Goal: Task Accomplishment & Management: Manage account settings

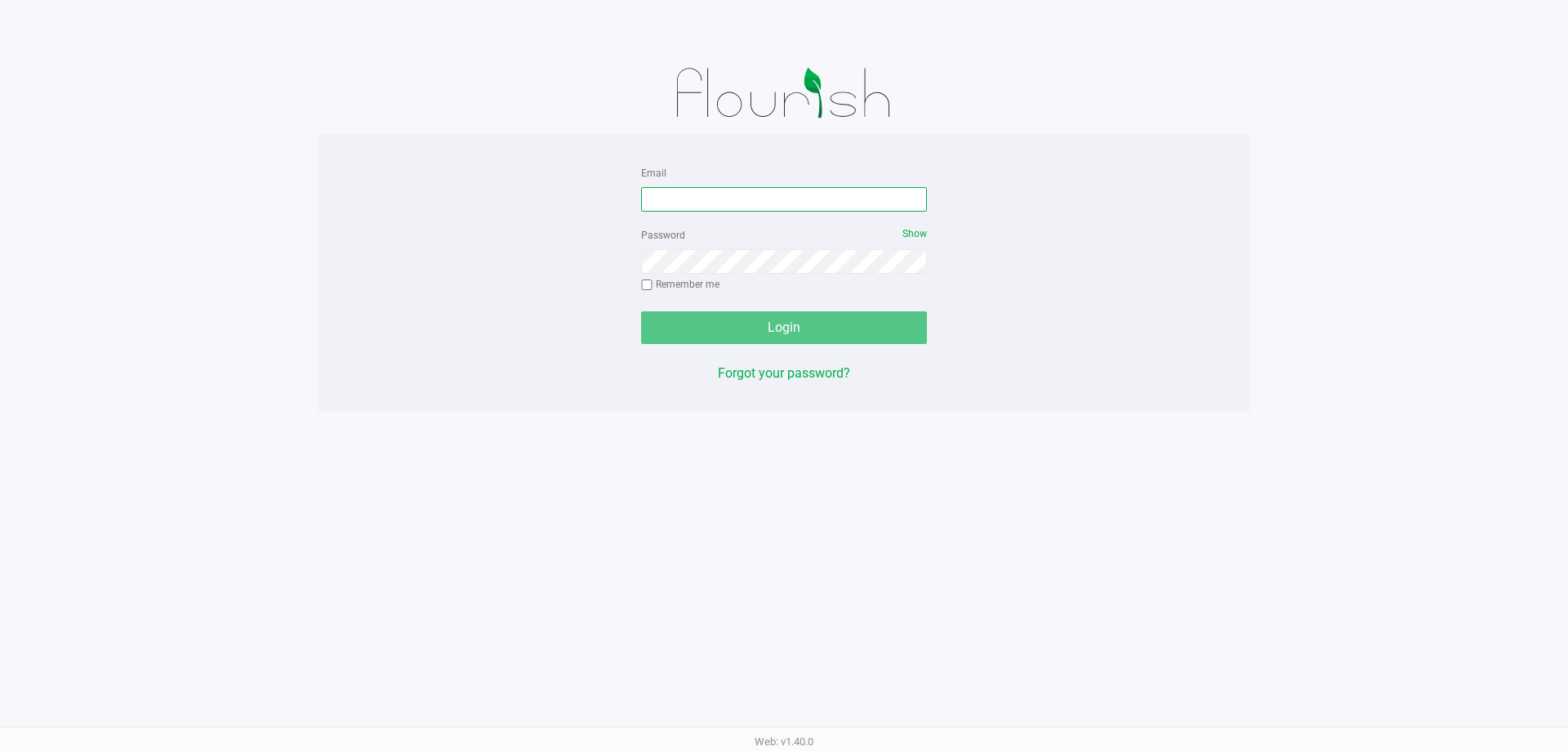
click at [816, 204] on input "Email" at bounding box center [783, 199] width 286 height 24
type input "[EMAIL_ADDRESS][DOMAIN_NAME]"
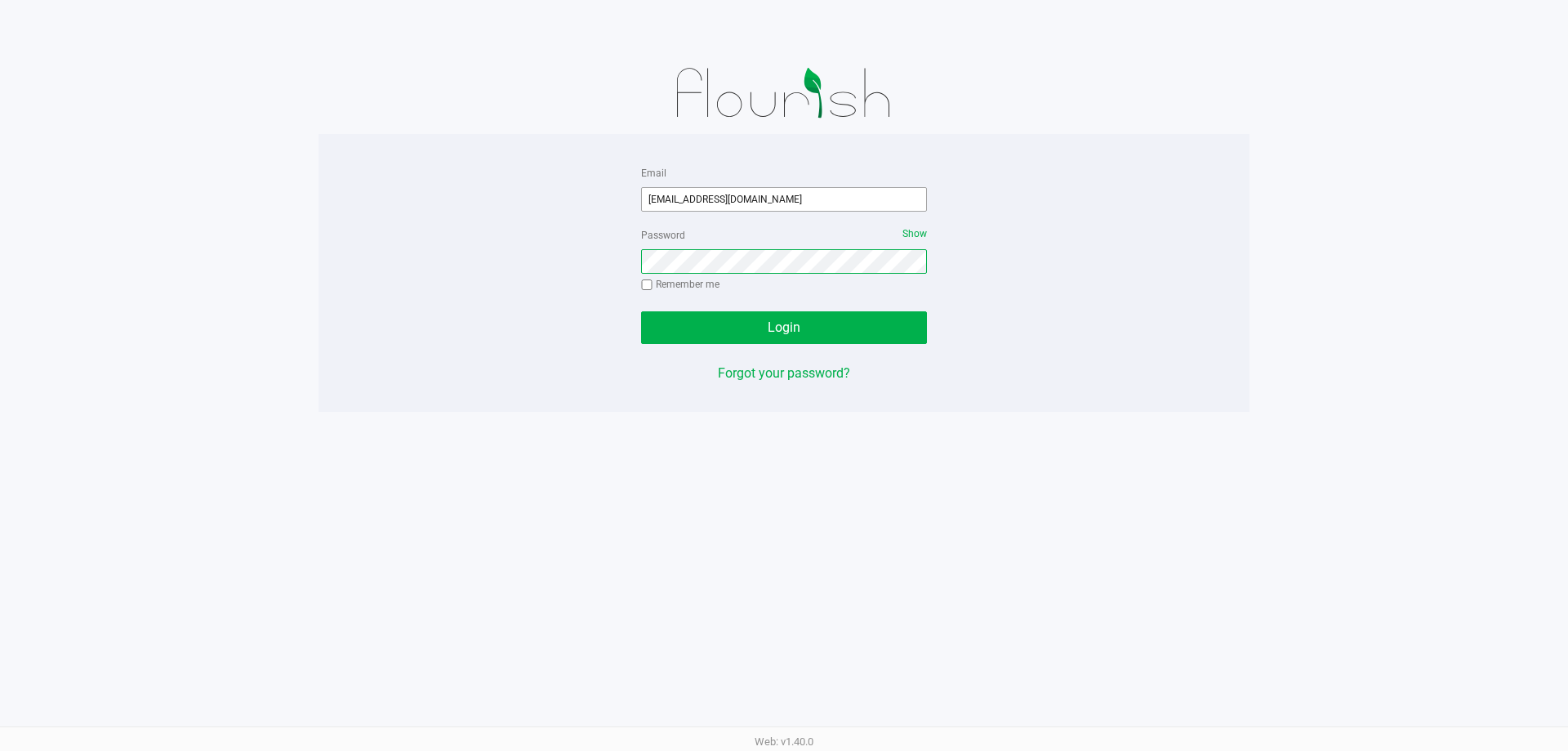
click at [641, 311] on button "Login" at bounding box center [783, 327] width 286 height 32
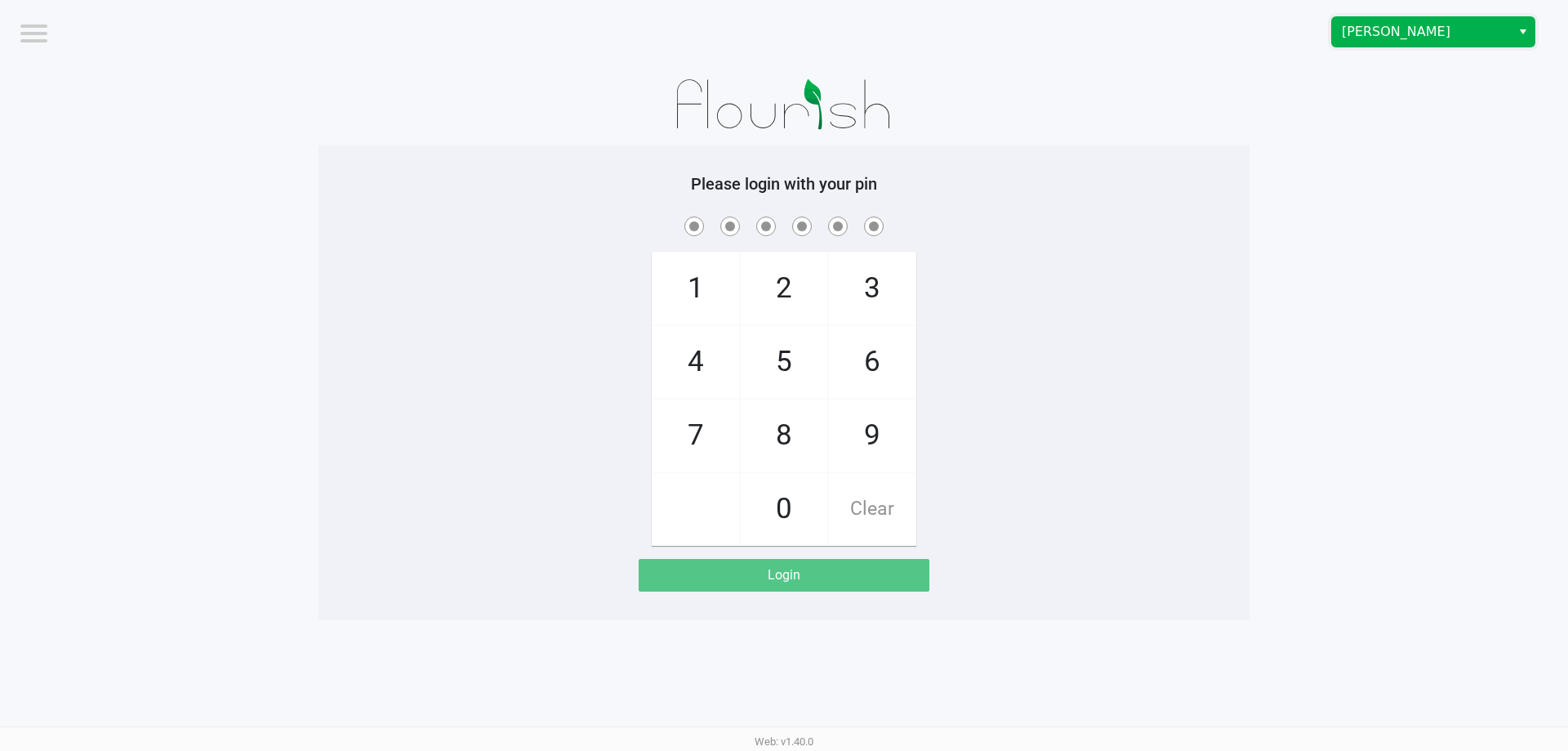
click at [1418, 20] on span "[PERSON_NAME]" at bounding box center [1422, 31] width 179 height 30
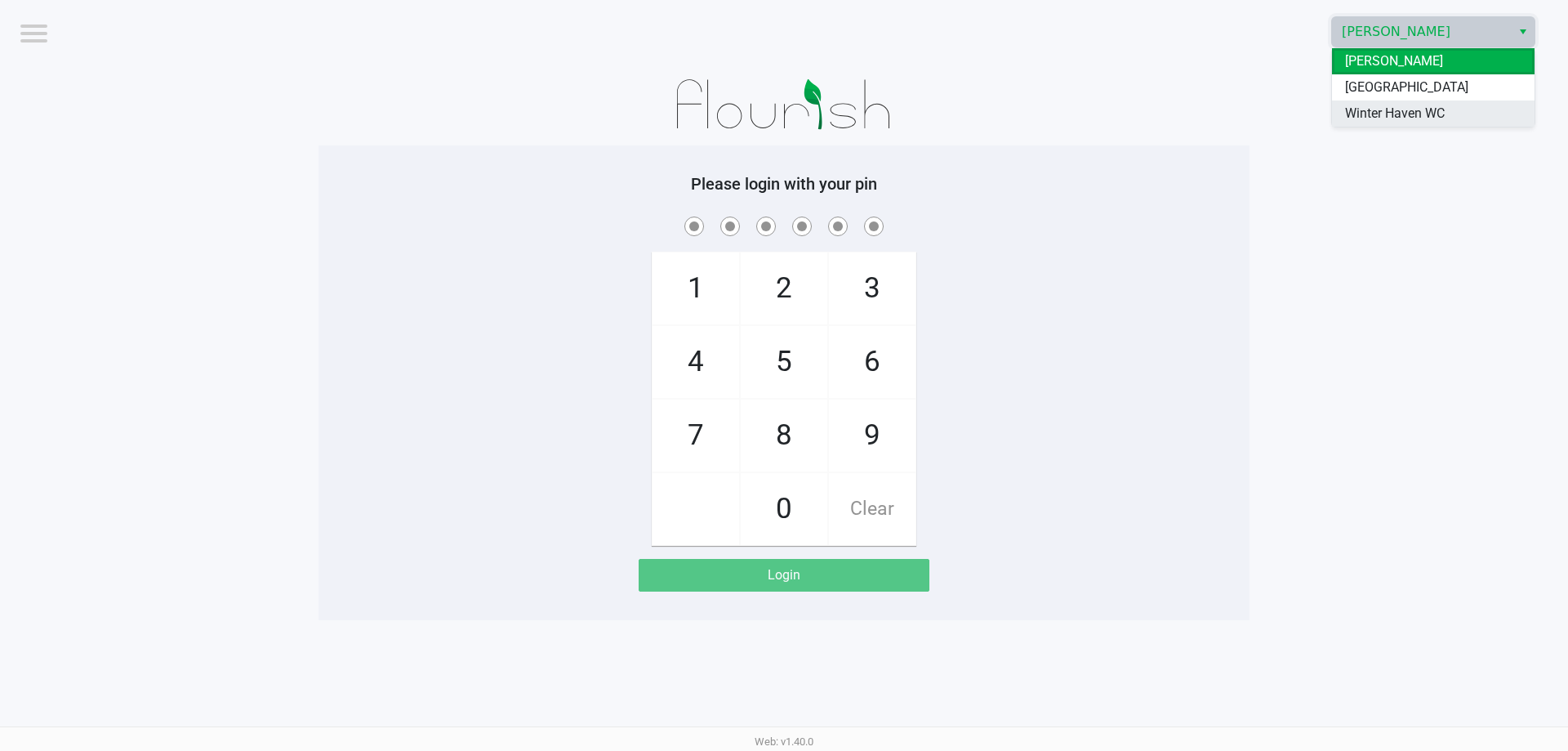
click at [1397, 115] on span "Winter Haven WC" at bounding box center [1394, 114] width 99 height 20
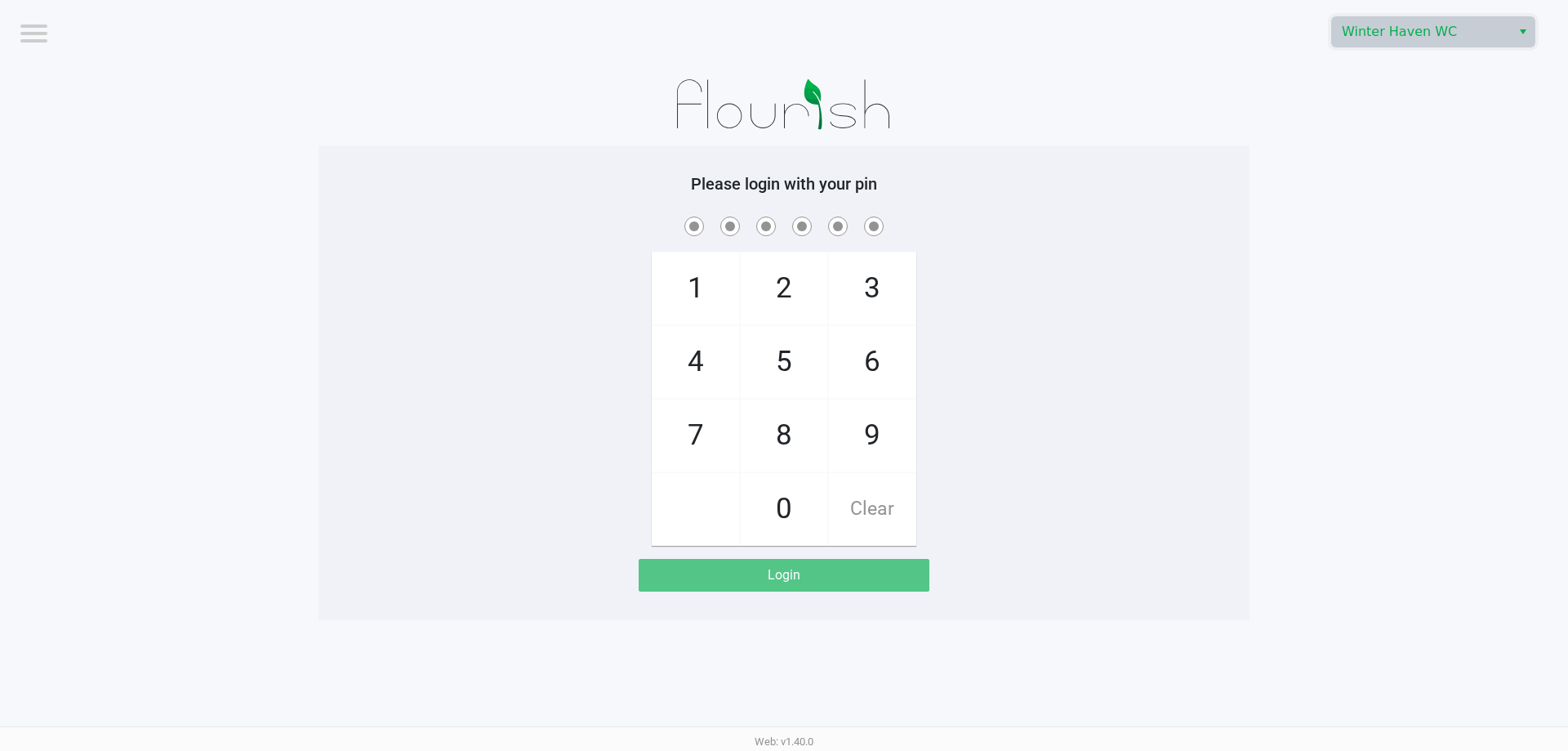
click at [1274, 272] on app-pos-login-wrapper "Logout Winter Haven WC Please login with your pin 1 4 7 2 5 8 0 3 6 9 Clear Log…" at bounding box center [784, 310] width 1568 height 620
drag, startPoint x: 1165, startPoint y: 358, endPoint x: 1158, endPoint y: 349, distance: 11.4
click at [1165, 354] on div "1 4 7 2 5 8 0 3 6 9 Clear" at bounding box center [783, 379] width 931 height 332
checkbox input "true"
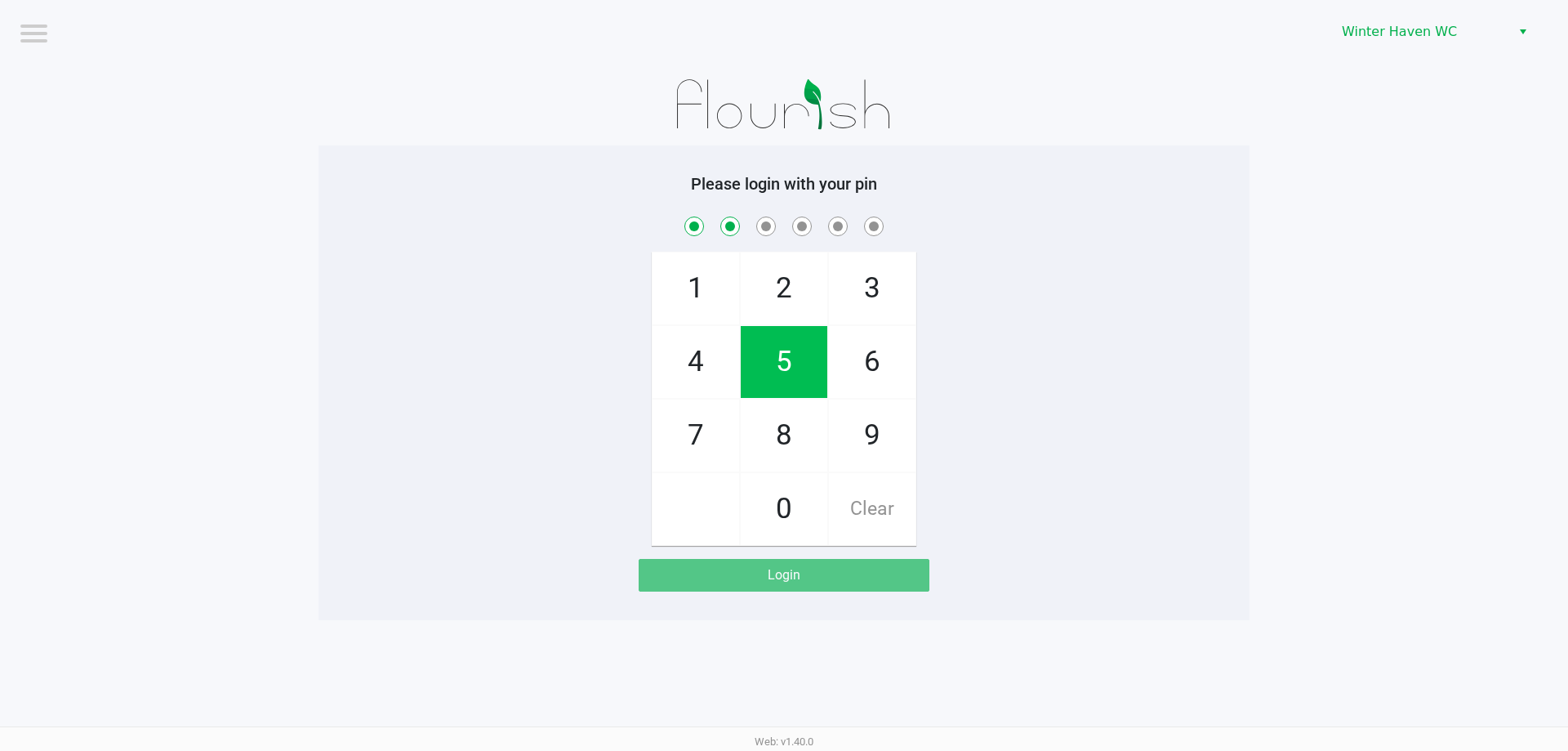
checkbox input "true"
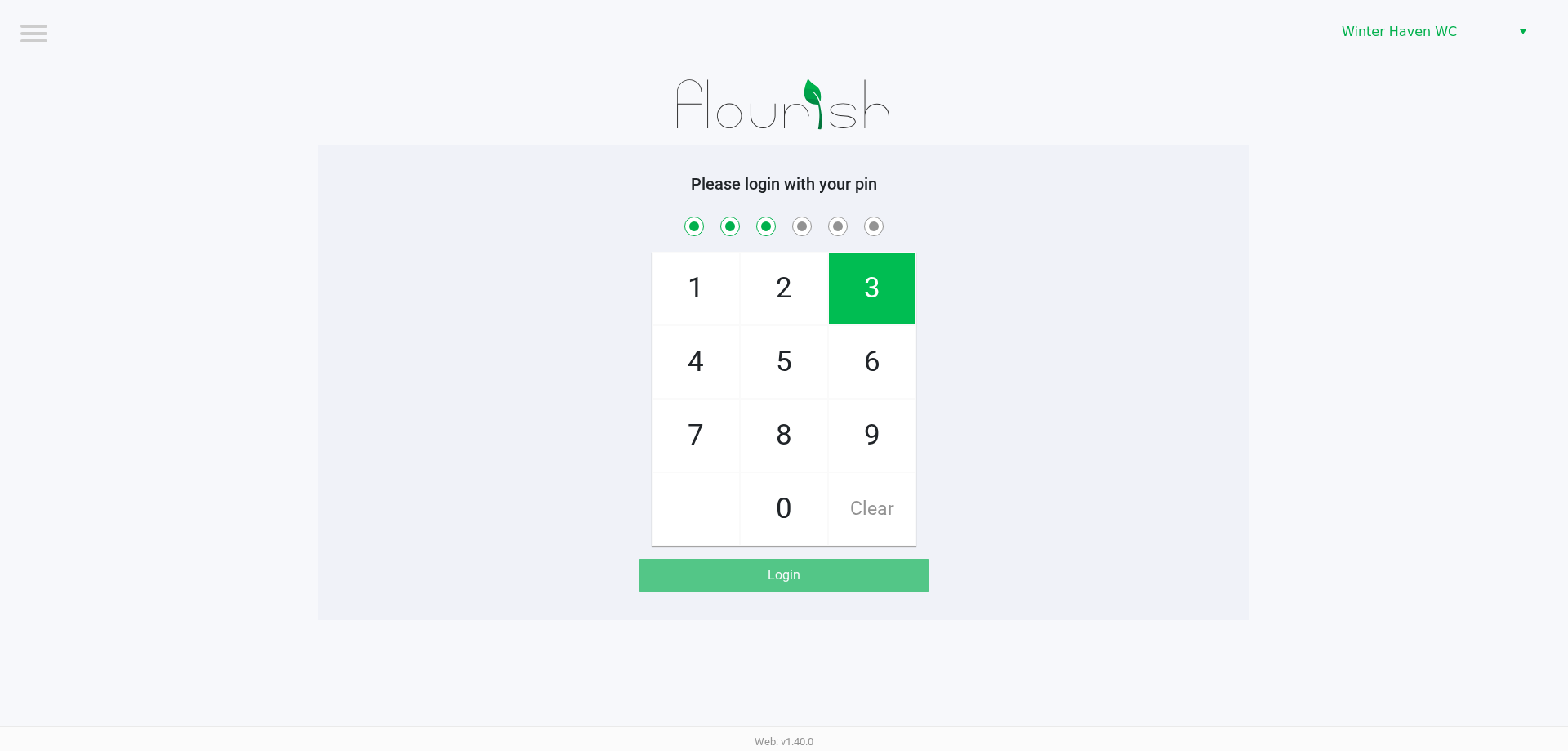
checkbox input "true"
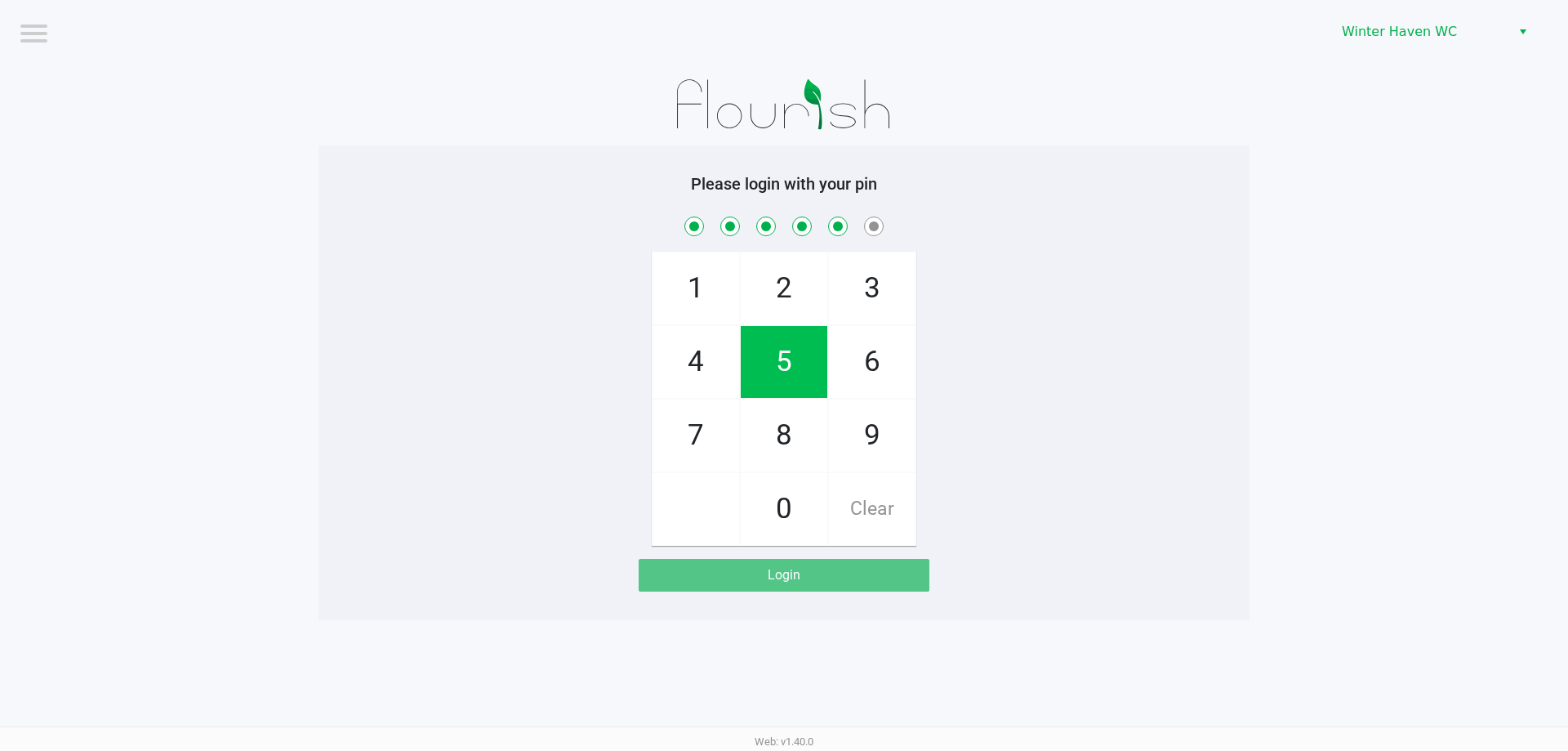
checkbox input "true"
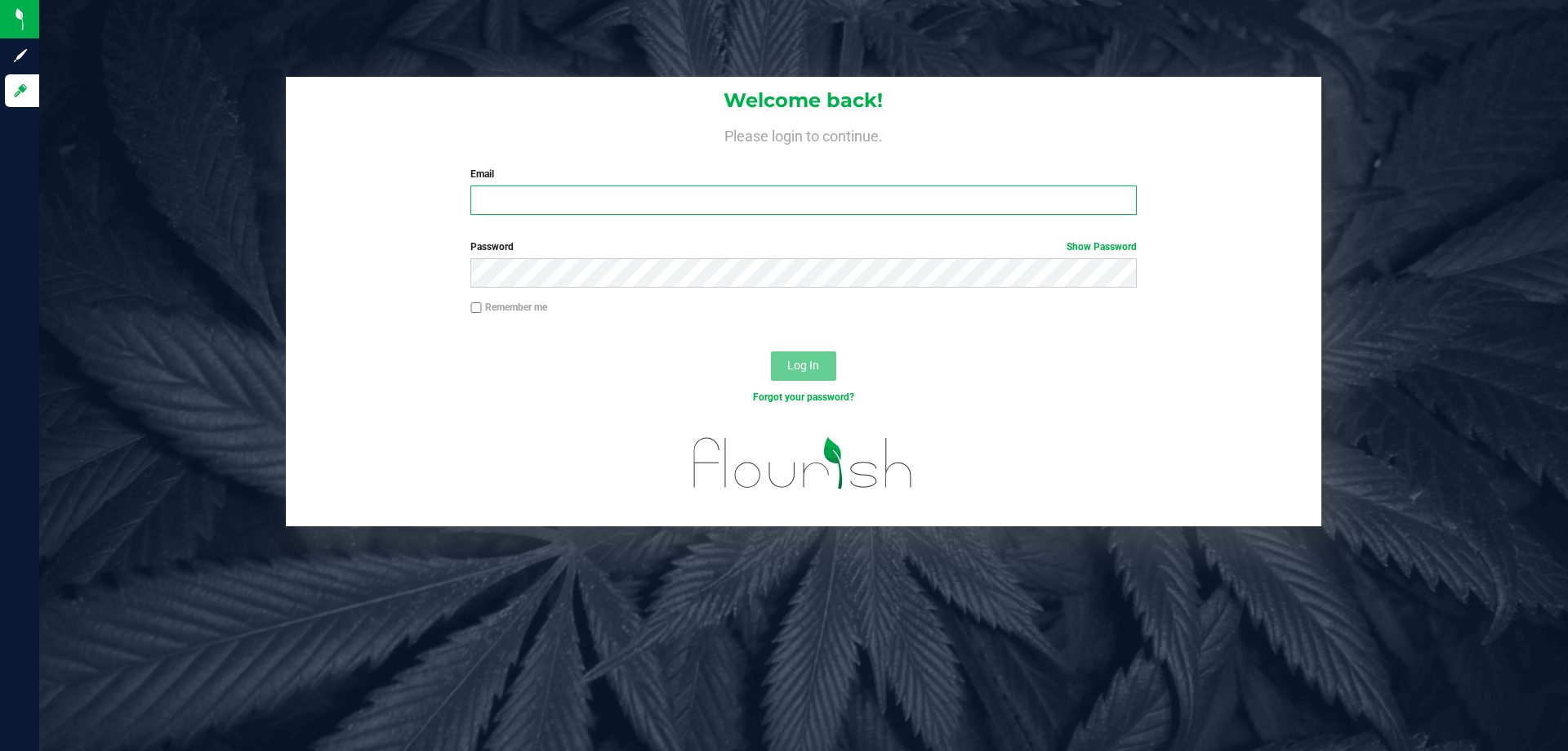
click at [753, 194] on input "Email" at bounding box center [803, 200] width 666 height 30
type input "[EMAIL_ADDRESS][DOMAIN_NAME]"
click at [771, 351] on button "Log In" at bounding box center [803, 366] width 65 height 30
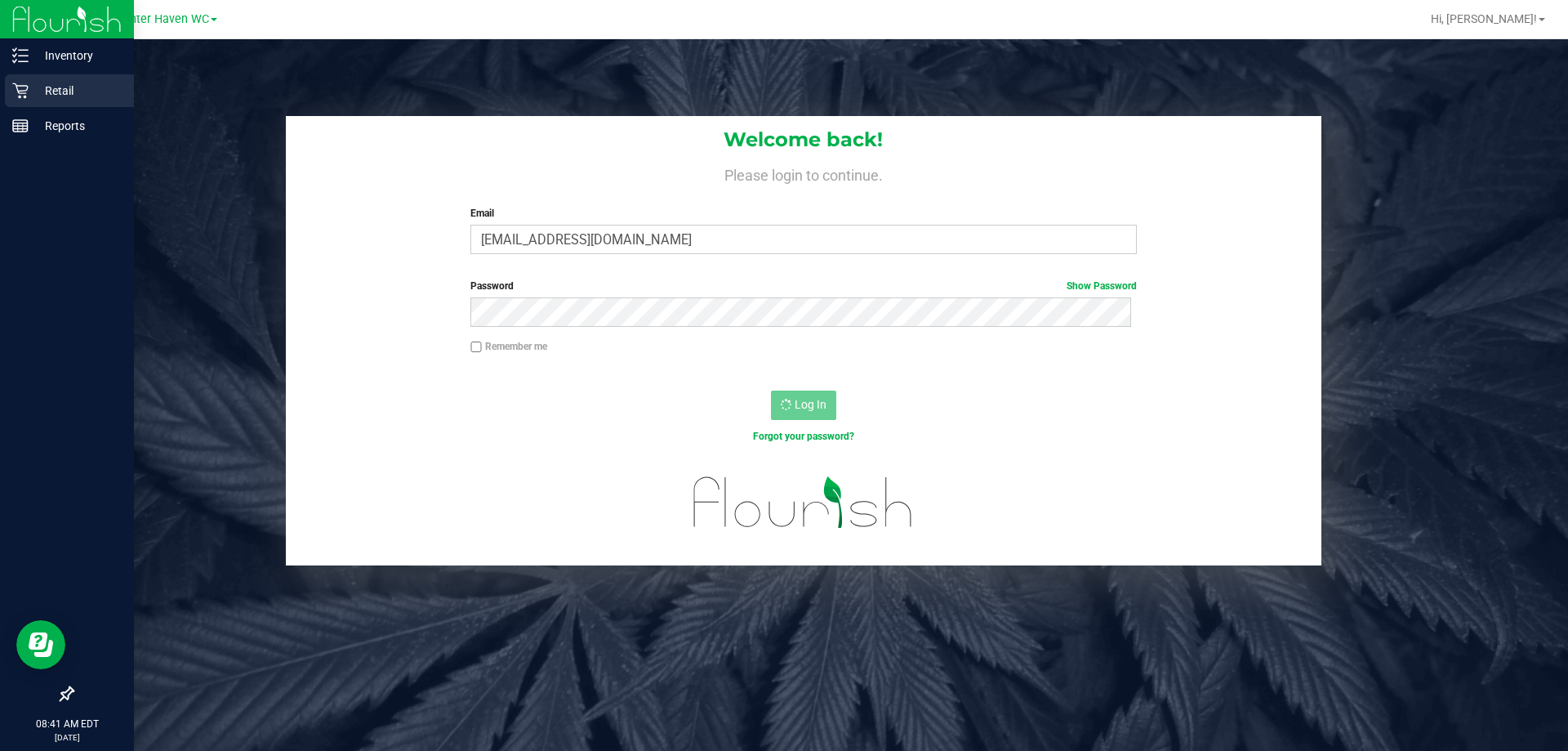
click at [65, 87] on p "Retail" at bounding box center [77, 91] width 98 height 20
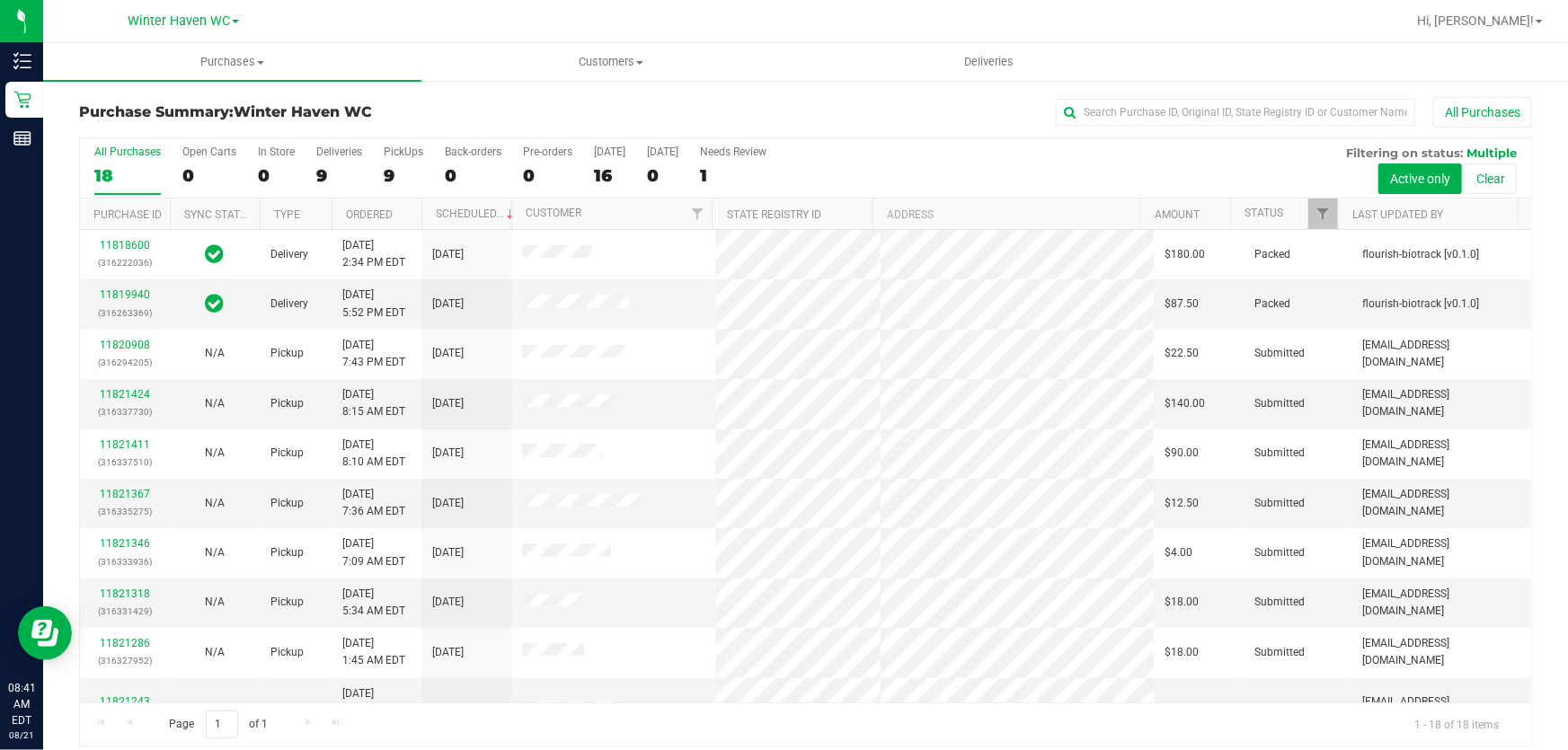
drag, startPoint x: 1714, startPoint y: 2, endPoint x: 1121, endPoint y: 153, distance: 611.9
click at [1121, 153] on div "All Purchases 18 Open Carts 0 In Store 0 Deliveries 9 PickUps 9 Back-orders 0 P…" at bounding box center [806, 168] width 1452 height 60
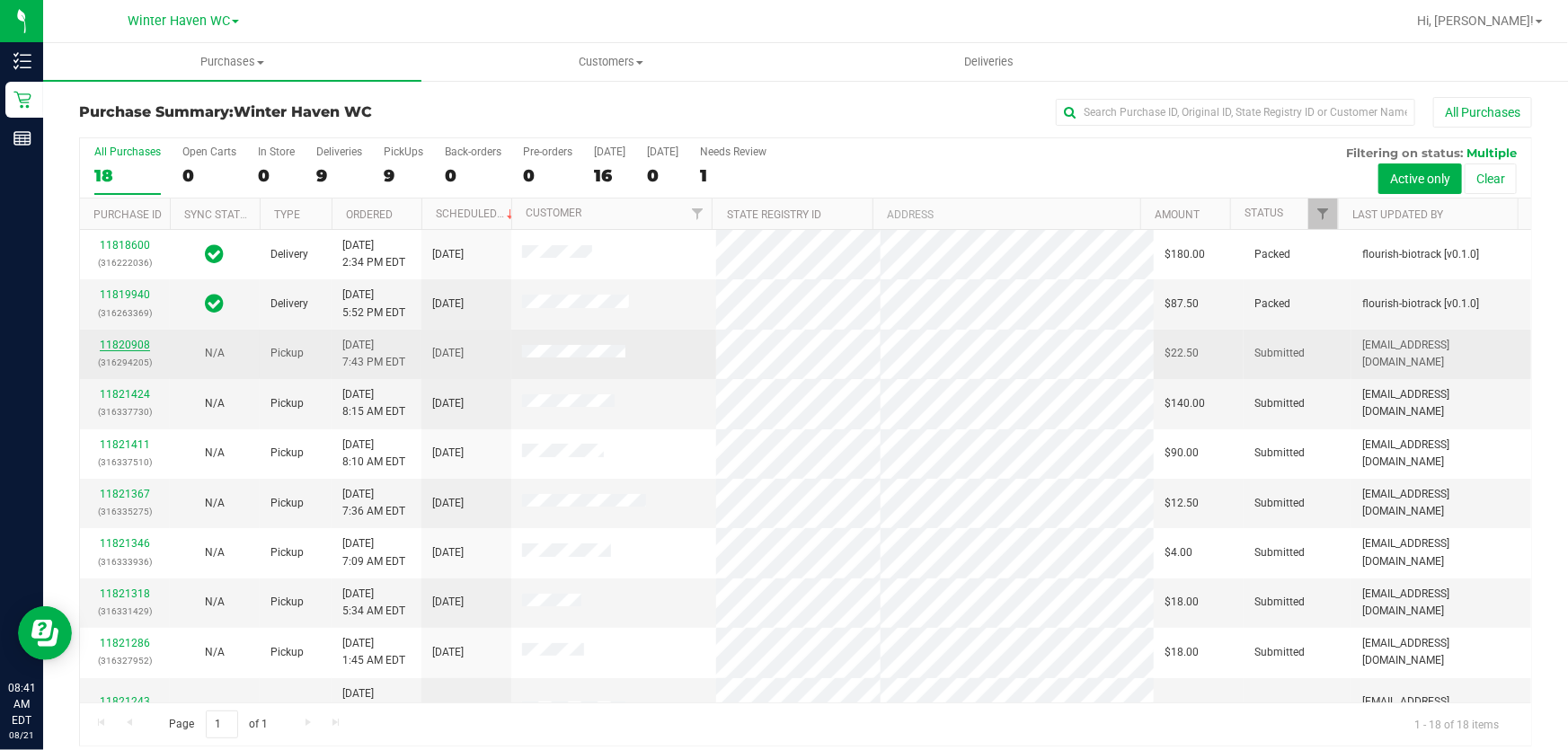
click at [126, 343] on link "11820908" at bounding box center [124, 345] width 50 height 13
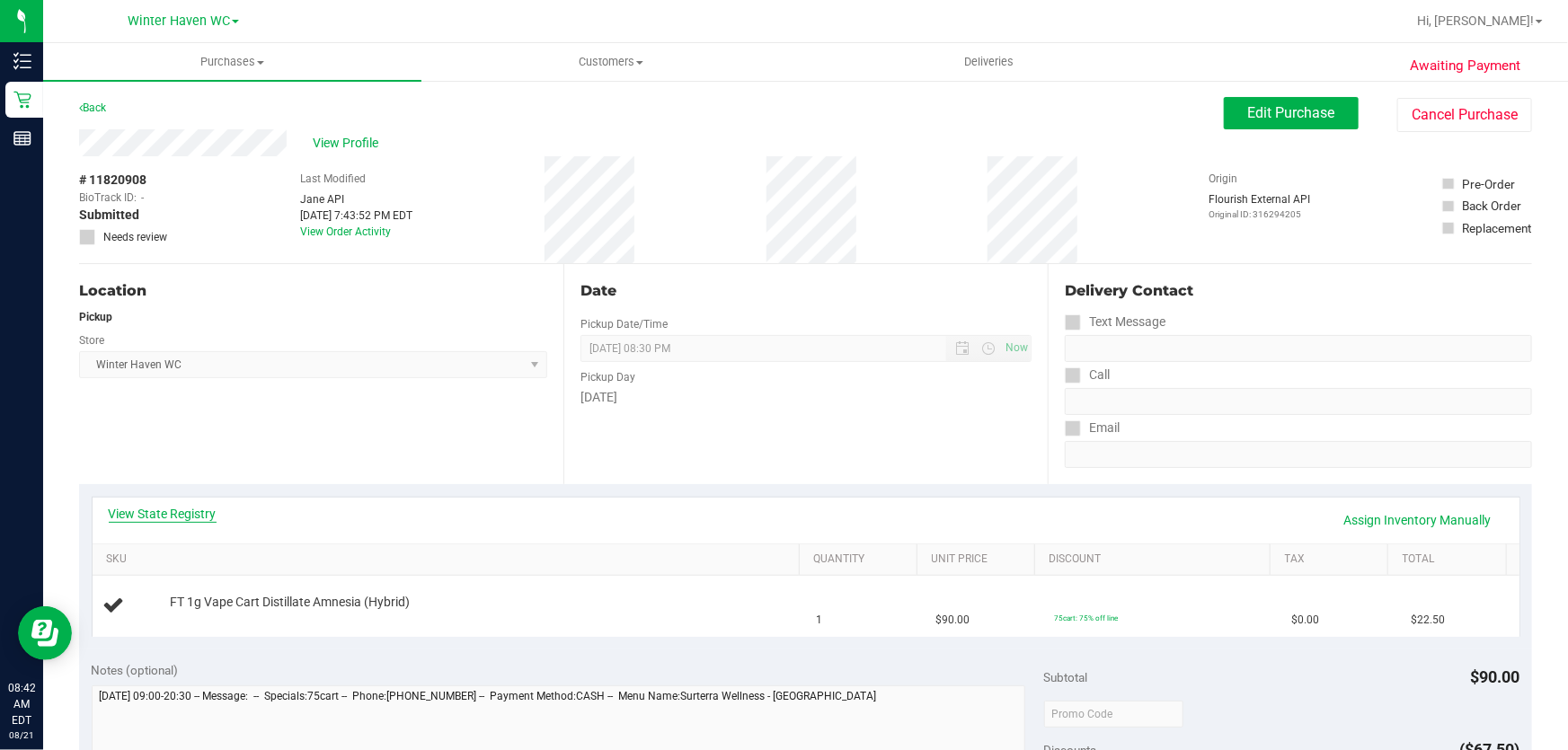
click at [194, 510] on link "View State Registry" at bounding box center [162, 513] width 107 height 18
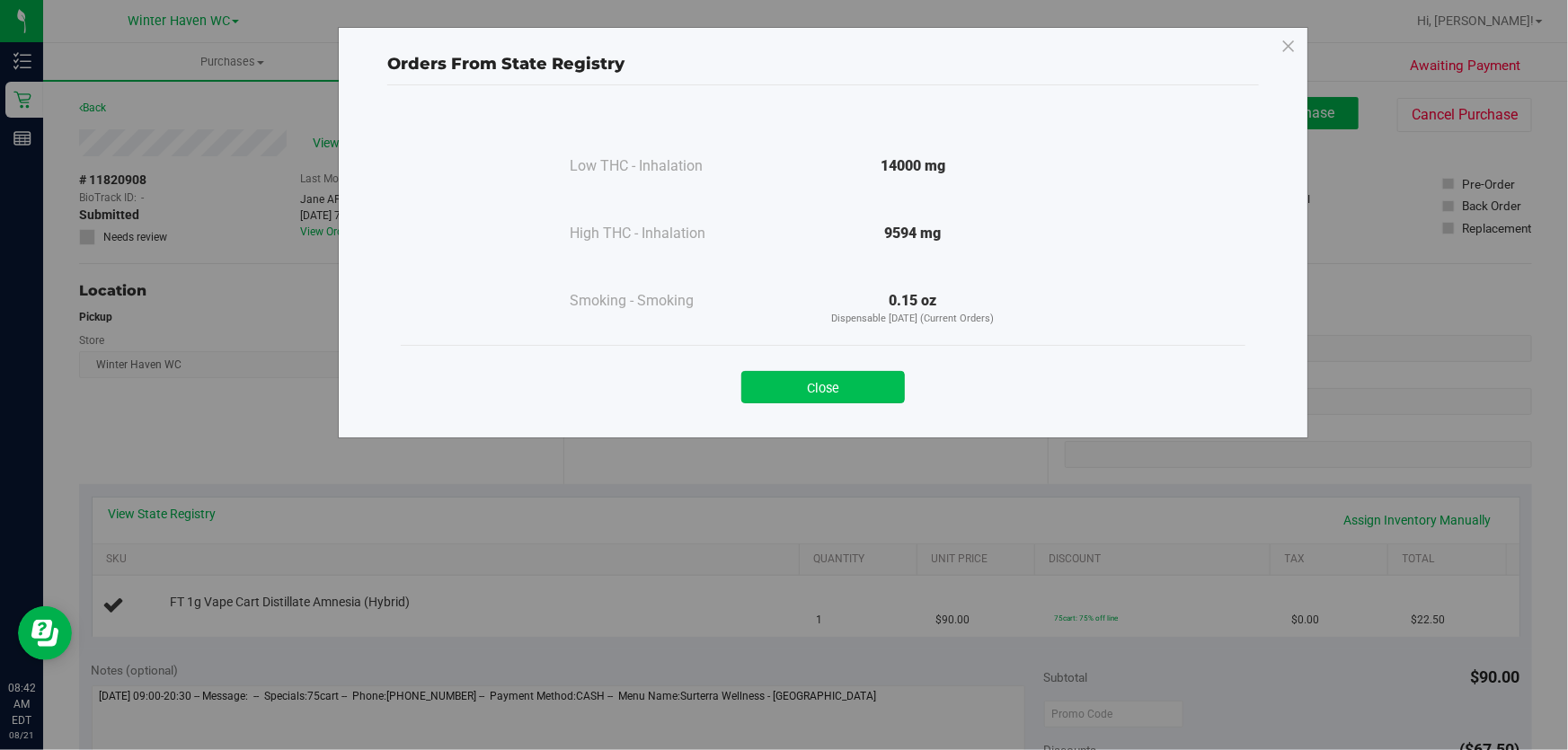
click at [847, 380] on button "Close" at bounding box center [823, 386] width 164 height 33
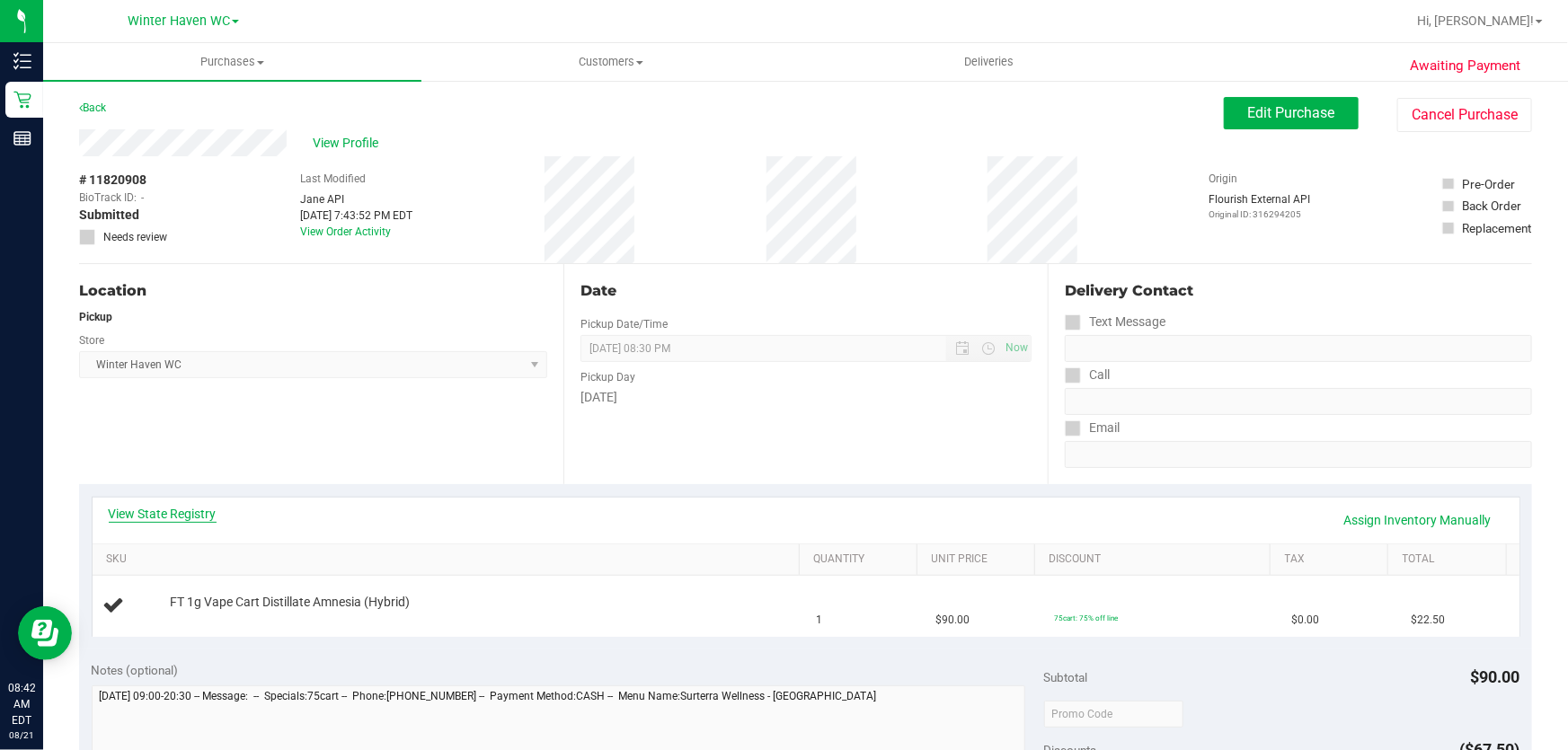
click at [143, 512] on link "View State Registry" at bounding box center [162, 513] width 107 height 18
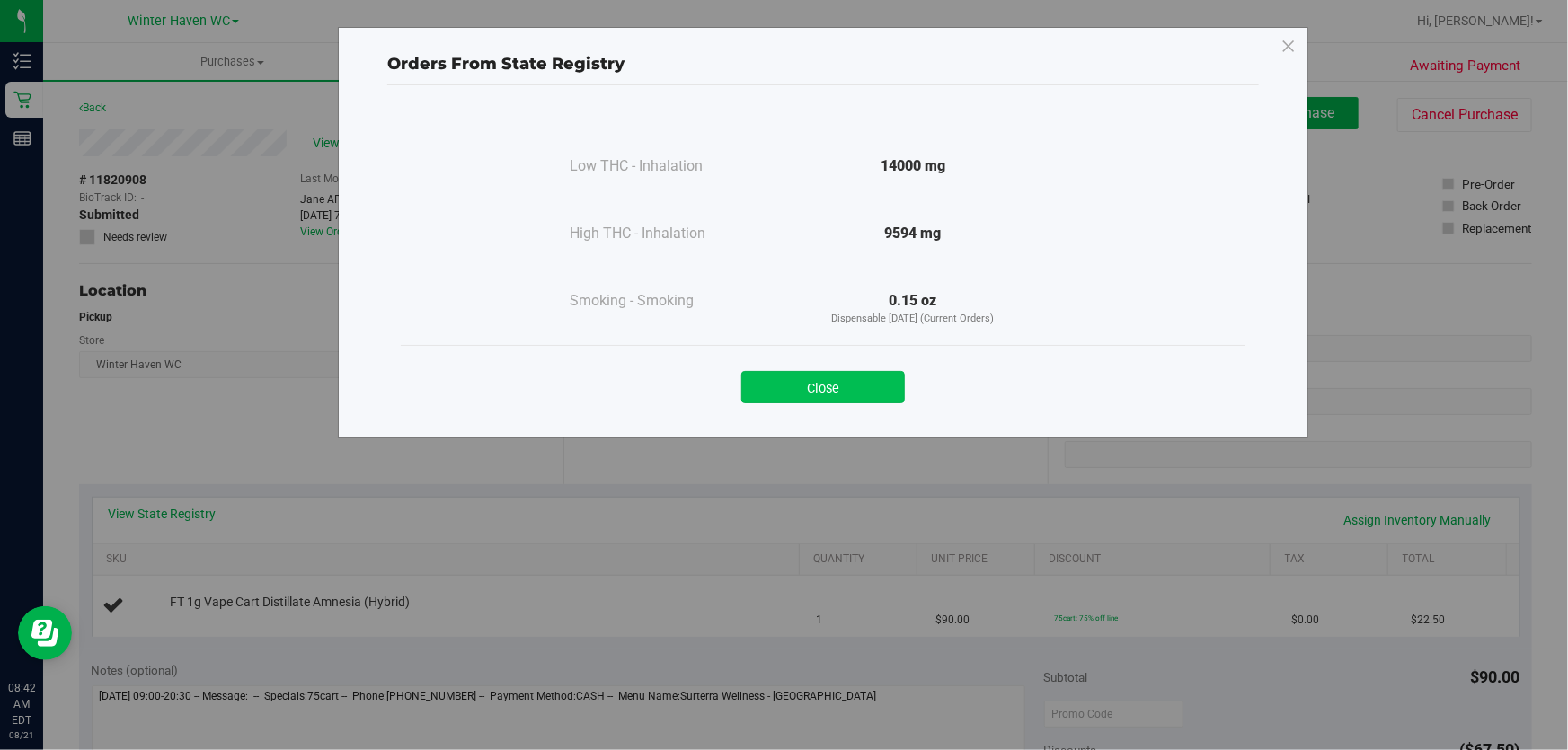
click at [853, 385] on button "Close" at bounding box center [823, 386] width 164 height 33
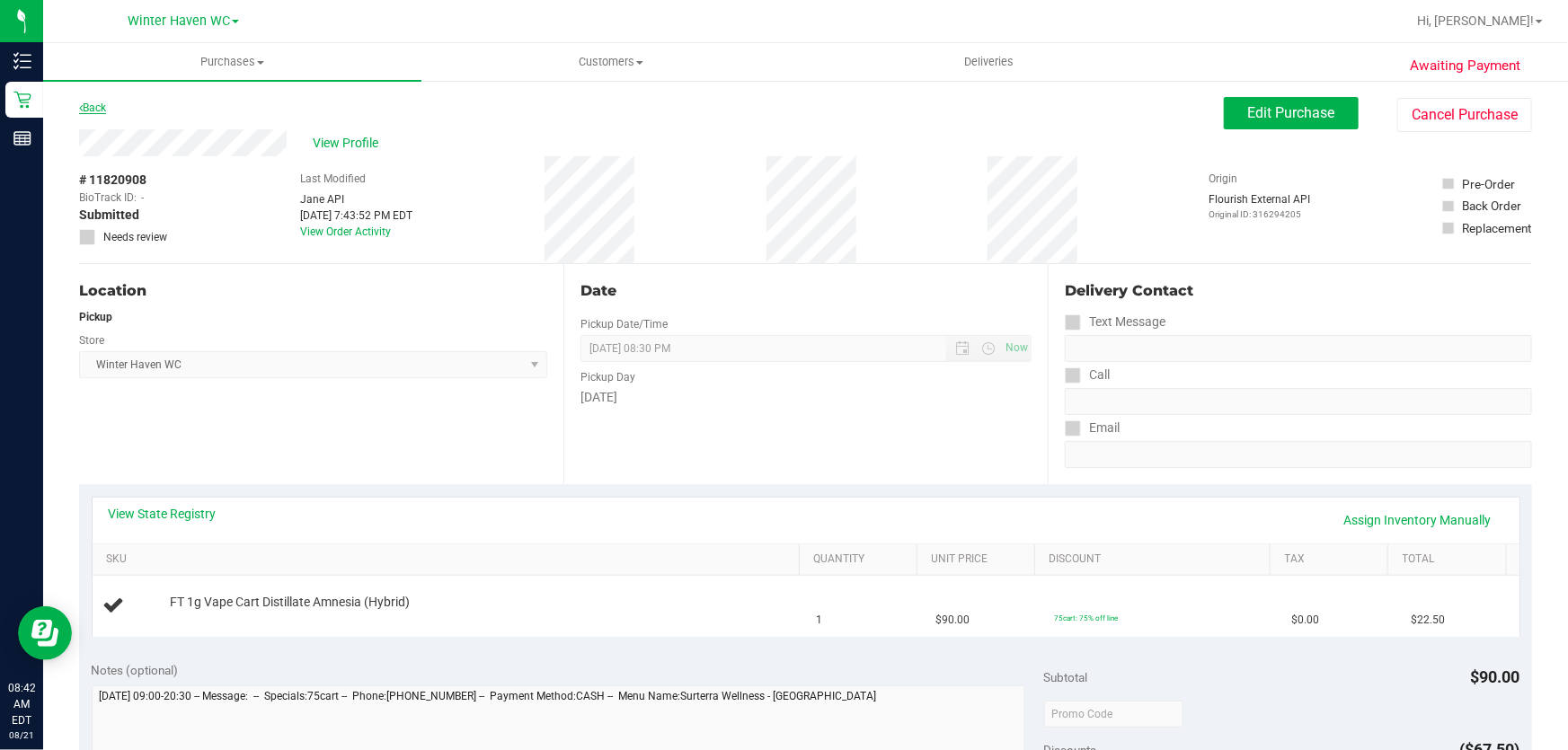
click at [93, 108] on link "Back" at bounding box center [92, 107] width 27 height 13
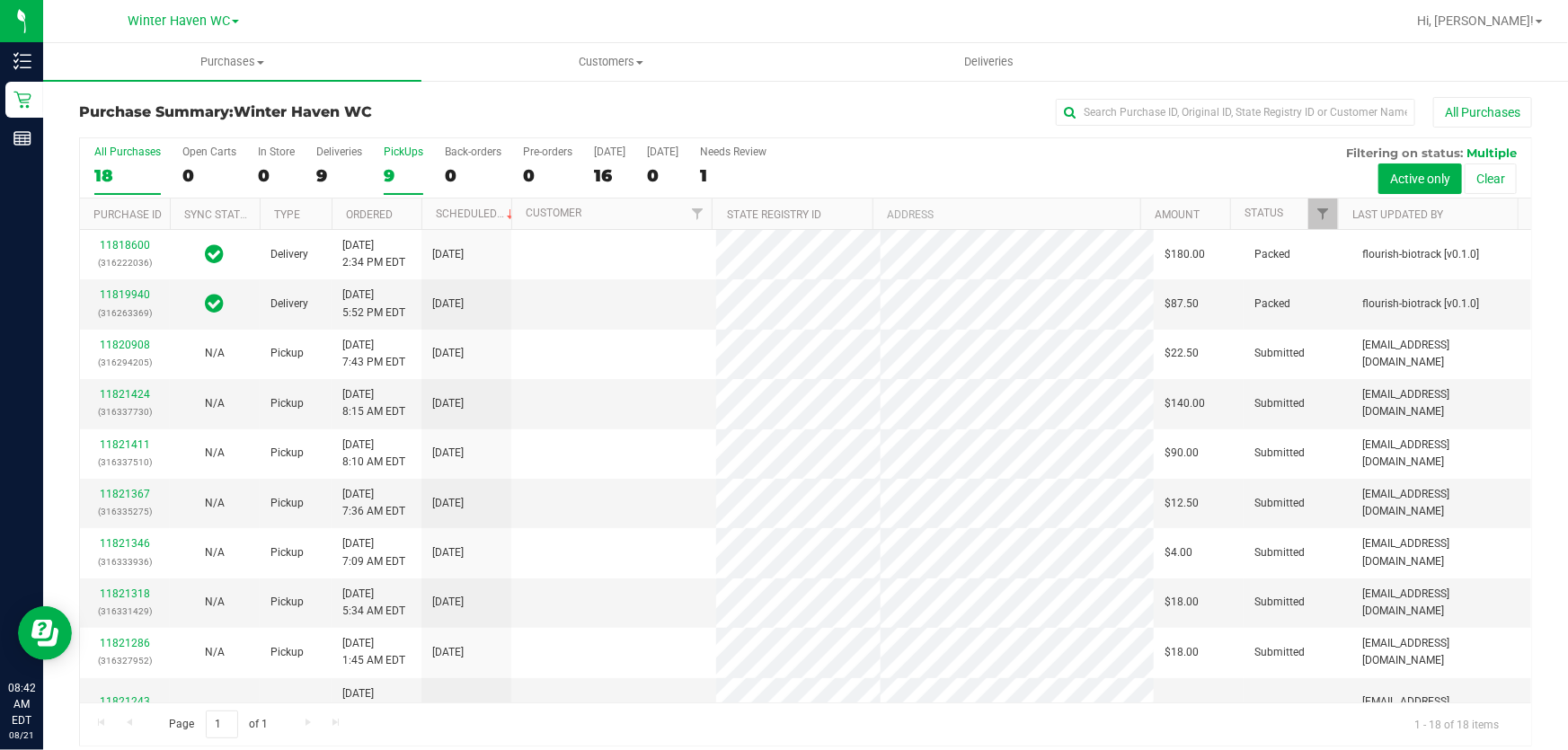
click at [403, 152] on div "PickUps" at bounding box center [403, 152] width 39 height 13
click at [0, 0] on input "PickUps 9" at bounding box center [0, 0] width 0 height 0
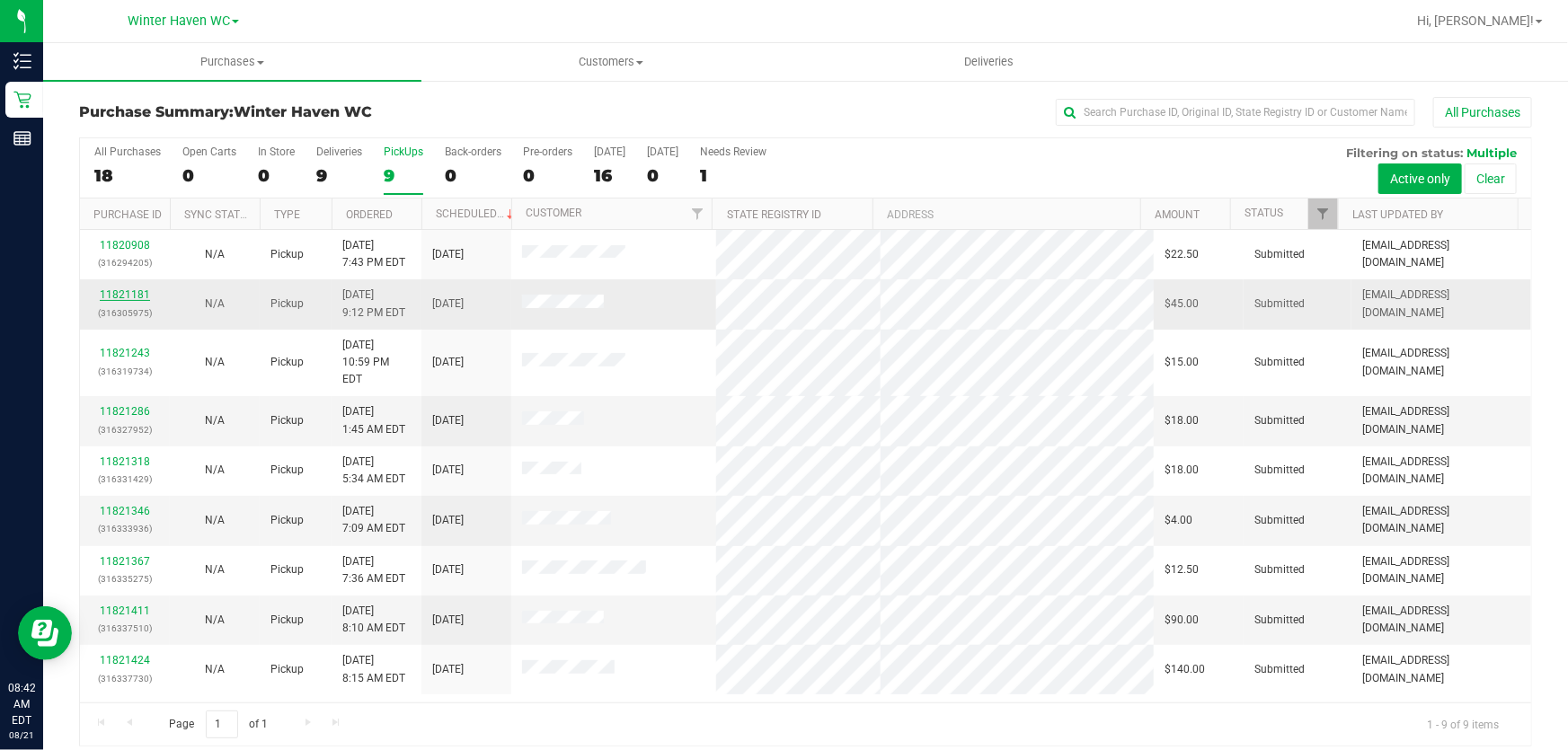
click at [134, 299] on link "11821181" at bounding box center [124, 295] width 50 height 13
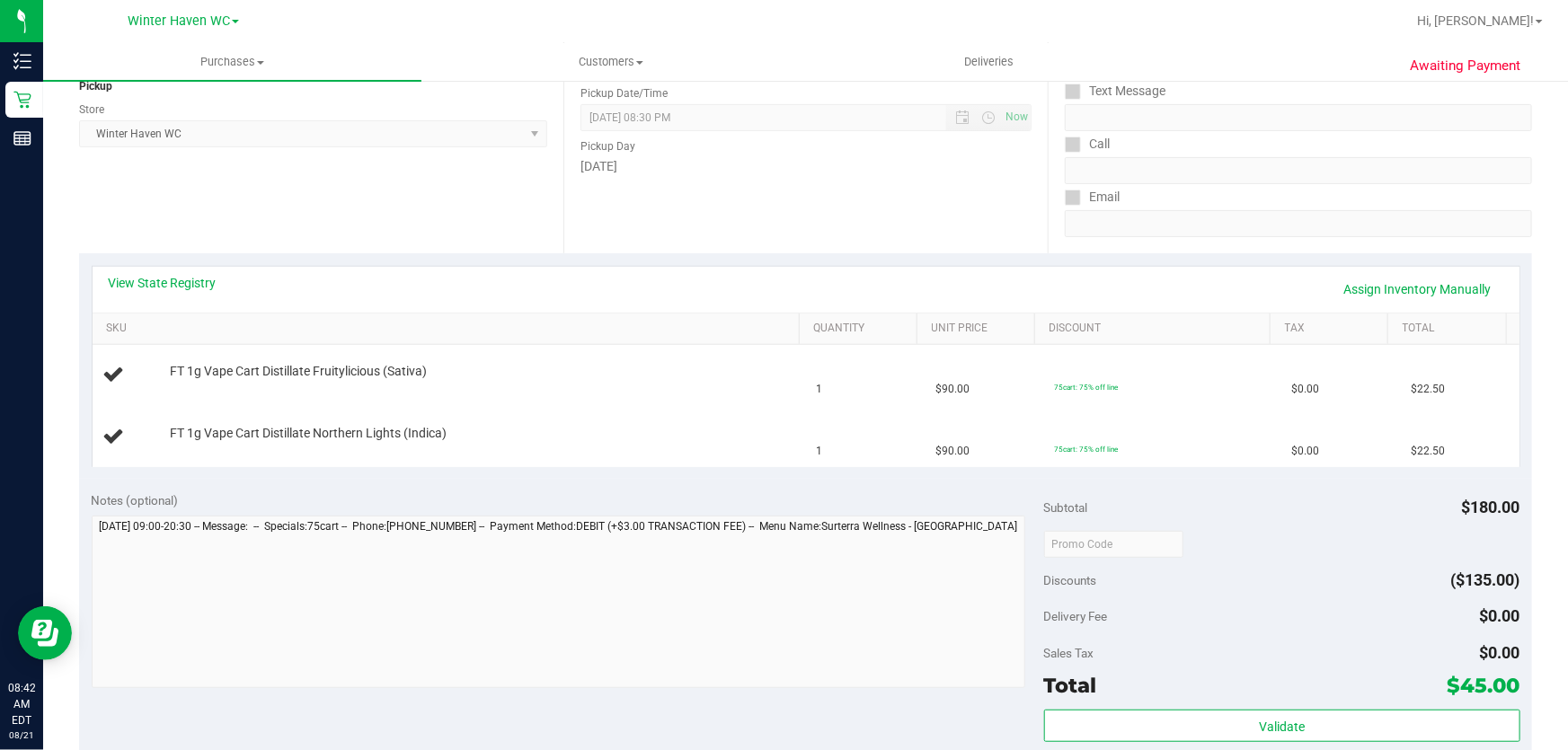
scroll to position [244, 0]
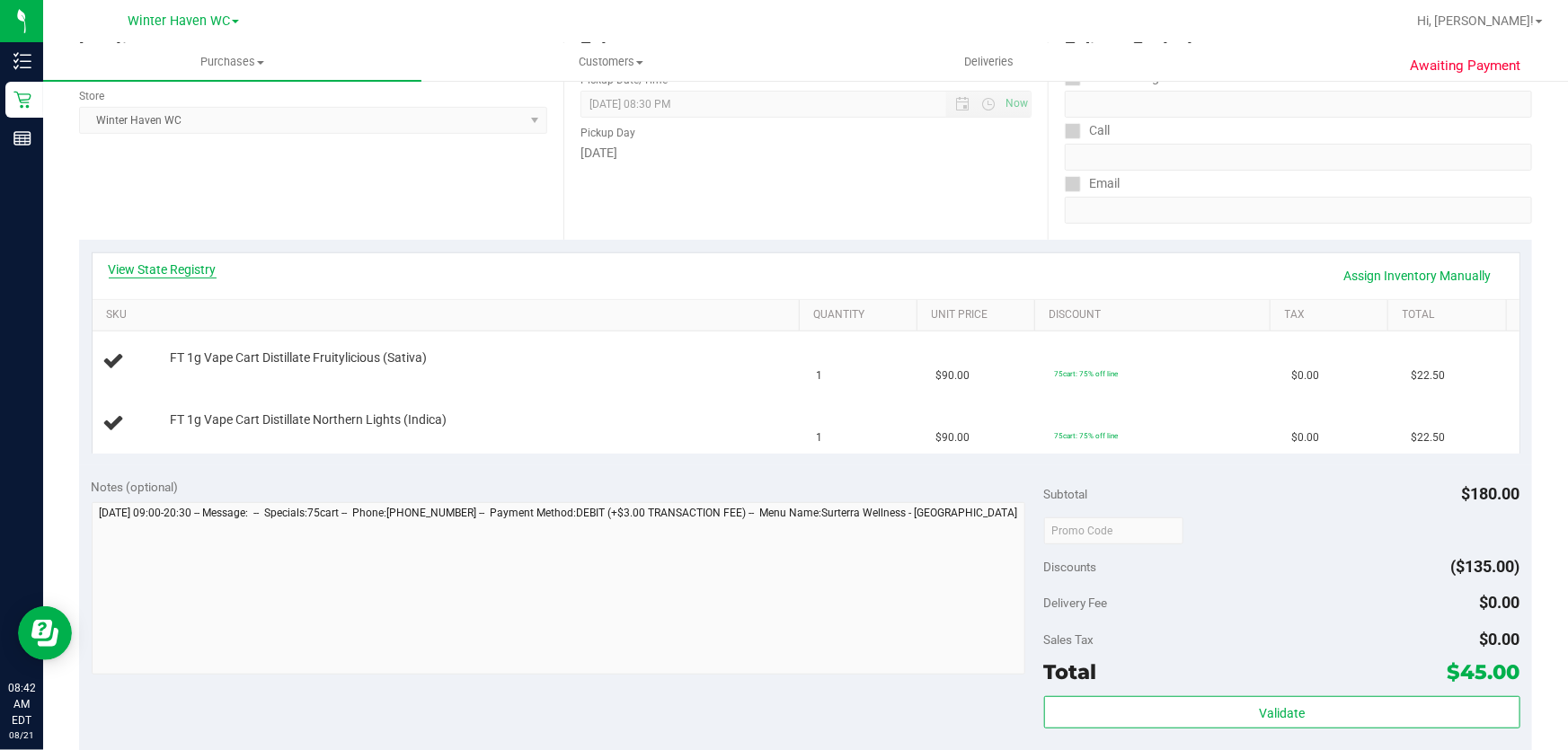
click at [162, 268] on link "View State Registry" at bounding box center [162, 269] width 107 height 18
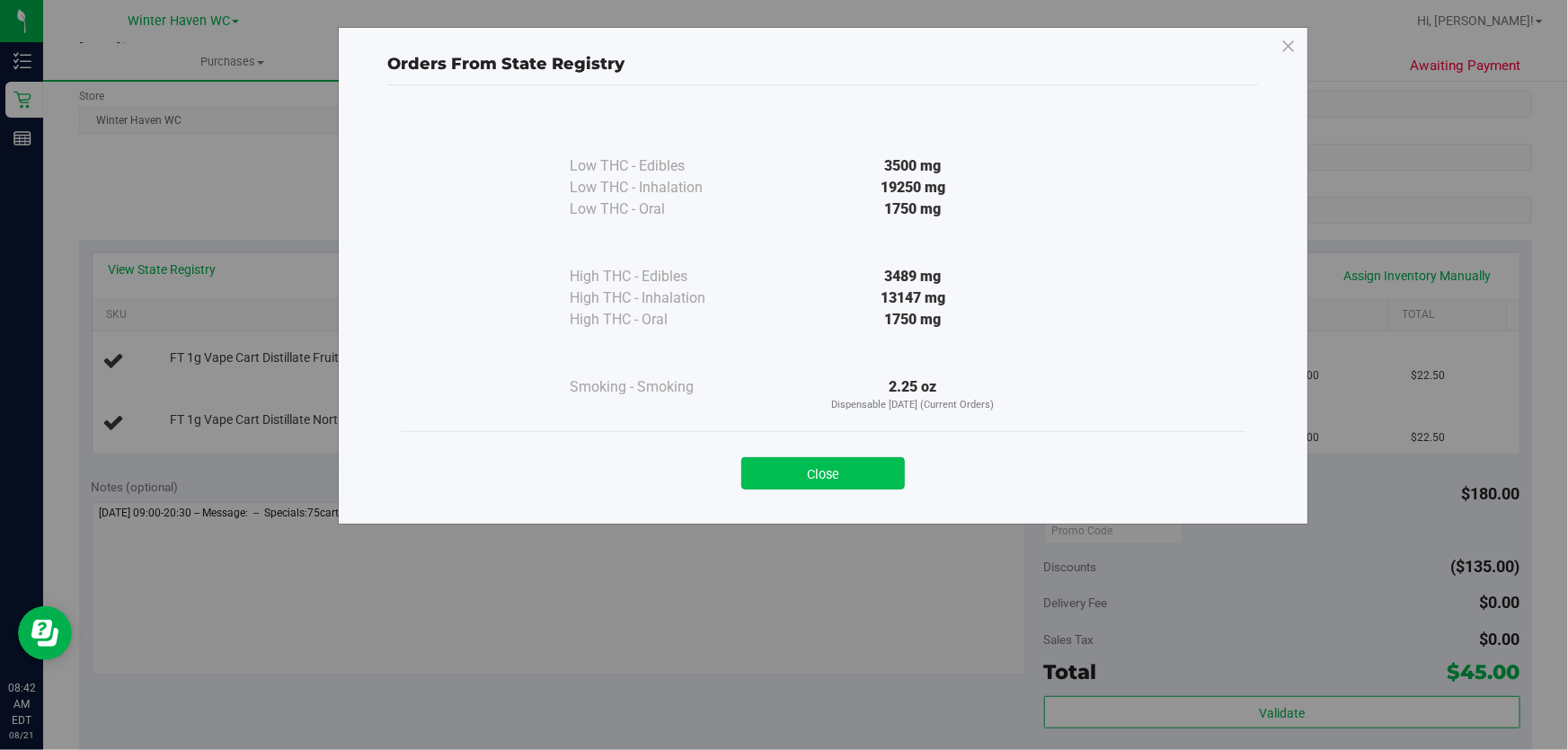
click at [779, 471] on button "Close" at bounding box center [823, 473] width 164 height 33
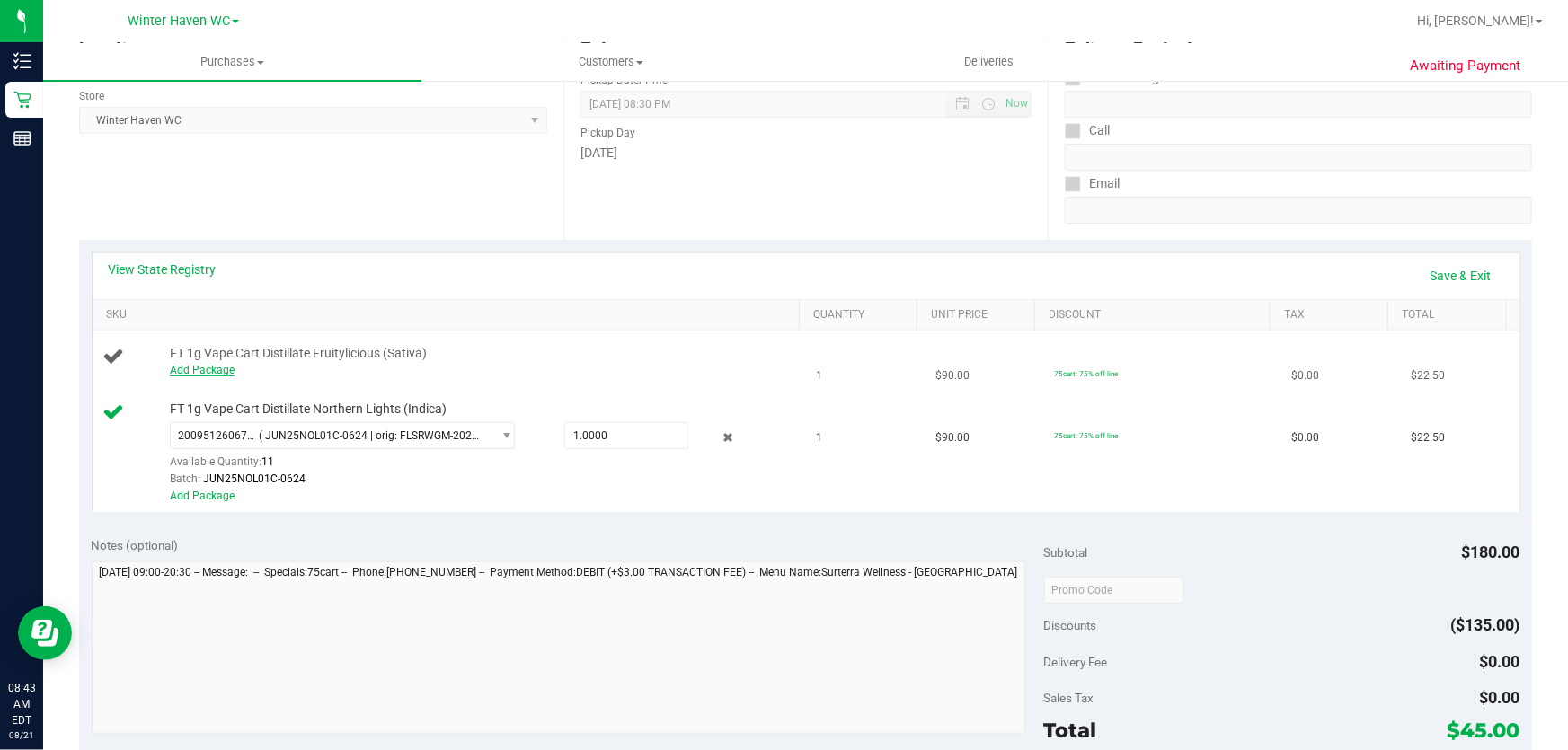
click at [224, 370] on link "Add Package" at bounding box center [202, 370] width 65 height 13
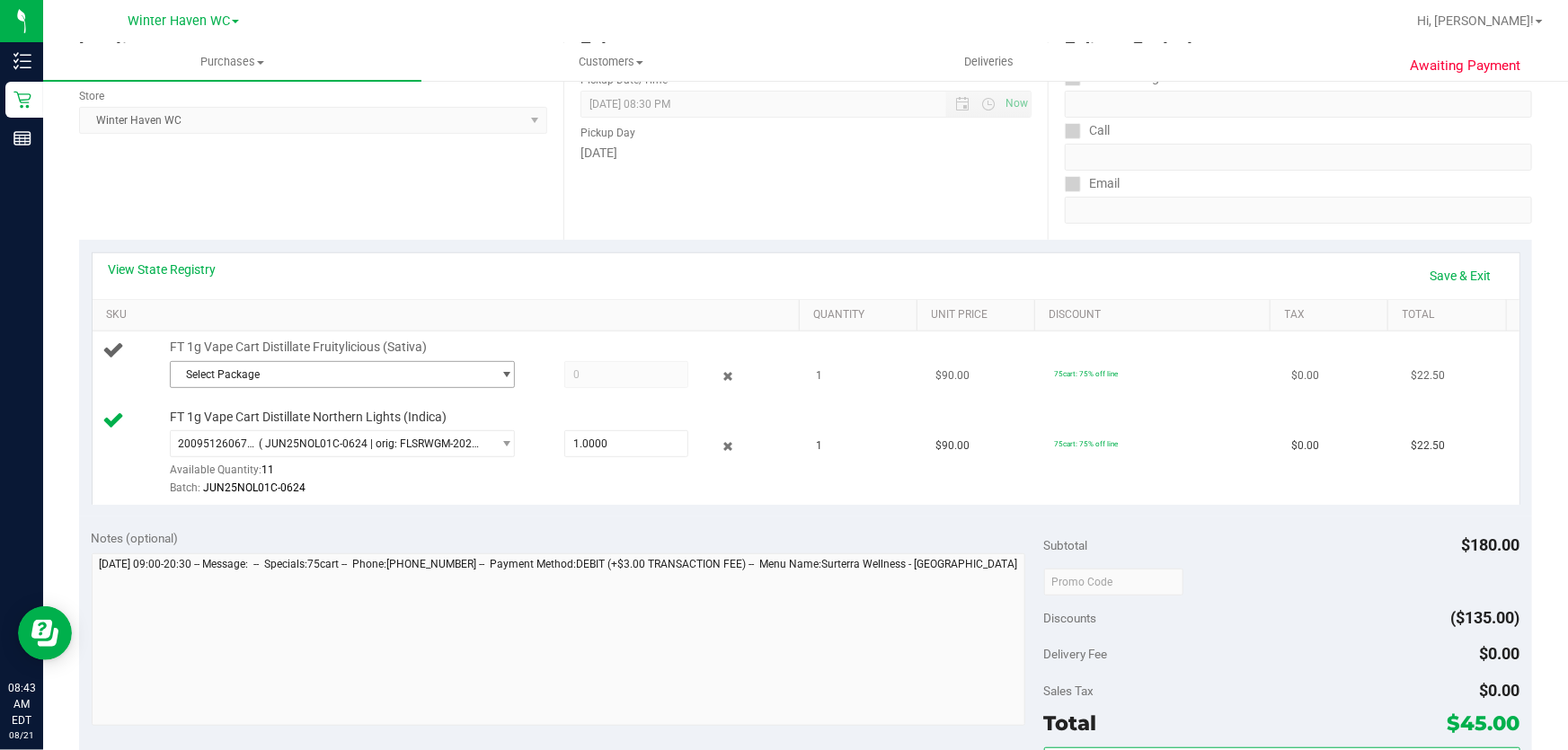
click at [431, 369] on span "Select Package" at bounding box center [330, 375] width 321 height 26
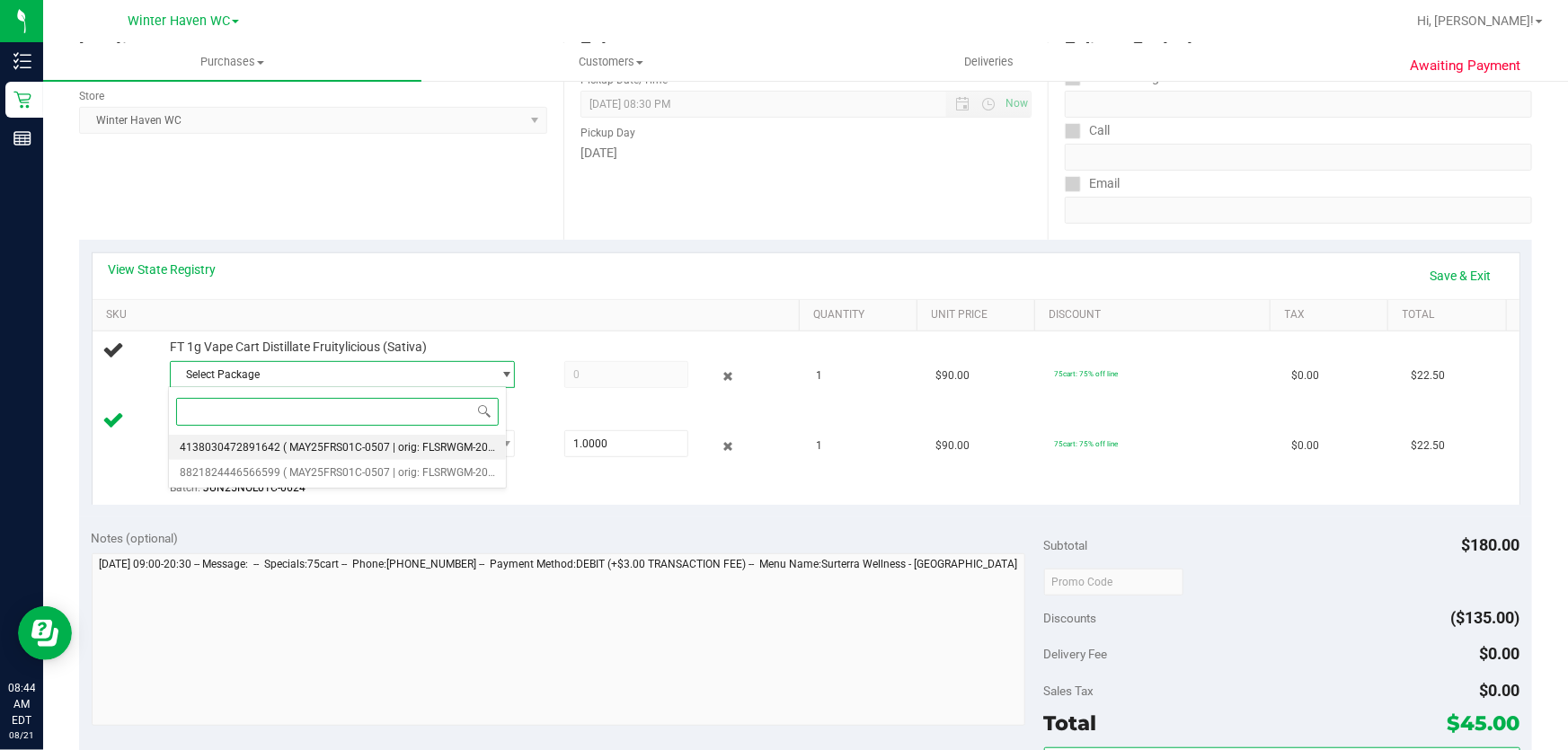
click at [435, 448] on span "( MAY25FRS01C-0507 | orig: FLSRWGM-20250513-1778 )" at bounding box center [421, 447] width 277 height 13
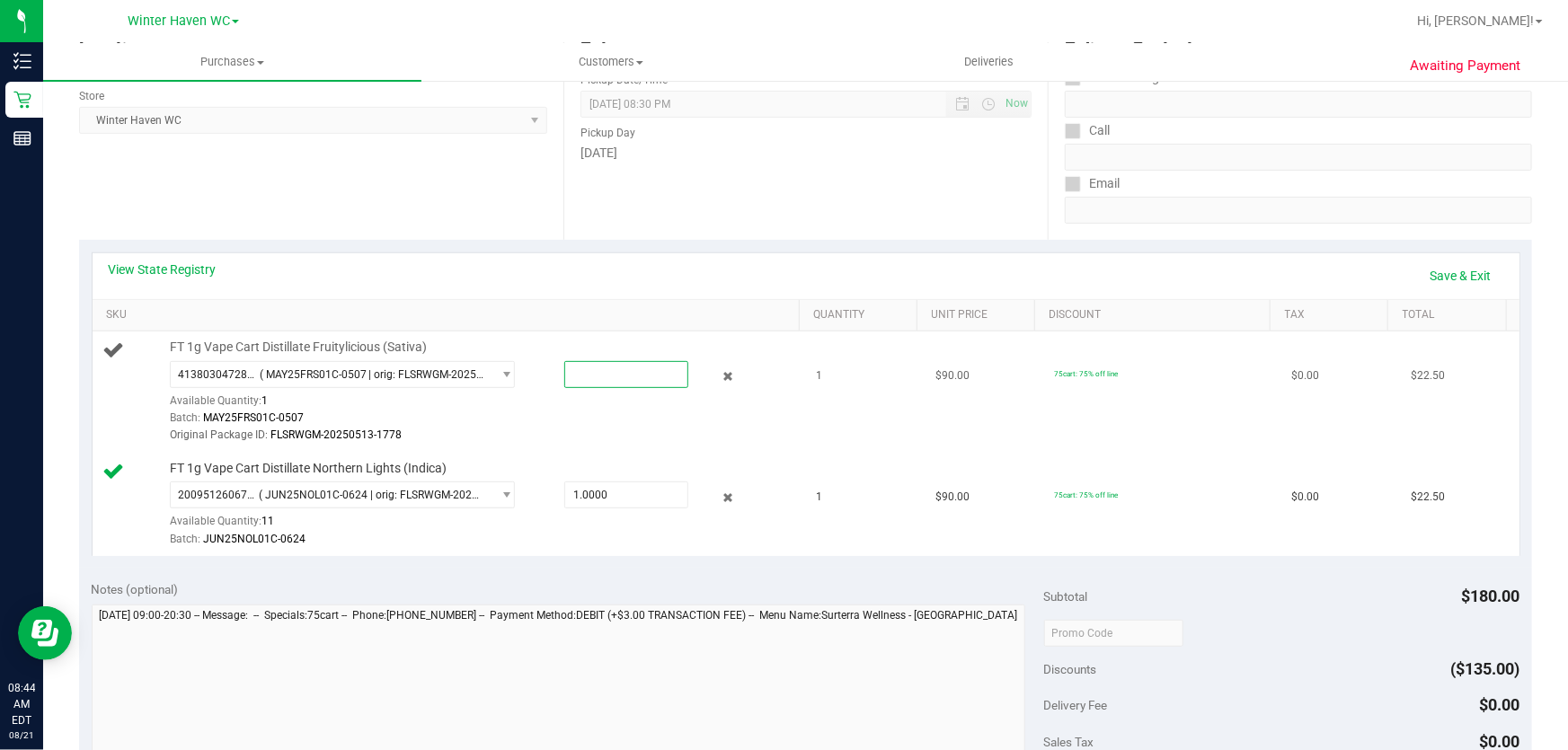
click at [647, 361] on span at bounding box center [626, 374] width 125 height 27
type input "1"
type input "1.0000"
click at [1465, 269] on link "Save & Exit" at bounding box center [1461, 275] width 85 height 31
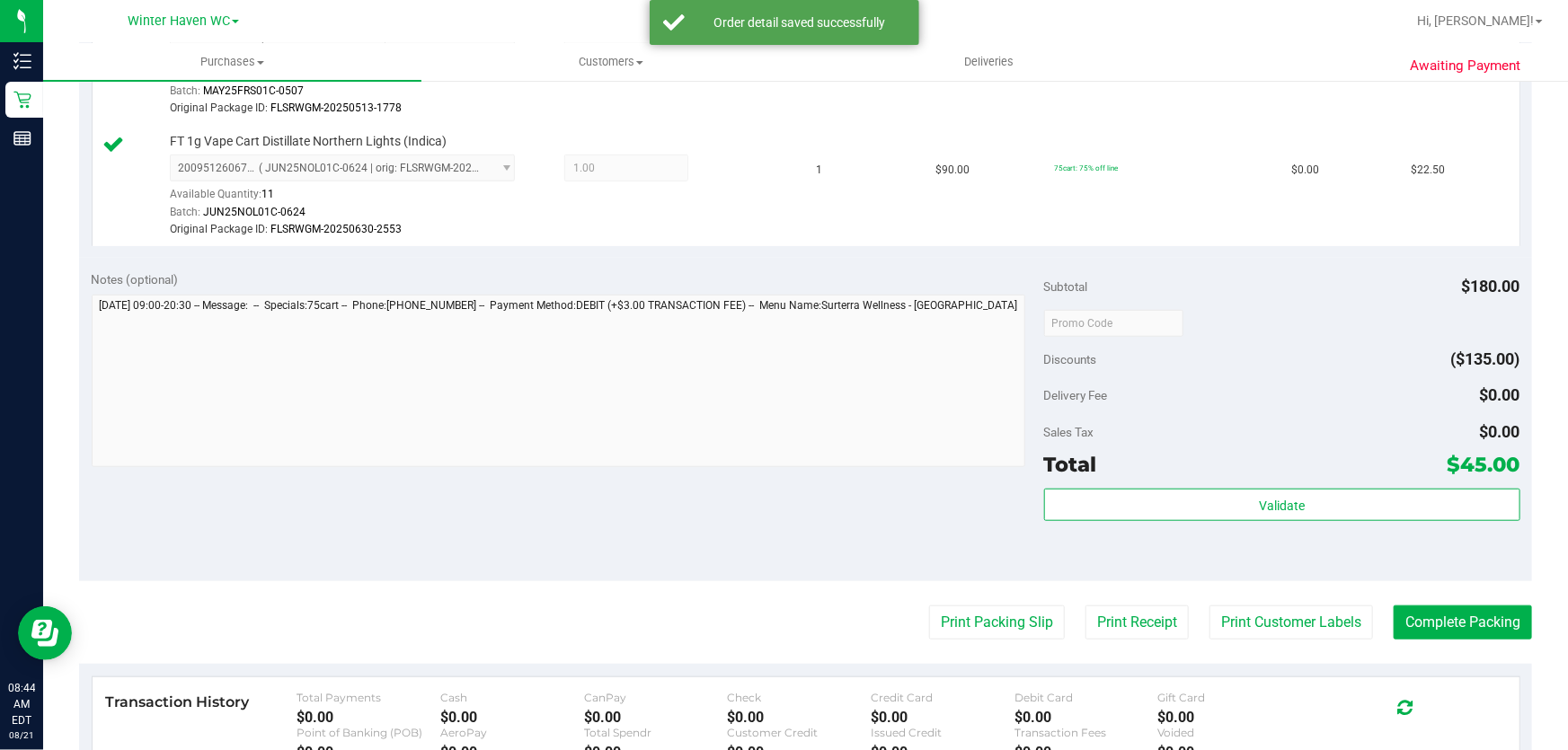
scroll to position [653, 0]
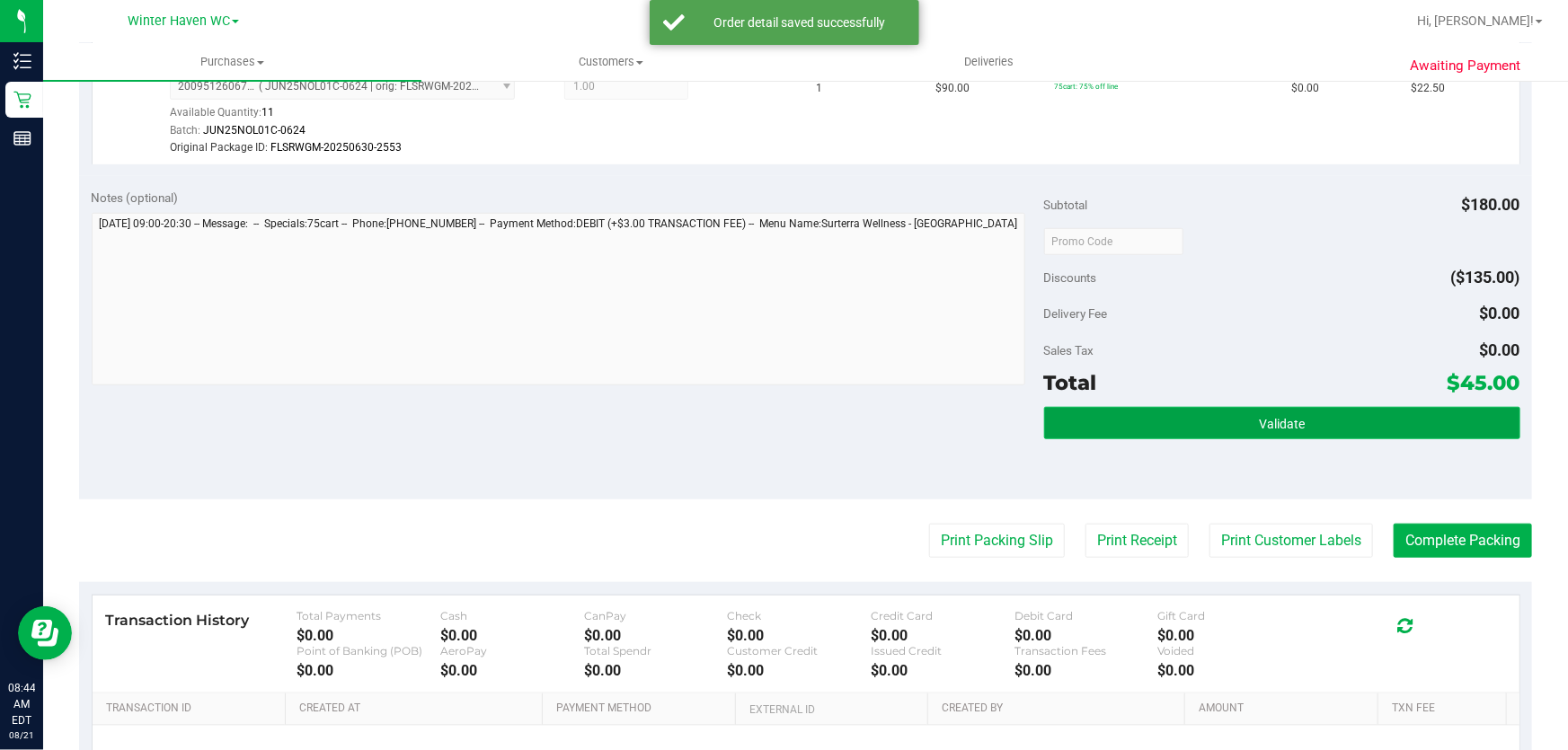
click at [1204, 417] on button "Validate" at bounding box center [1282, 423] width 476 height 33
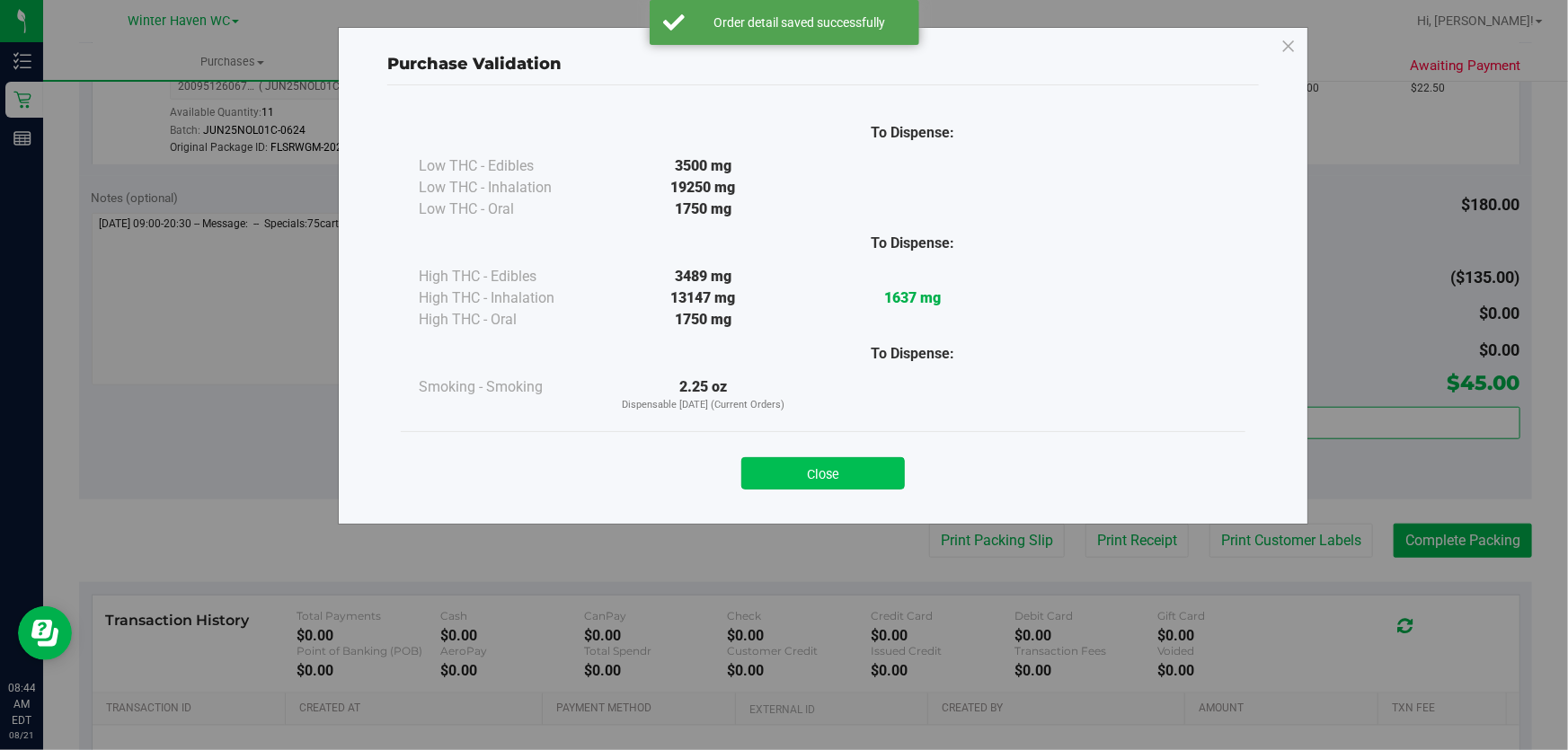
click at [864, 464] on button "Close" at bounding box center [823, 473] width 164 height 33
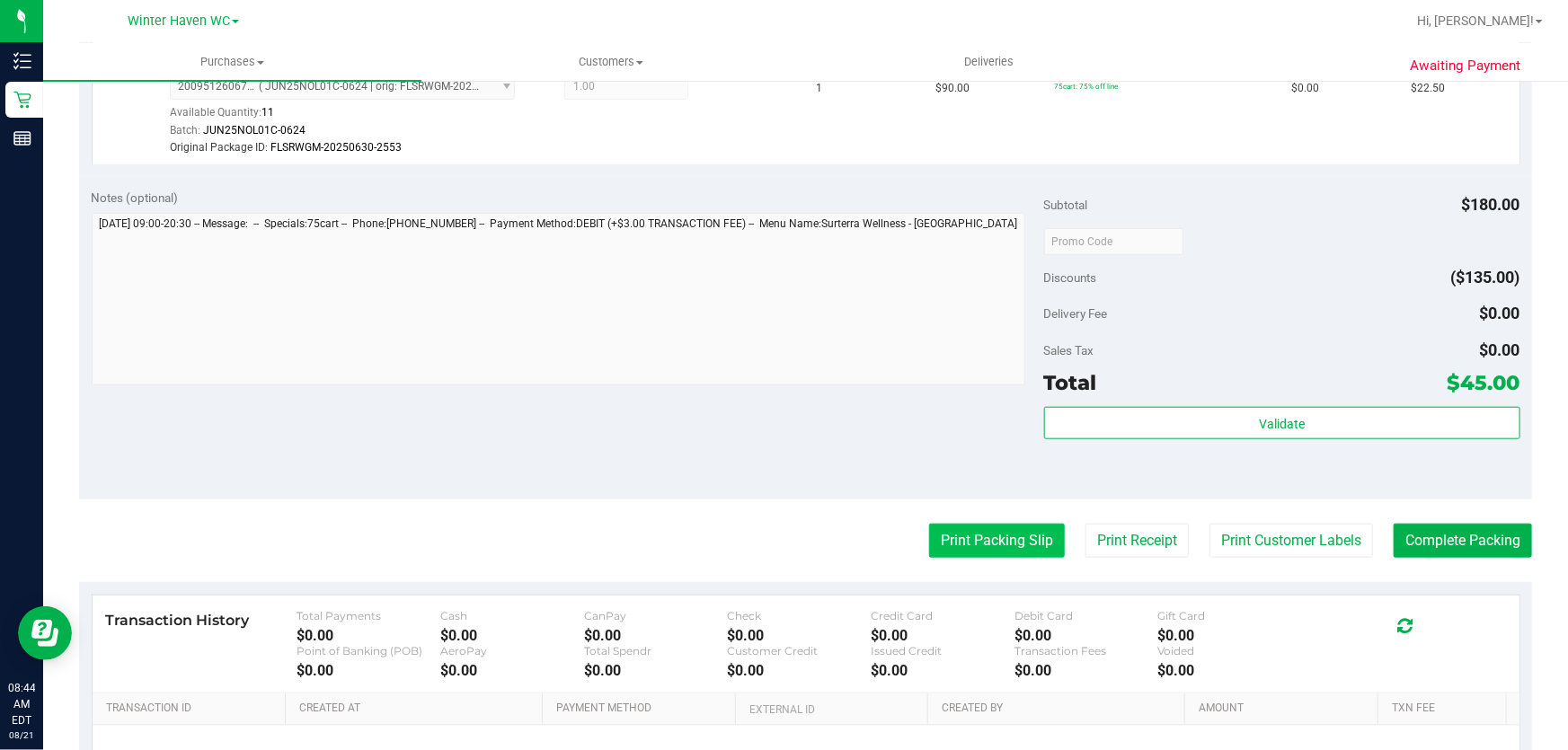
click at [1012, 533] on button "Print Packing Slip" at bounding box center [997, 540] width 136 height 34
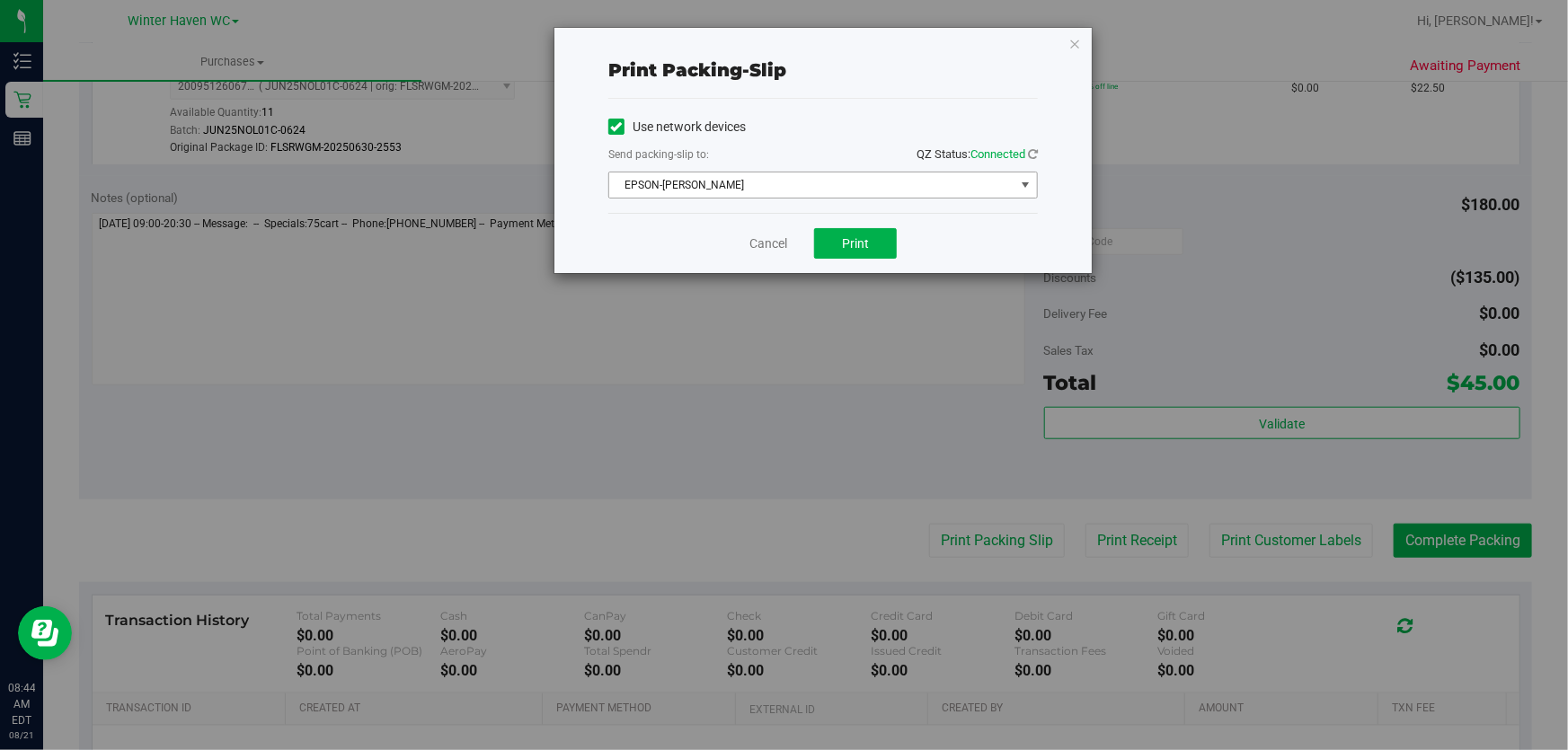
click at [802, 180] on span "EPSON-[PERSON_NAME]" at bounding box center [812, 185] width 405 height 26
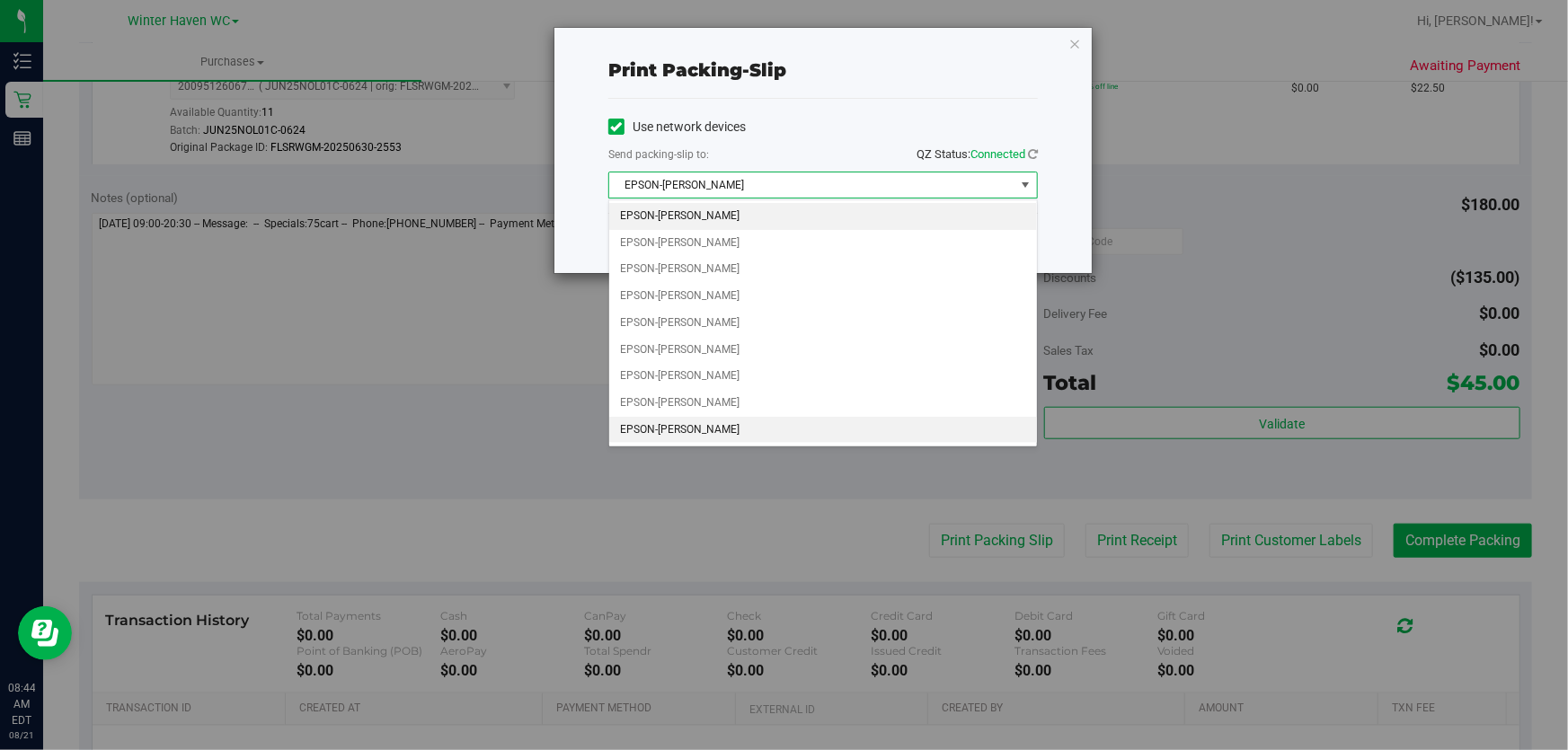
click at [726, 425] on li "EPSON-[PERSON_NAME]" at bounding box center [823, 430] width 428 height 27
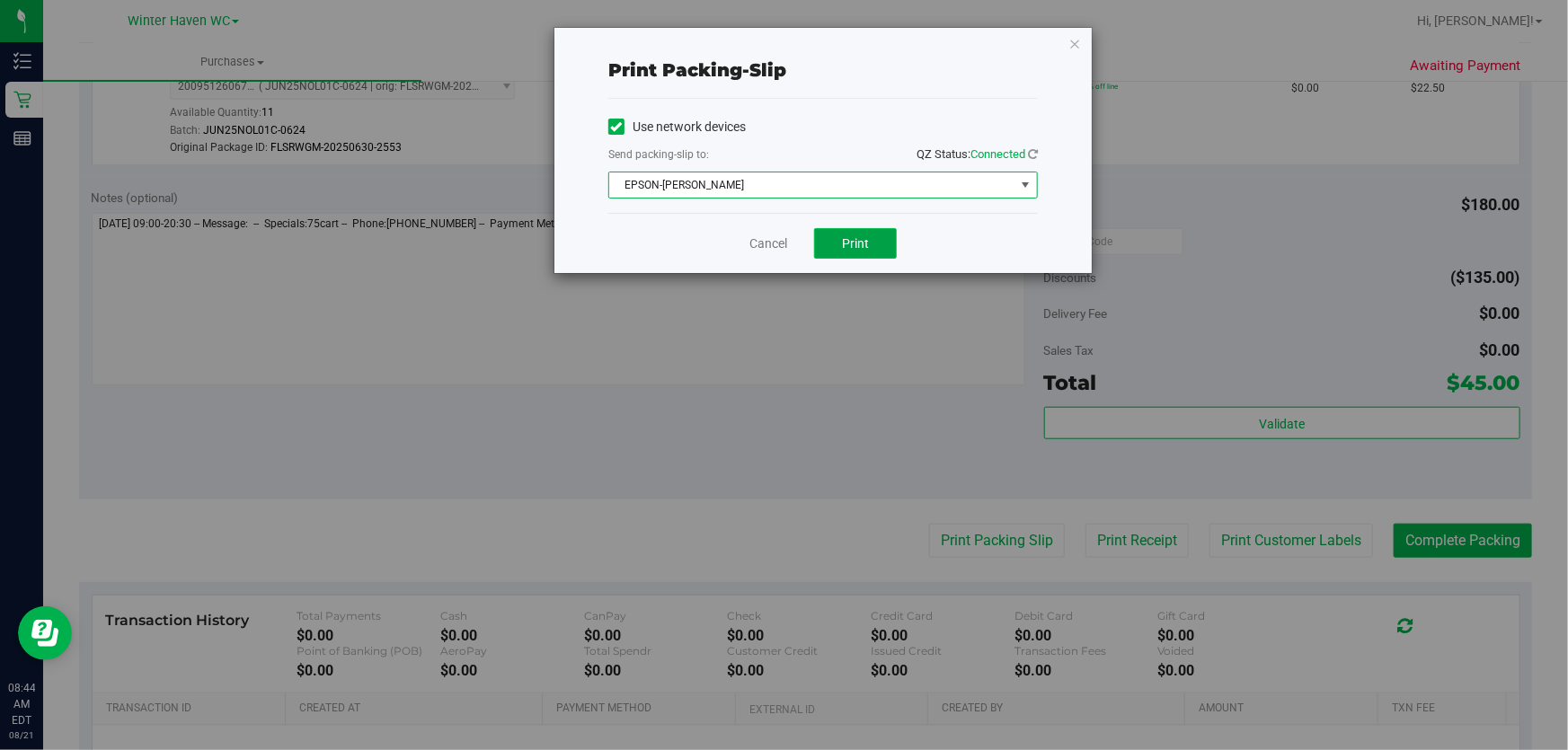
click at [882, 238] on button "Print" at bounding box center [856, 243] width 83 height 31
click at [773, 239] on link "Cancel" at bounding box center [768, 243] width 37 height 19
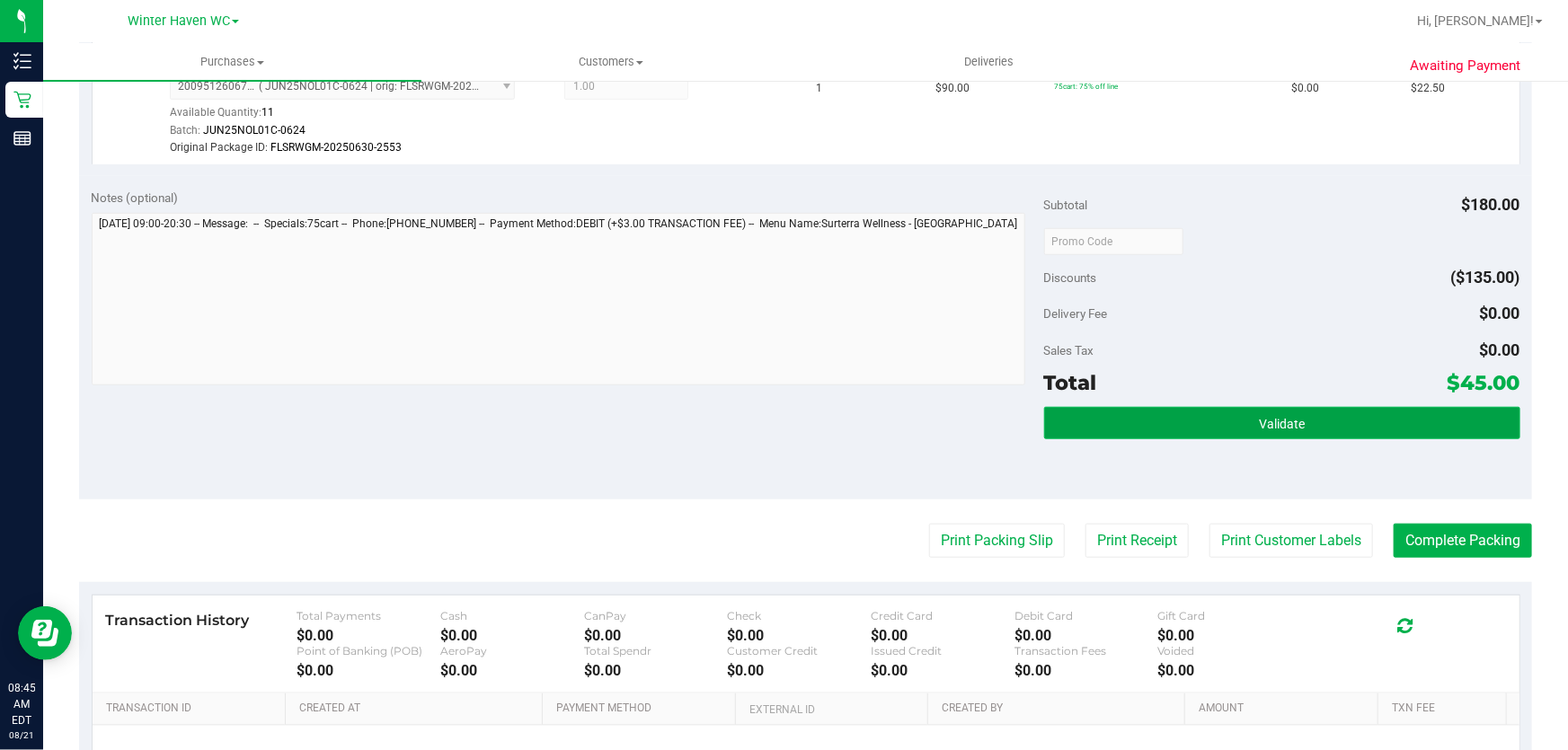
click at [1320, 426] on button "Validate" at bounding box center [1282, 423] width 476 height 33
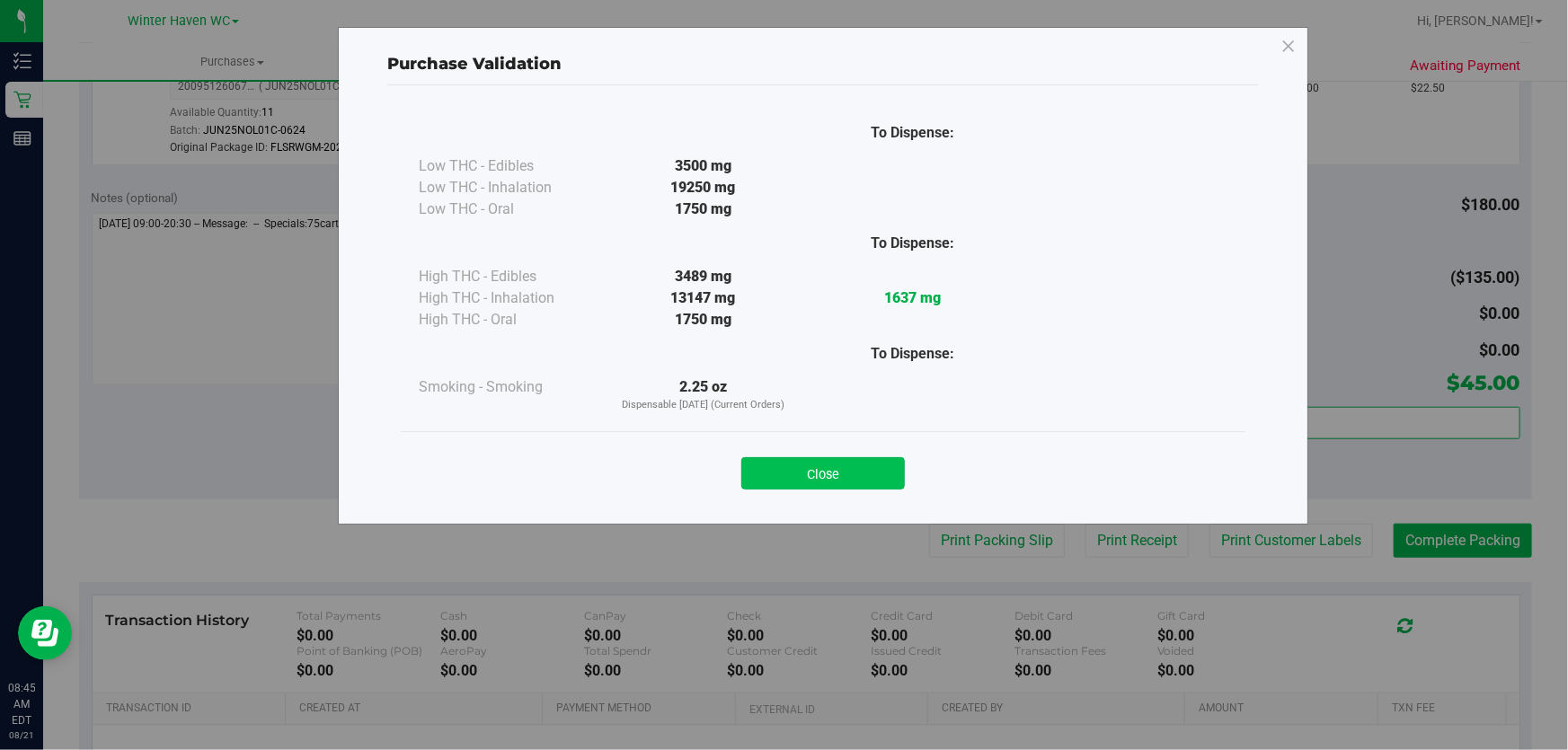
click at [835, 472] on button "Close" at bounding box center [823, 473] width 164 height 33
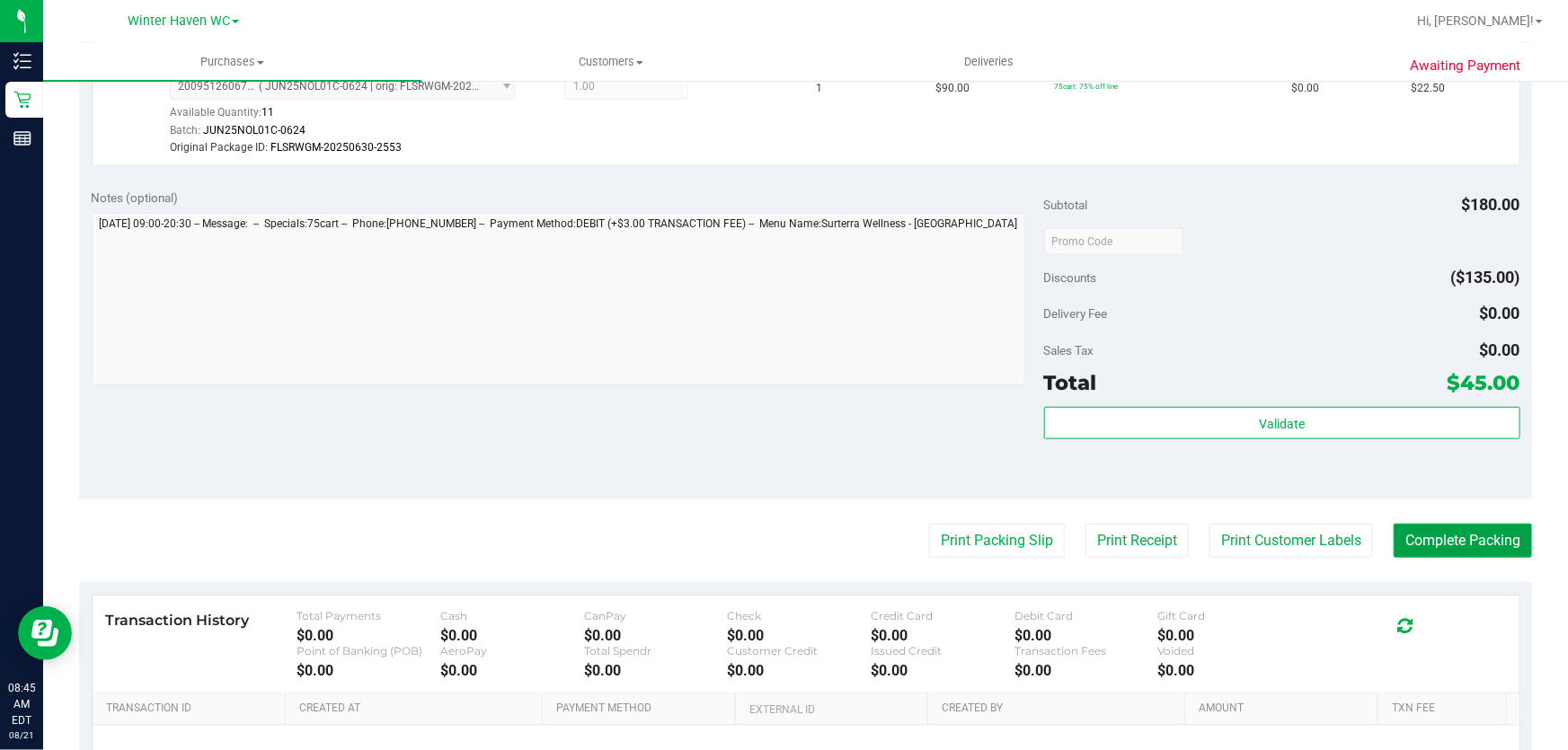
click at [1476, 535] on button "Complete Packing" at bounding box center [1463, 540] width 138 height 34
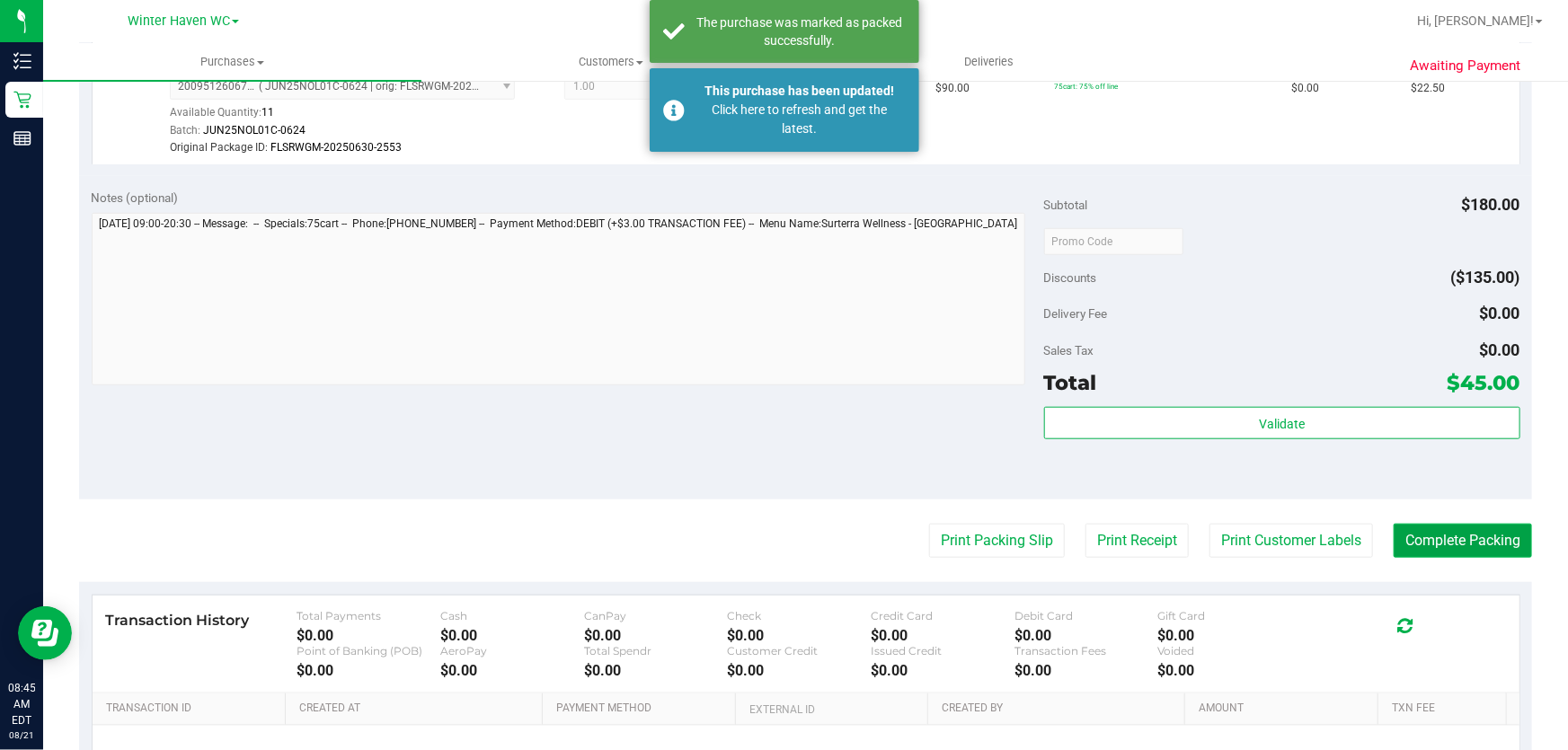
click at [1476, 535] on button "Complete Packing" at bounding box center [1463, 540] width 138 height 34
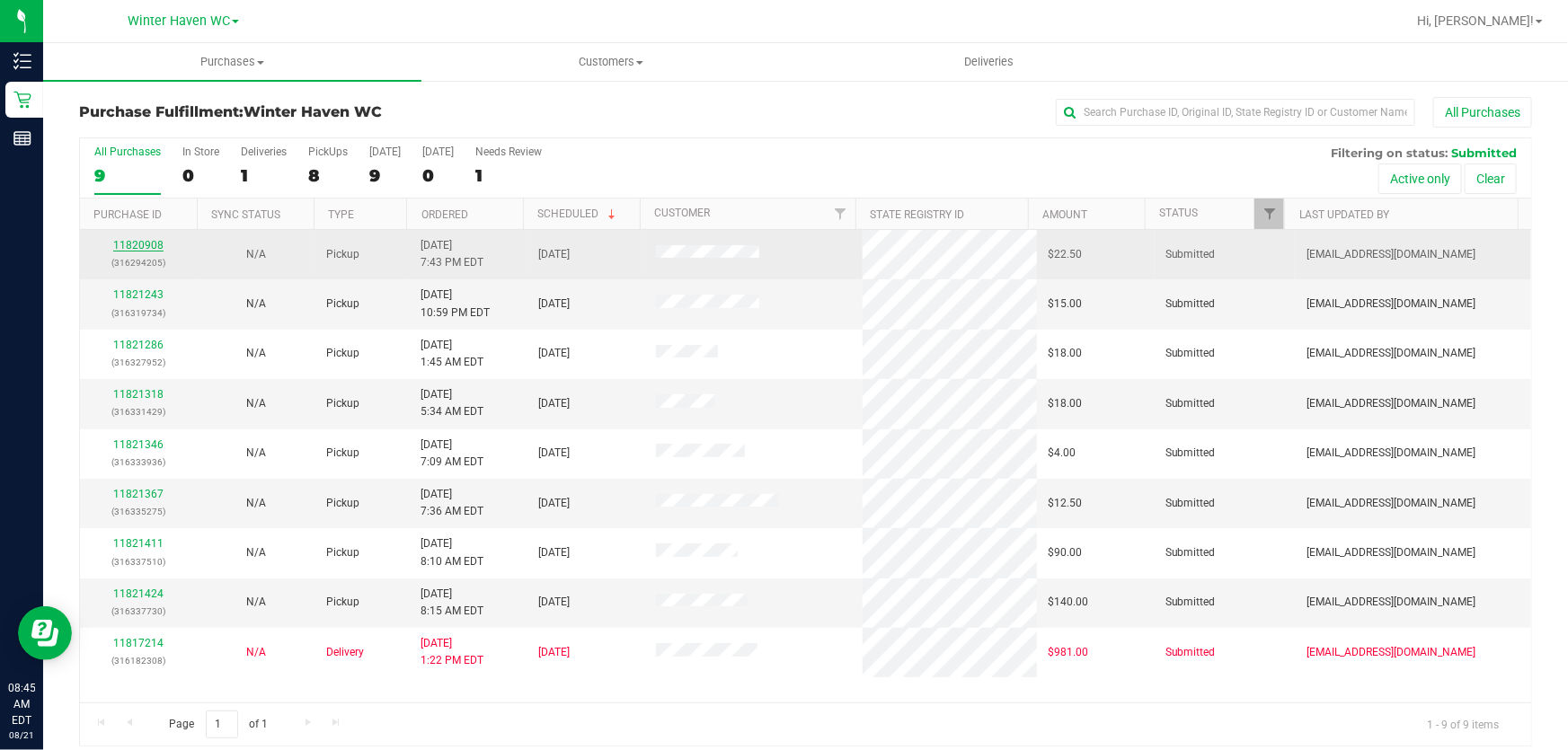
click at [142, 242] on link "11820908" at bounding box center [138, 244] width 50 height 13
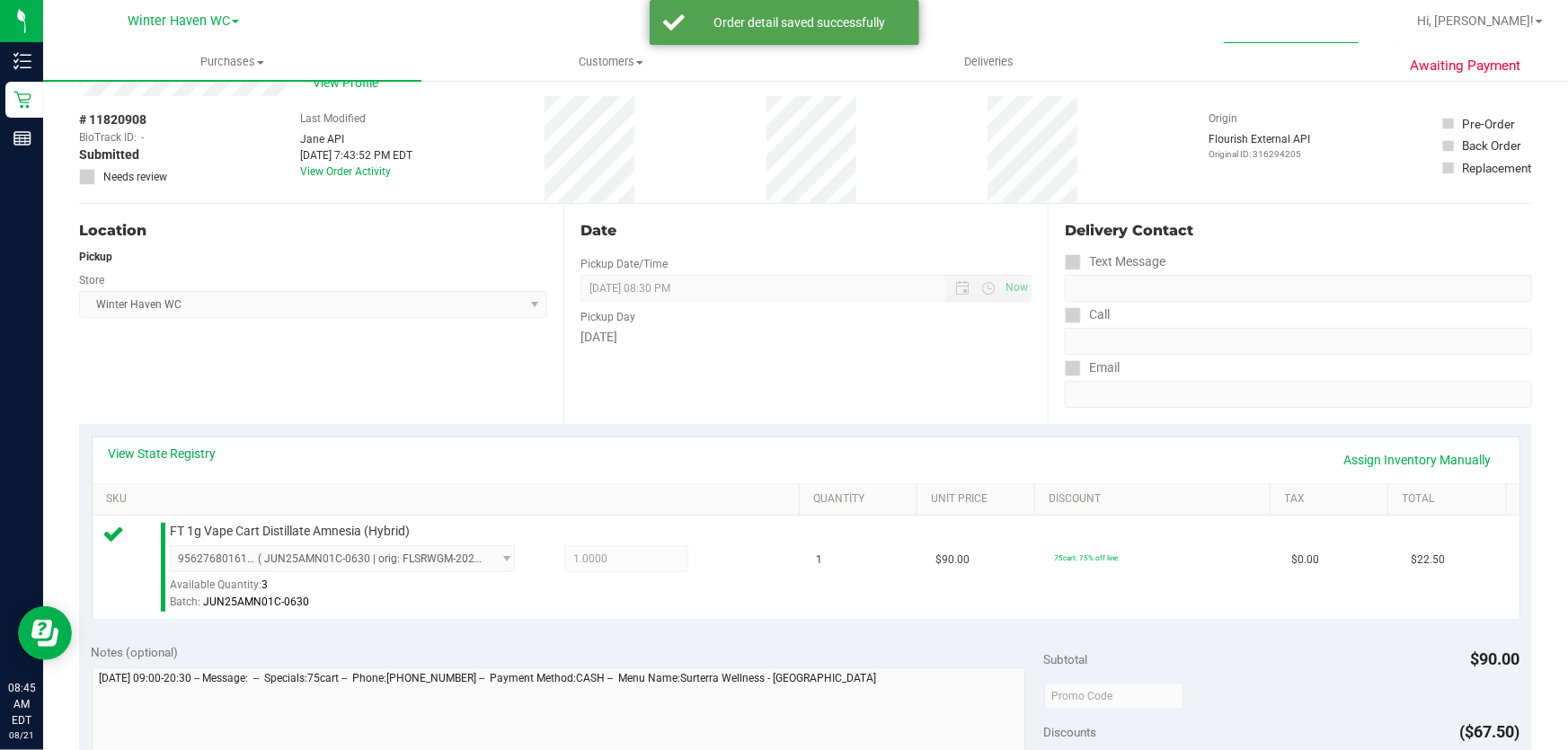
scroll to position [326, 0]
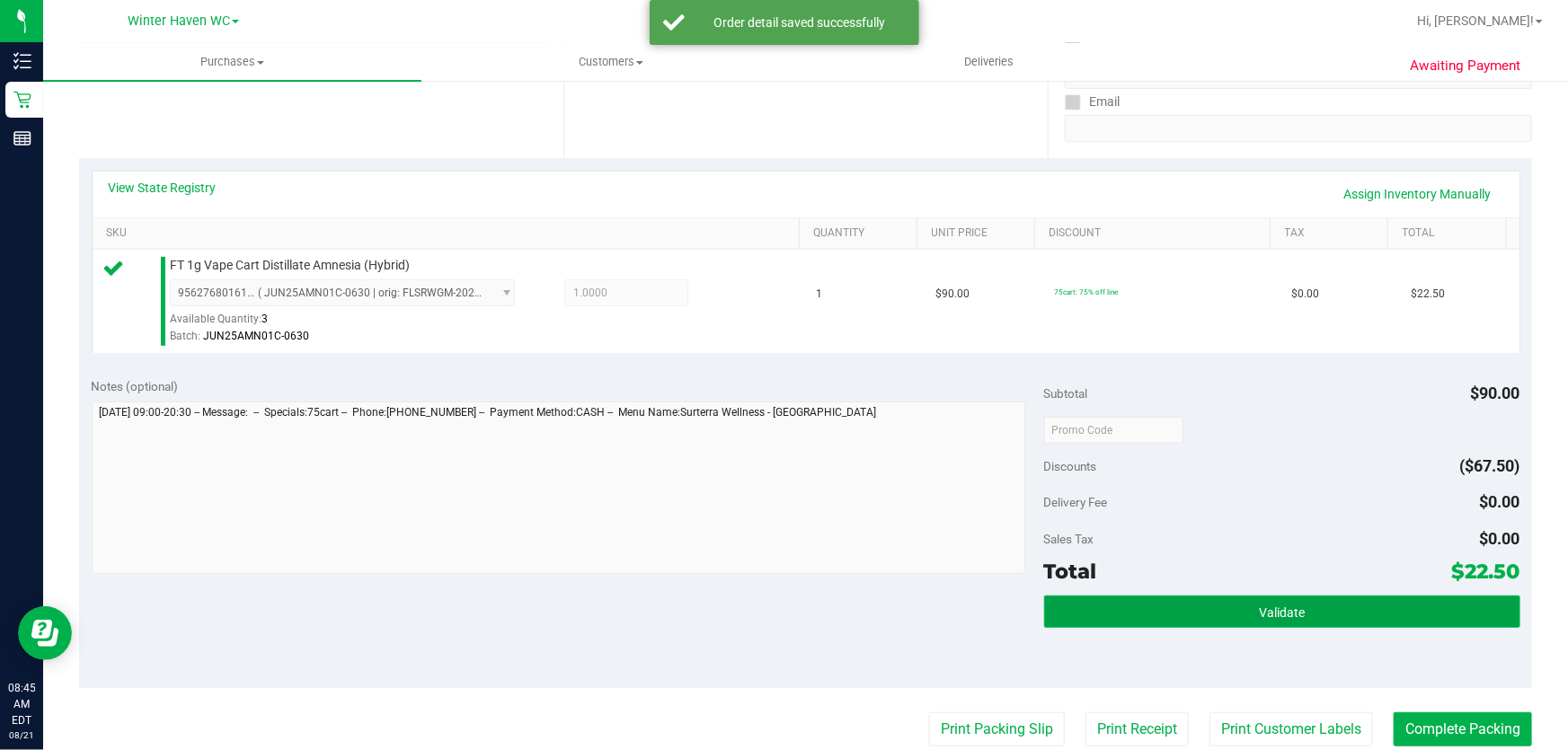
click at [1157, 600] on button "Validate" at bounding box center [1282, 611] width 476 height 33
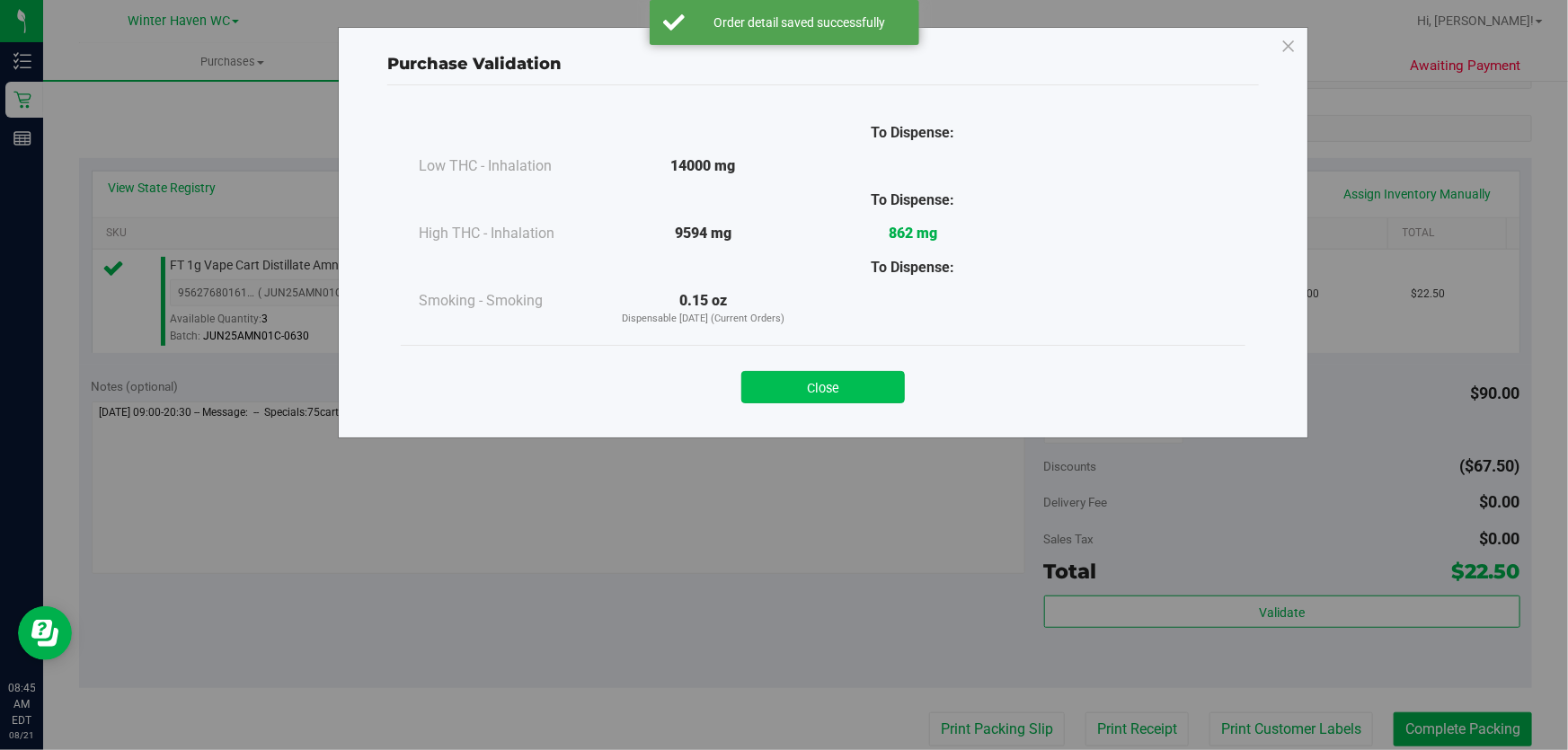
click at [810, 390] on button "Close" at bounding box center [823, 386] width 164 height 33
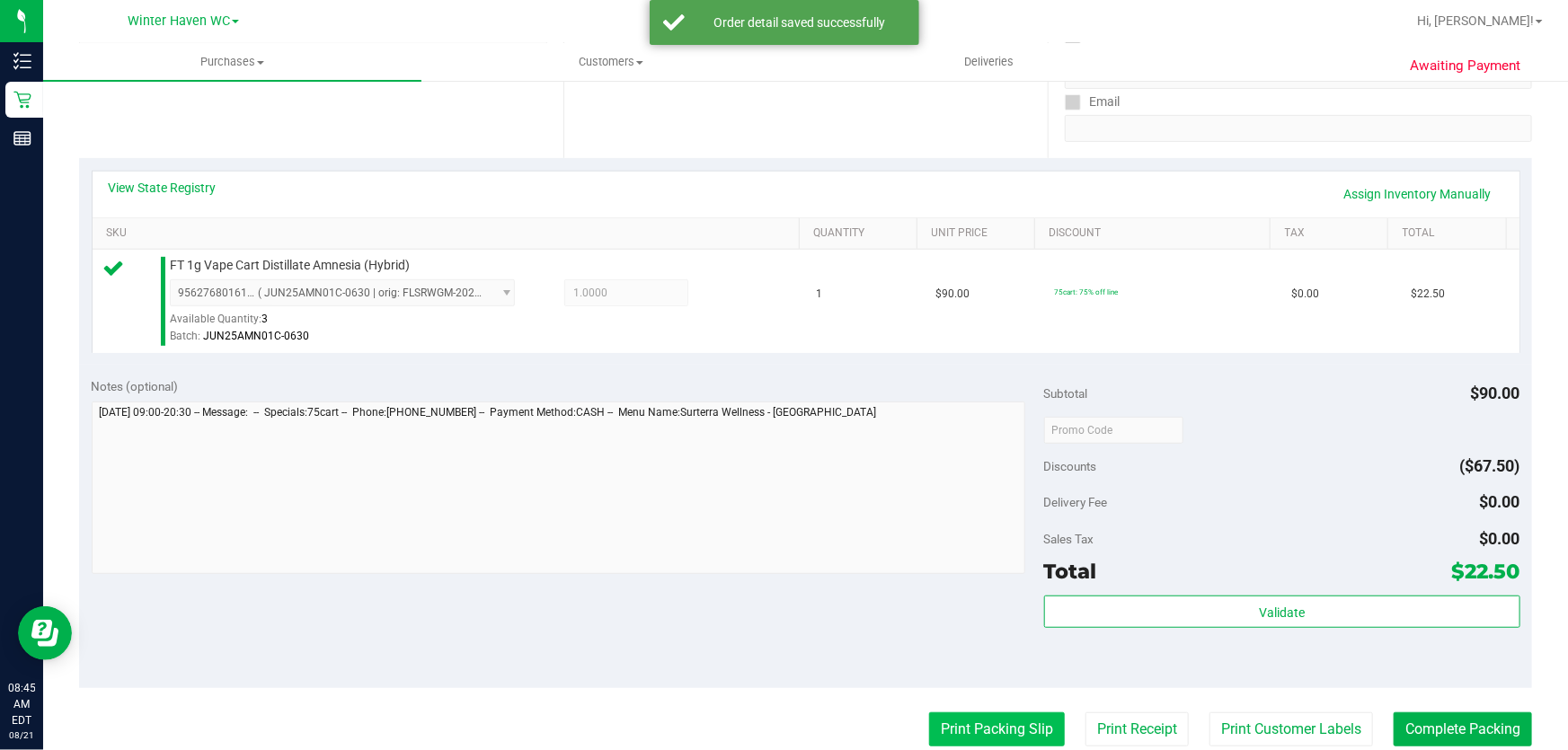
click at [1004, 730] on button "Print Packing Slip" at bounding box center [997, 729] width 136 height 34
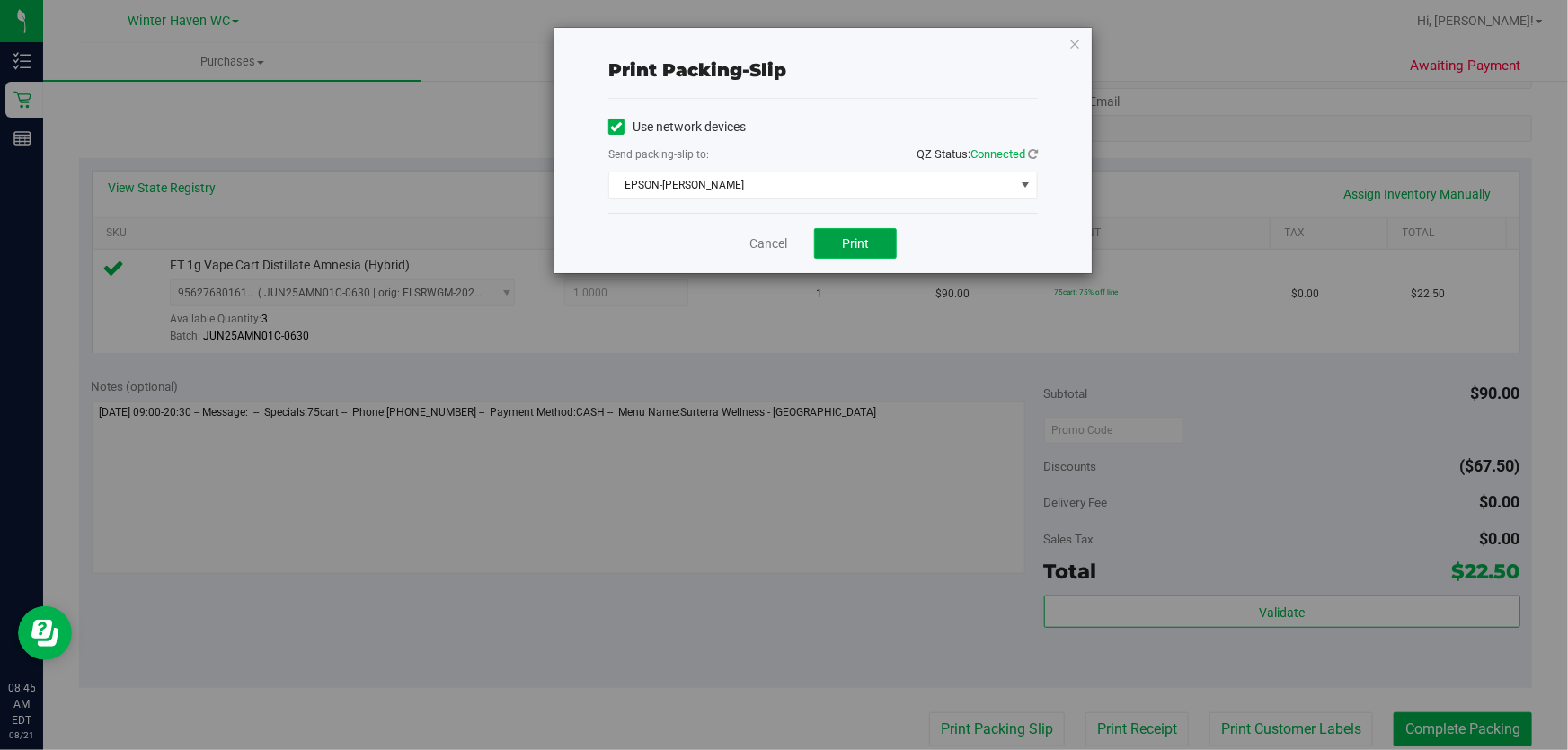
click at [850, 239] on span "Print" at bounding box center [855, 243] width 27 height 15
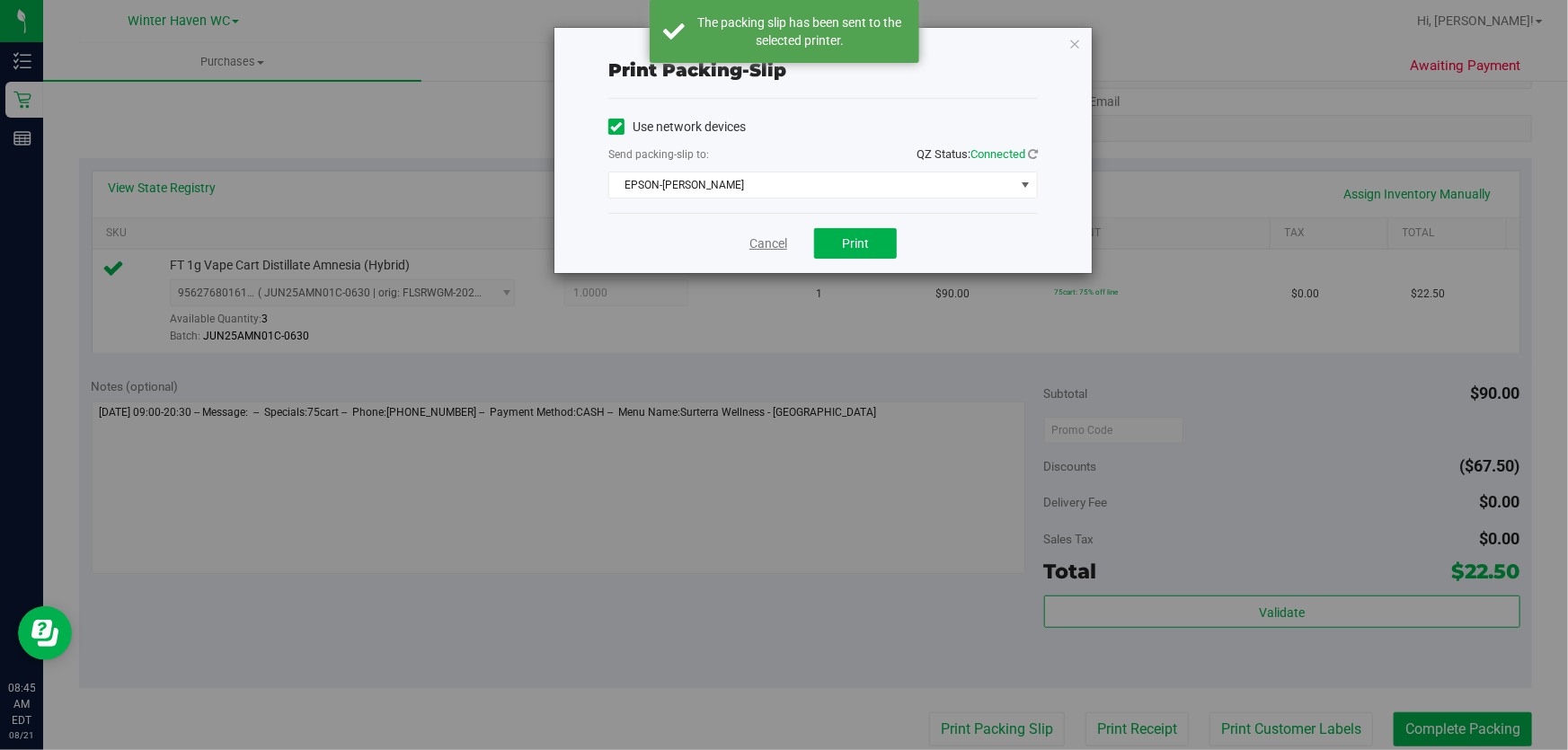
click at [764, 244] on link "Cancel" at bounding box center [768, 243] width 37 height 19
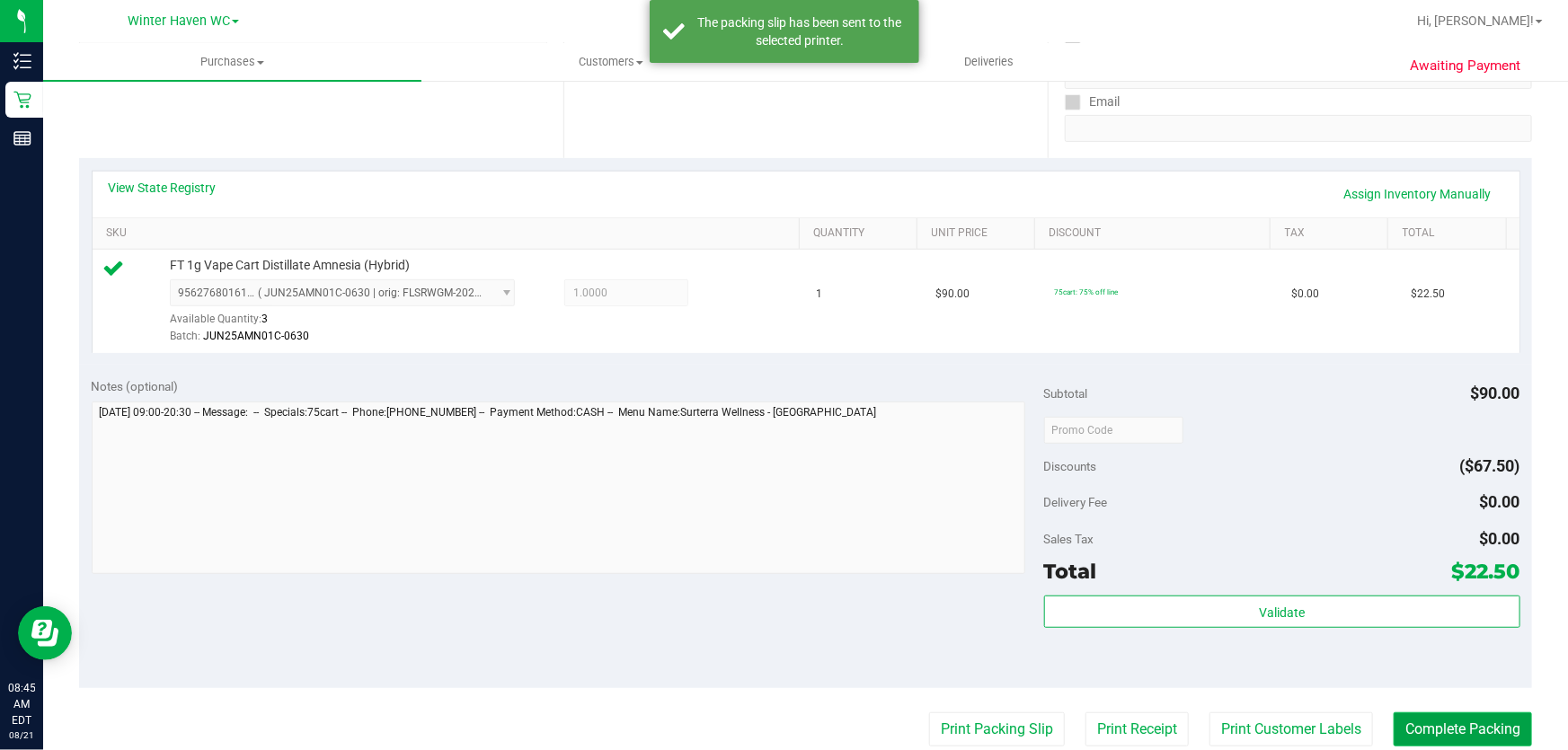
click at [1394, 714] on button "Complete Packing" at bounding box center [1463, 729] width 138 height 34
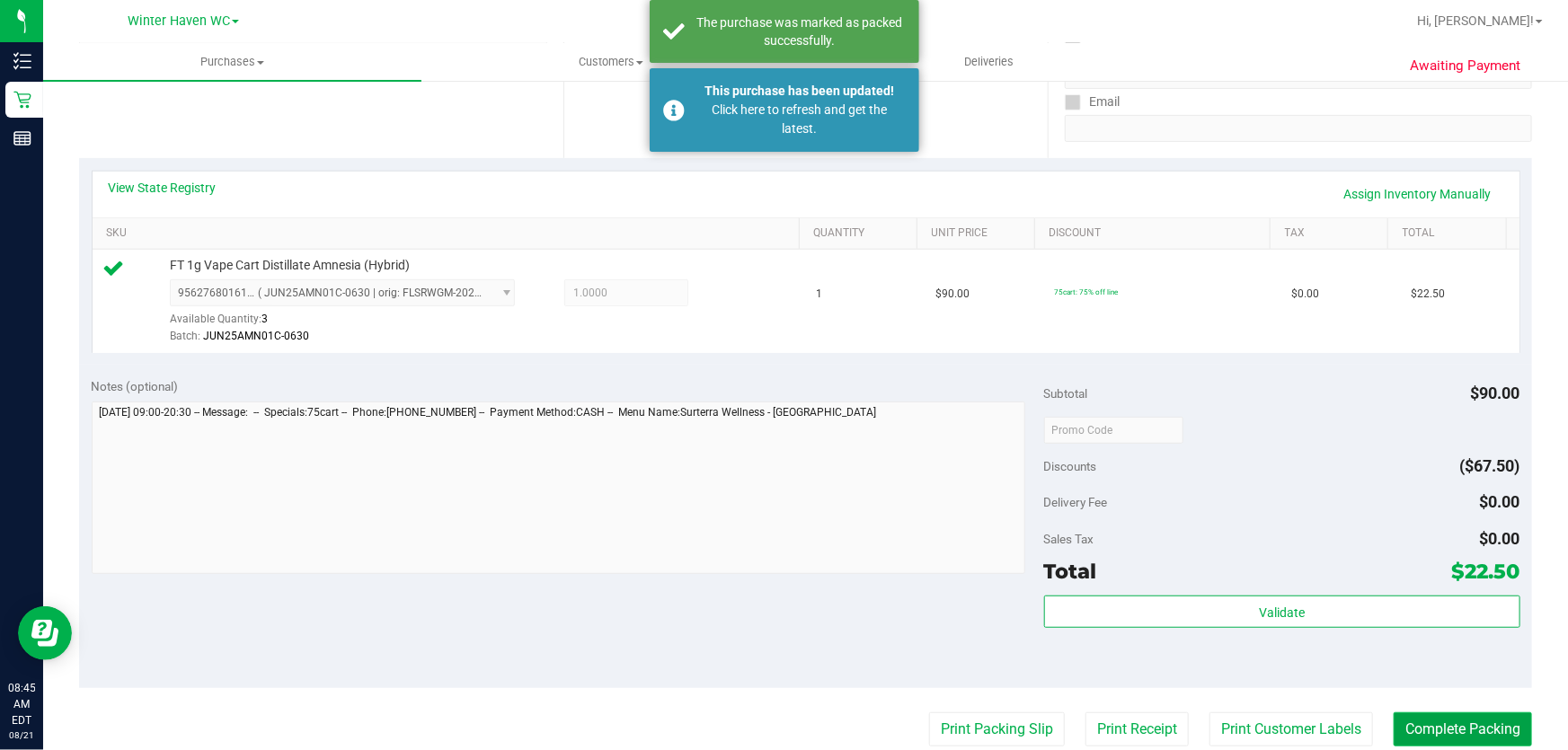
click at [1394, 714] on button "Complete Packing" at bounding box center [1463, 729] width 138 height 34
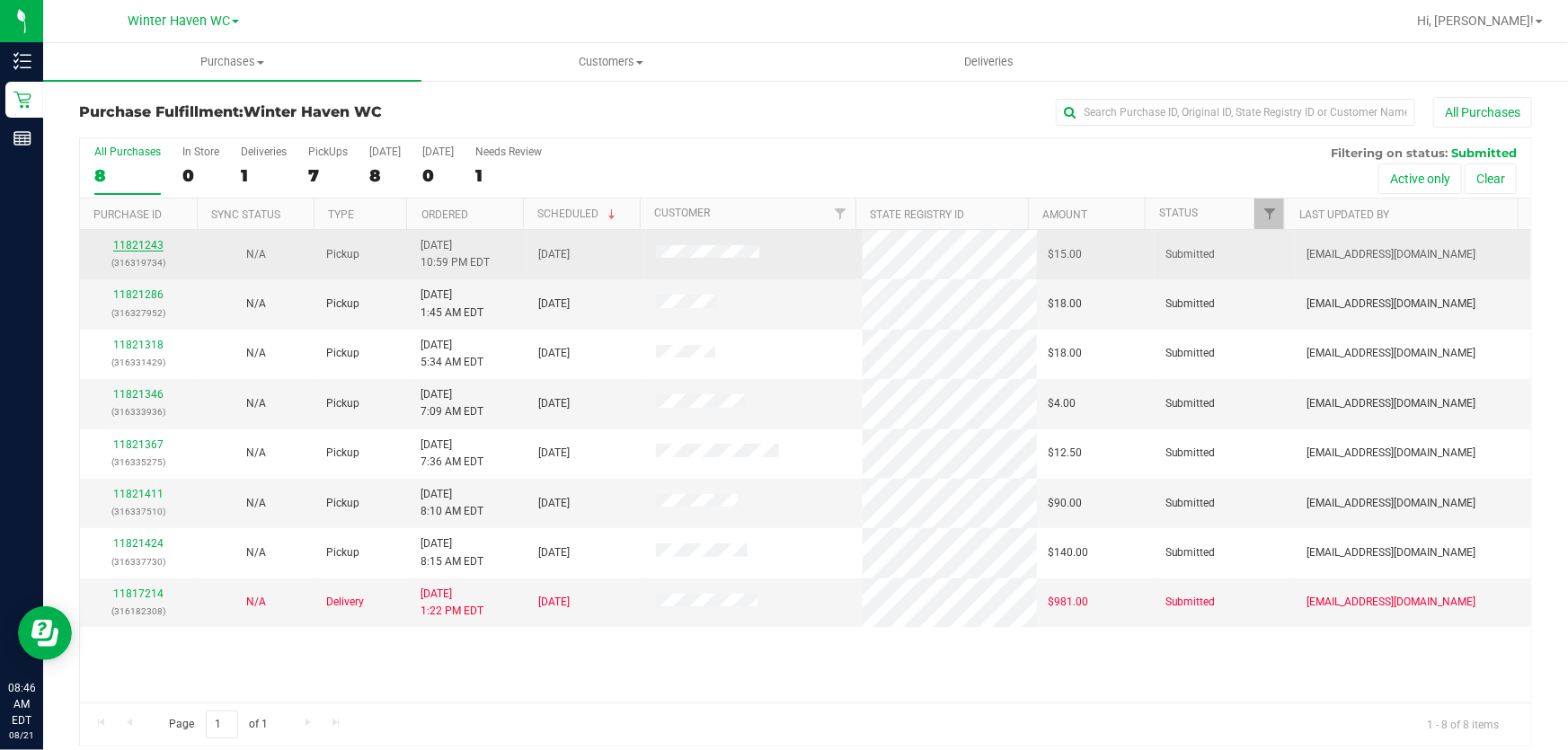
click at [148, 245] on link "11821243" at bounding box center [138, 244] width 50 height 13
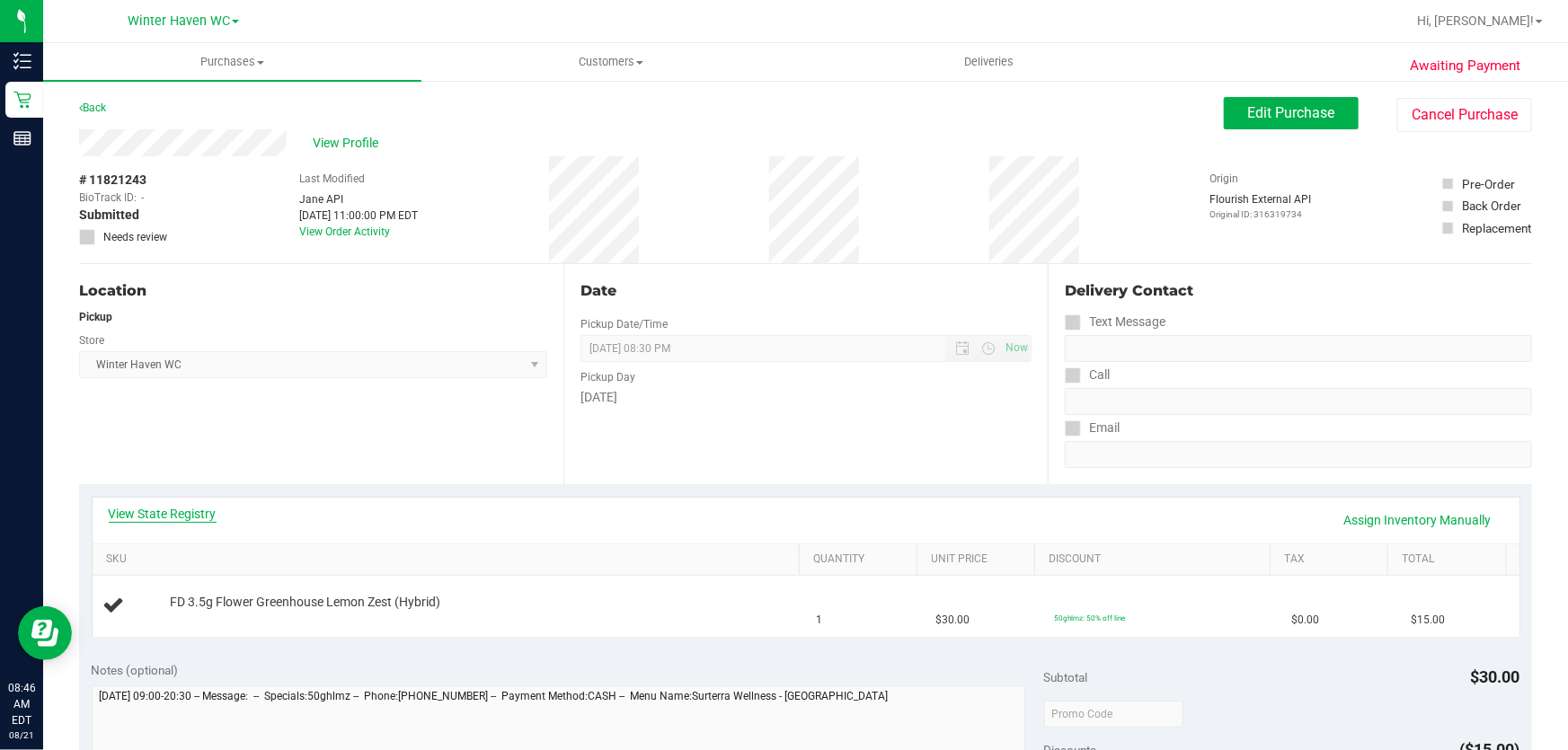
click at [200, 510] on link "View State Registry" at bounding box center [162, 513] width 107 height 18
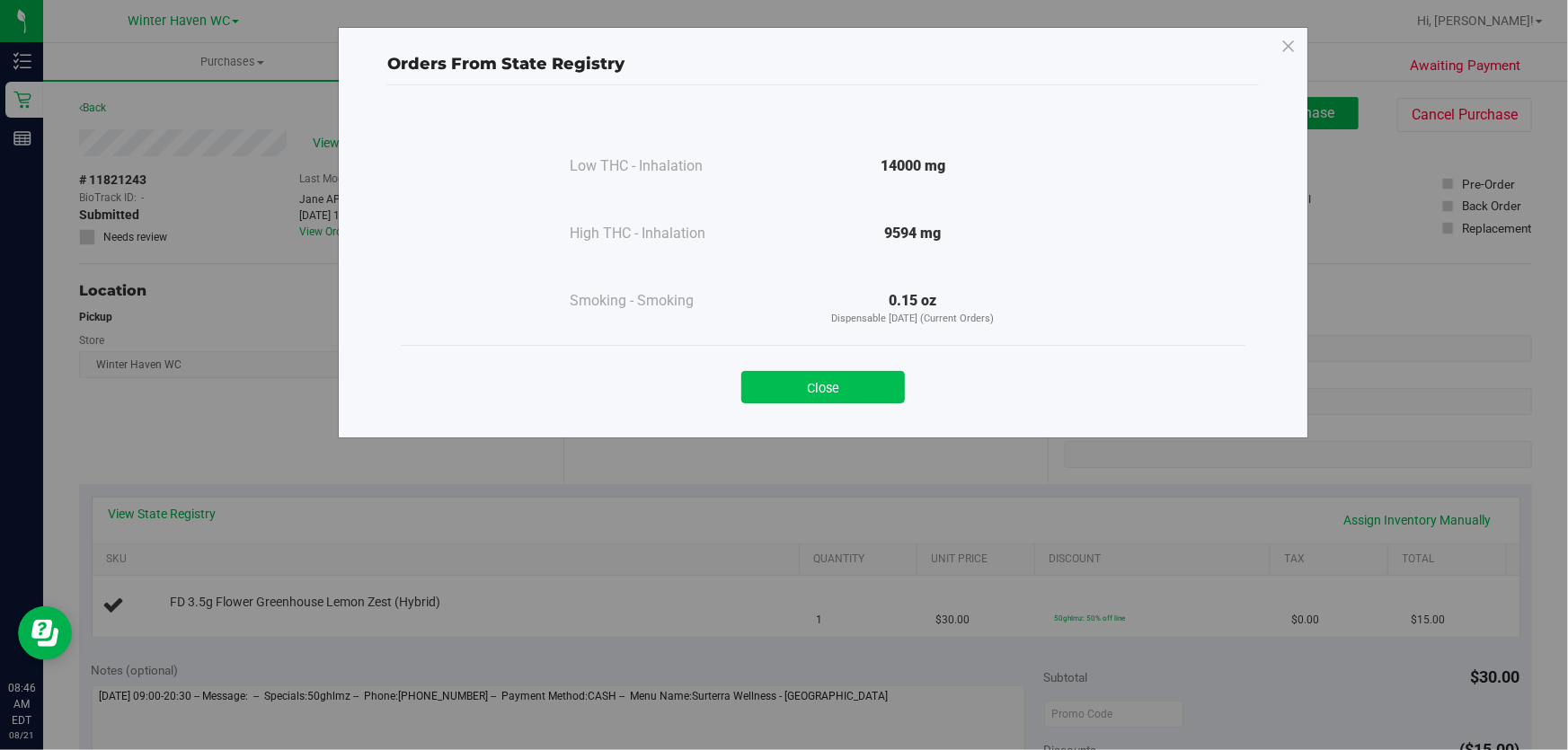
click at [847, 384] on button "Close" at bounding box center [823, 386] width 164 height 33
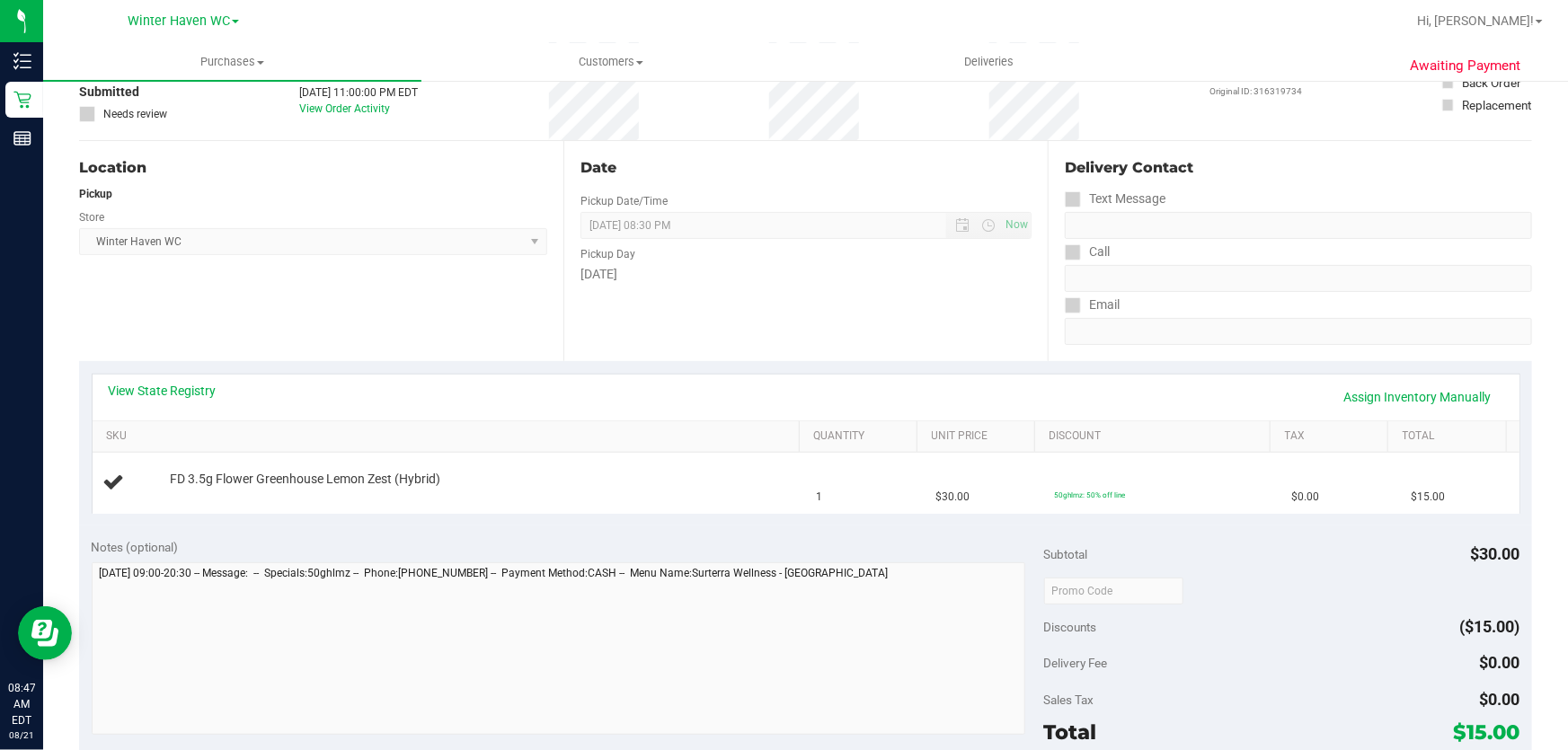
scroll to position [125, 0]
click at [962, 320] on div "Date Pickup Date/Time [DATE] Now [DATE] 08:30 PM Now Pickup Day [DATE]" at bounding box center [805, 248] width 484 height 220
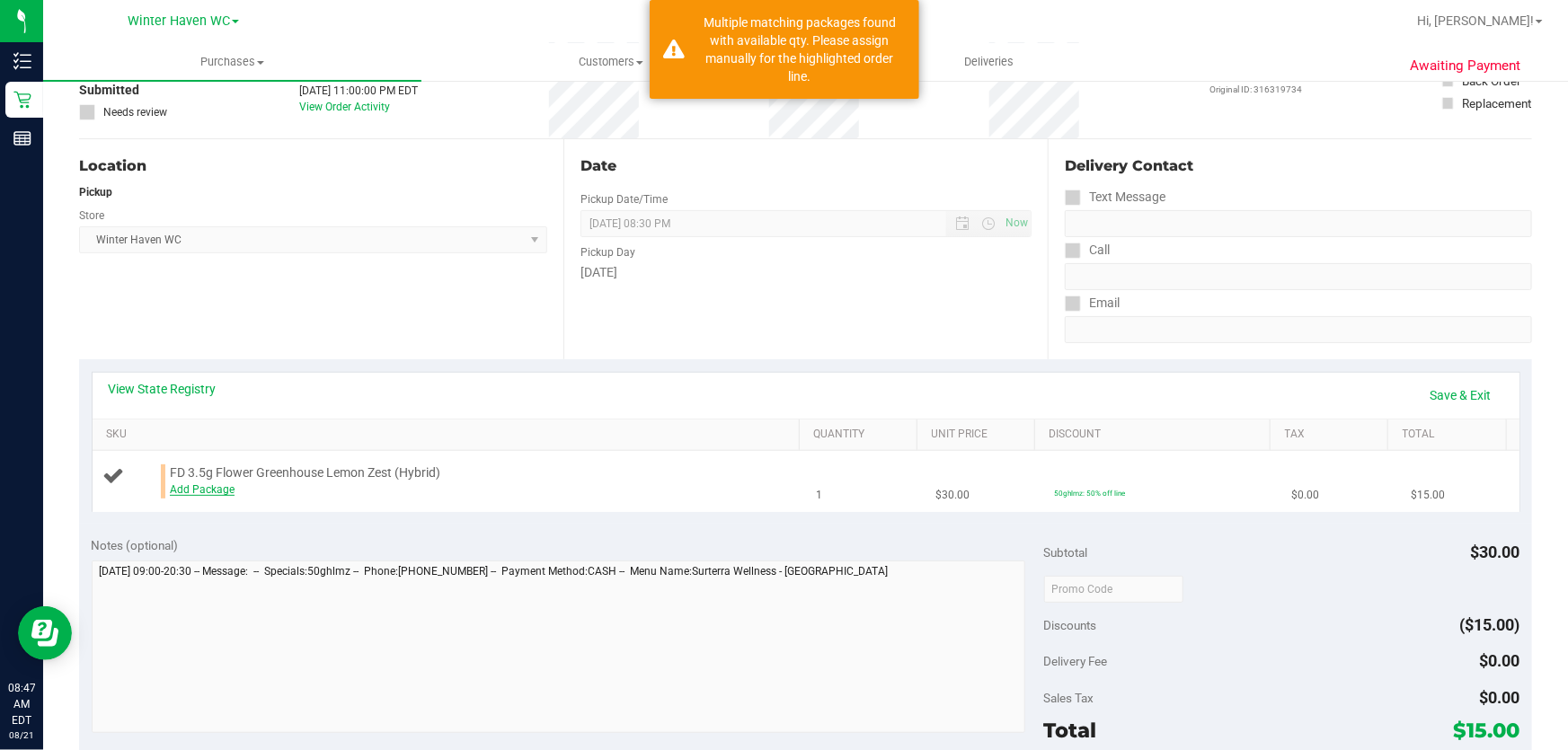
click at [220, 485] on link "Add Package" at bounding box center [202, 489] width 65 height 13
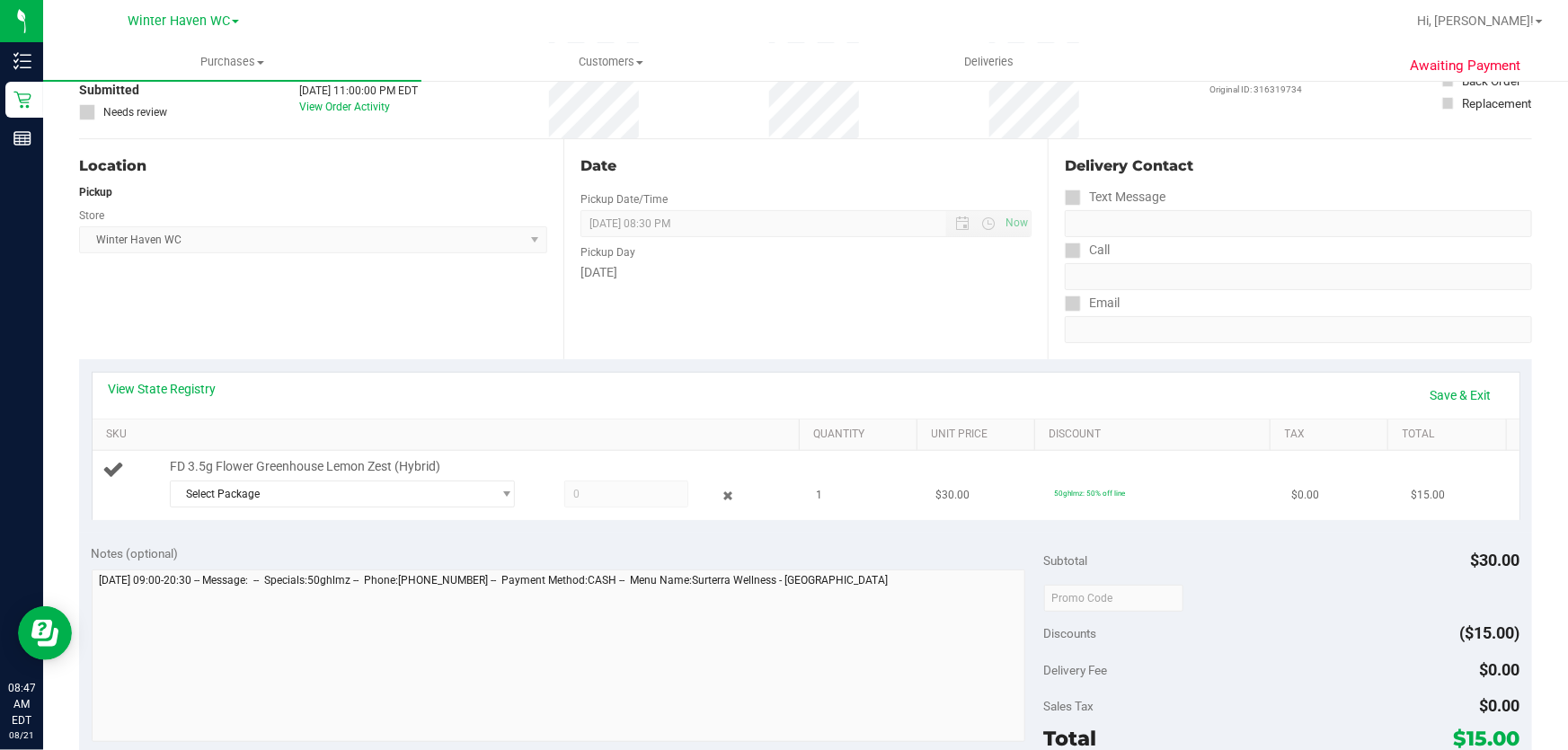
click at [370, 478] on div "FD 3.5g Flower Greenhouse Lemon Zest (Hybrid) Select Package 0245353203436716 0…" at bounding box center [476, 486] width 632 height 55
click at [360, 498] on span "Select Package" at bounding box center [330, 495] width 321 height 26
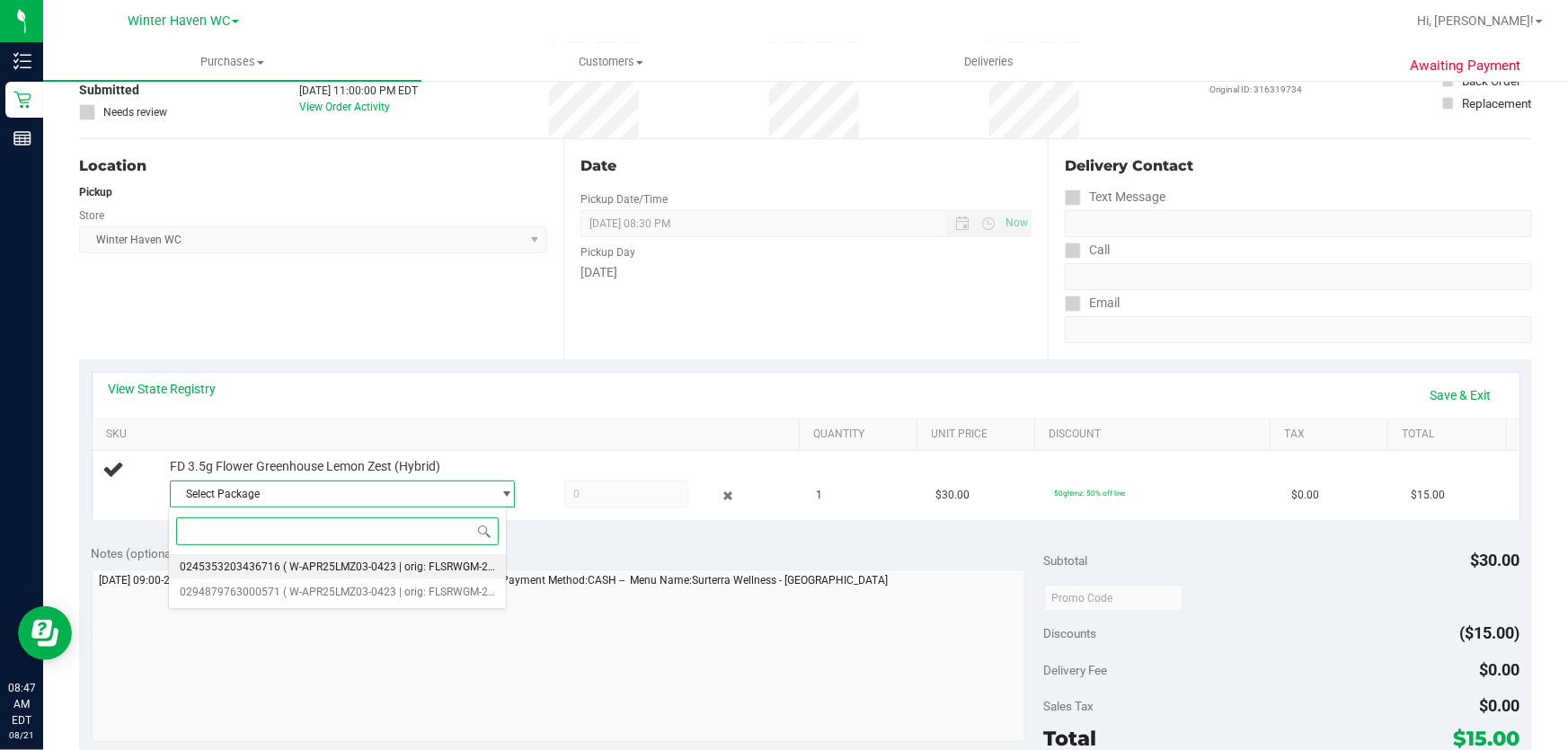
click at [351, 566] on span "( W-APR25LMZ03-0423 | orig: FLSRWGM-20250429-155 )" at bounding box center [421, 567] width 277 height 13
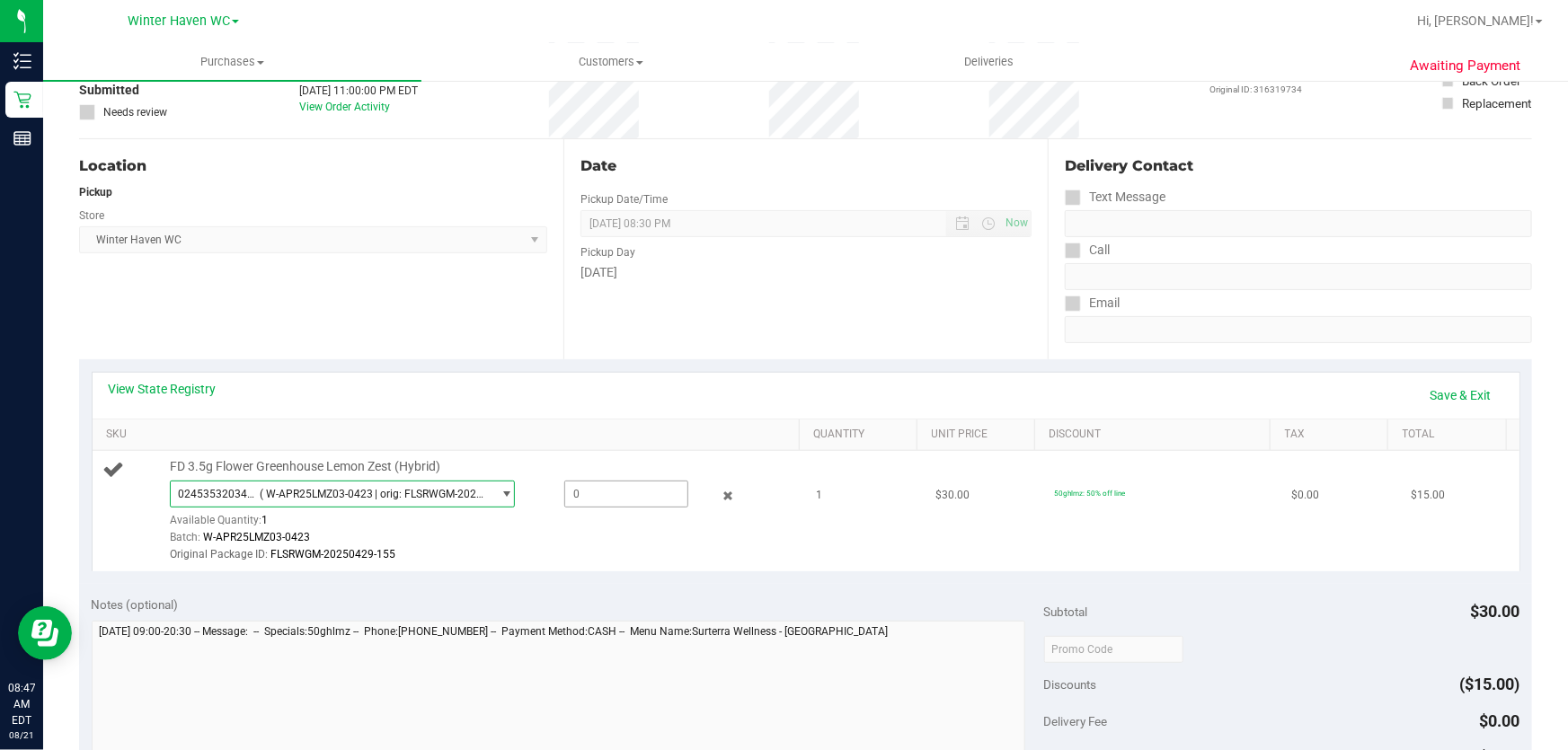
click at [575, 494] on span at bounding box center [626, 494] width 125 height 27
type input "1"
type input "1.0000"
click at [1452, 393] on link "Save & Exit" at bounding box center [1461, 395] width 85 height 31
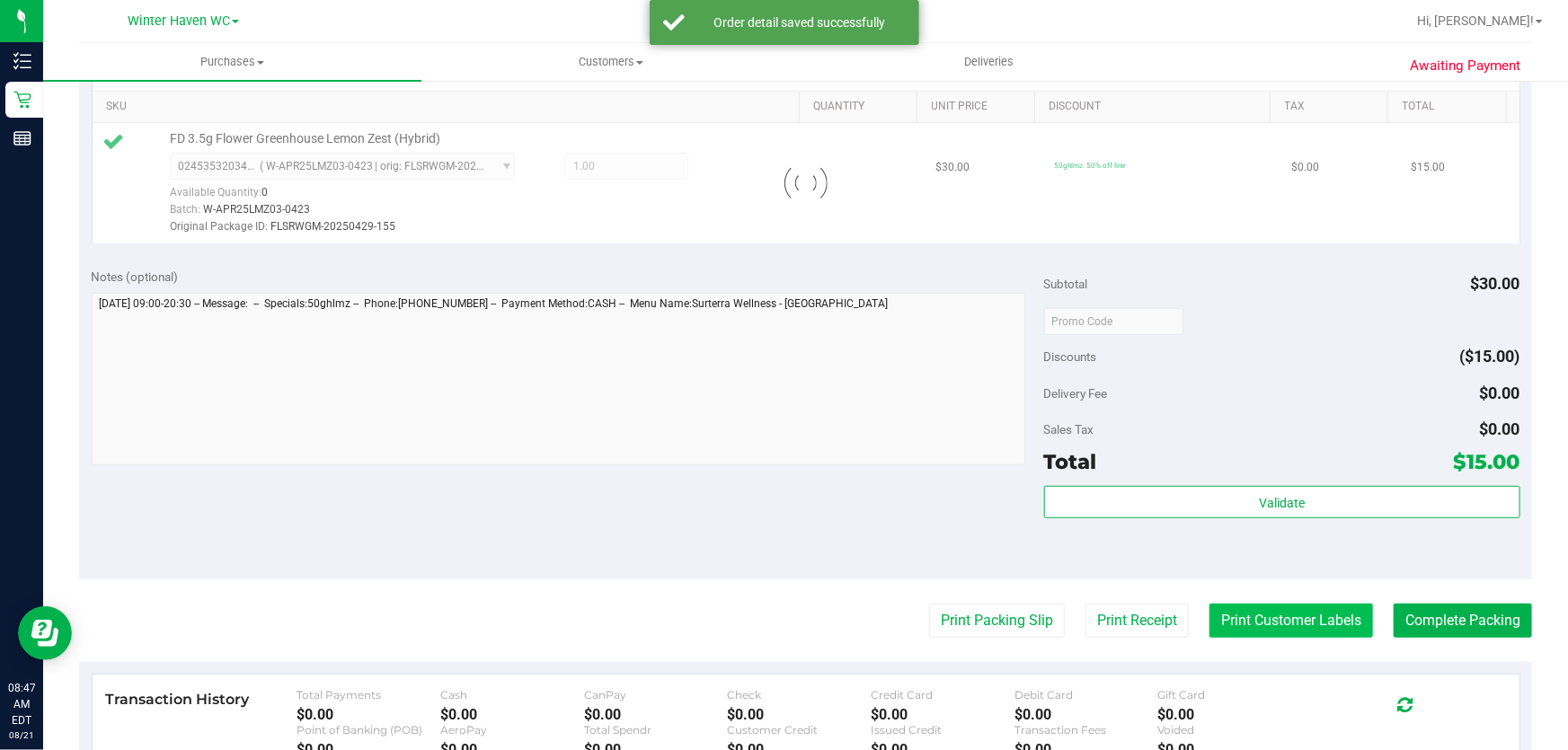
scroll to position [532, 0]
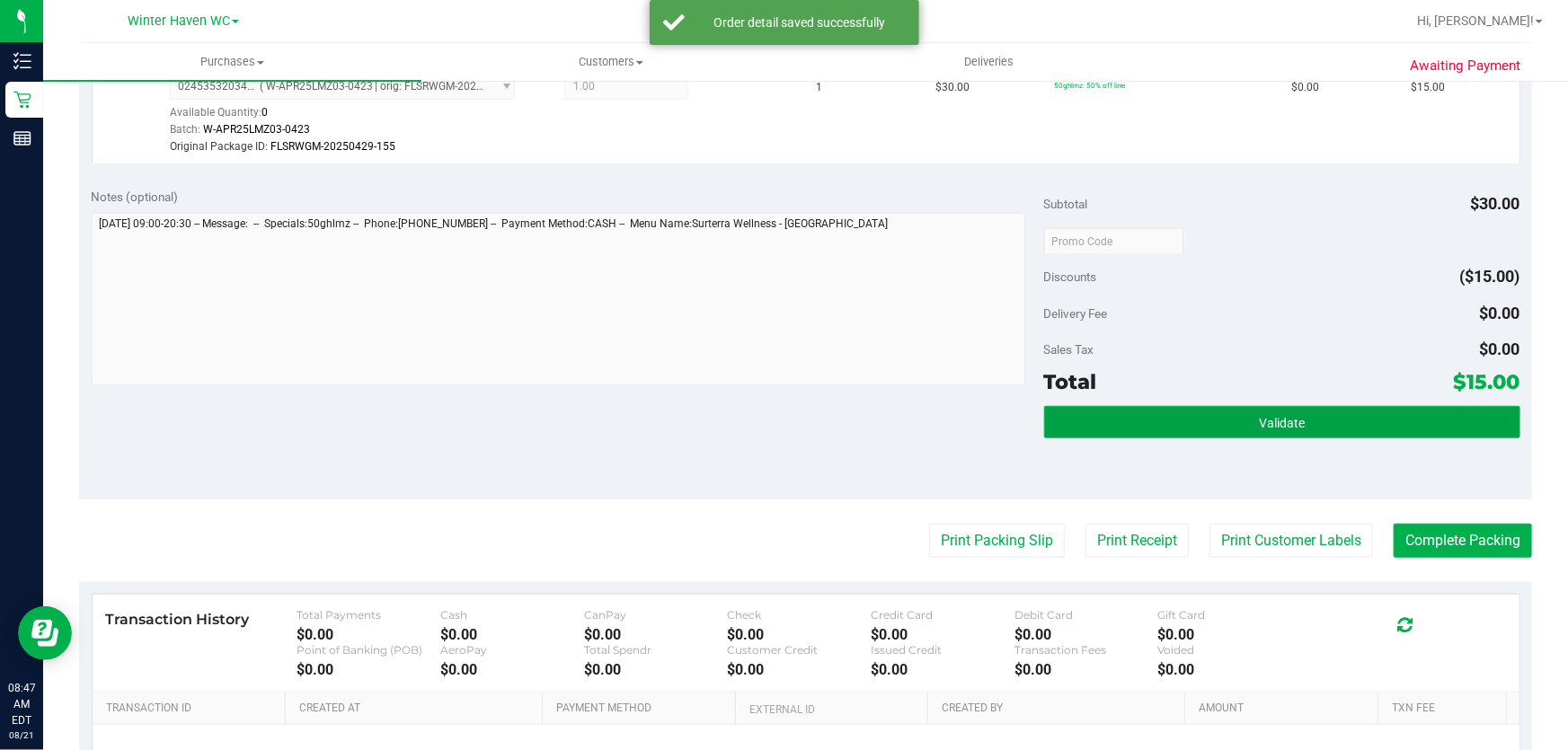
click at [1089, 422] on button "Validate" at bounding box center [1282, 422] width 476 height 33
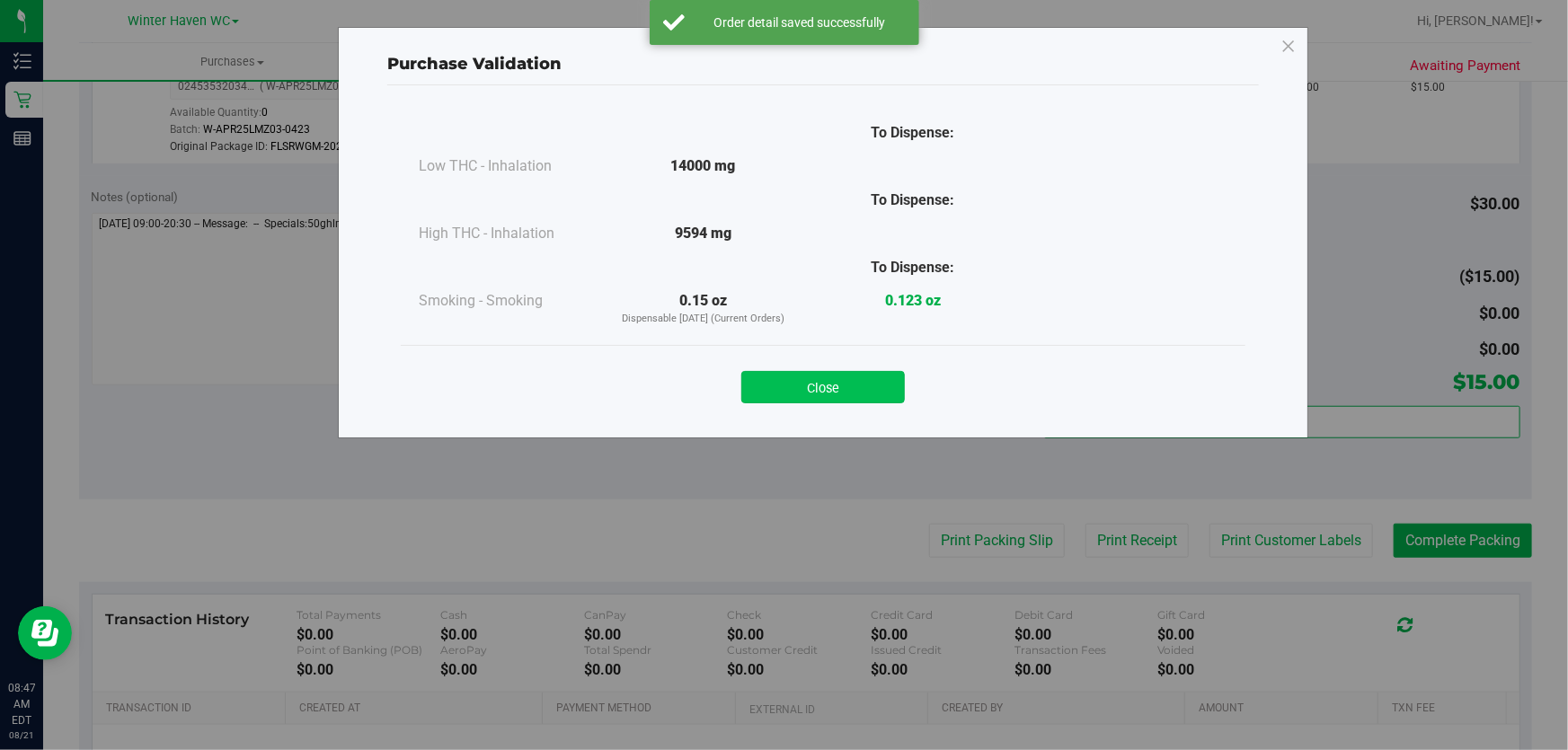
click at [831, 375] on button "Close" at bounding box center [823, 386] width 164 height 33
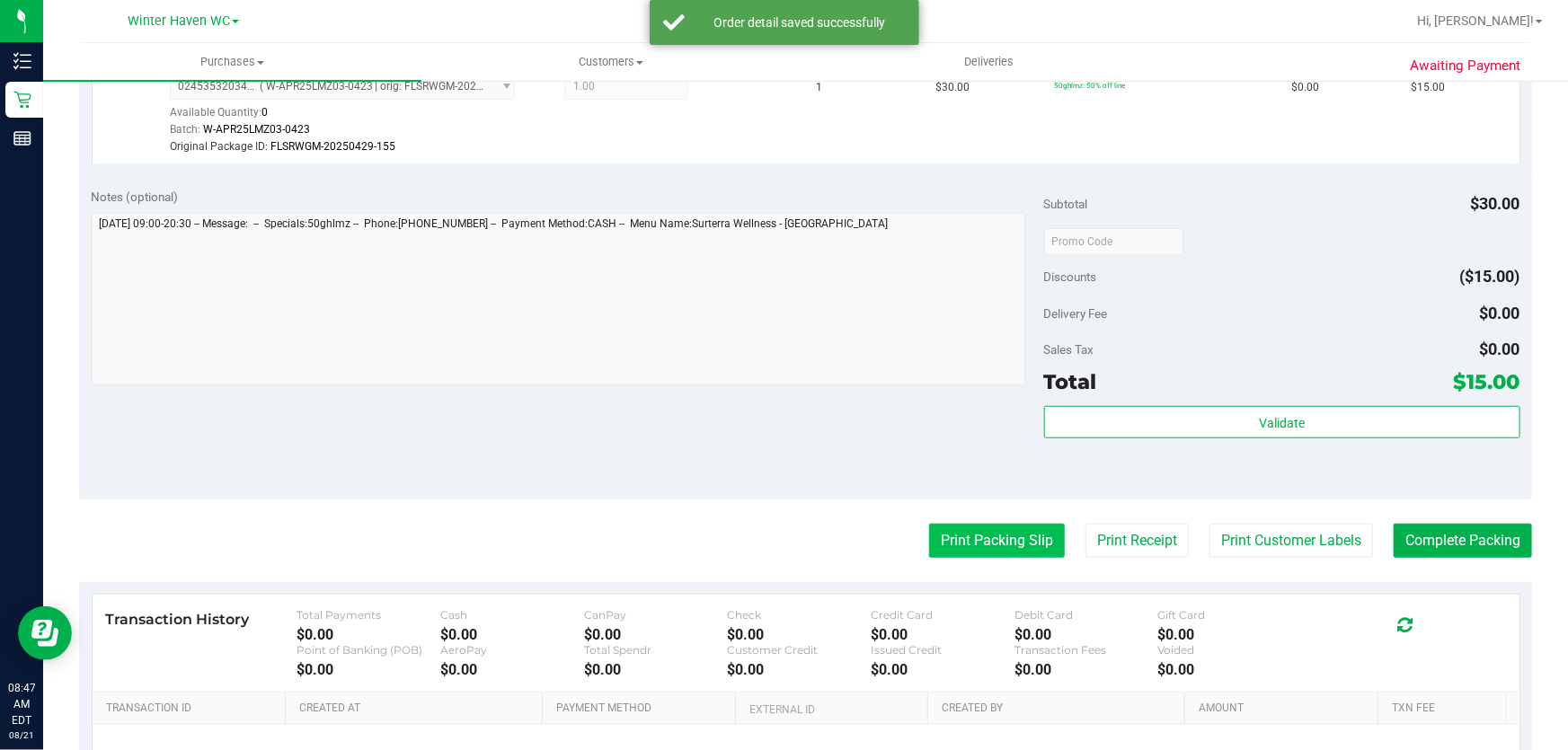
click at [961, 538] on button "Print Packing Slip" at bounding box center [997, 540] width 136 height 34
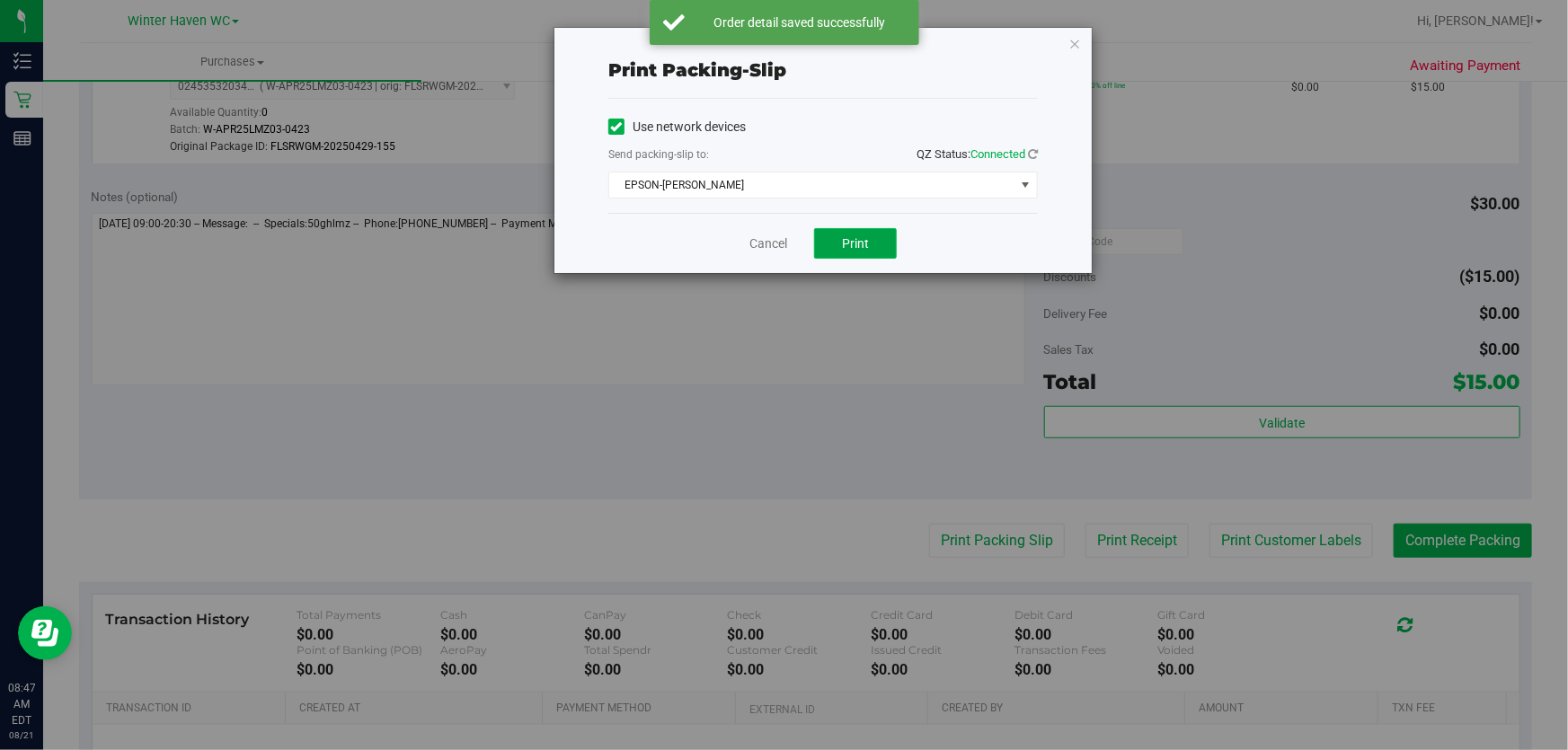
click at [847, 243] on span "Print" at bounding box center [855, 243] width 27 height 15
click at [764, 247] on link "Cancel" at bounding box center [768, 243] width 37 height 19
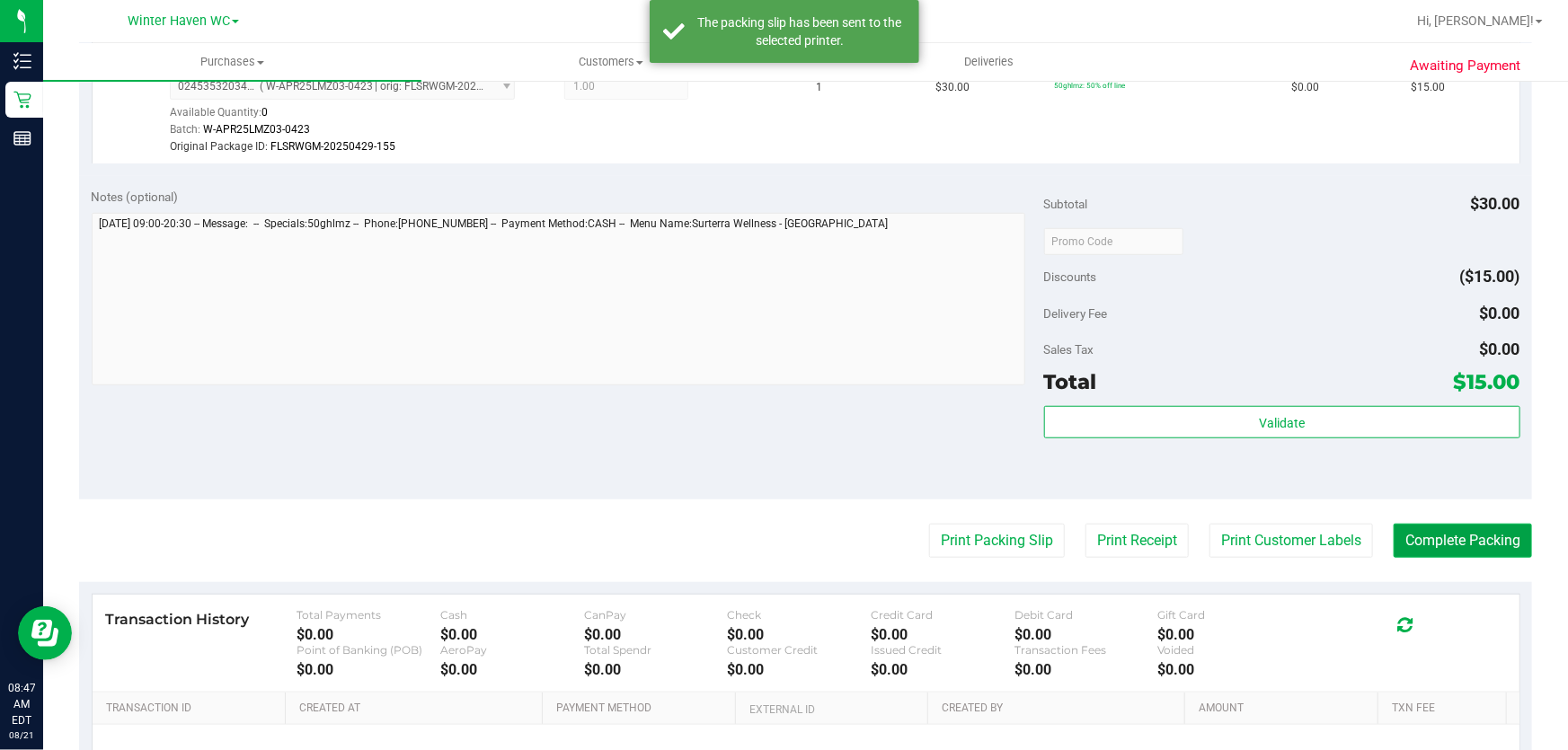
click at [1471, 537] on button "Complete Packing" at bounding box center [1463, 540] width 138 height 34
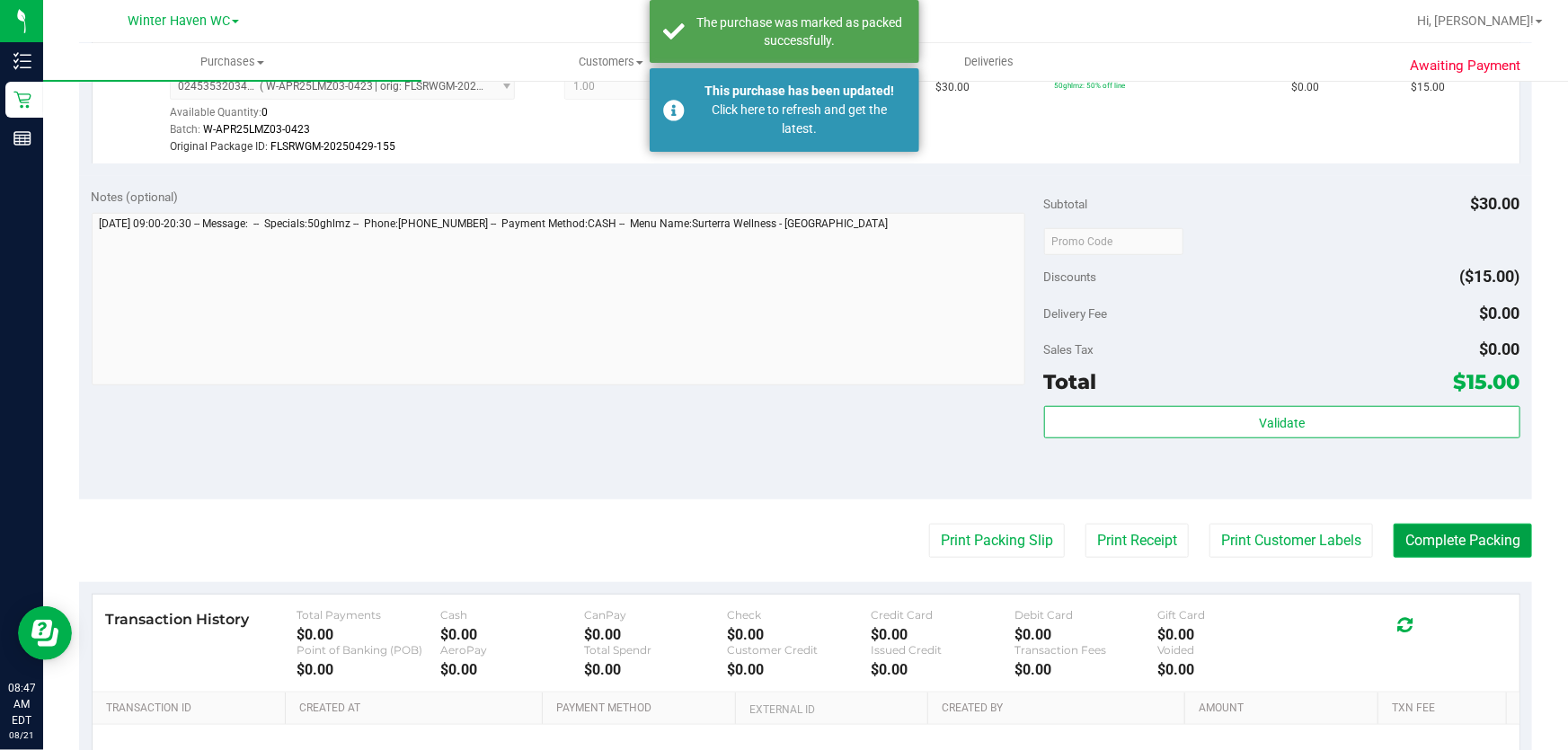
click at [1471, 537] on button "Complete Packing" at bounding box center [1463, 540] width 138 height 34
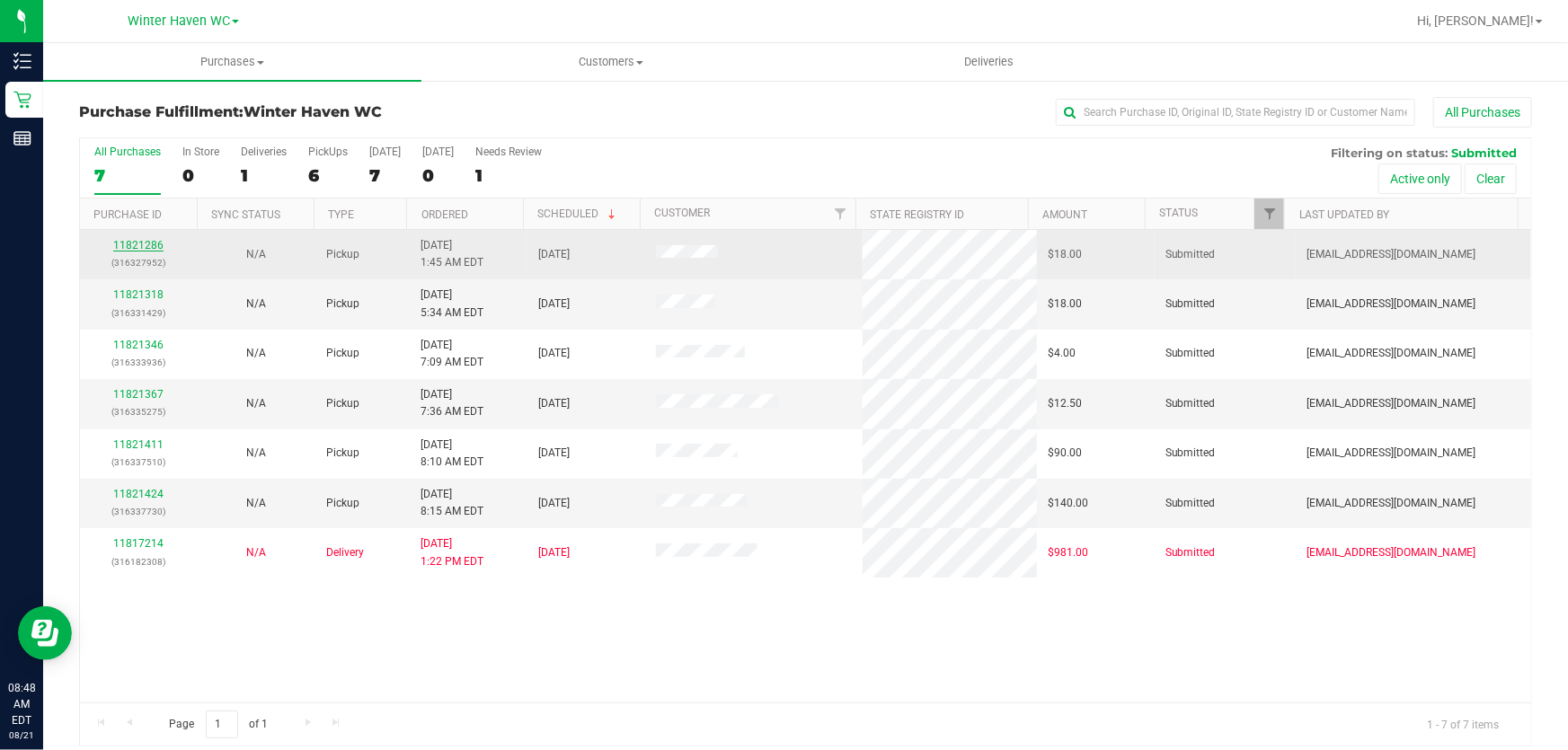
click at [147, 243] on link "11821286" at bounding box center [138, 244] width 50 height 13
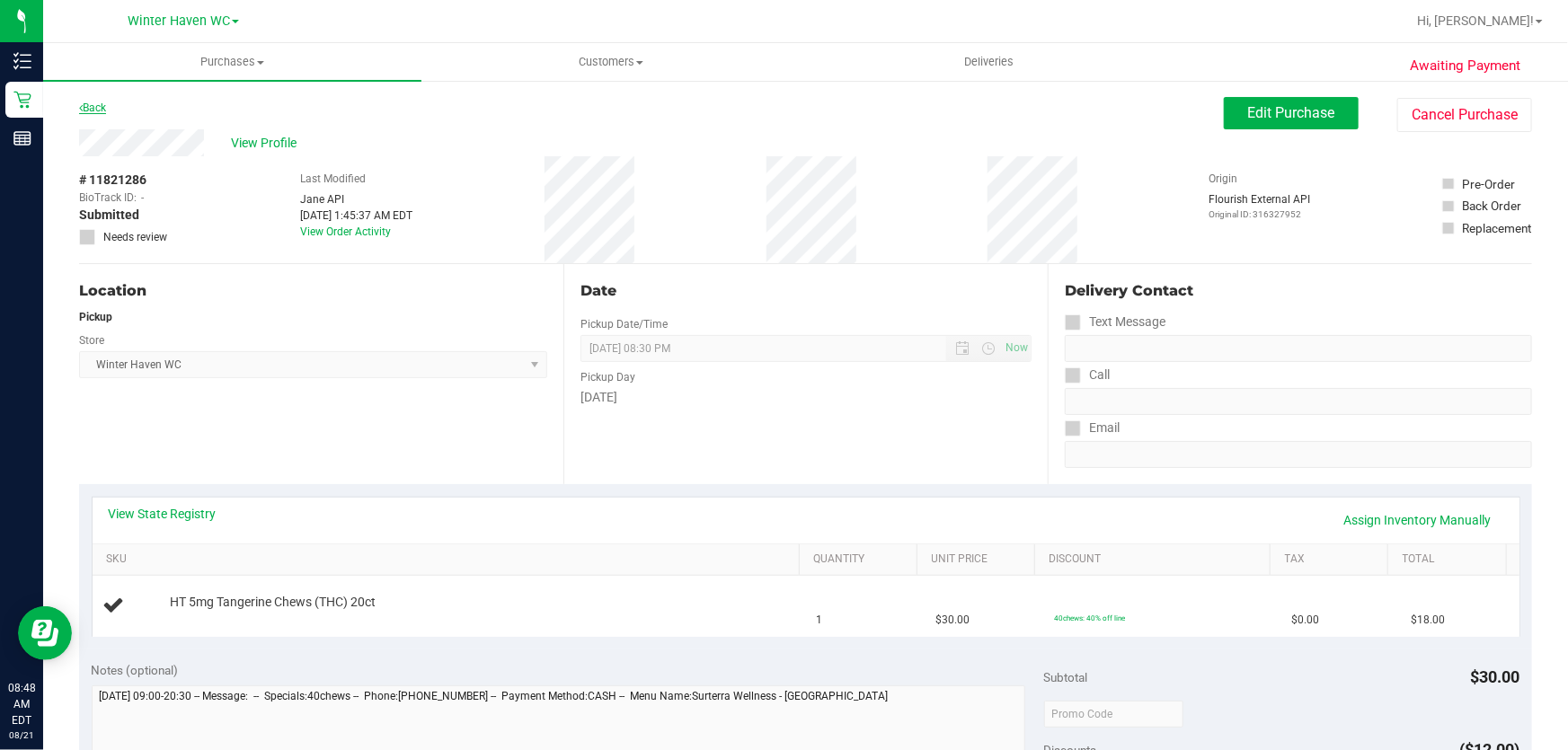
click at [86, 105] on link "Back" at bounding box center [92, 107] width 27 height 13
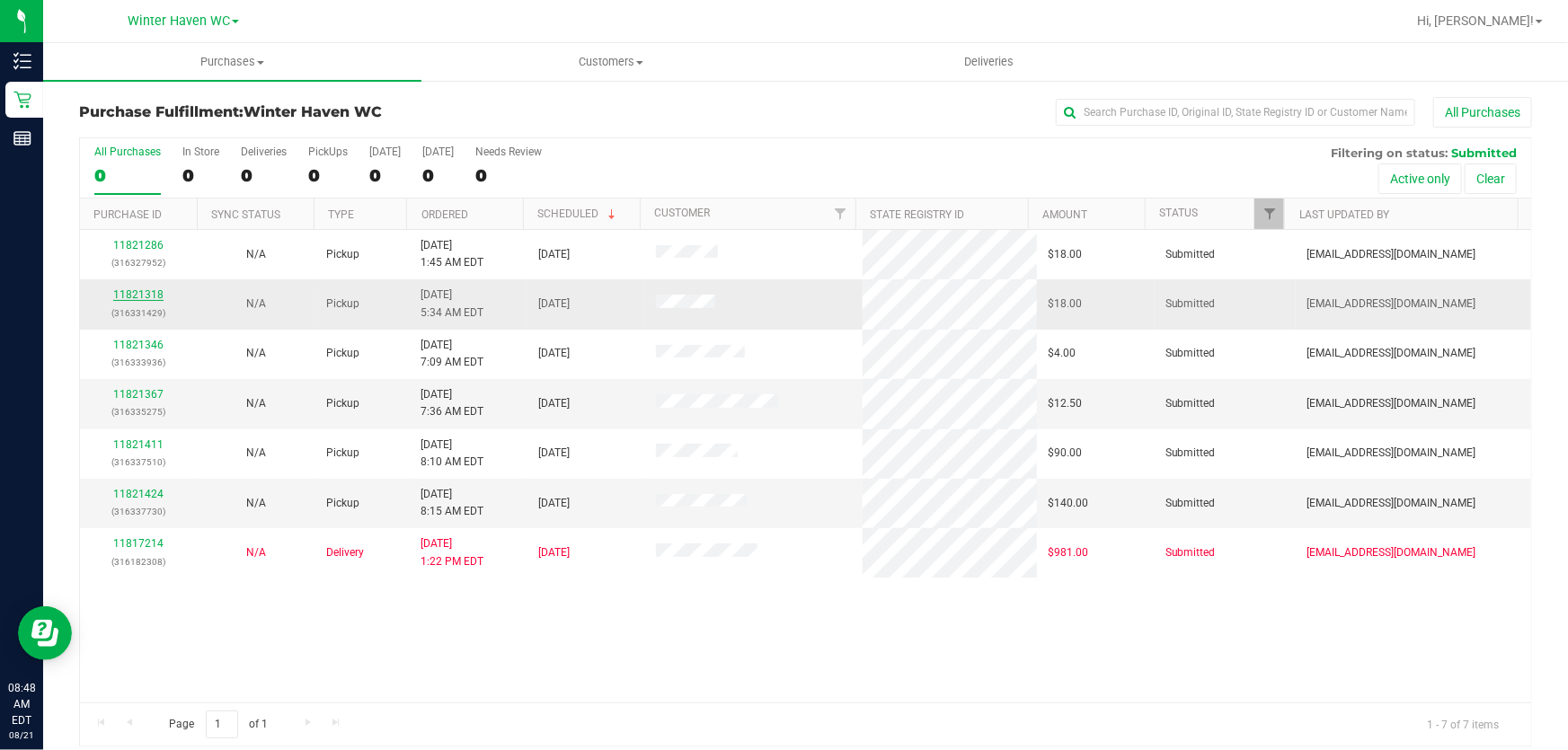
click at [147, 292] on link "11821318" at bounding box center [138, 295] width 50 height 13
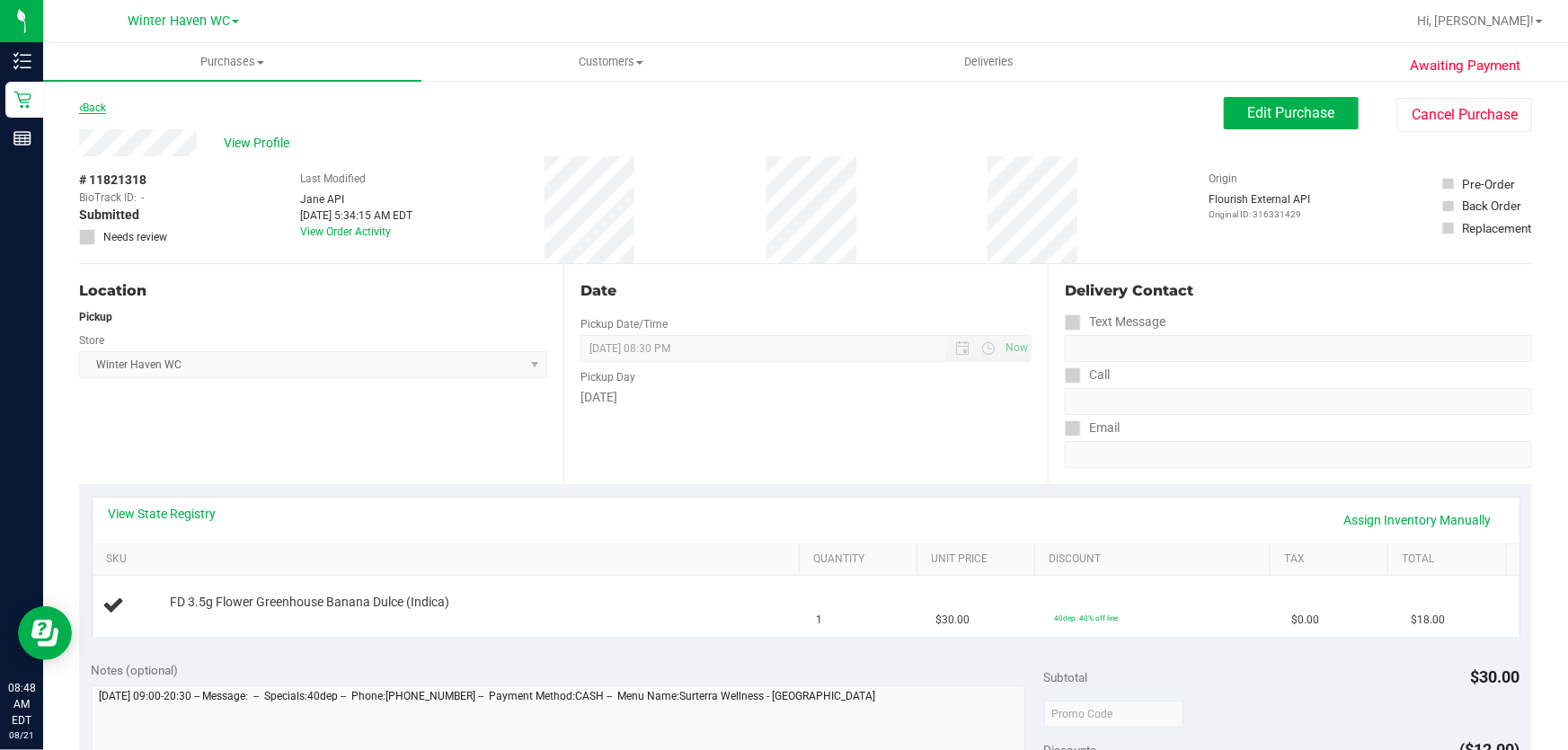
click at [104, 110] on link "Back" at bounding box center [92, 107] width 27 height 13
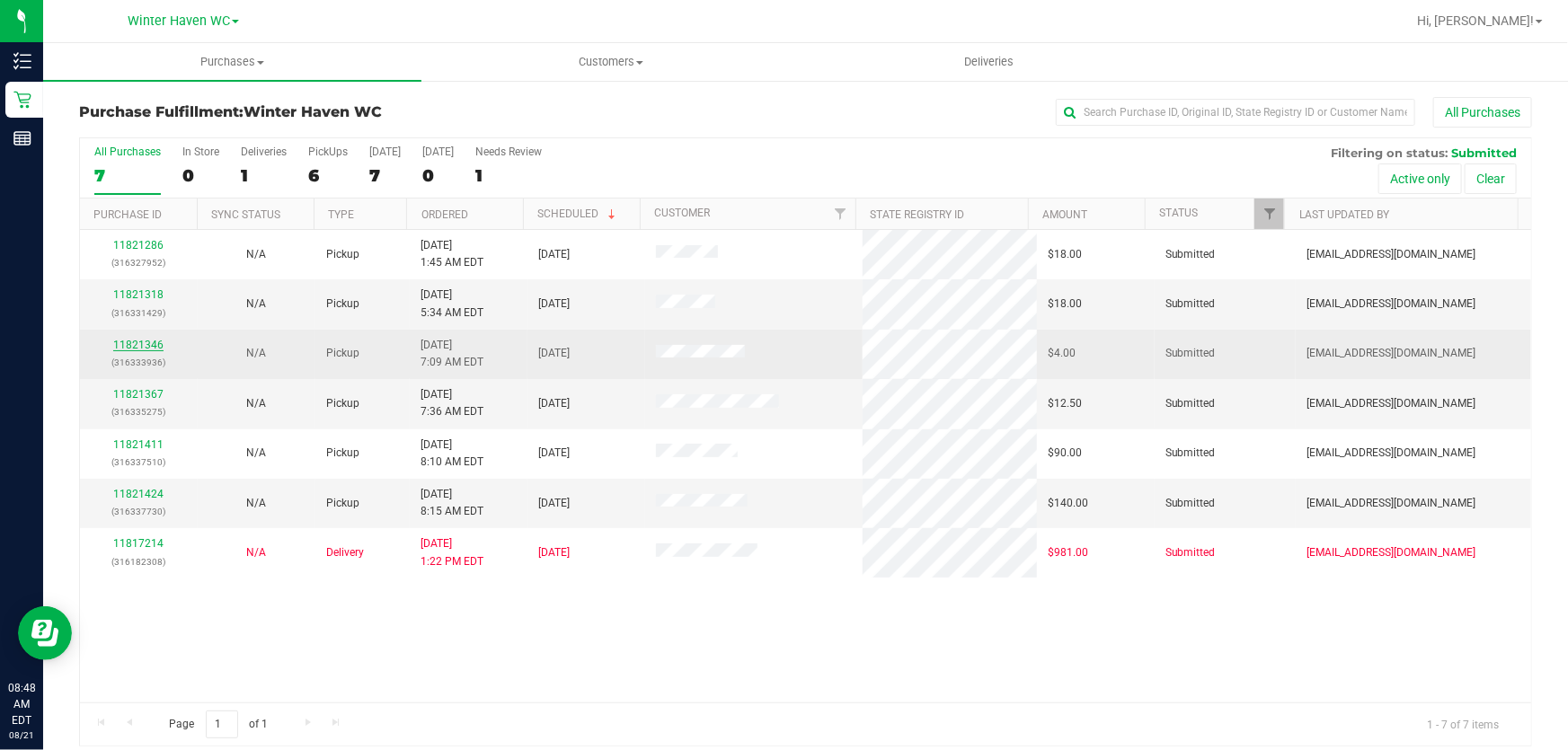
click at [157, 344] on link "11821346" at bounding box center [138, 345] width 50 height 13
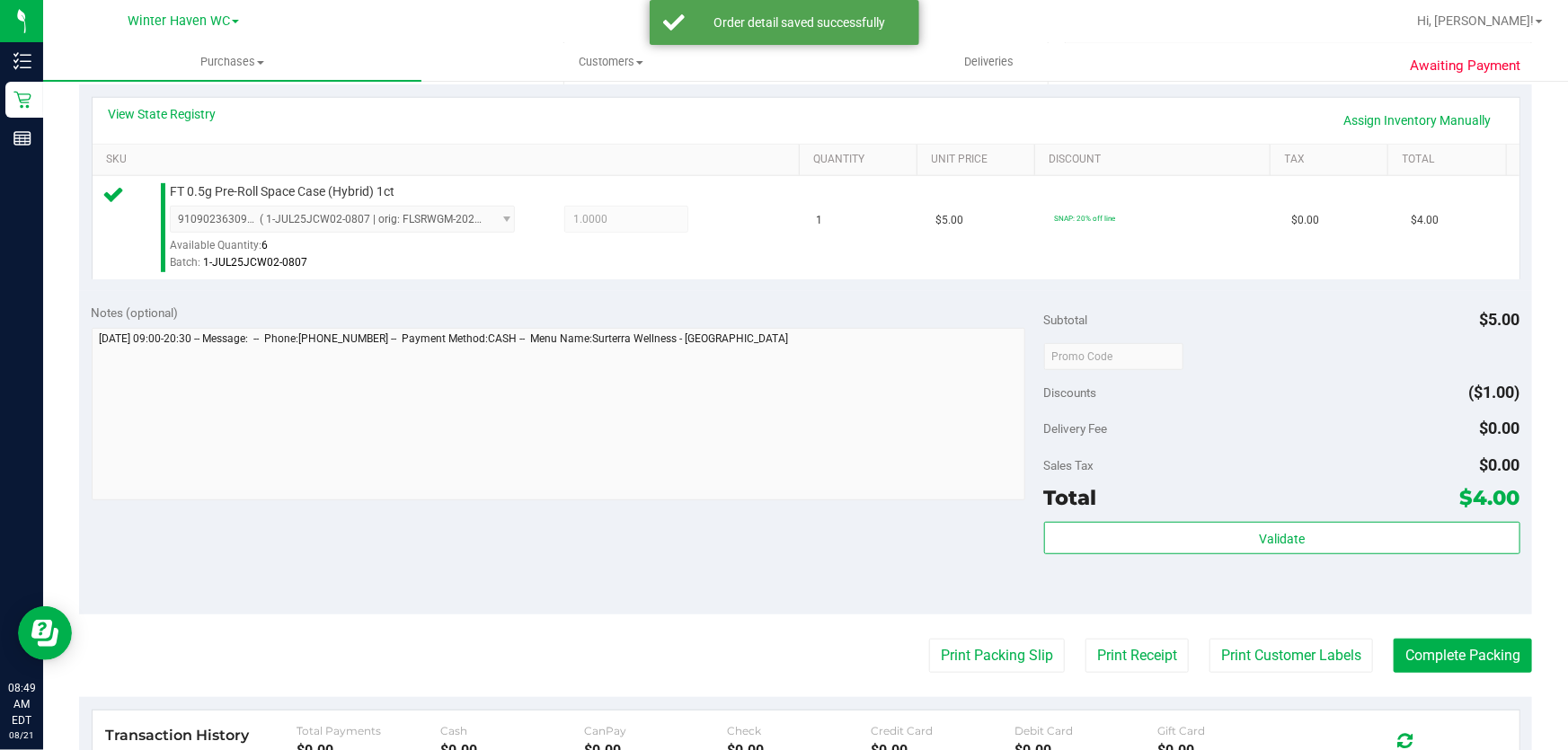
scroll to position [408, 0]
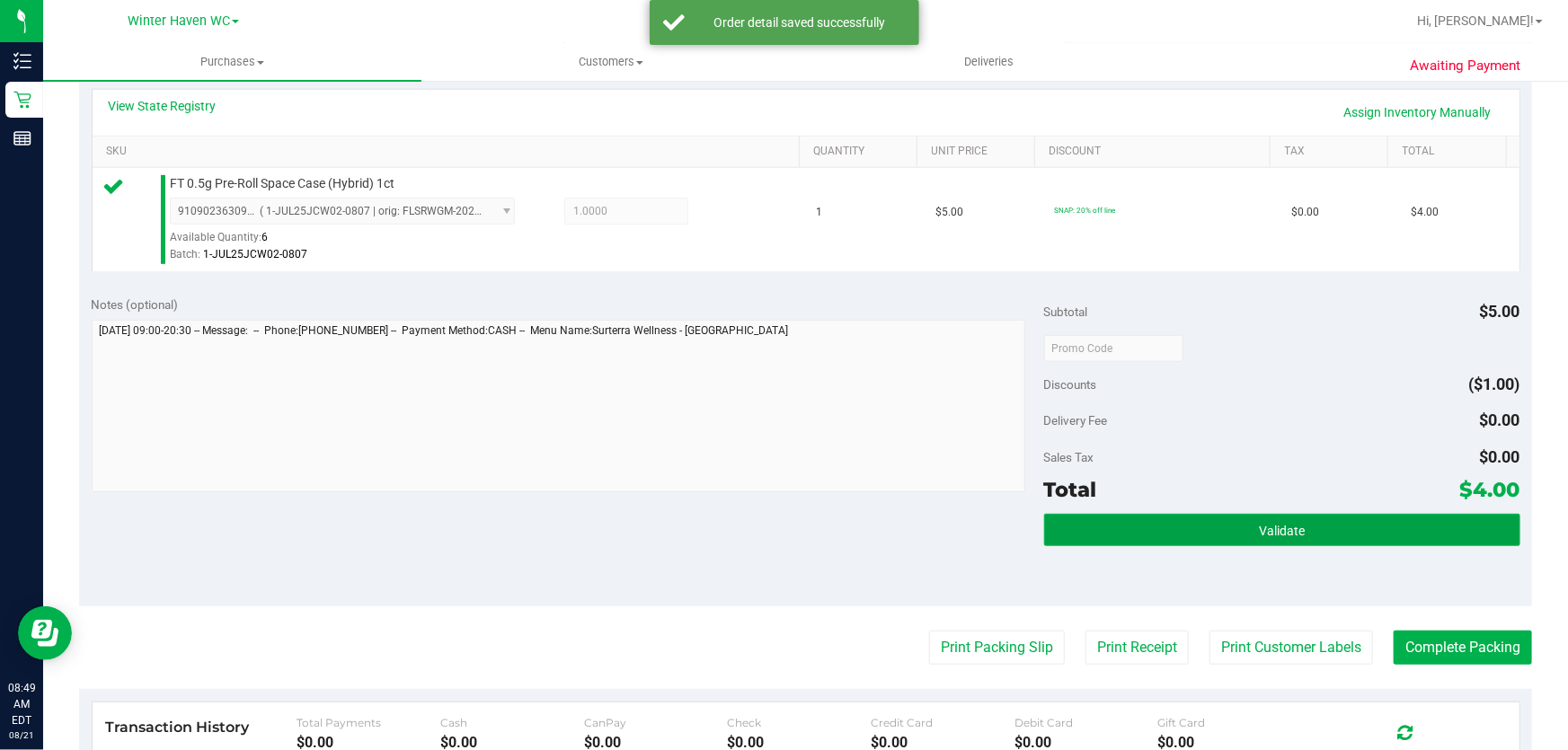
click at [1259, 531] on span "Validate" at bounding box center [1282, 530] width 45 height 15
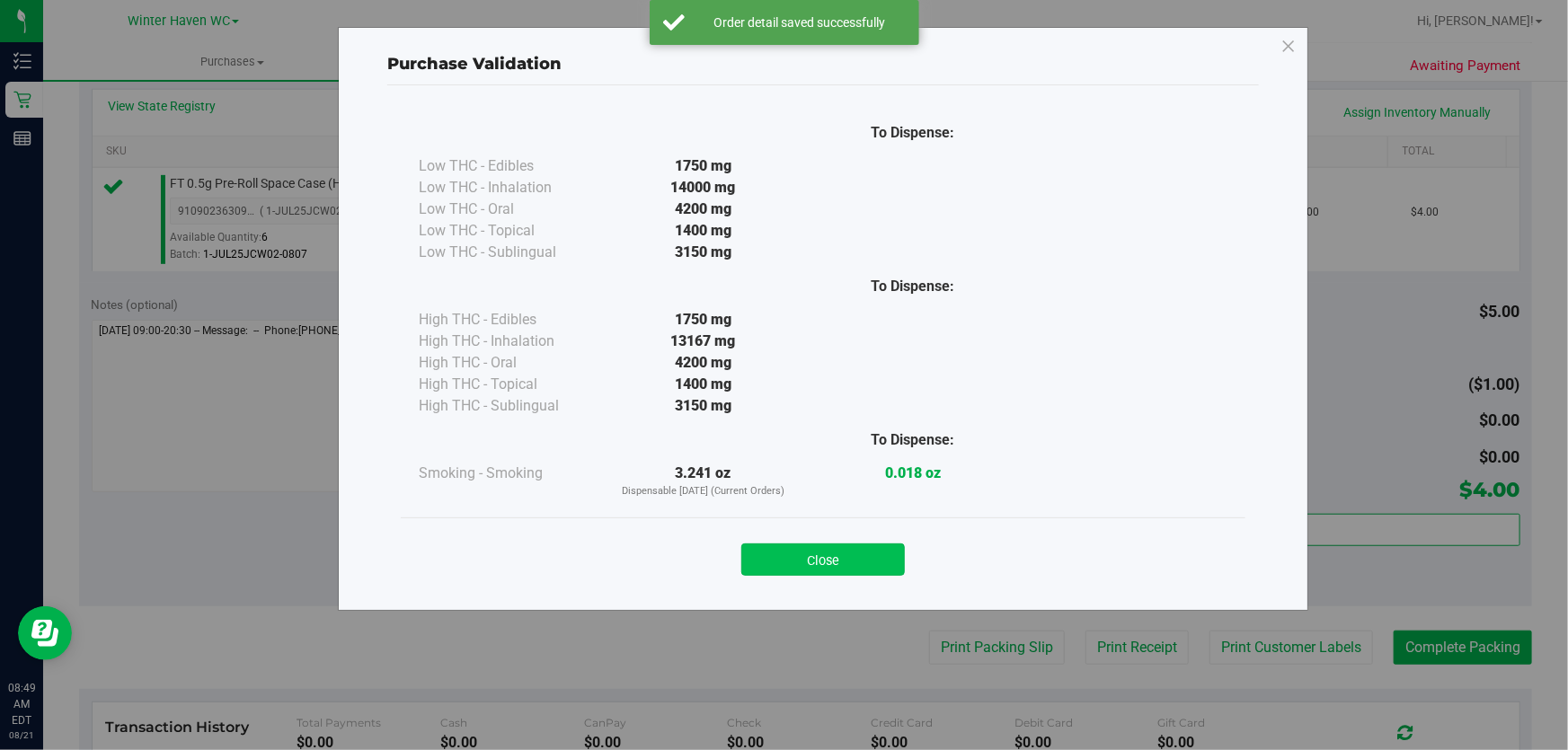
click at [875, 548] on button "Close" at bounding box center [823, 559] width 164 height 33
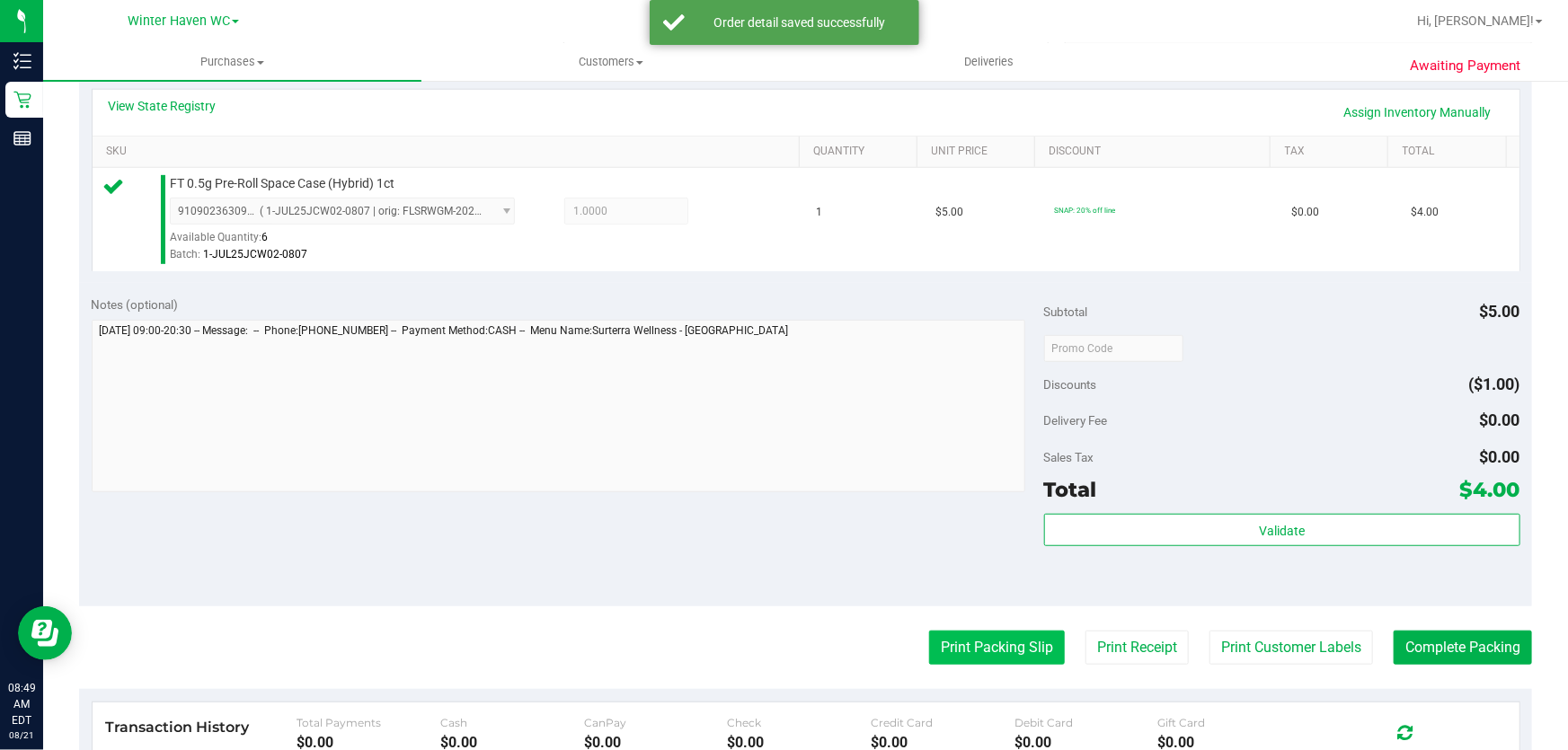
click at [948, 641] on button "Print Packing Slip" at bounding box center [997, 648] width 136 height 34
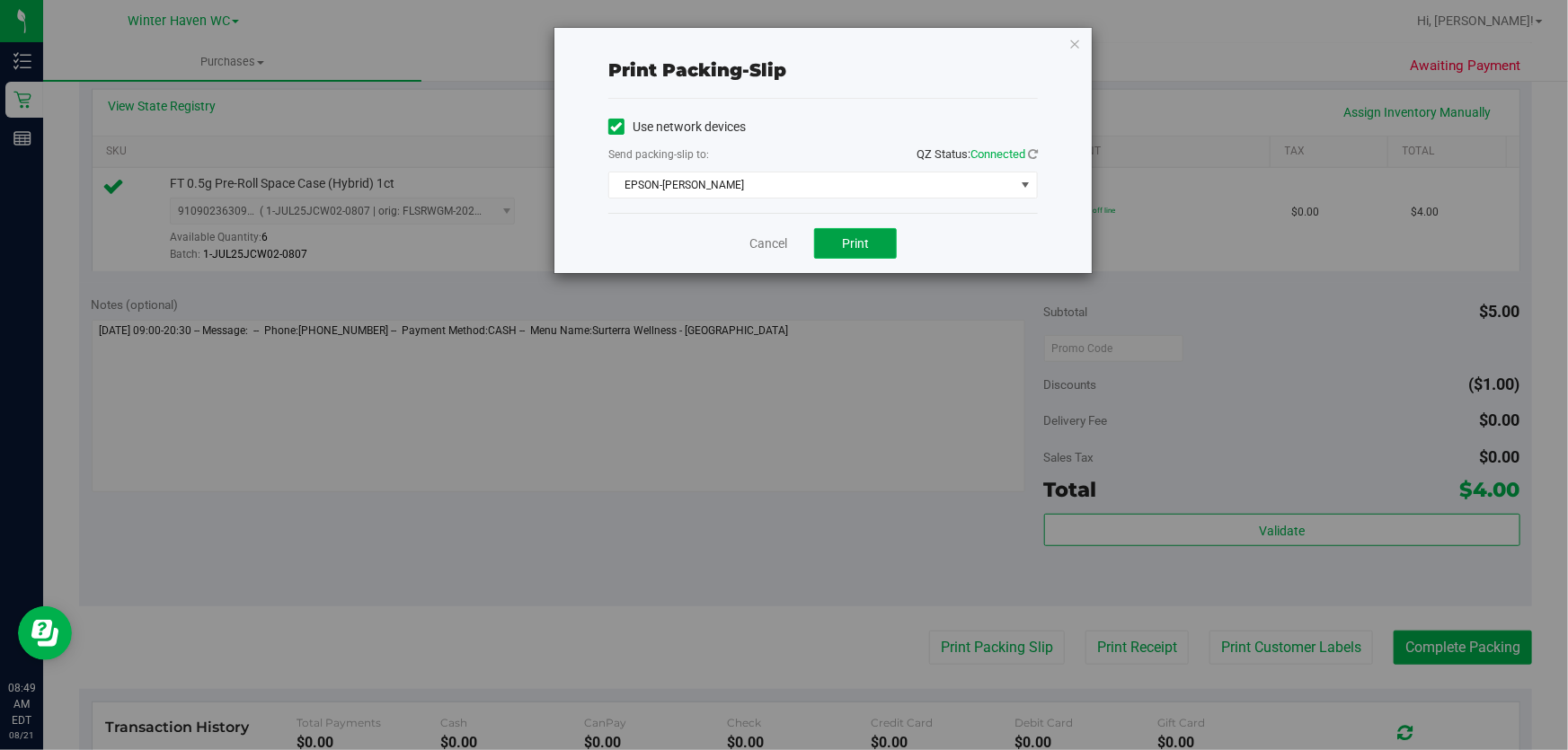
click at [880, 241] on button "Print" at bounding box center [856, 243] width 83 height 31
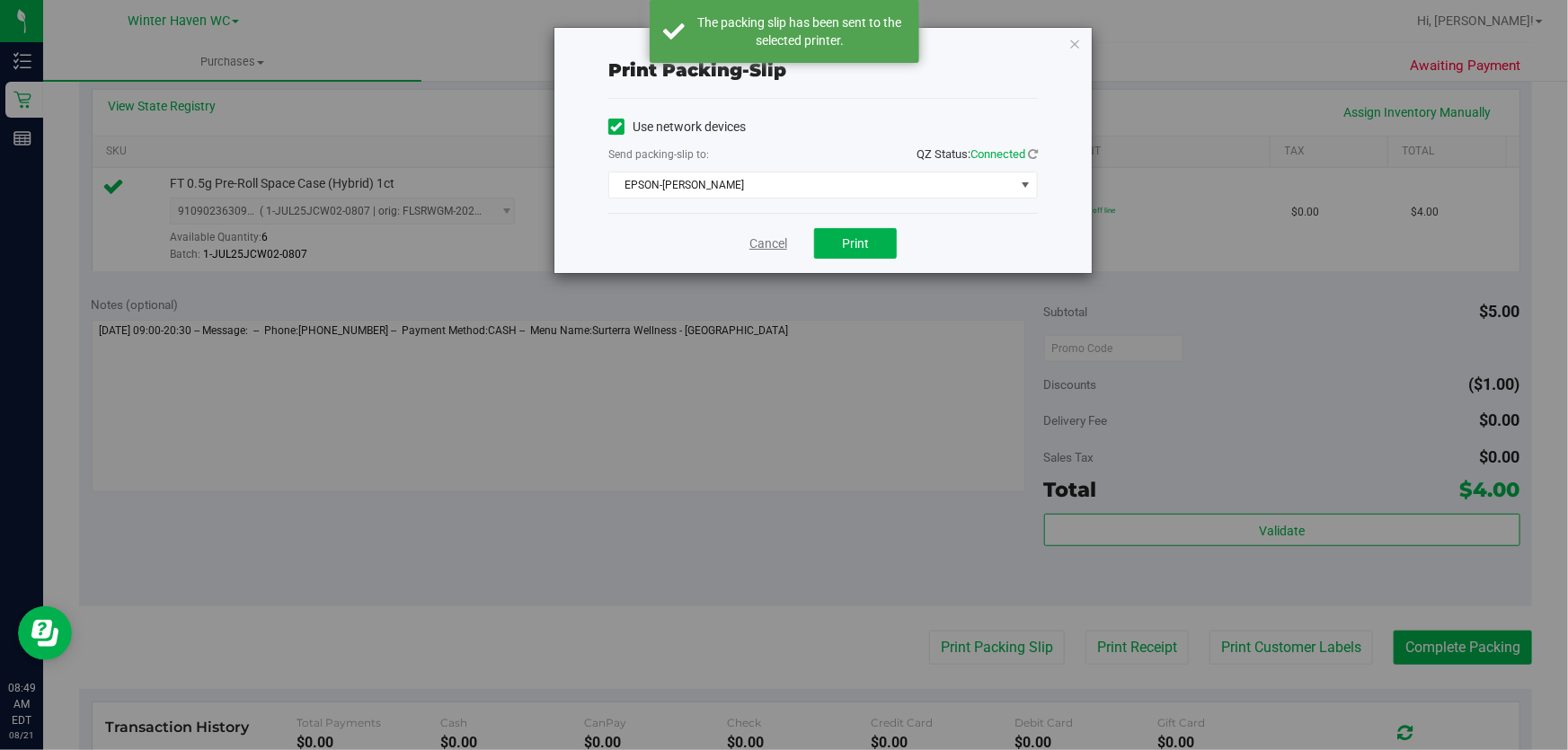
click at [768, 247] on link "Cancel" at bounding box center [768, 243] width 37 height 19
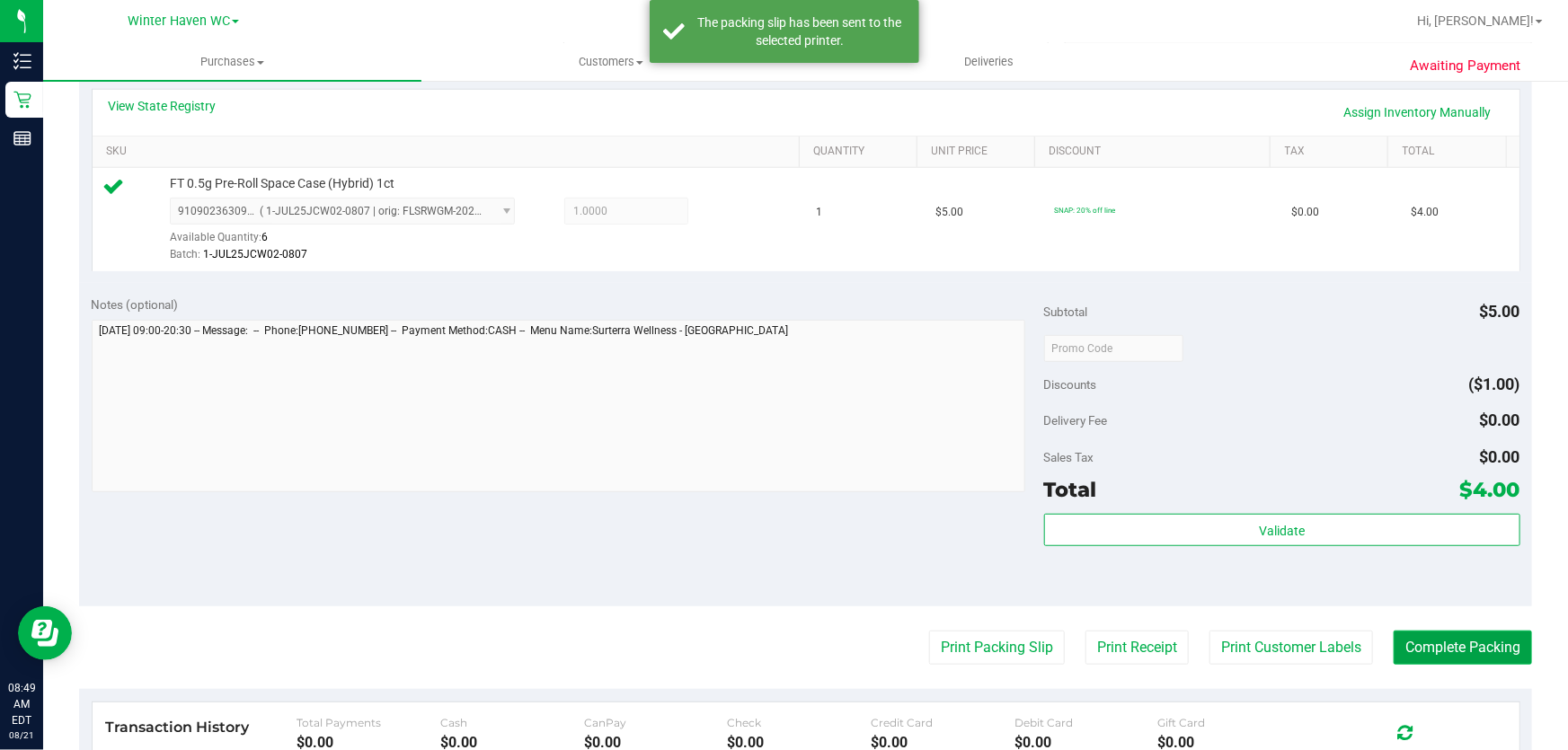
click at [1451, 655] on button "Complete Packing" at bounding box center [1463, 648] width 138 height 34
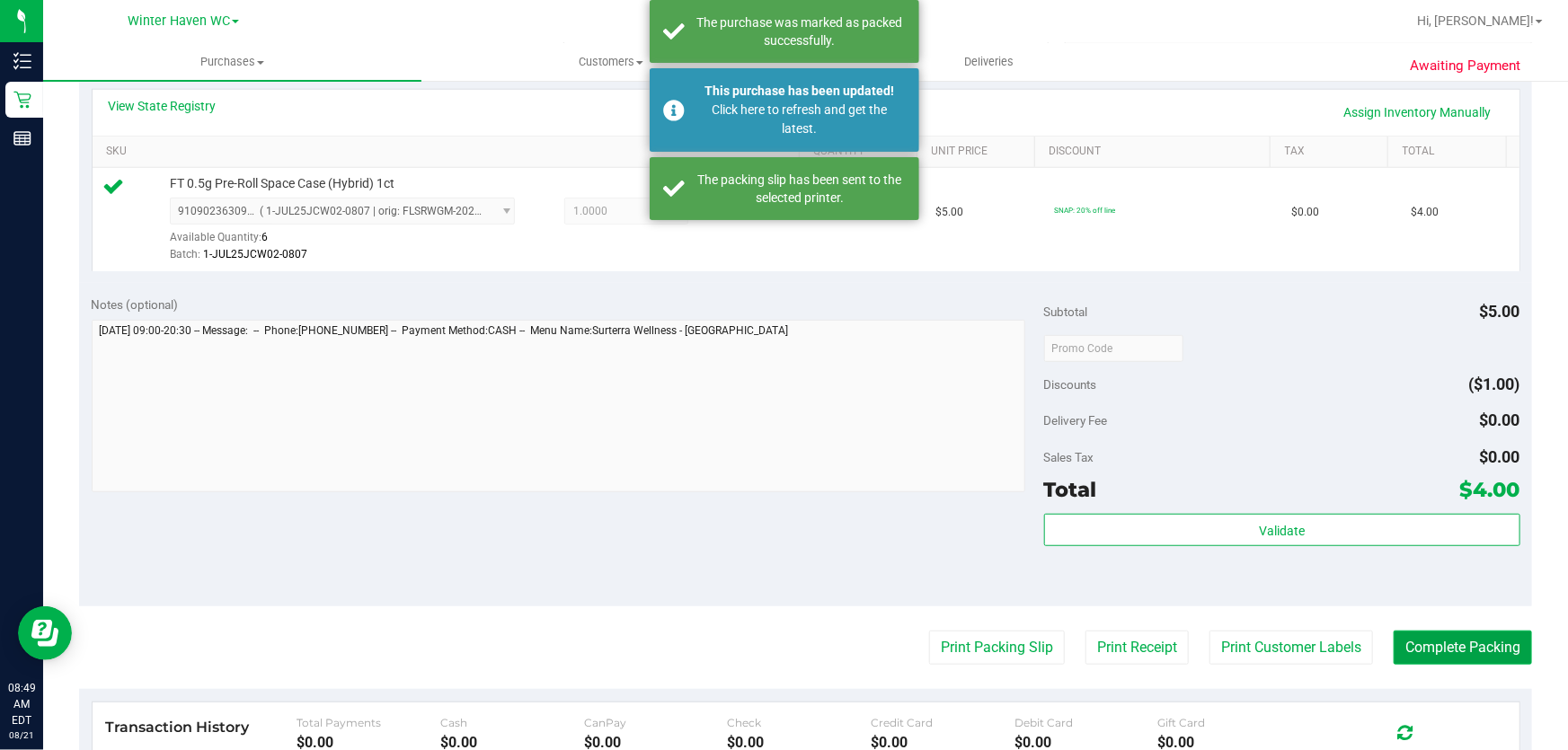
click at [1451, 655] on button "Complete Packing" at bounding box center [1463, 648] width 138 height 34
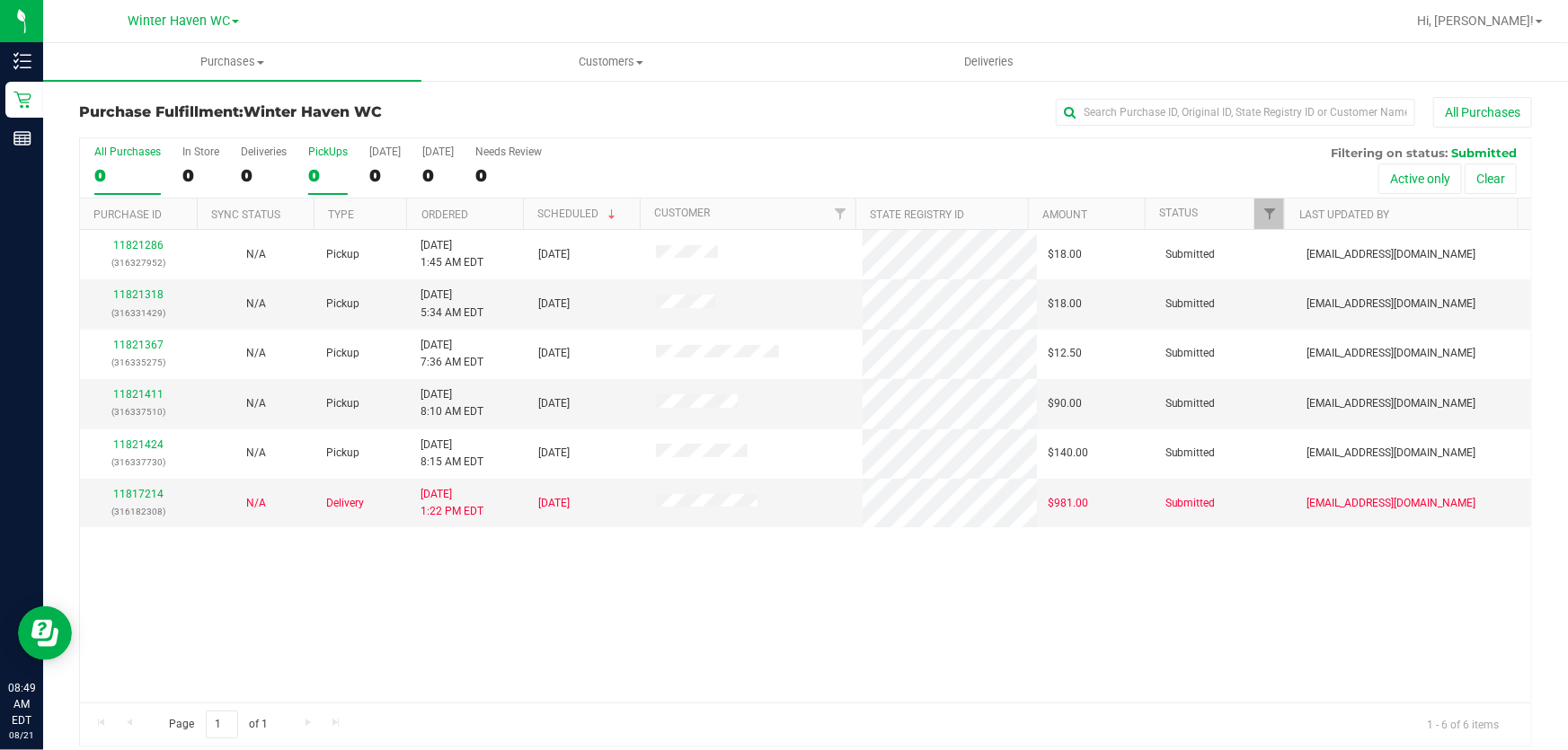
click at [321, 177] on div "0" at bounding box center [328, 175] width 39 height 21
click at [0, 0] on input "PickUps 0" at bounding box center [0, 0] width 0 height 0
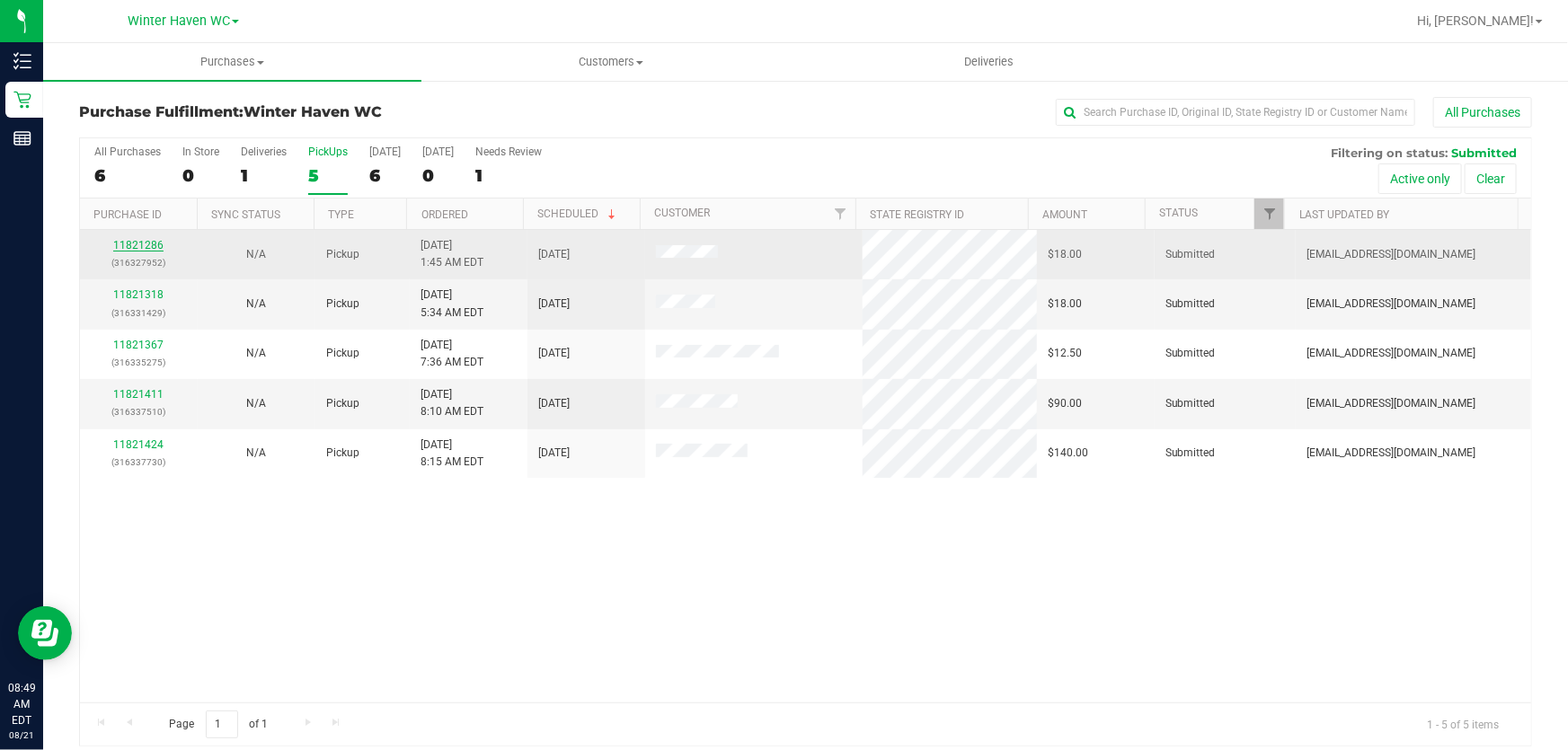
click at [147, 245] on link "11821286" at bounding box center [138, 244] width 50 height 13
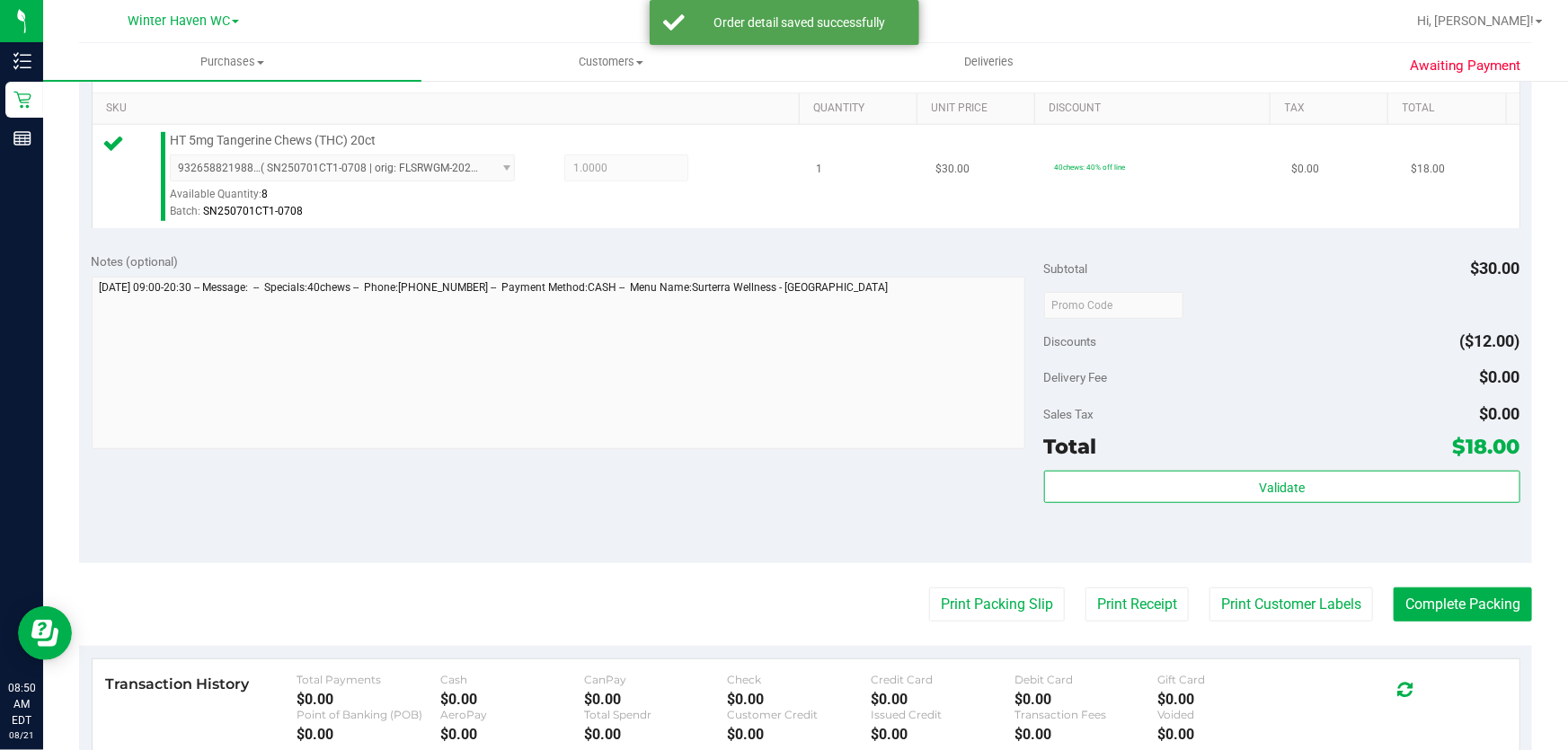
scroll to position [490, 0]
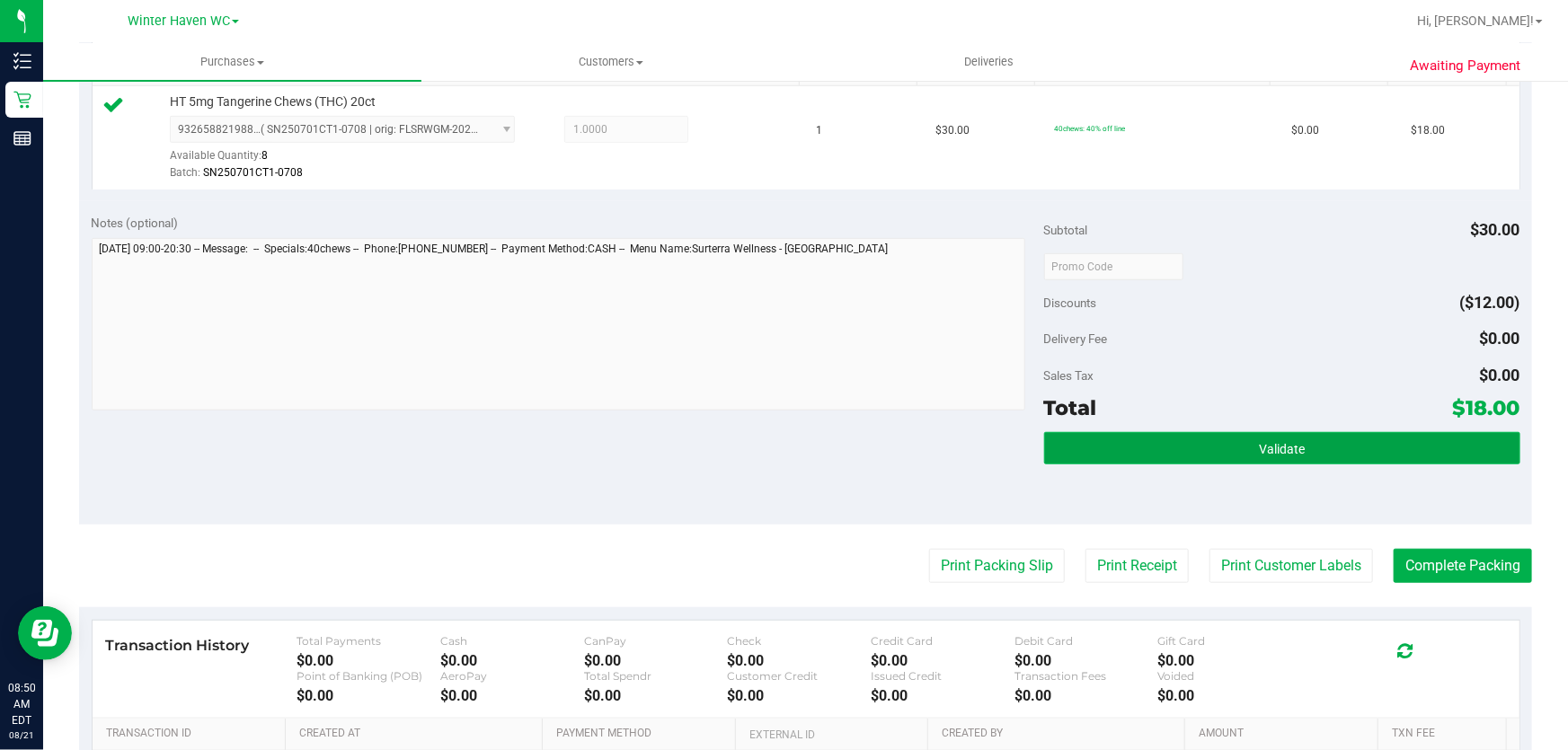
drag, startPoint x: 1366, startPoint y: 432, endPoint x: 1348, endPoint y: 448, distance: 24.1
click at [1358, 440] on button "Validate" at bounding box center [1282, 447] width 476 height 33
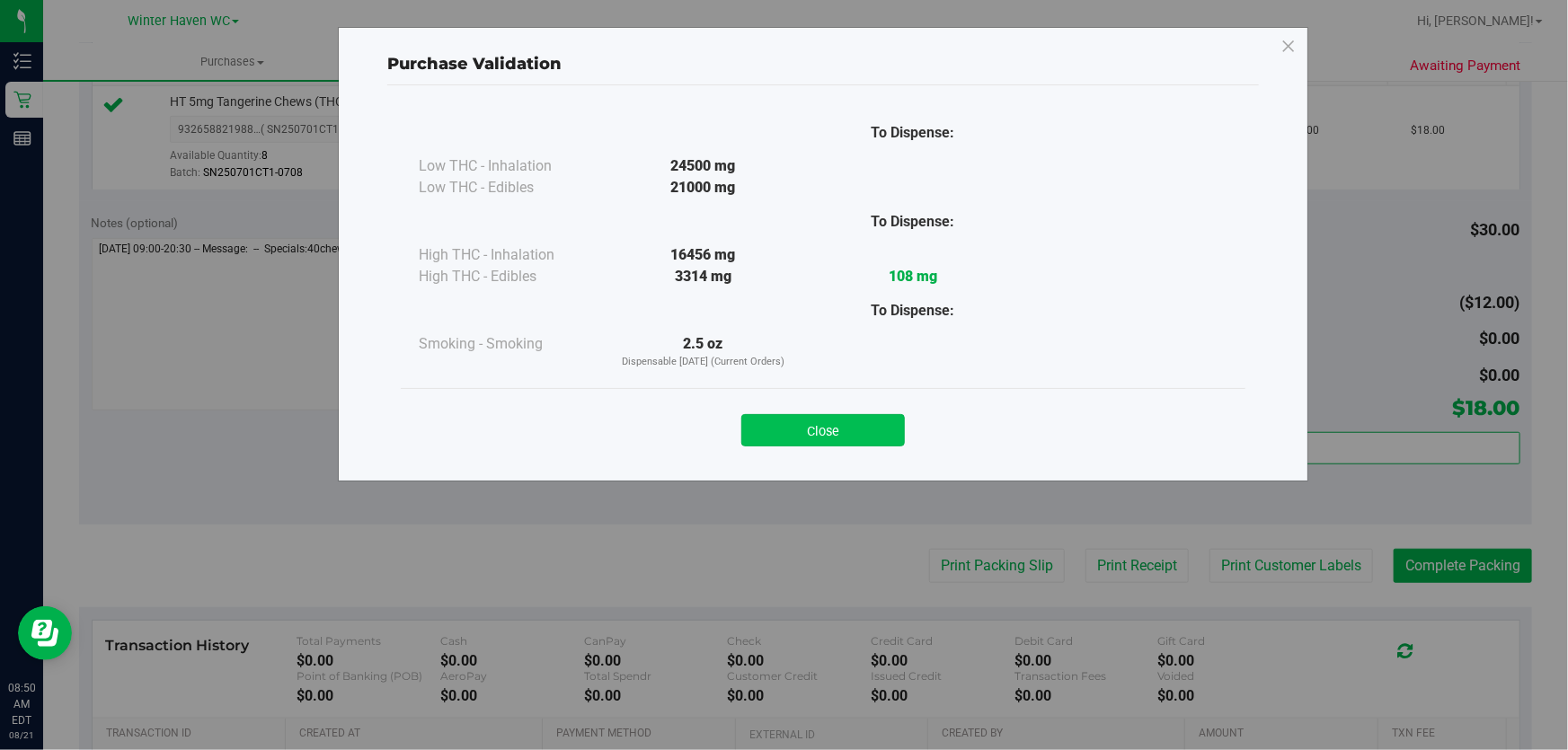
click at [897, 431] on button "Close" at bounding box center [823, 430] width 164 height 33
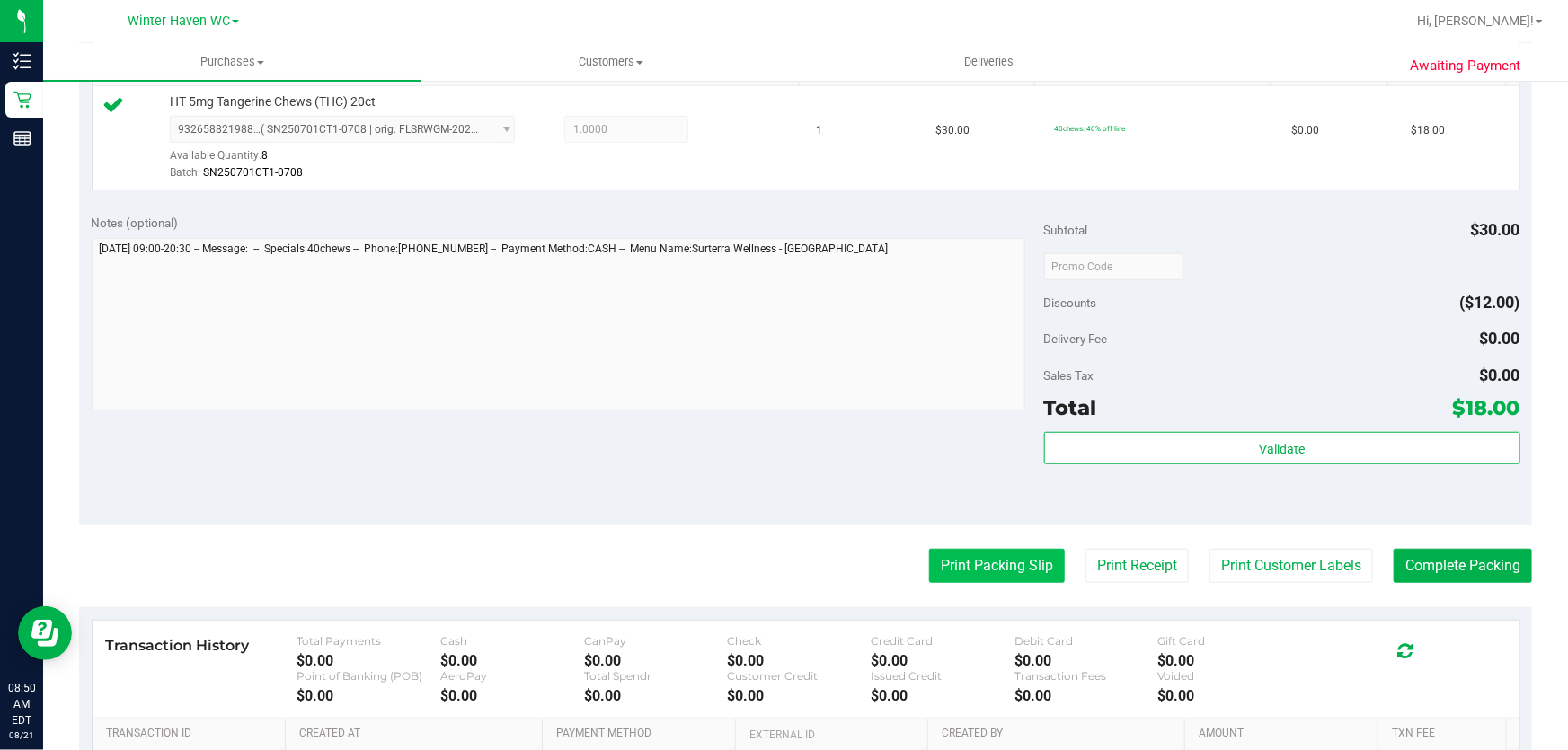
click at [989, 558] on button "Print Packing Slip" at bounding box center [997, 566] width 136 height 34
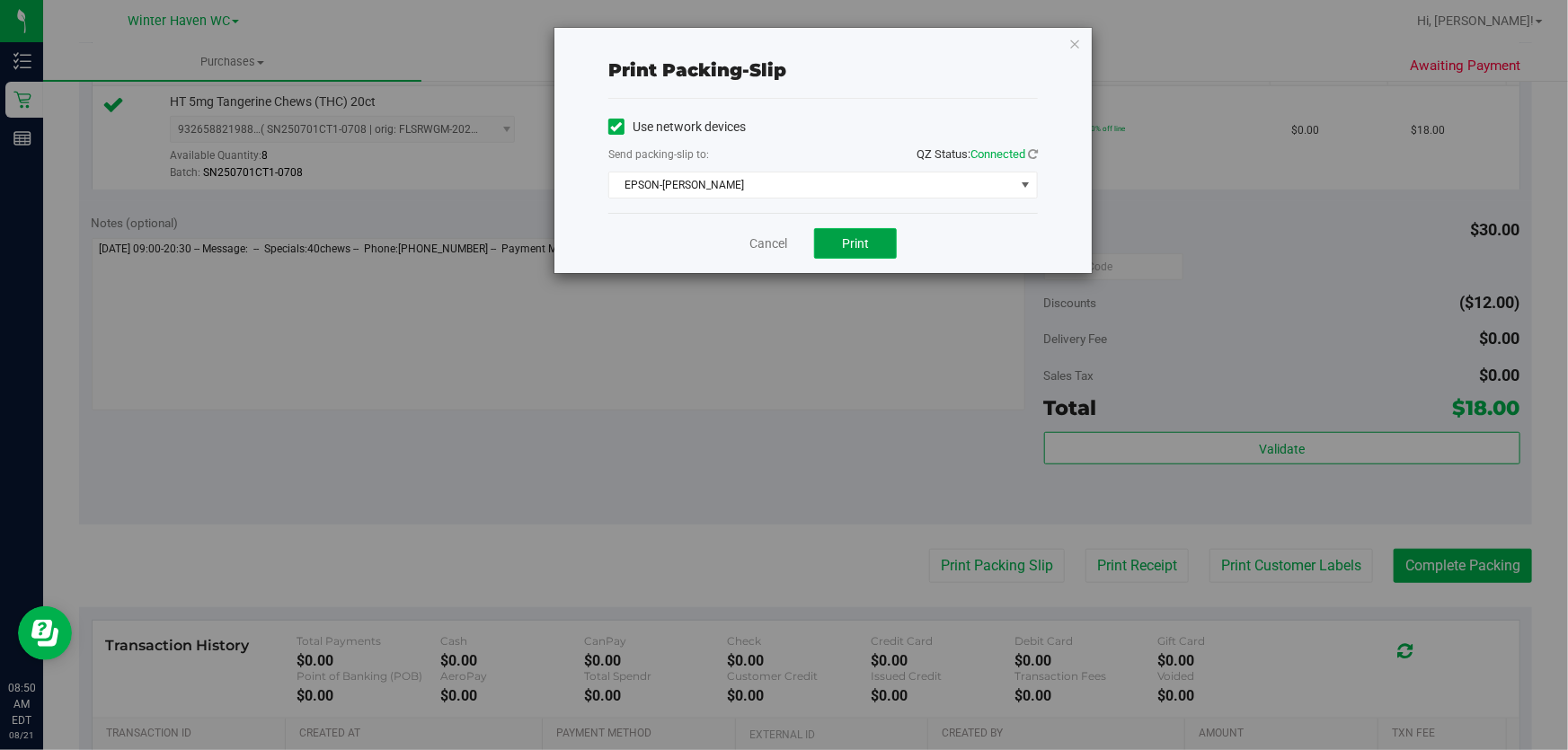
click at [851, 251] on button "Print" at bounding box center [856, 243] width 83 height 31
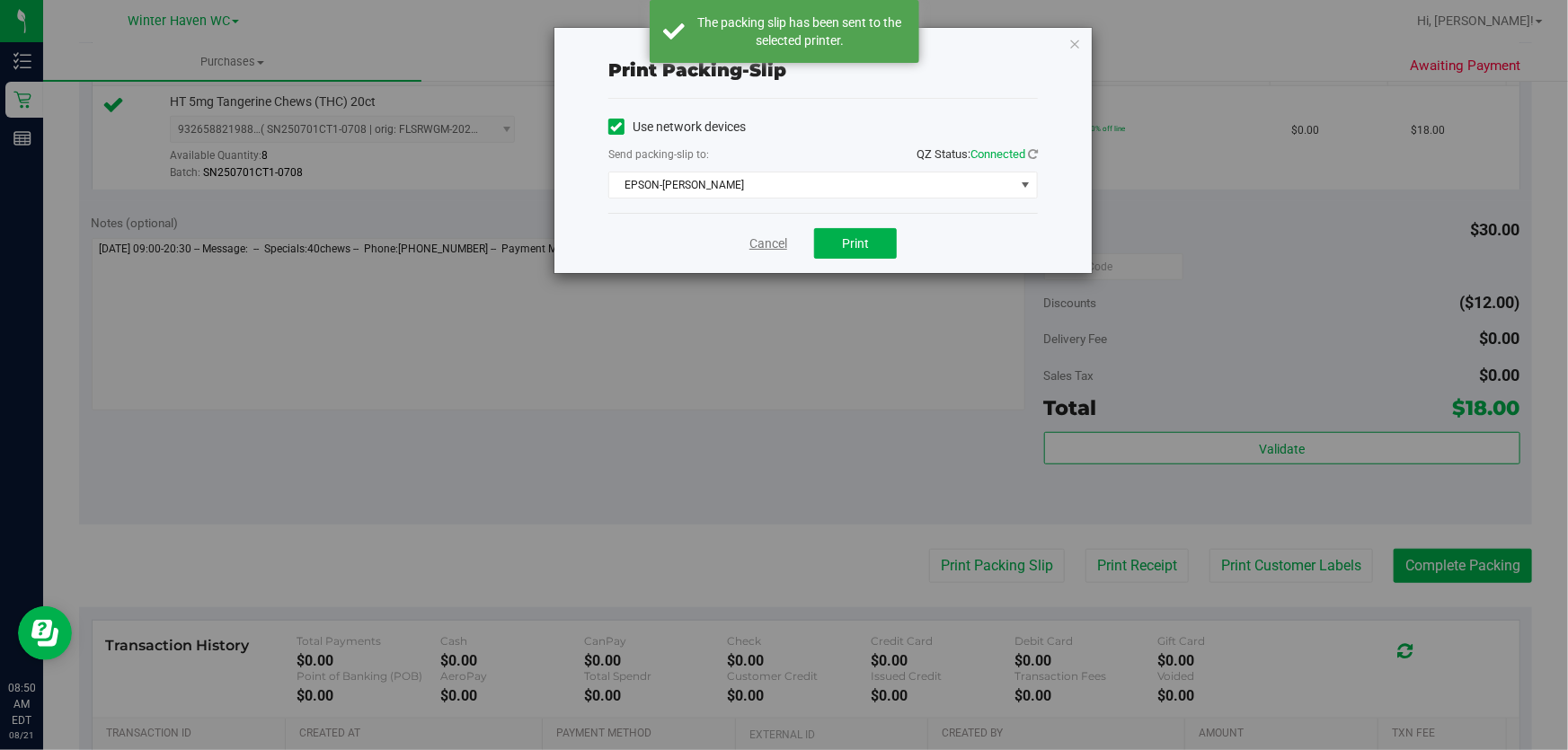
click at [764, 247] on link "Cancel" at bounding box center [768, 243] width 37 height 19
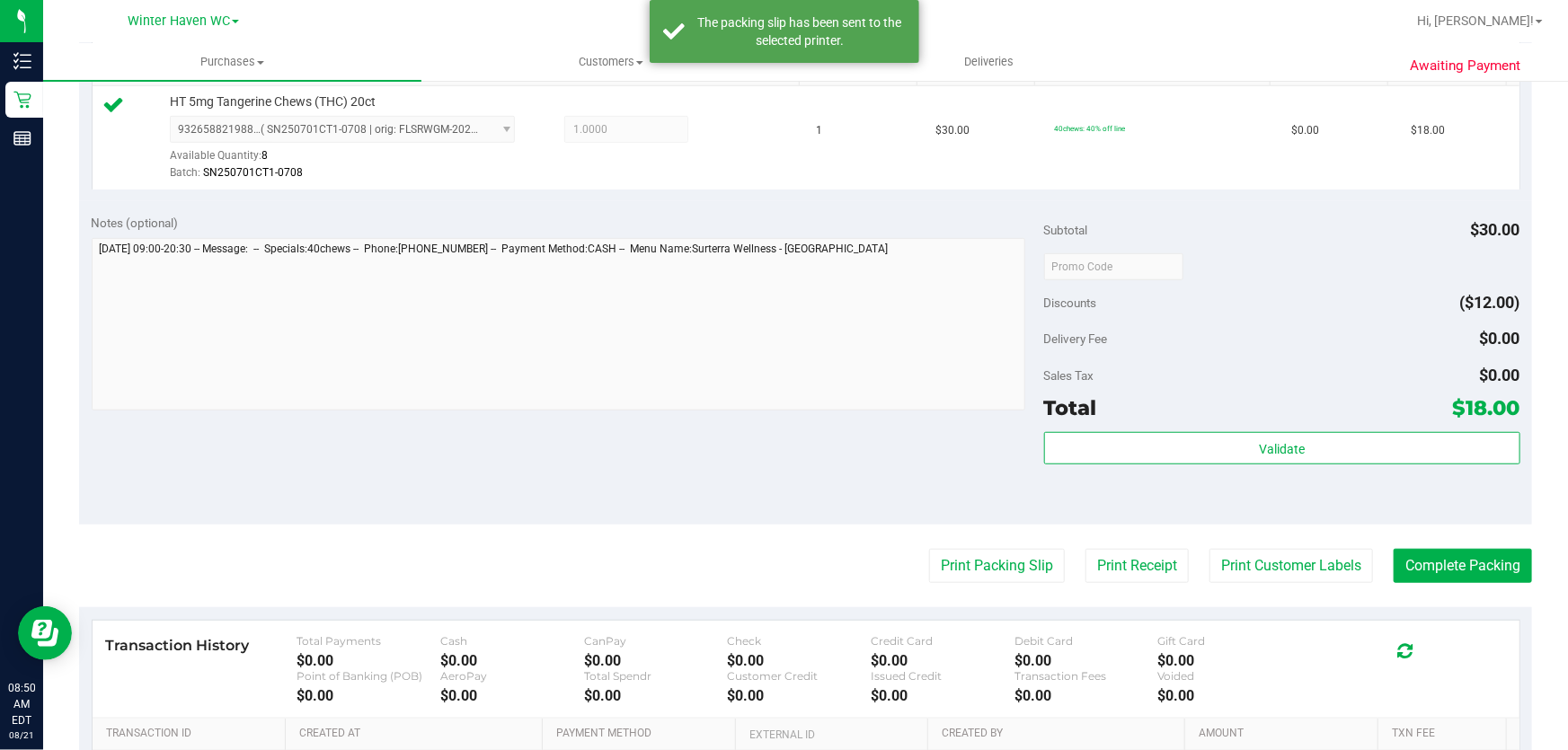
click at [649, 431] on div "Notes (optional) Subtotal $30.00 Discounts ($12.00) Delivery Fee $0.00 Sales Ta…" at bounding box center [806, 363] width 1454 height 323
click at [1487, 559] on button "Complete Packing" at bounding box center [1463, 566] width 138 height 34
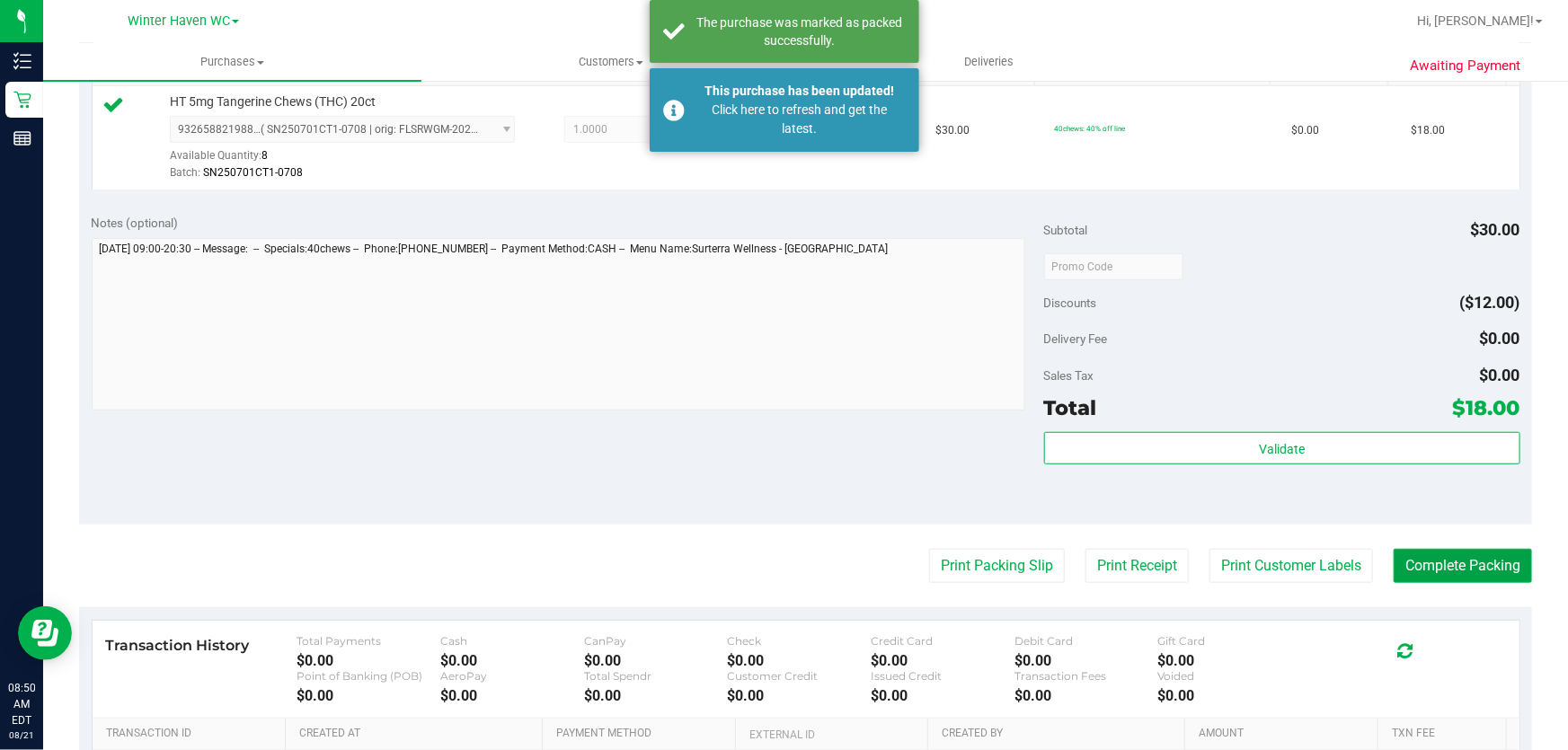
click at [1487, 559] on button "Complete Packing" at bounding box center [1463, 566] width 138 height 34
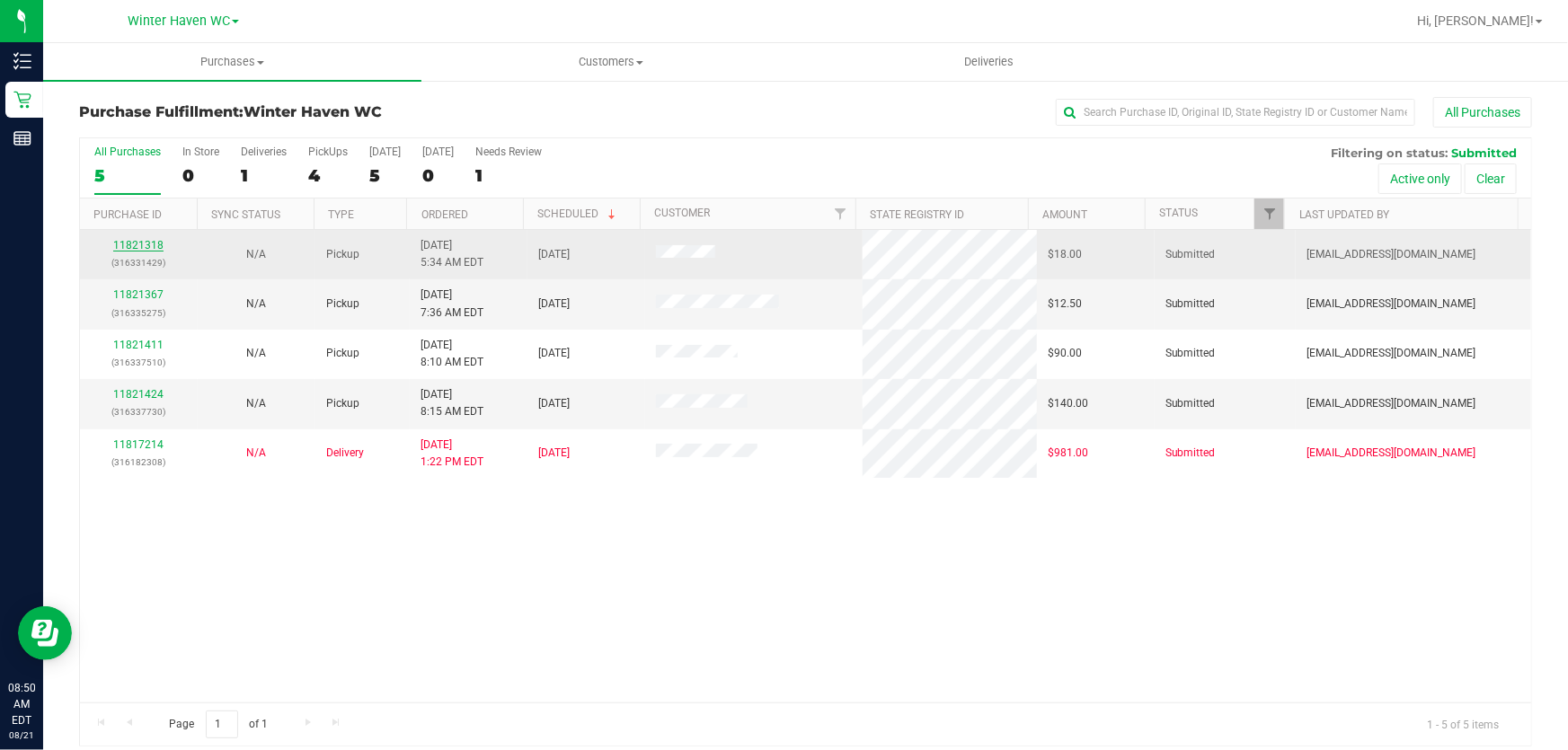
click at [117, 248] on link "11821318" at bounding box center [138, 244] width 50 height 13
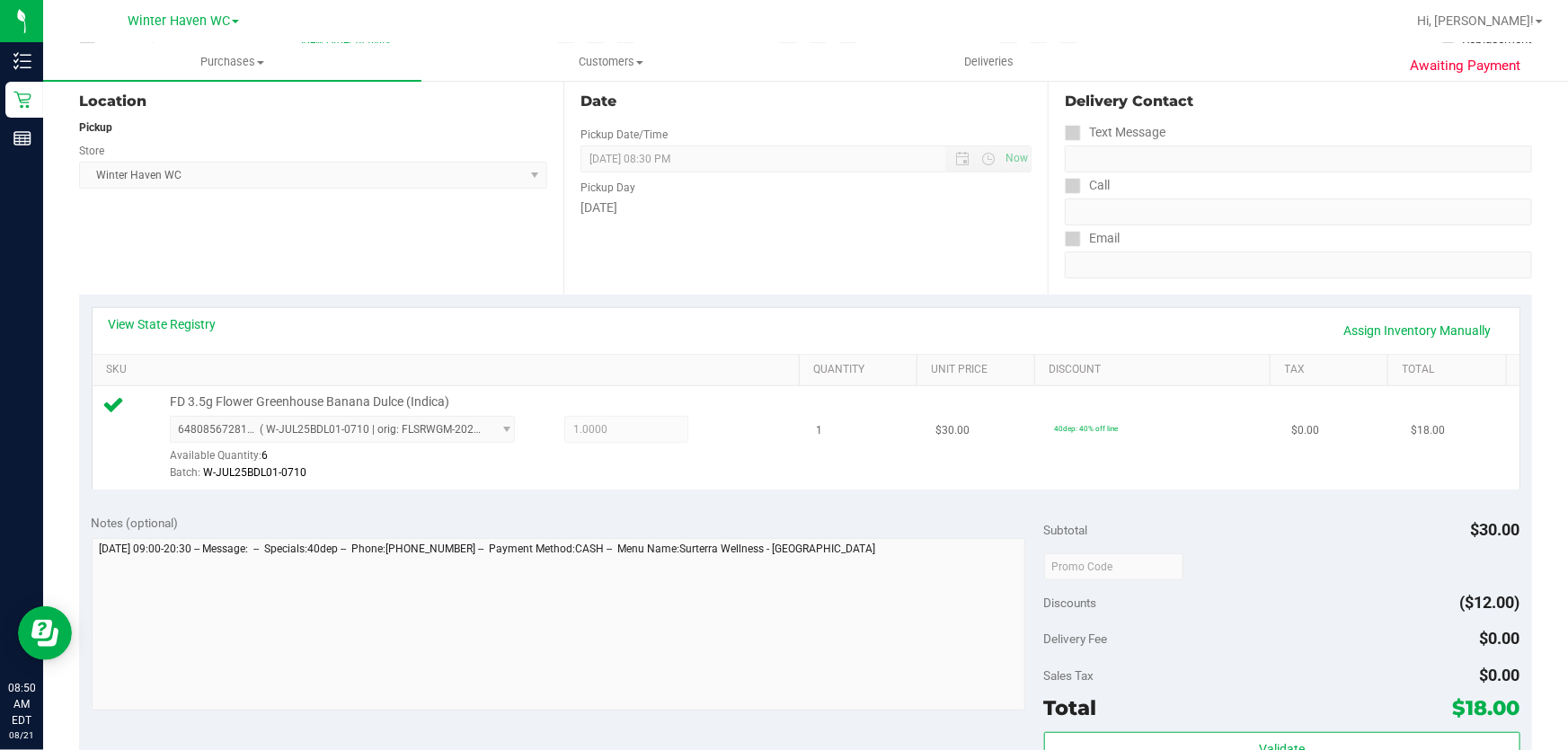
scroll to position [408, 0]
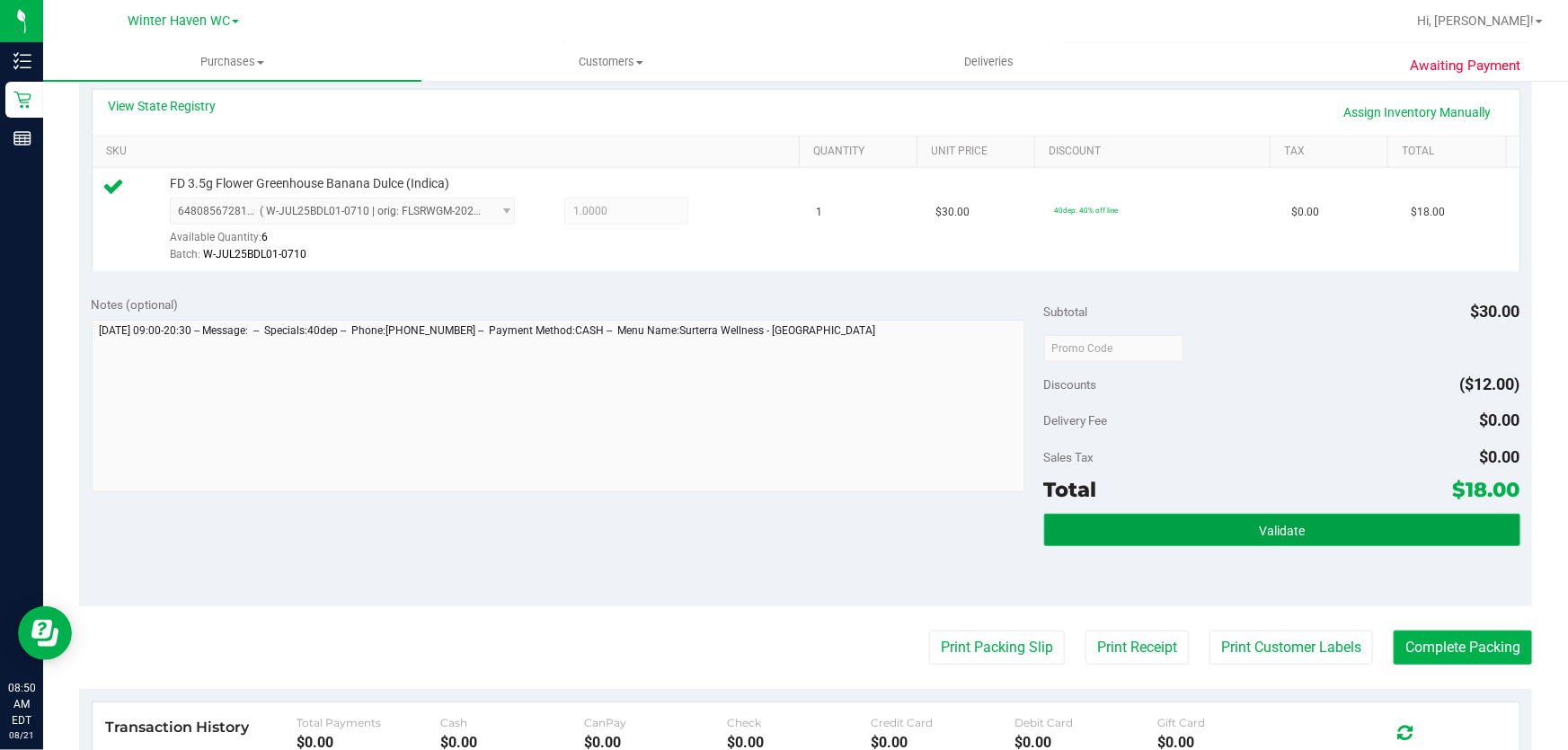
click at [1205, 531] on button "Validate" at bounding box center [1282, 529] width 476 height 33
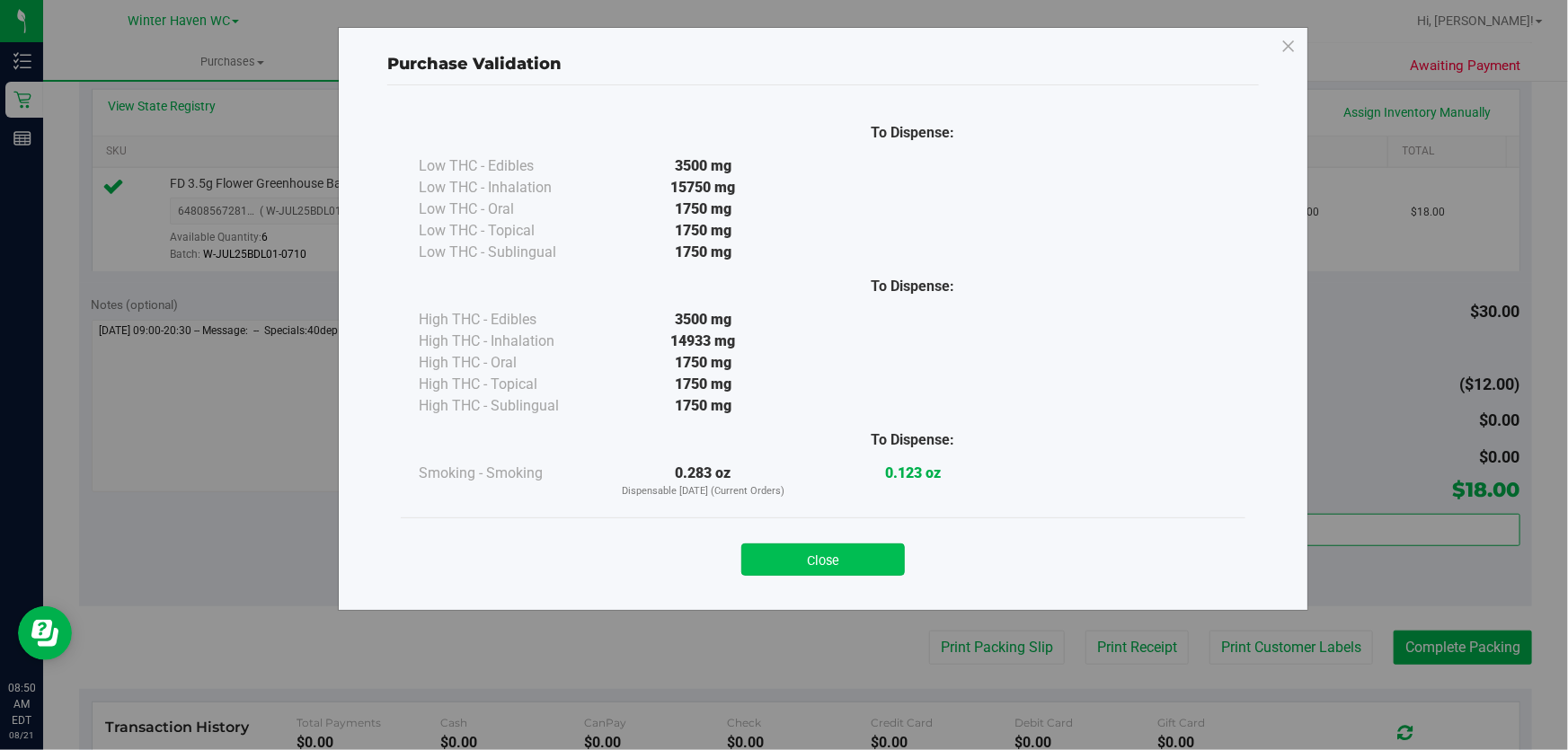
drag, startPoint x: 839, startPoint y: 549, endPoint x: 950, endPoint y: 627, distance: 135.7
click at [839, 550] on button "Close" at bounding box center [823, 559] width 164 height 33
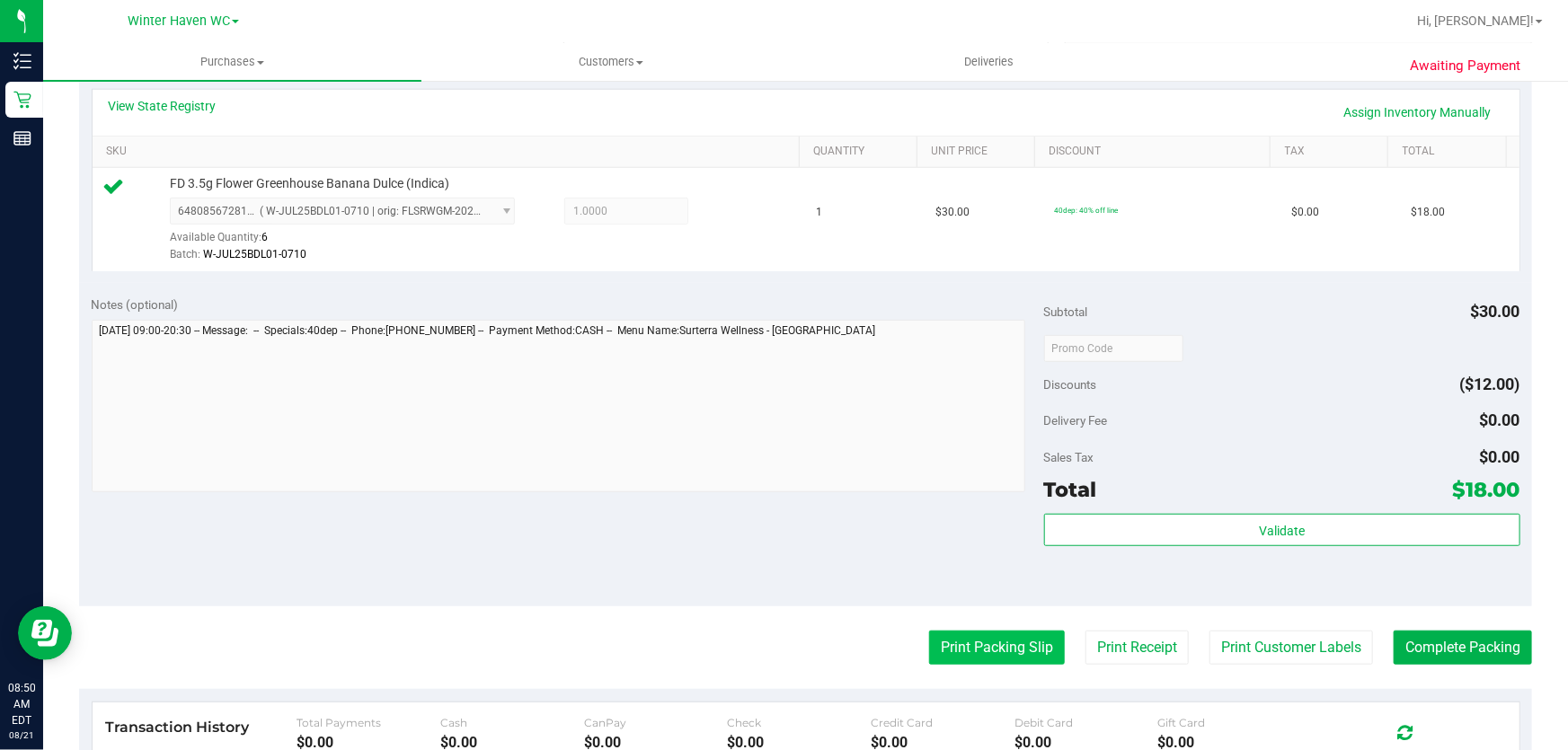
click at [969, 638] on button "Print Packing Slip" at bounding box center [997, 648] width 136 height 34
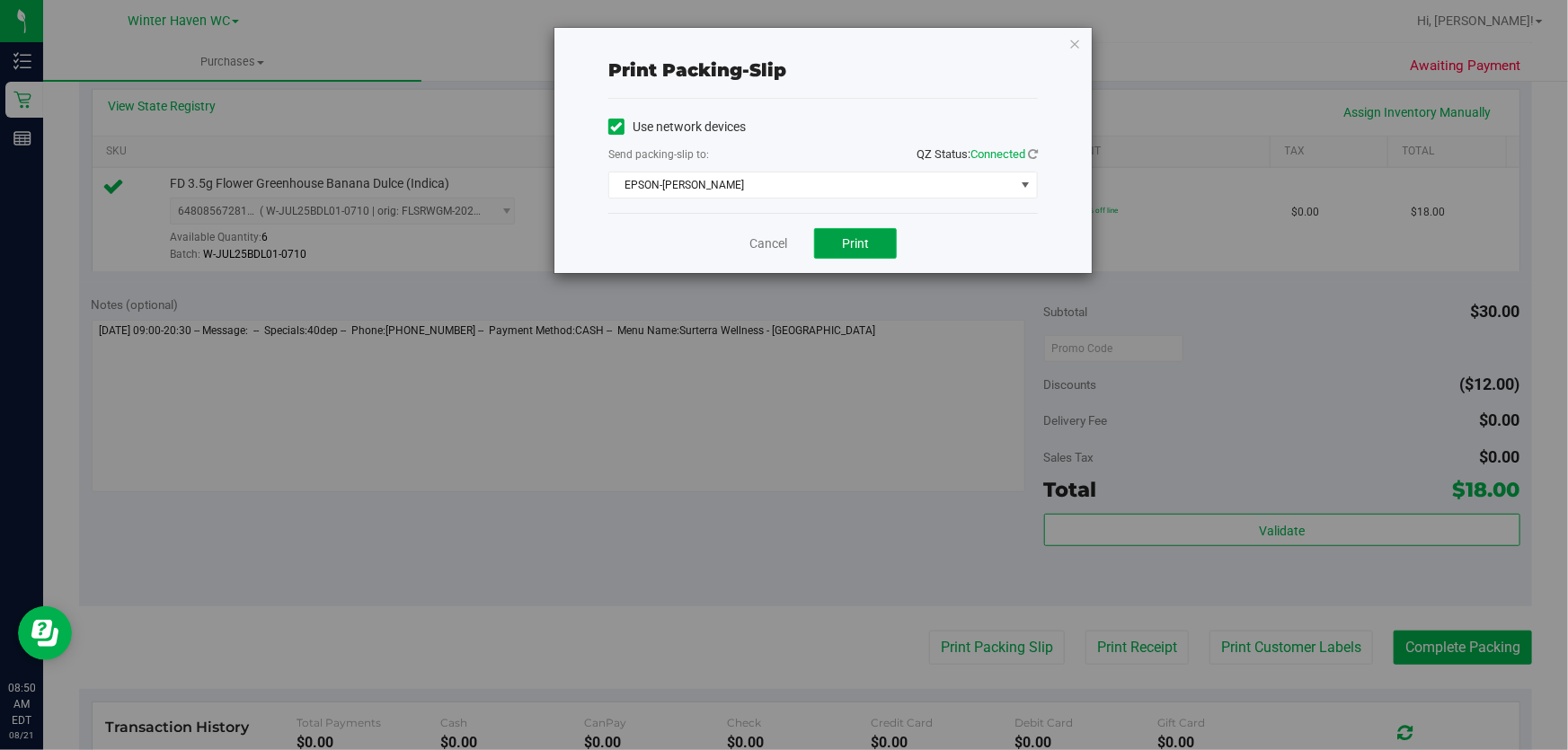
click at [840, 247] on button "Print" at bounding box center [856, 243] width 83 height 31
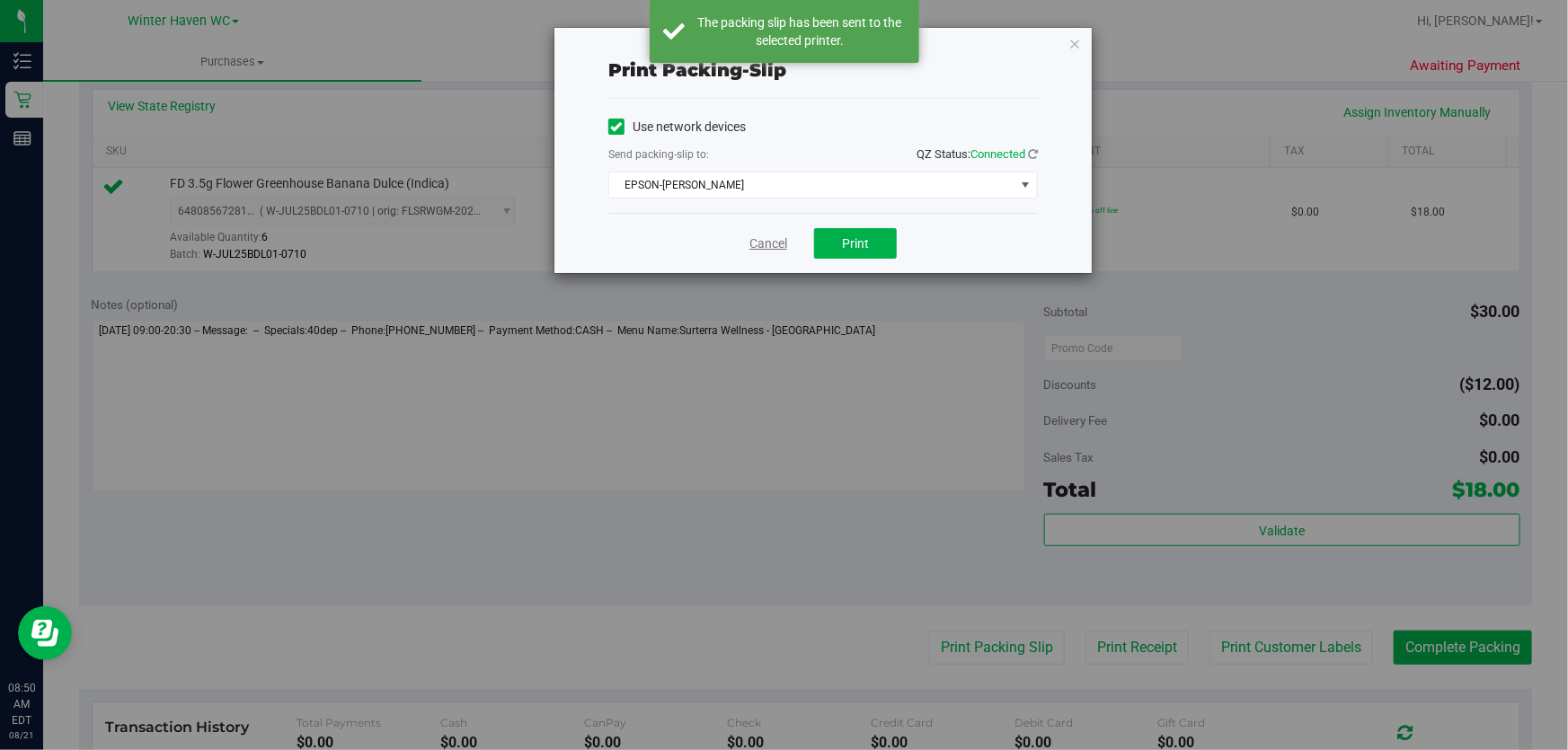
click at [767, 242] on link "Cancel" at bounding box center [768, 243] width 37 height 19
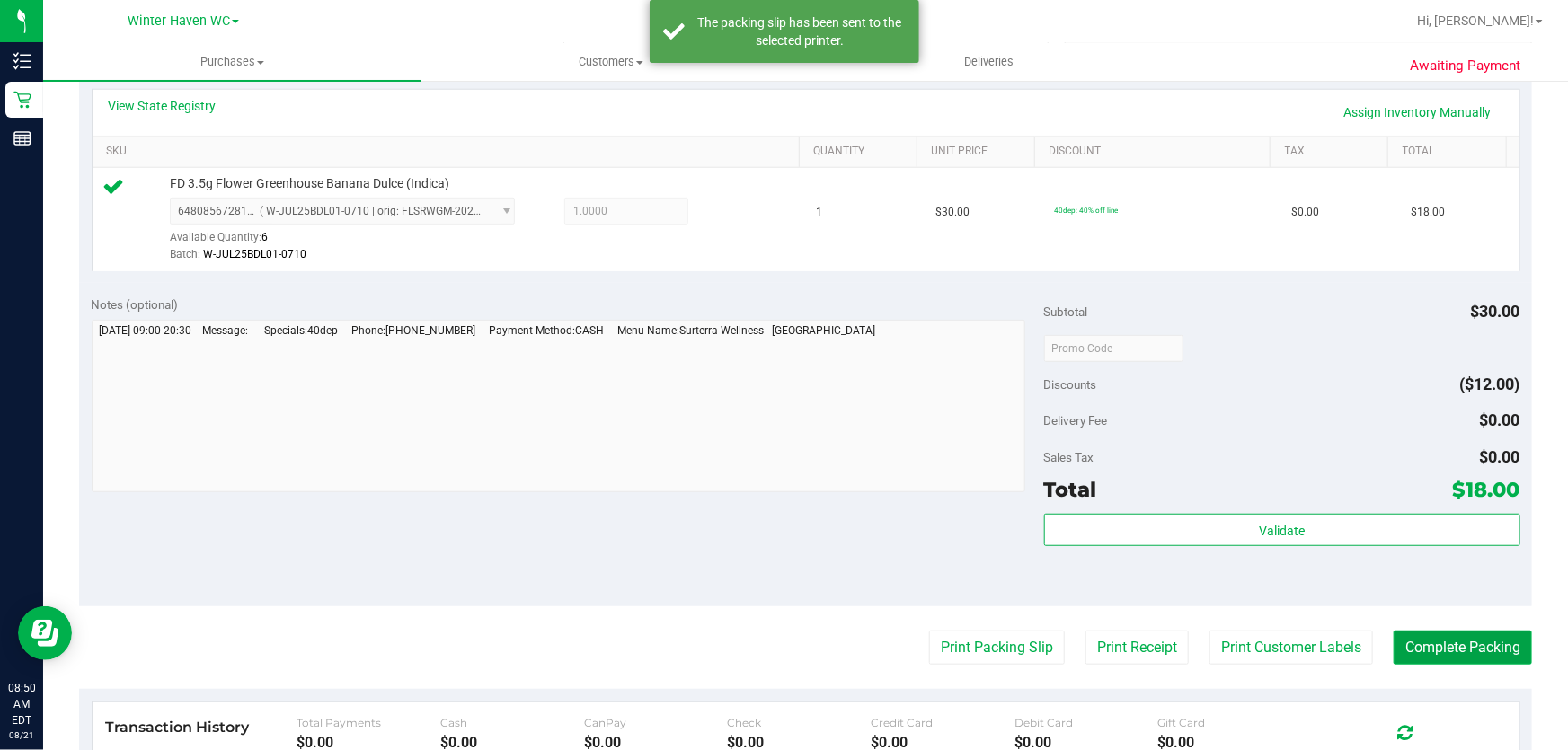
click at [1461, 646] on button "Complete Packing" at bounding box center [1463, 648] width 138 height 34
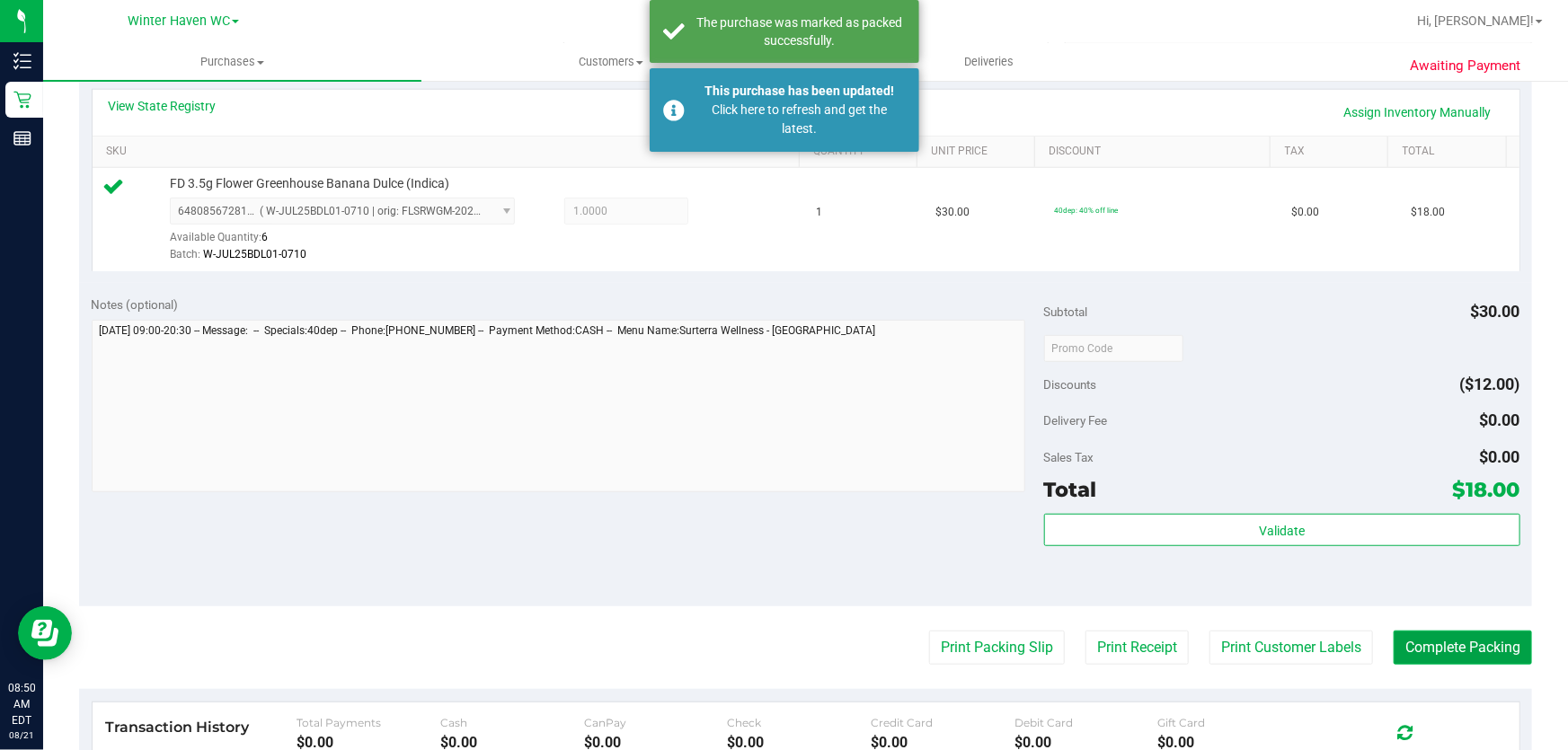
click at [1461, 646] on button "Complete Packing" at bounding box center [1463, 648] width 138 height 34
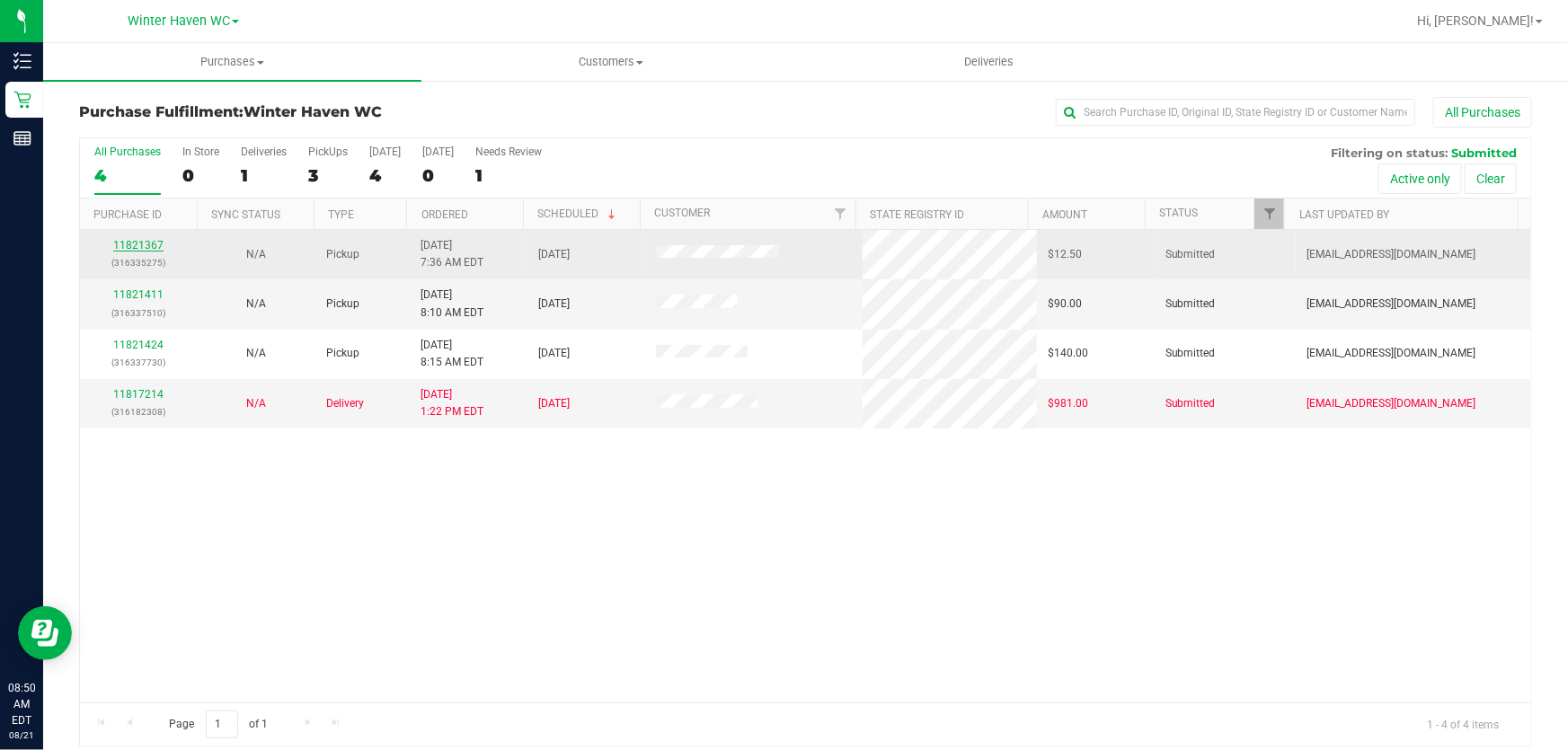
click at [148, 248] on link "11821367" at bounding box center [138, 244] width 50 height 13
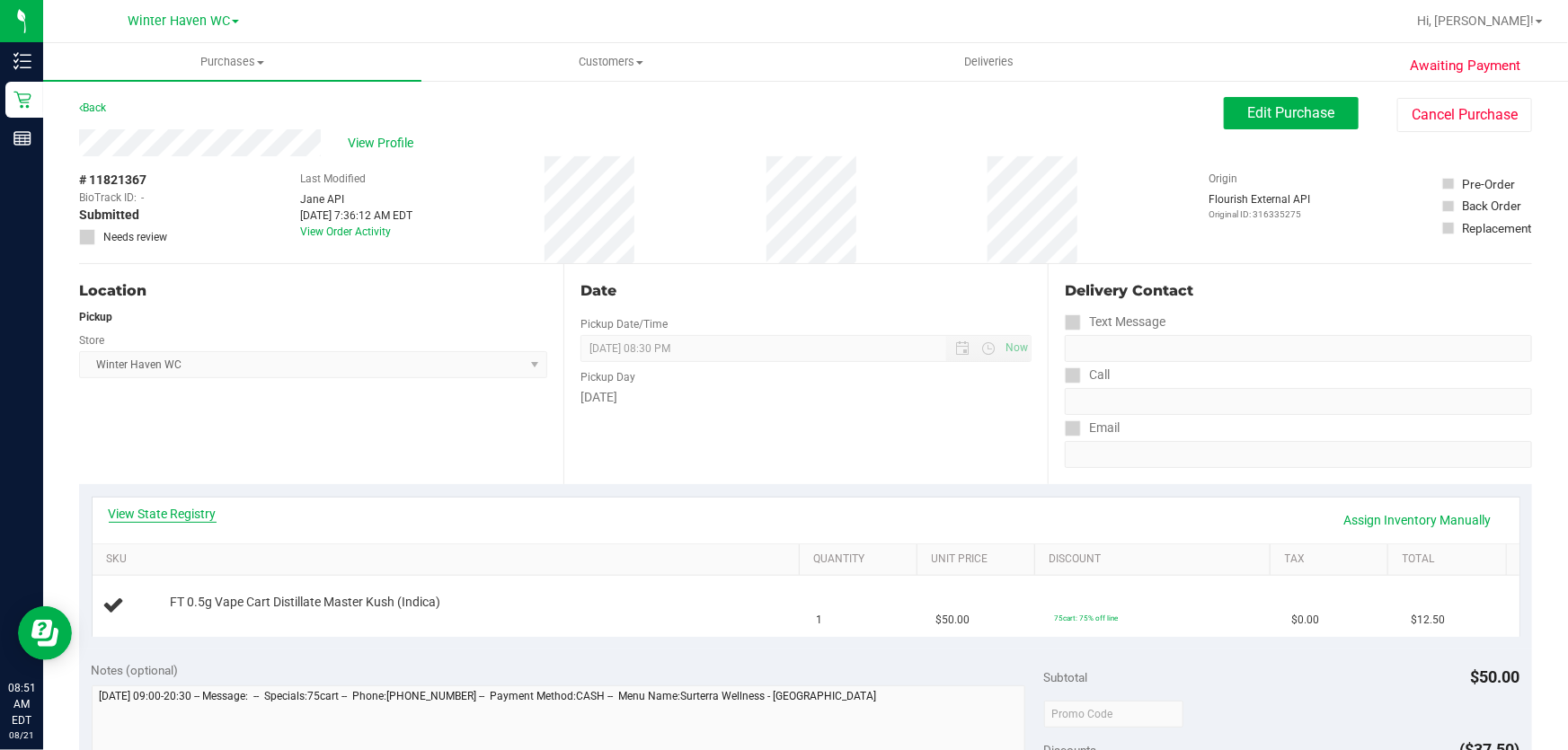
click at [188, 517] on link "View State Registry" at bounding box center [162, 513] width 107 height 18
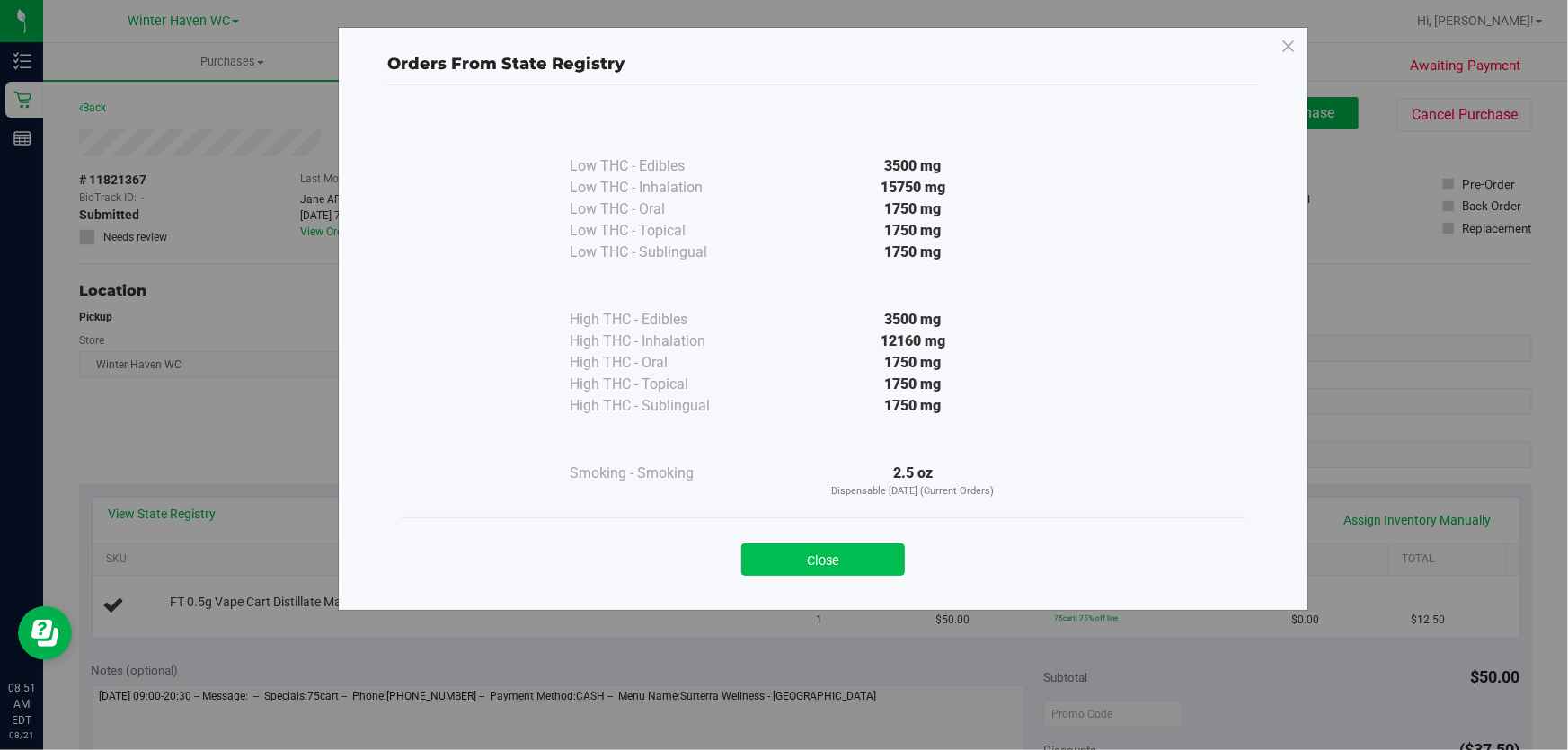
click at [817, 565] on button "Close" at bounding box center [823, 559] width 164 height 33
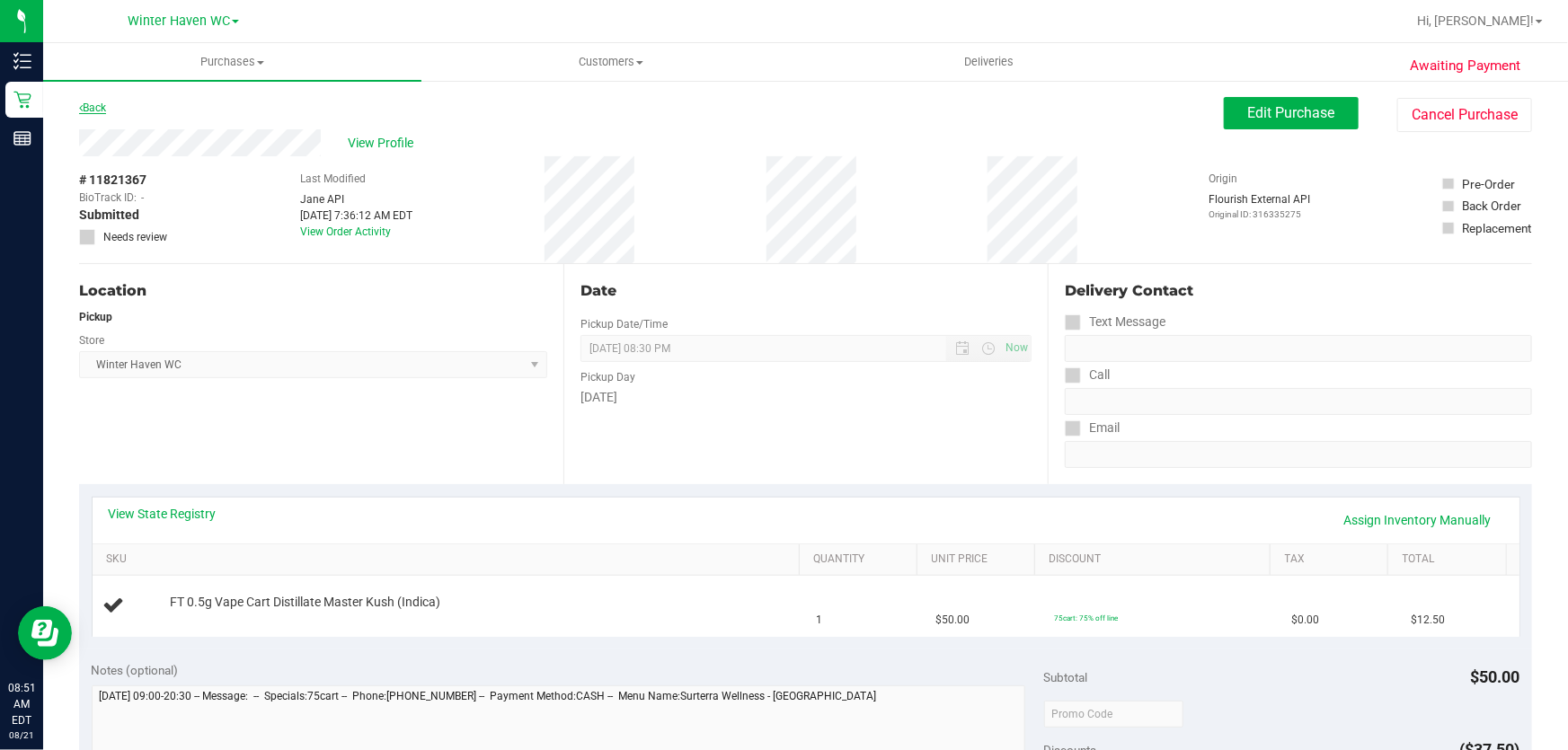
click at [96, 107] on link "Back" at bounding box center [92, 107] width 27 height 13
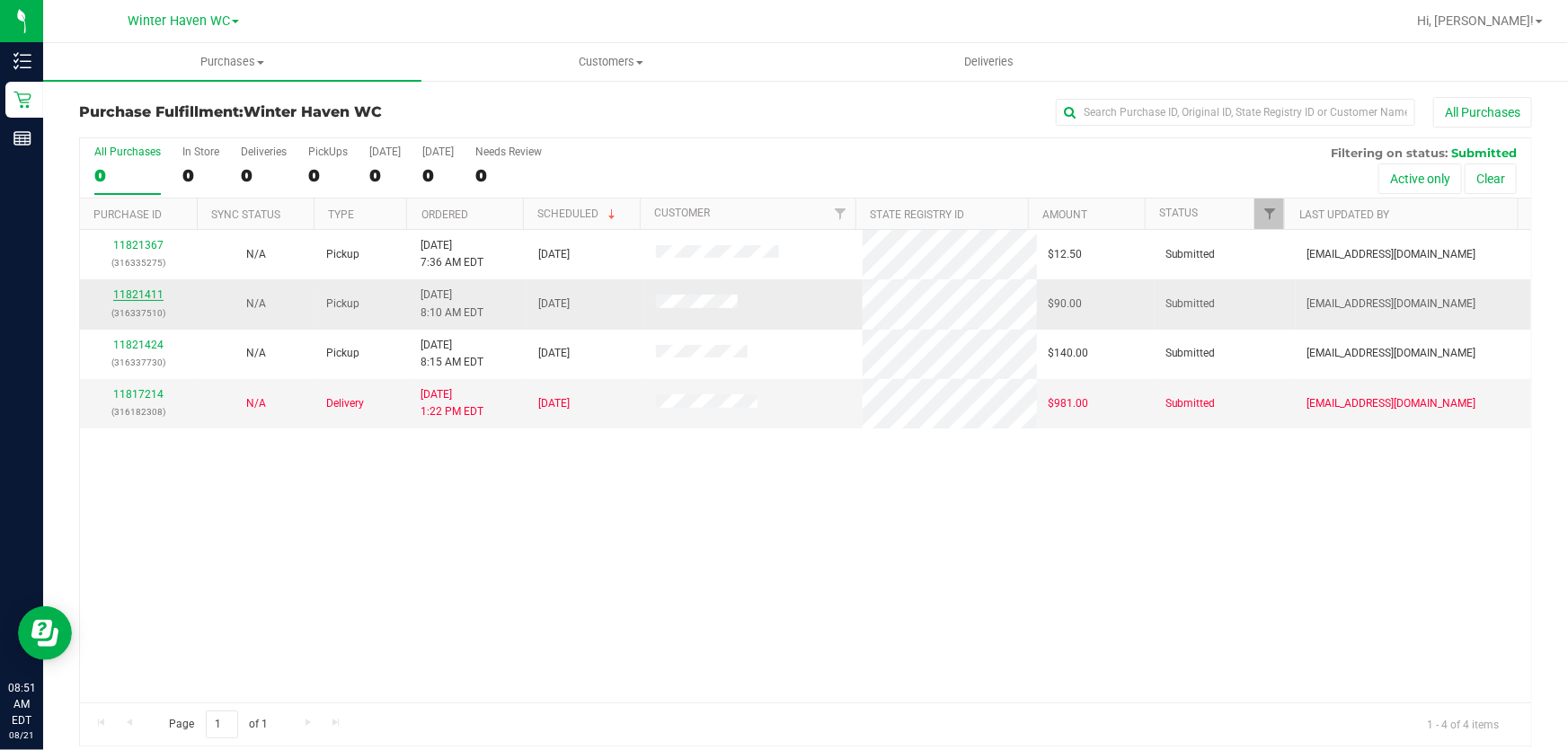
click at [144, 295] on link "11821411" at bounding box center [138, 295] width 50 height 13
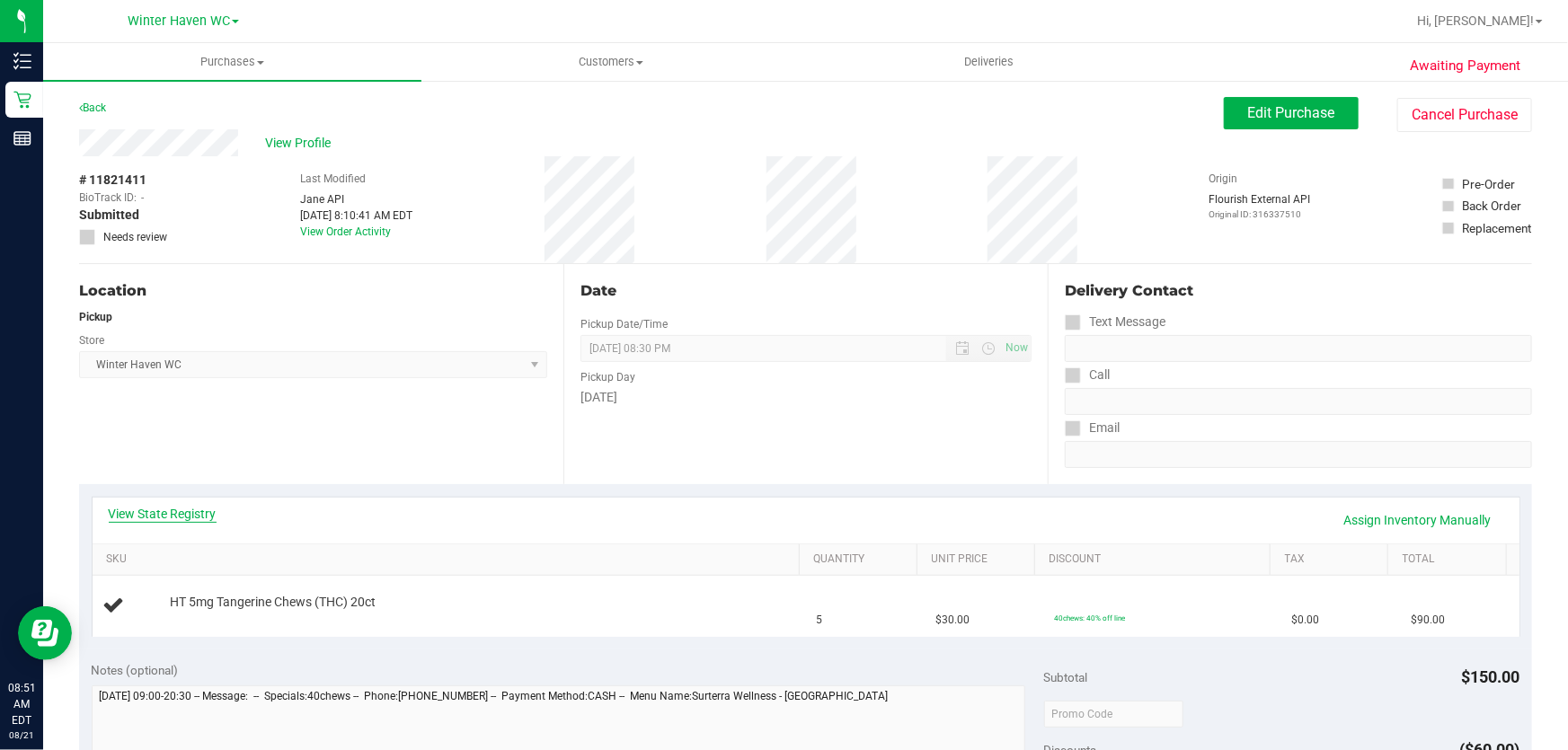
click at [187, 511] on link "View State Registry" at bounding box center [162, 513] width 107 height 18
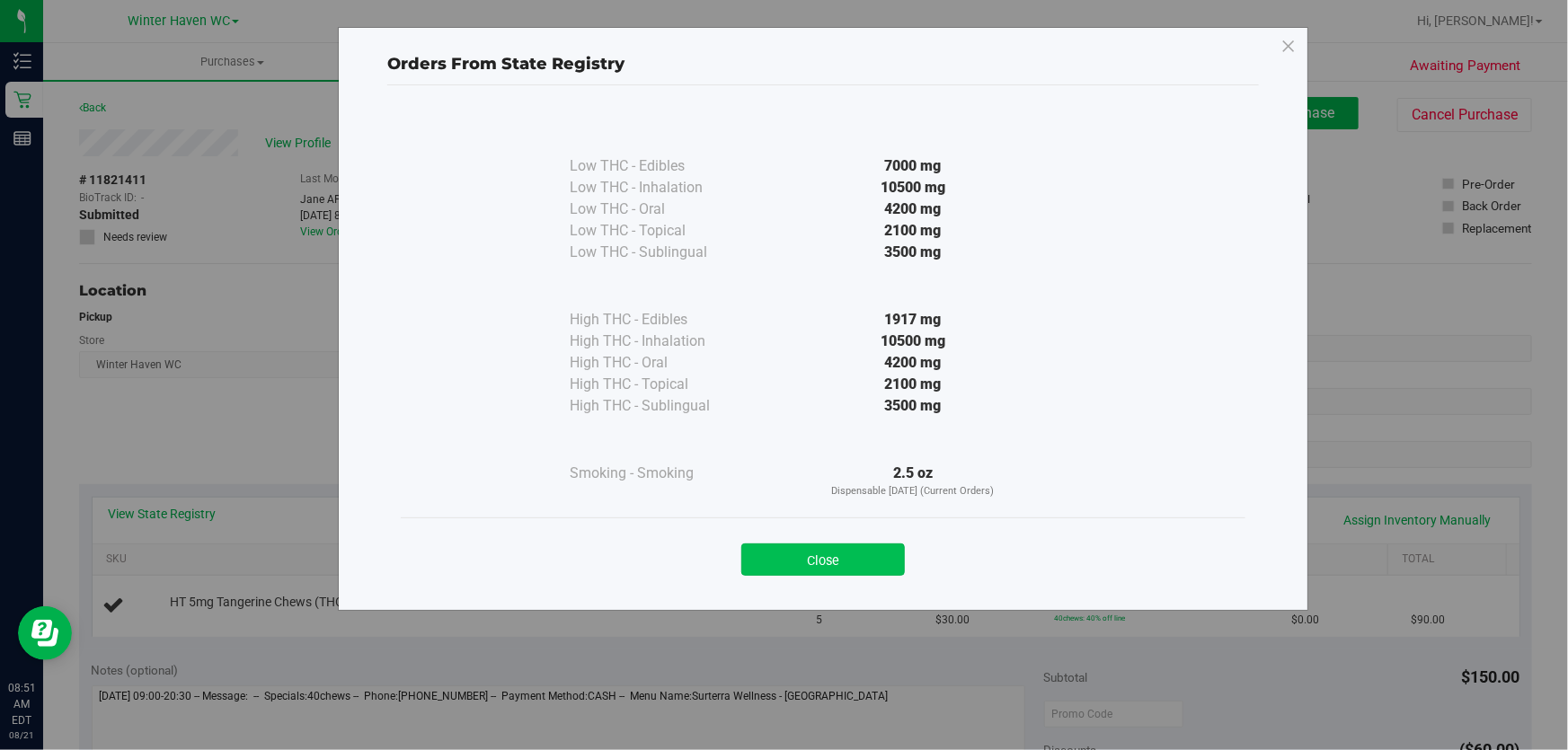
click at [808, 559] on button "Close" at bounding box center [823, 559] width 164 height 33
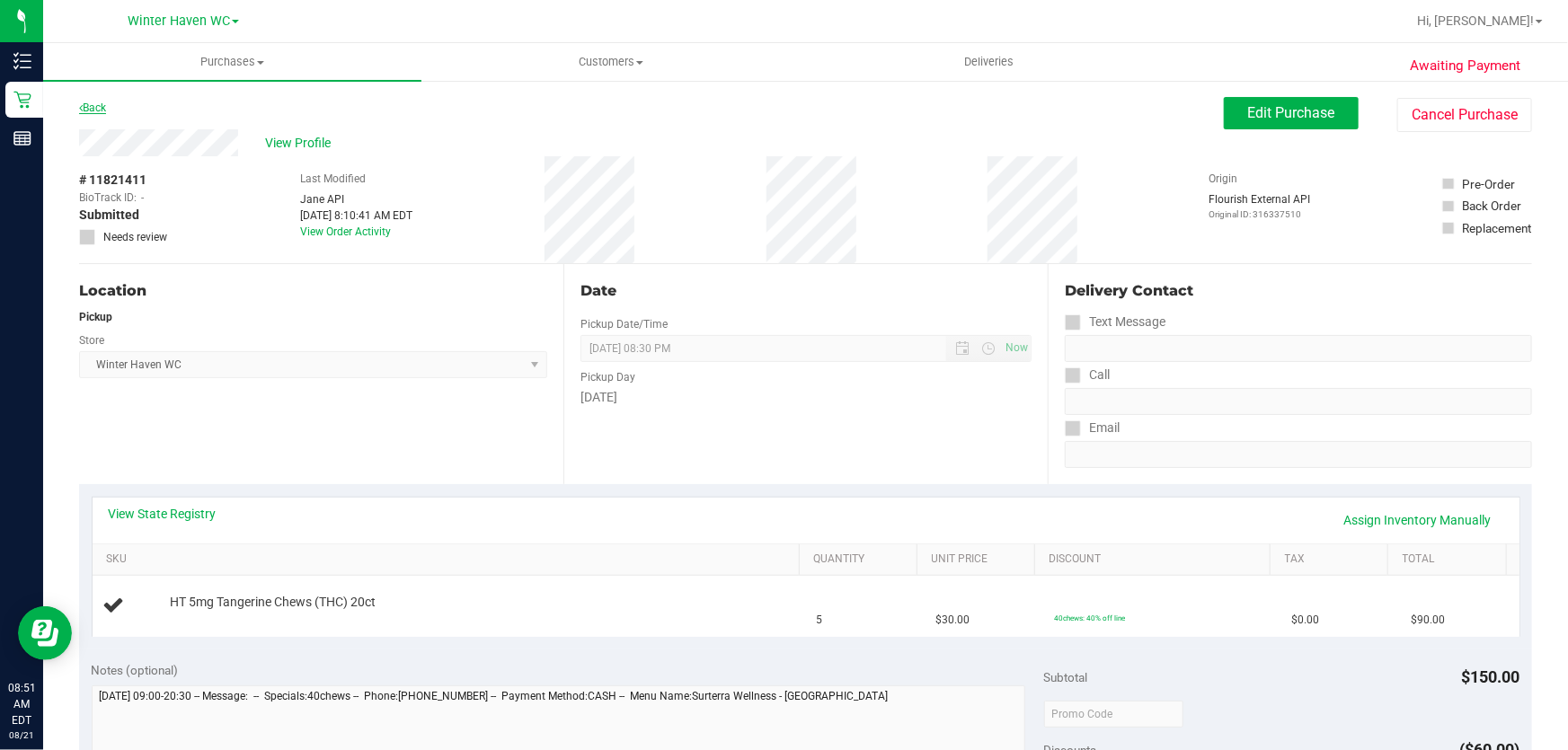
click at [95, 107] on link "Back" at bounding box center [92, 107] width 27 height 13
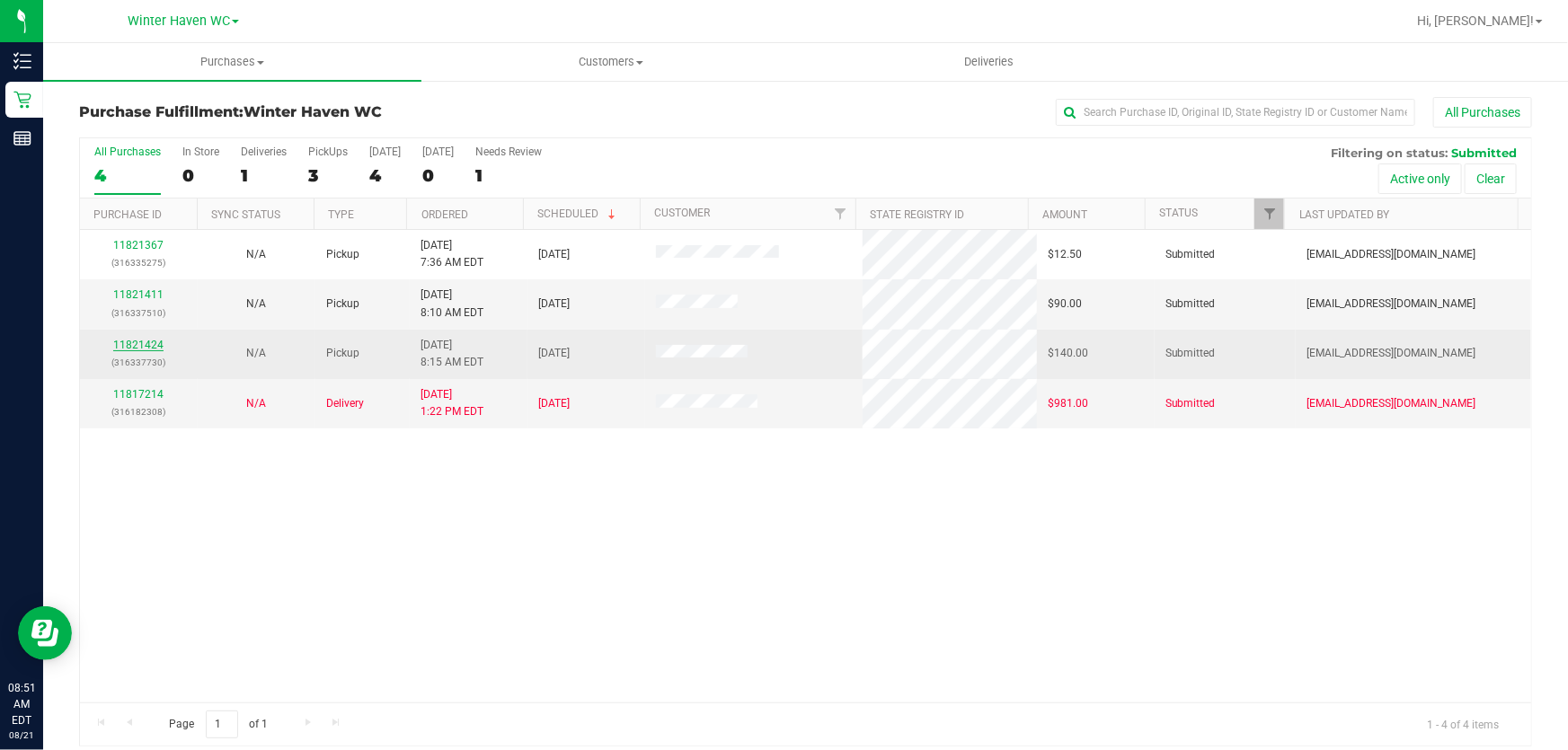
click at [148, 349] on link "11821424" at bounding box center [138, 345] width 50 height 13
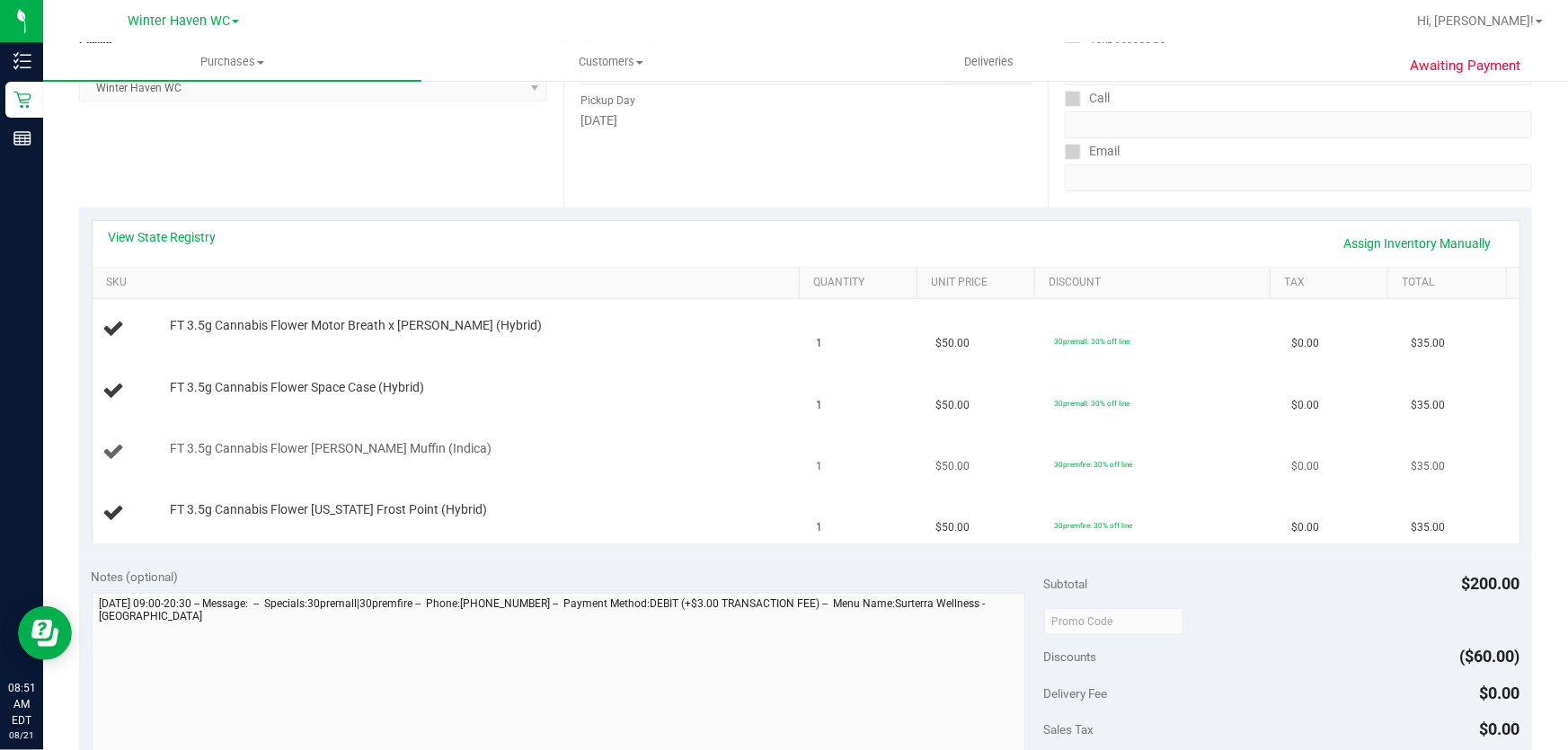
scroll to position [490, 0]
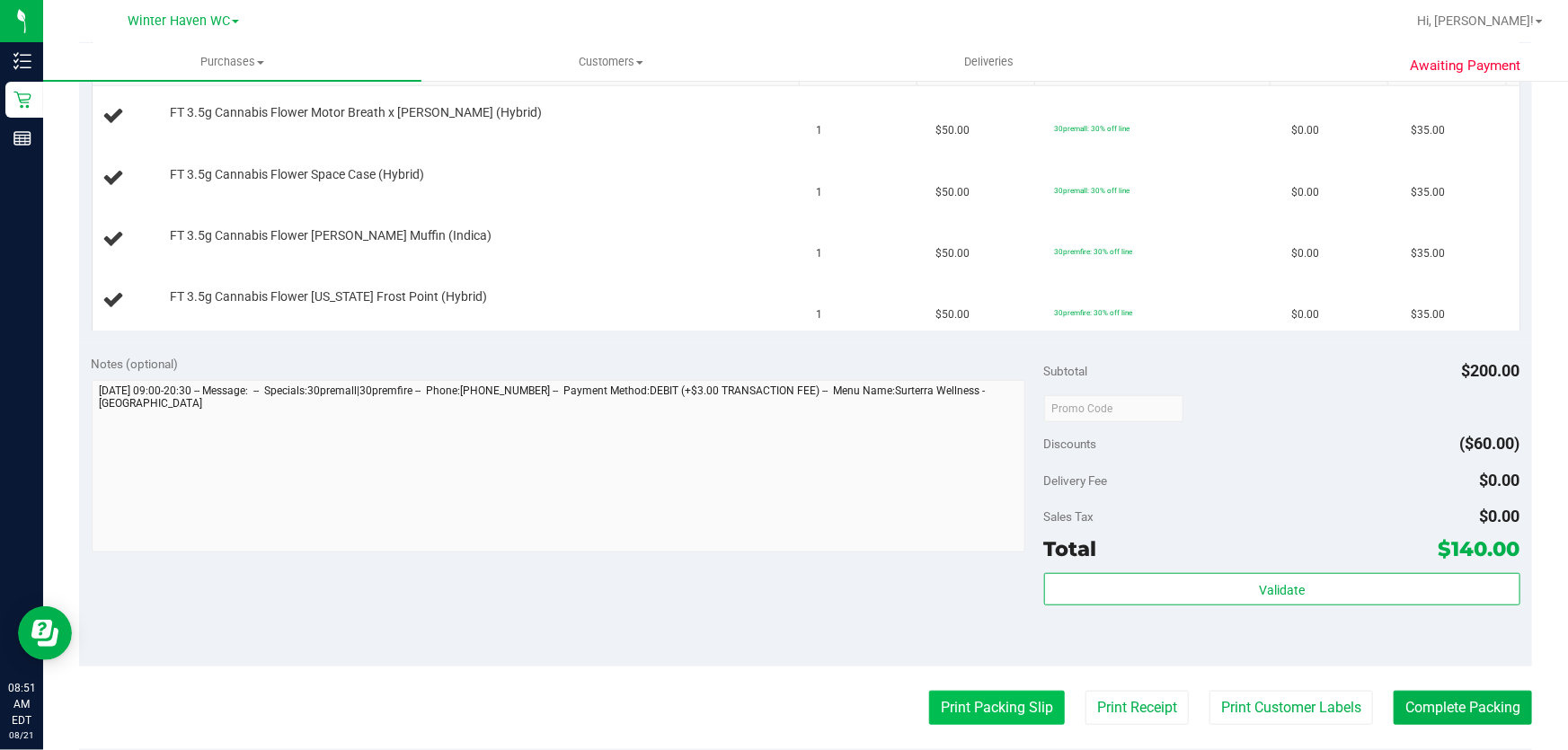
click at [984, 695] on button "Print Packing Slip" at bounding box center [997, 708] width 136 height 34
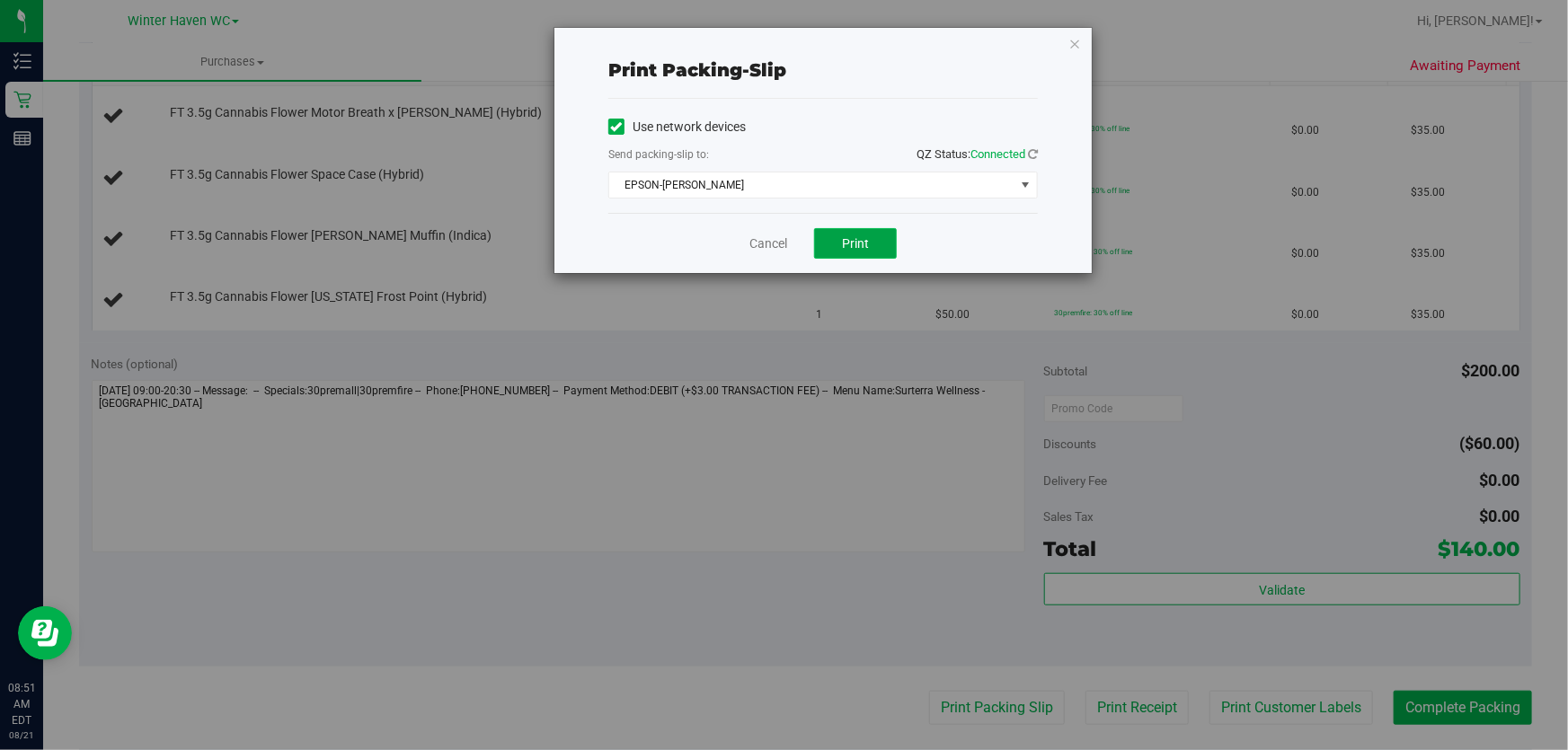
click at [868, 244] on span "Print" at bounding box center [855, 243] width 27 height 15
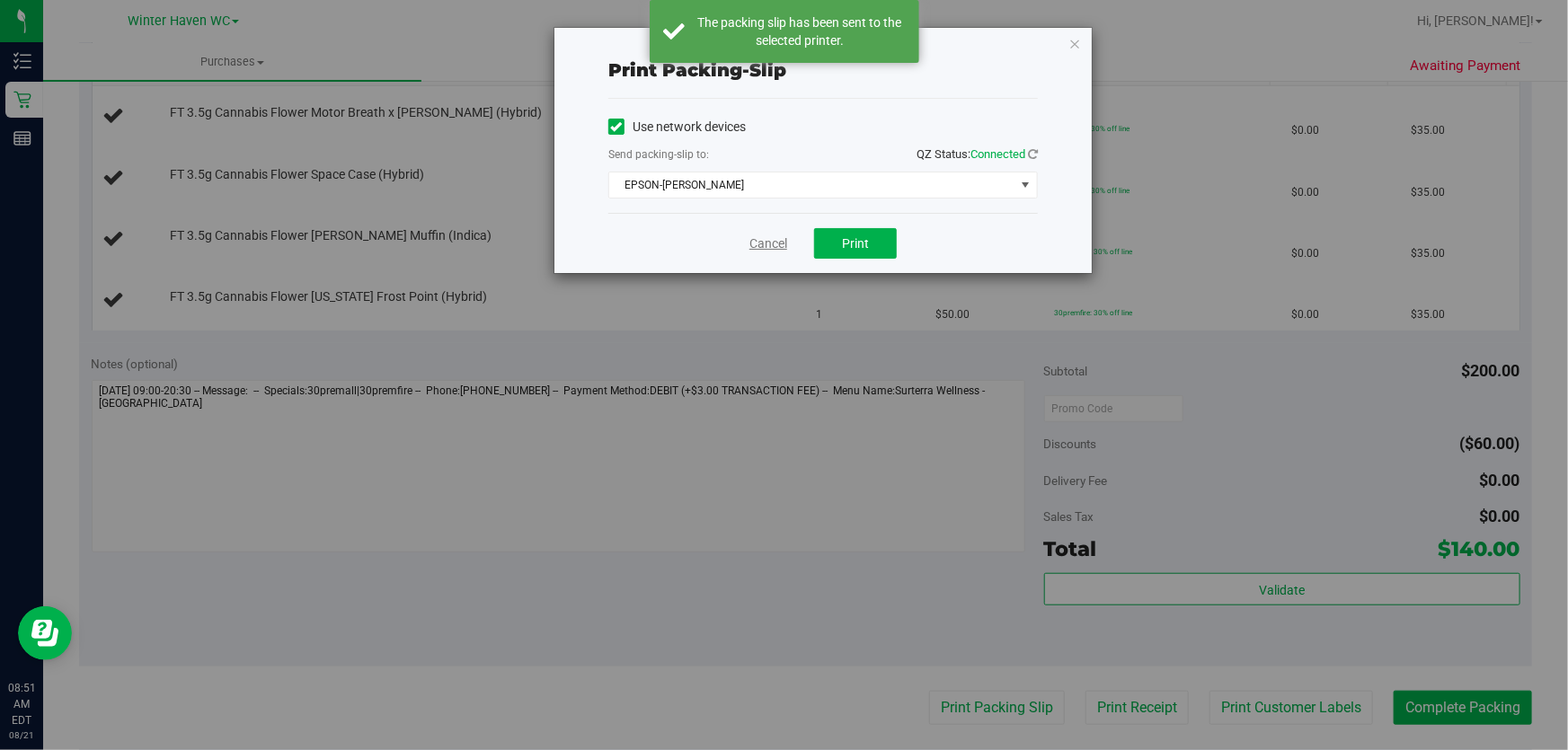
click at [777, 242] on link "Cancel" at bounding box center [768, 243] width 37 height 19
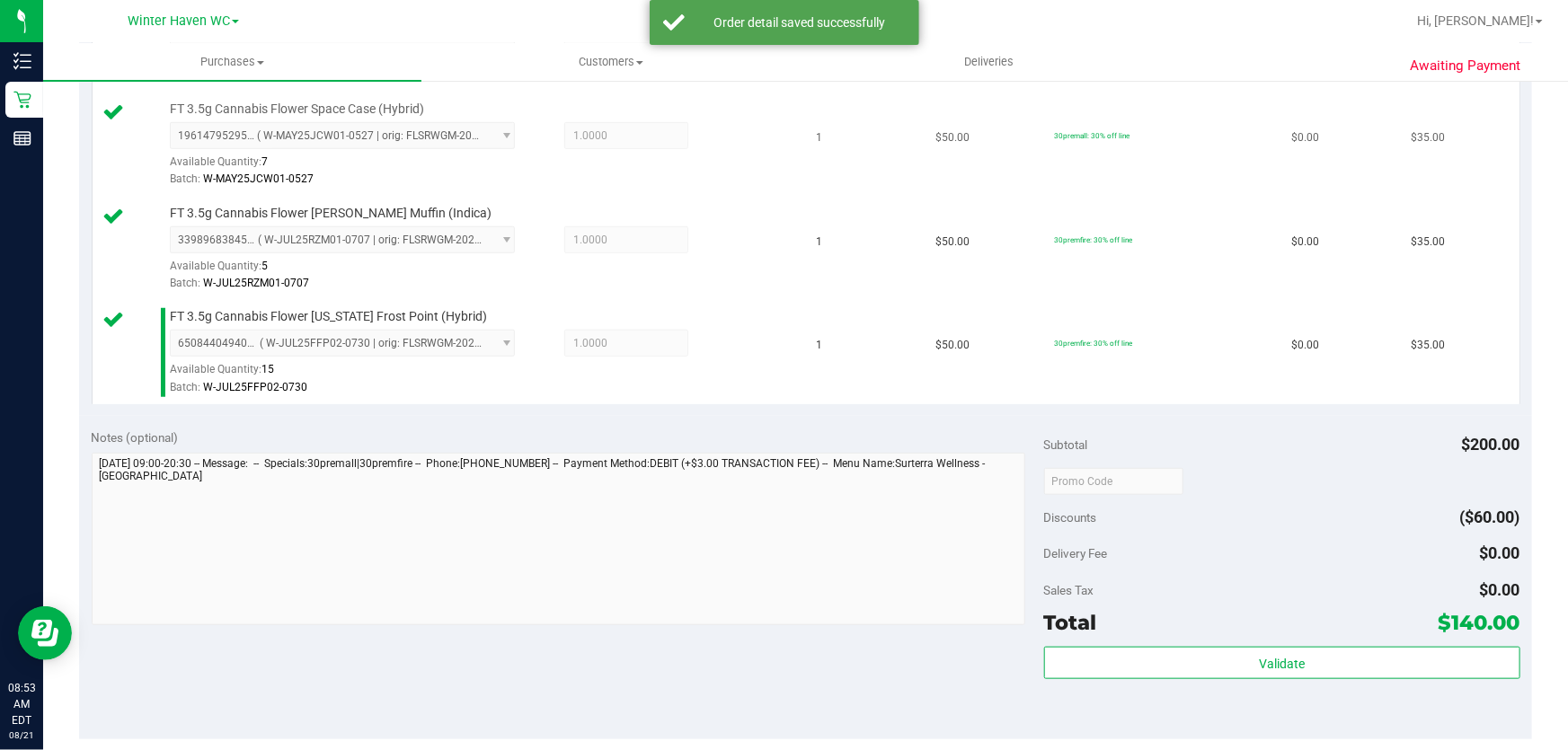
scroll to position [653, 0]
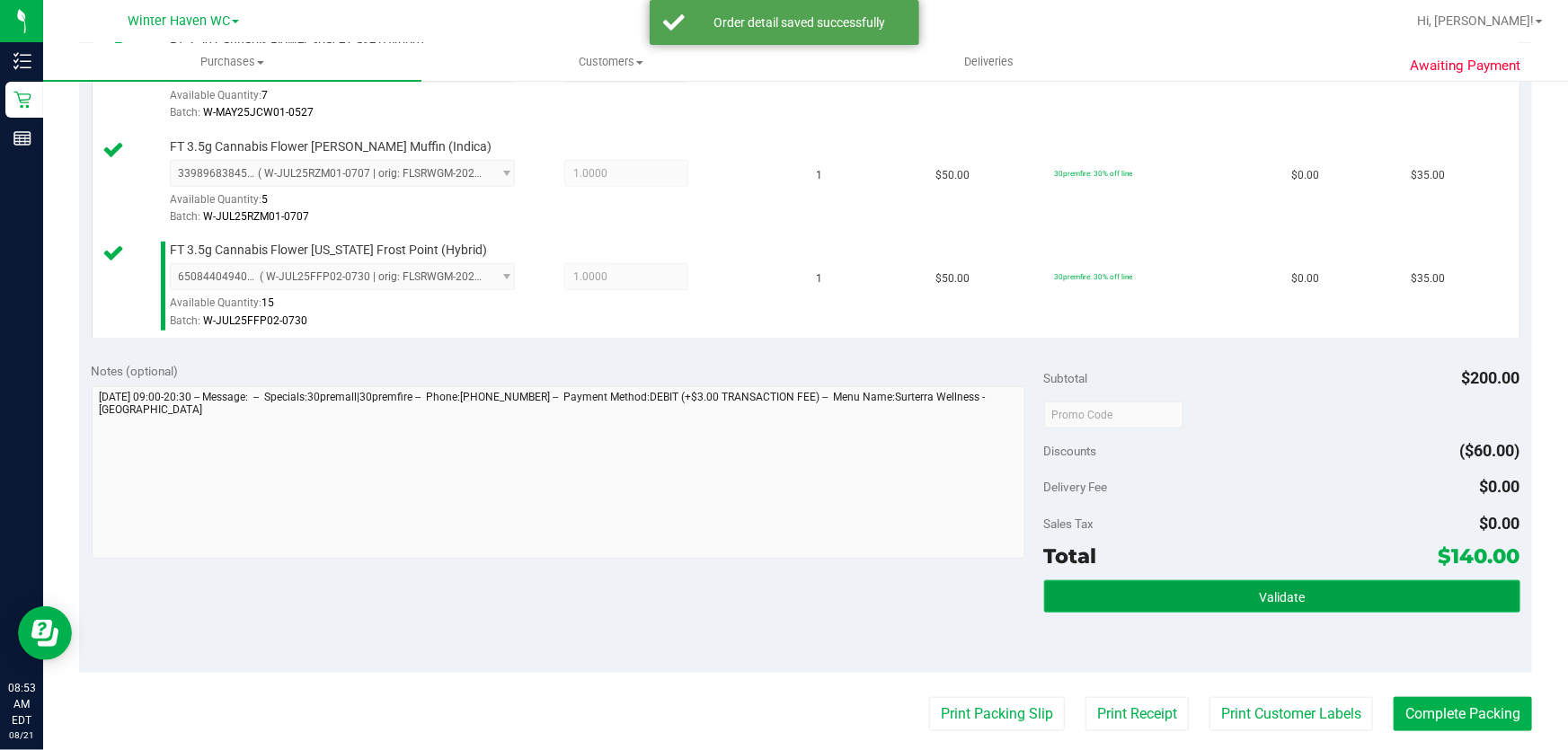
click at [1308, 597] on button "Validate" at bounding box center [1282, 596] width 476 height 33
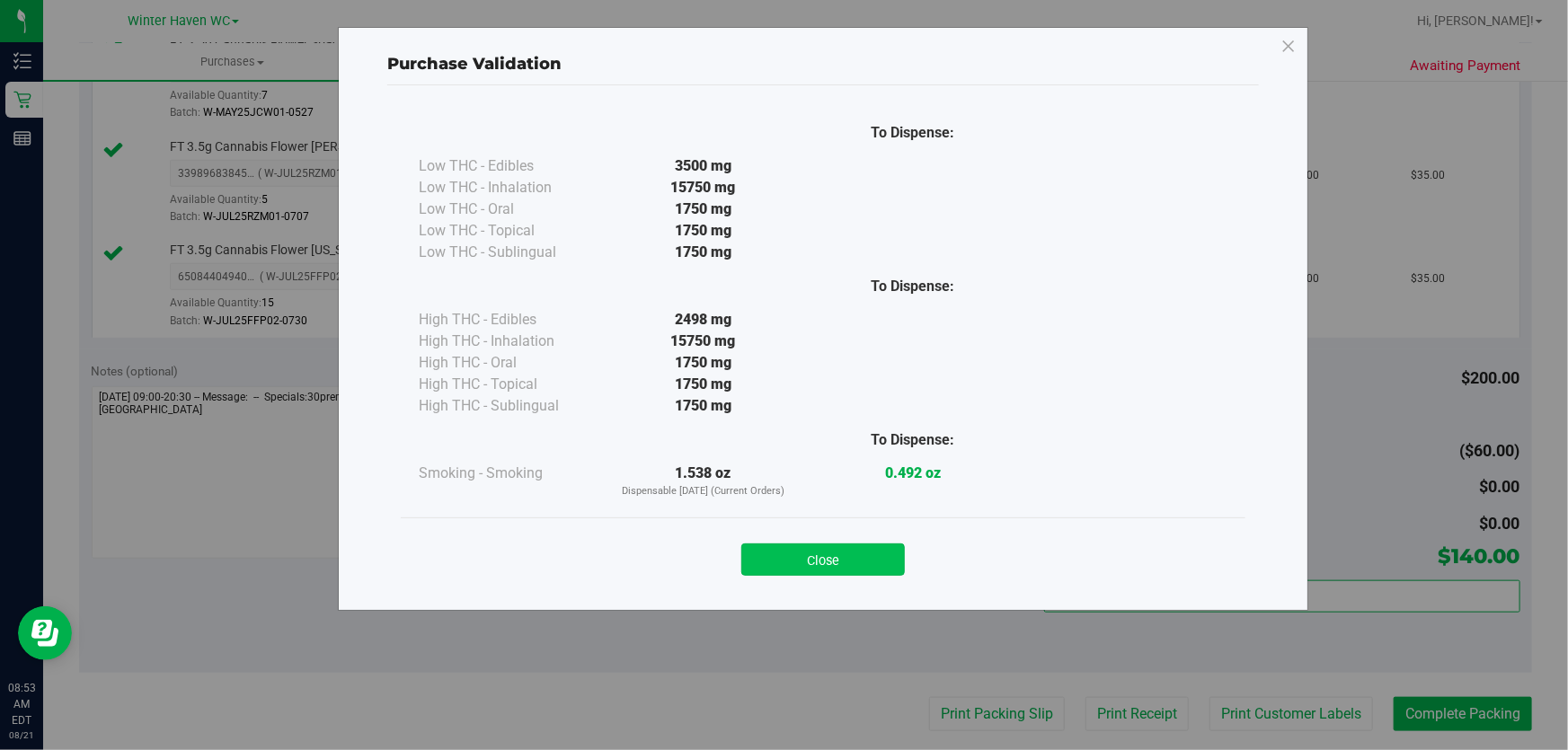
click at [815, 543] on button "Close" at bounding box center [823, 559] width 164 height 33
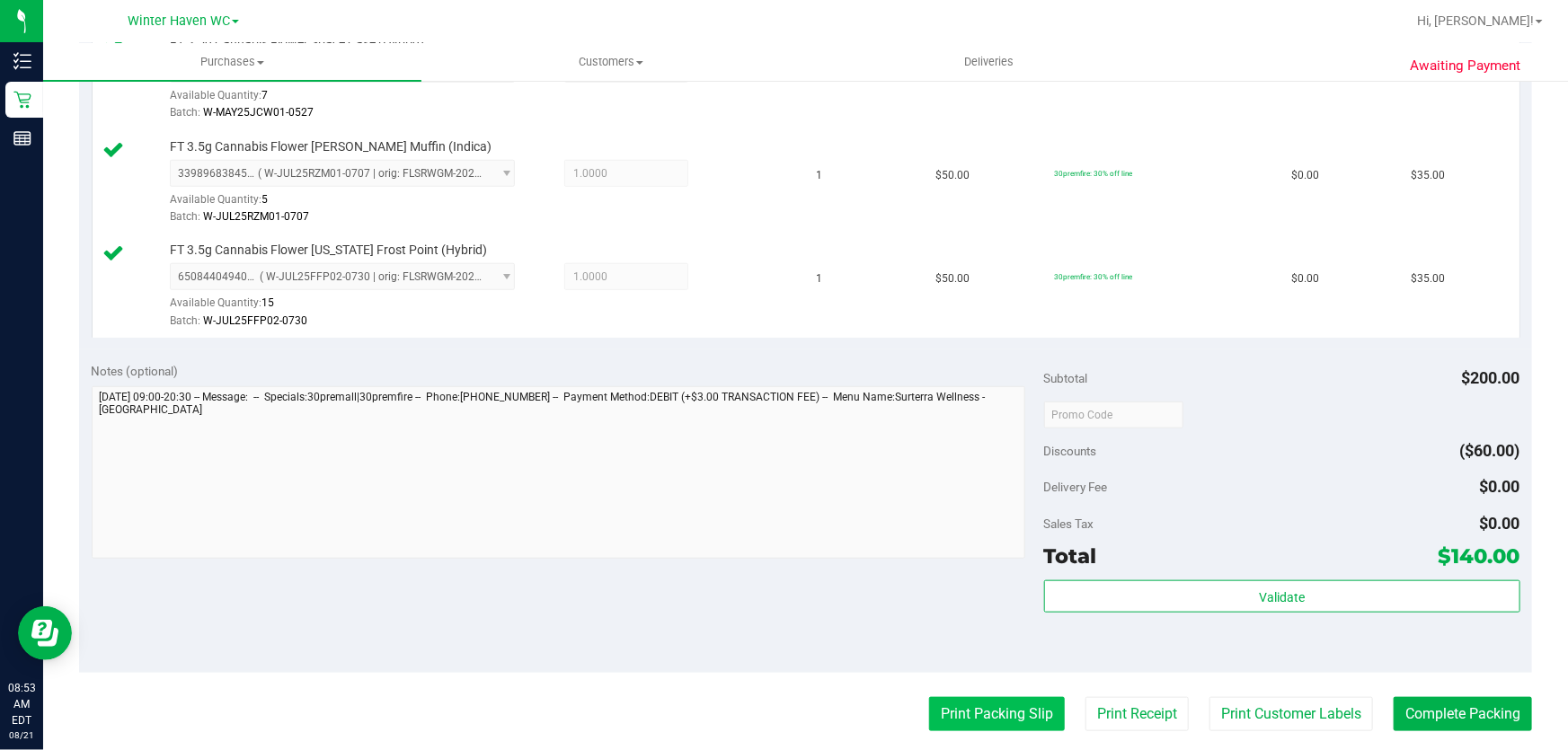
click at [1003, 720] on button "Print Packing Slip" at bounding box center [997, 714] width 136 height 34
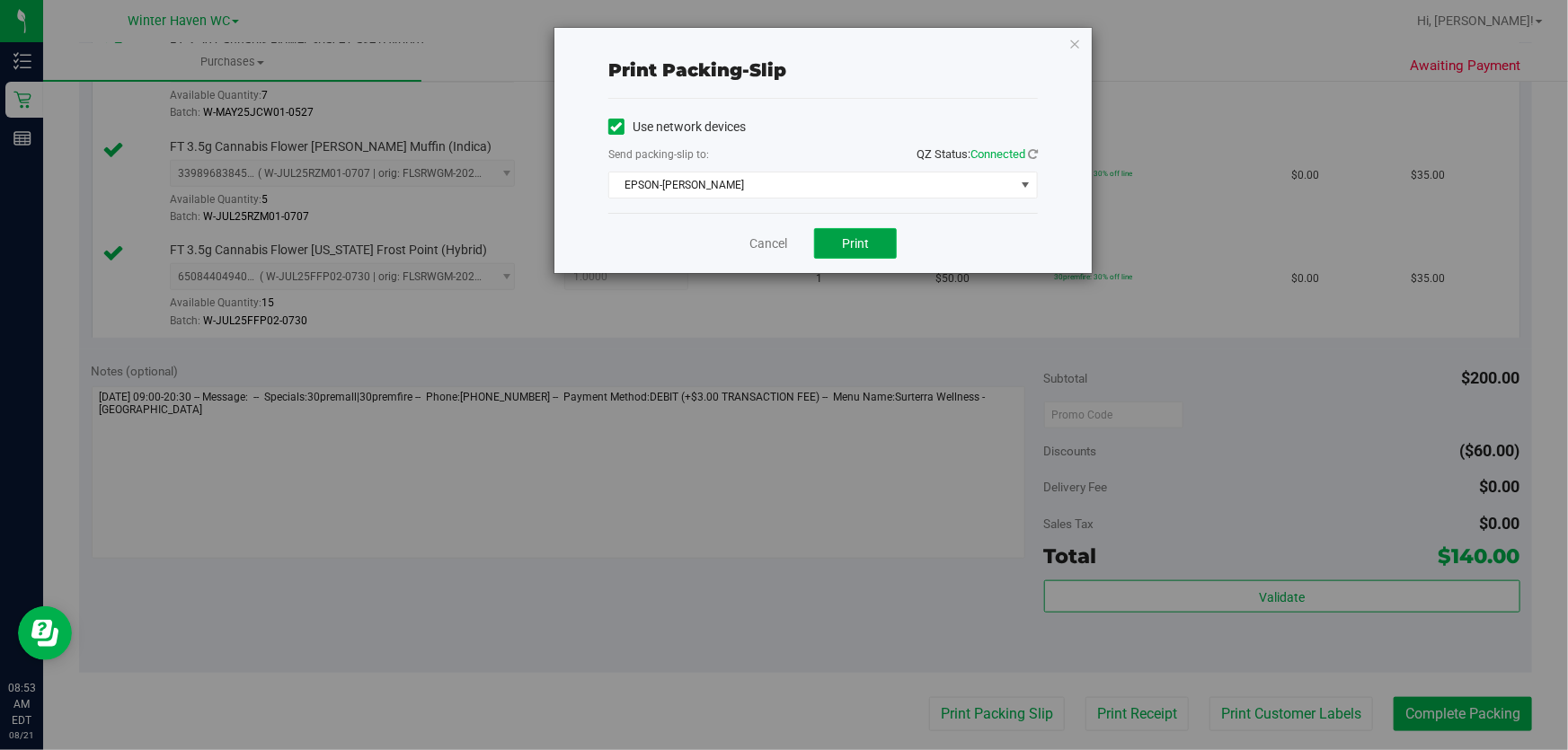
click at [848, 251] on button "Print" at bounding box center [856, 243] width 83 height 31
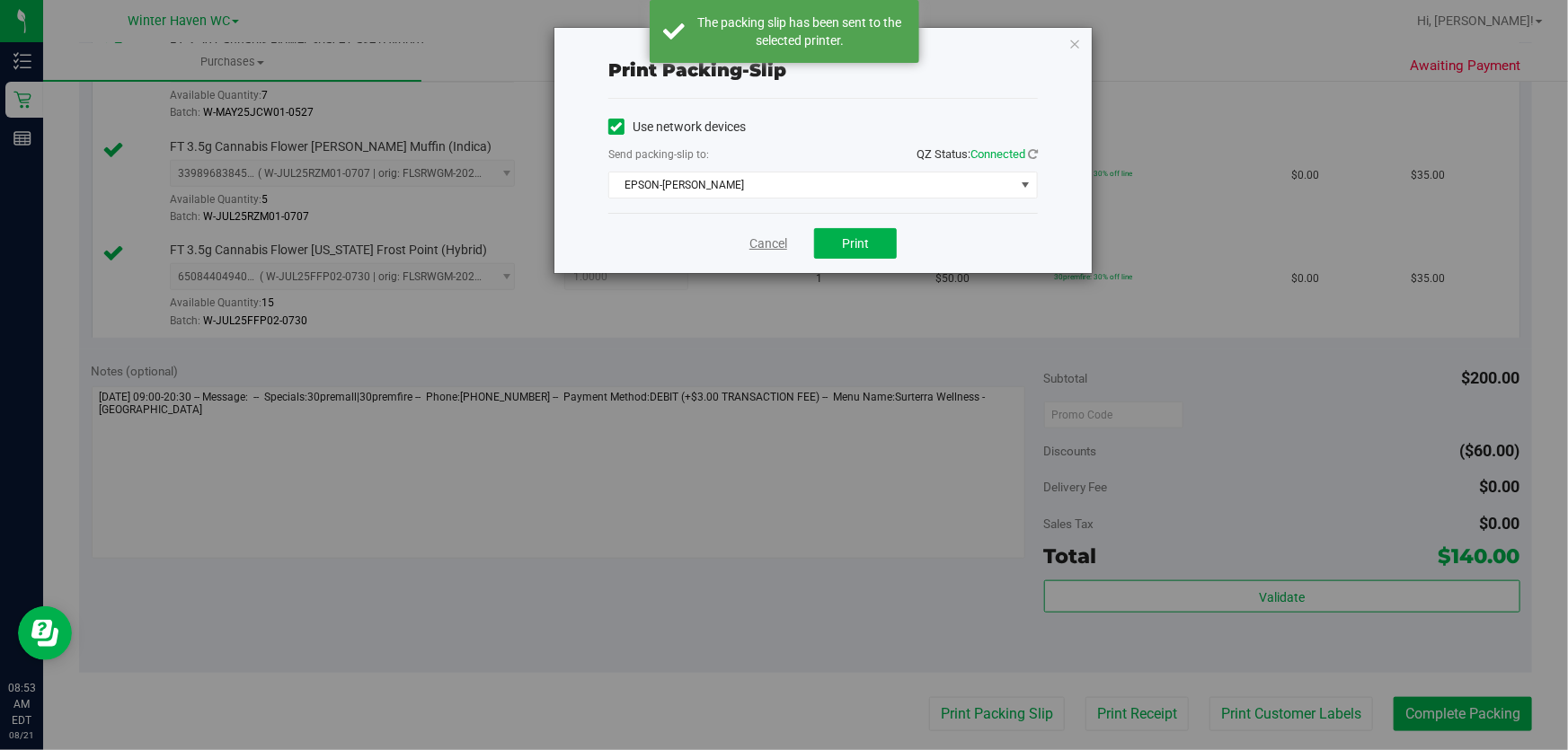
click at [767, 251] on link "Cancel" at bounding box center [768, 243] width 37 height 19
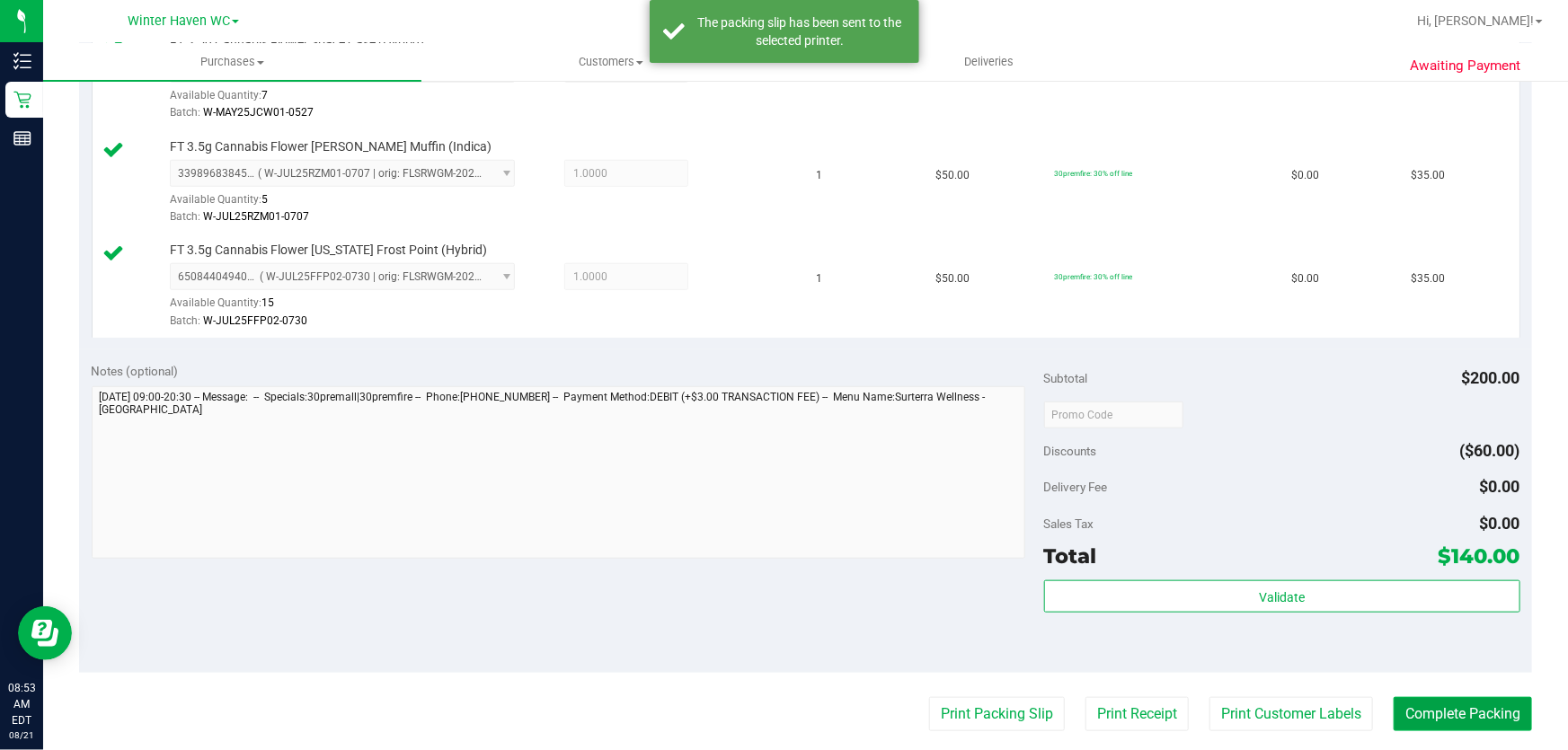
click at [1430, 706] on button "Complete Packing" at bounding box center [1463, 714] width 138 height 34
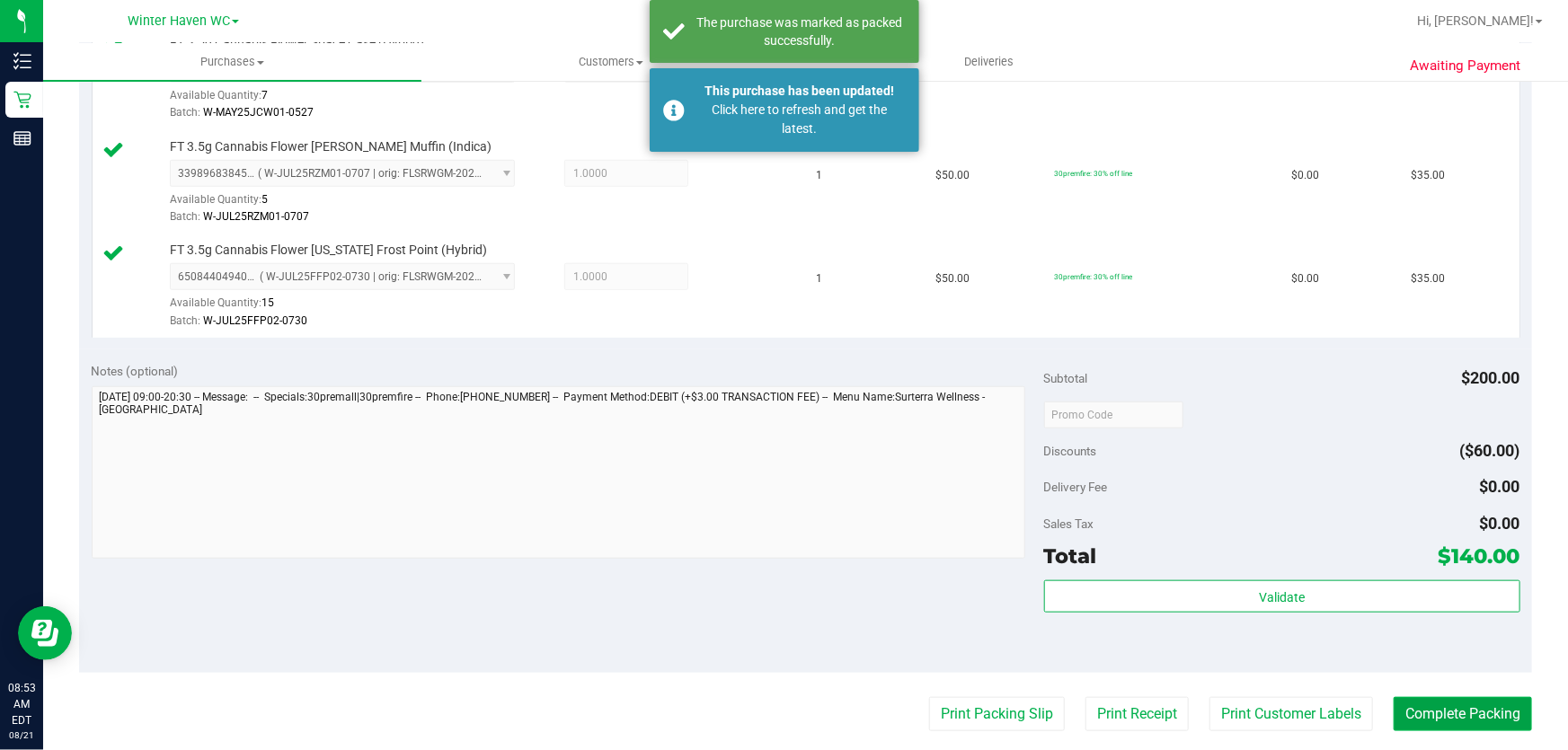
click at [1430, 706] on button "Complete Packing" at bounding box center [1463, 714] width 138 height 34
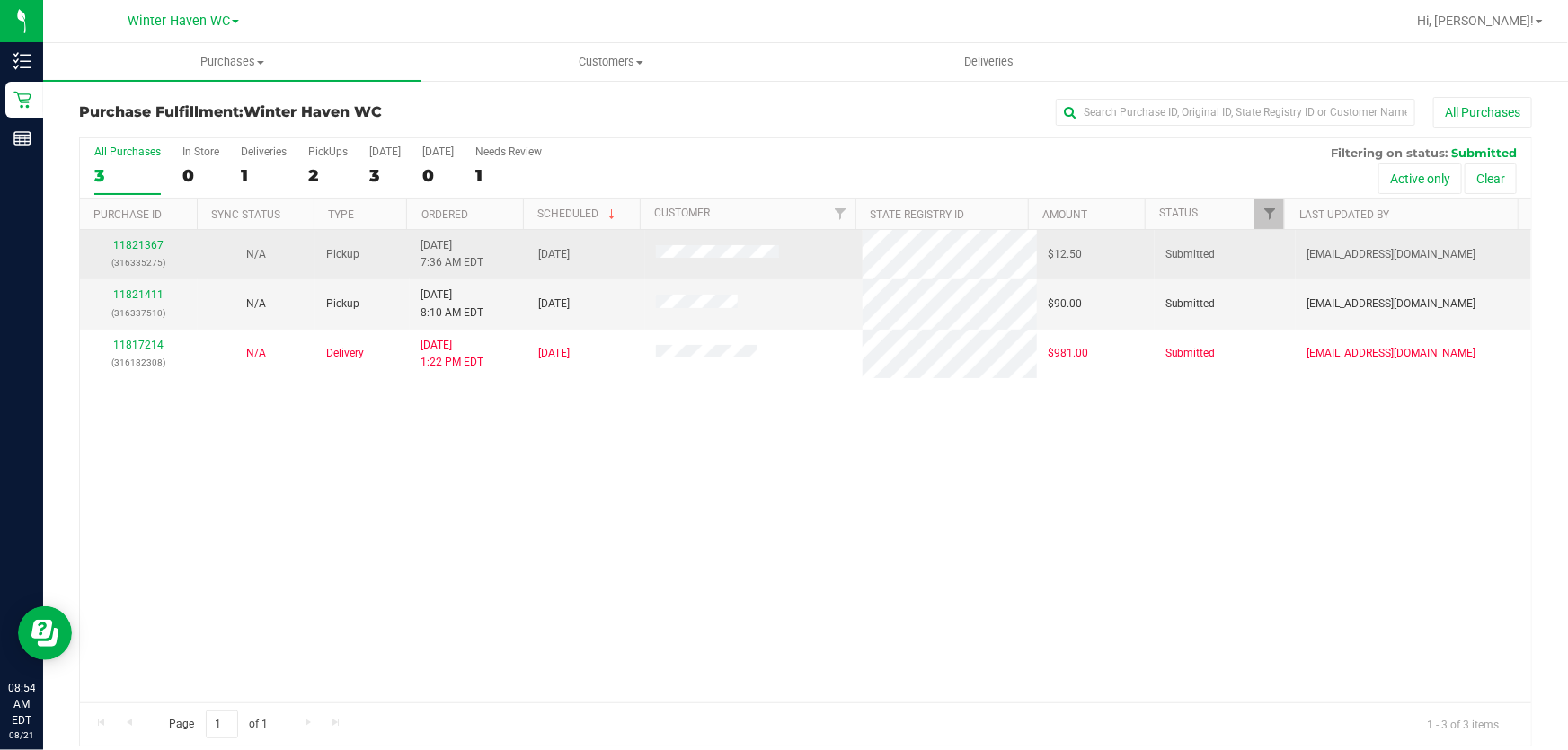
click at [147, 251] on div "11821367 (316335275)" at bounding box center [139, 254] width 97 height 34
click at [147, 244] on link "11821367" at bounding box center [138, 244] width 50 height 13
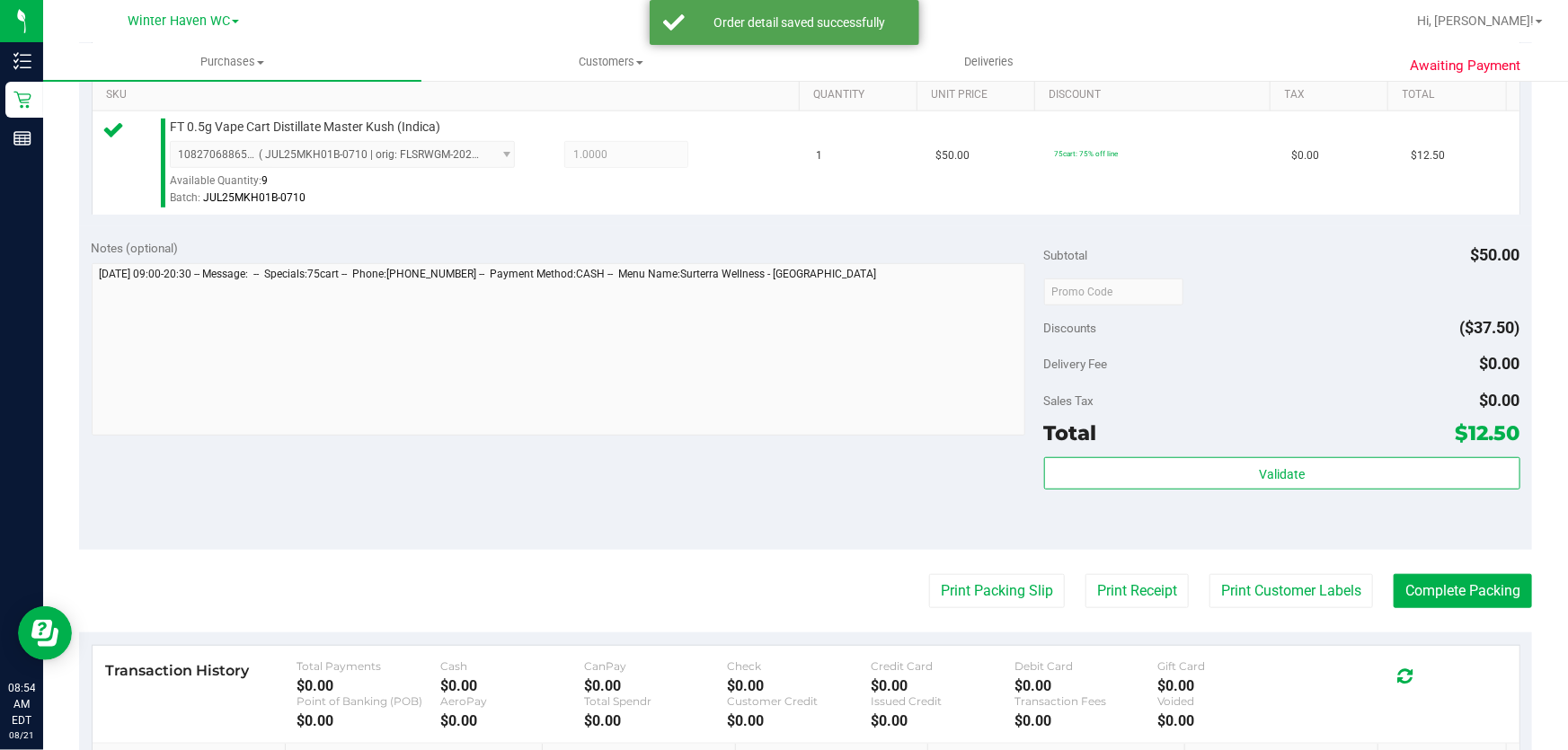
scroll to position [490, 0]
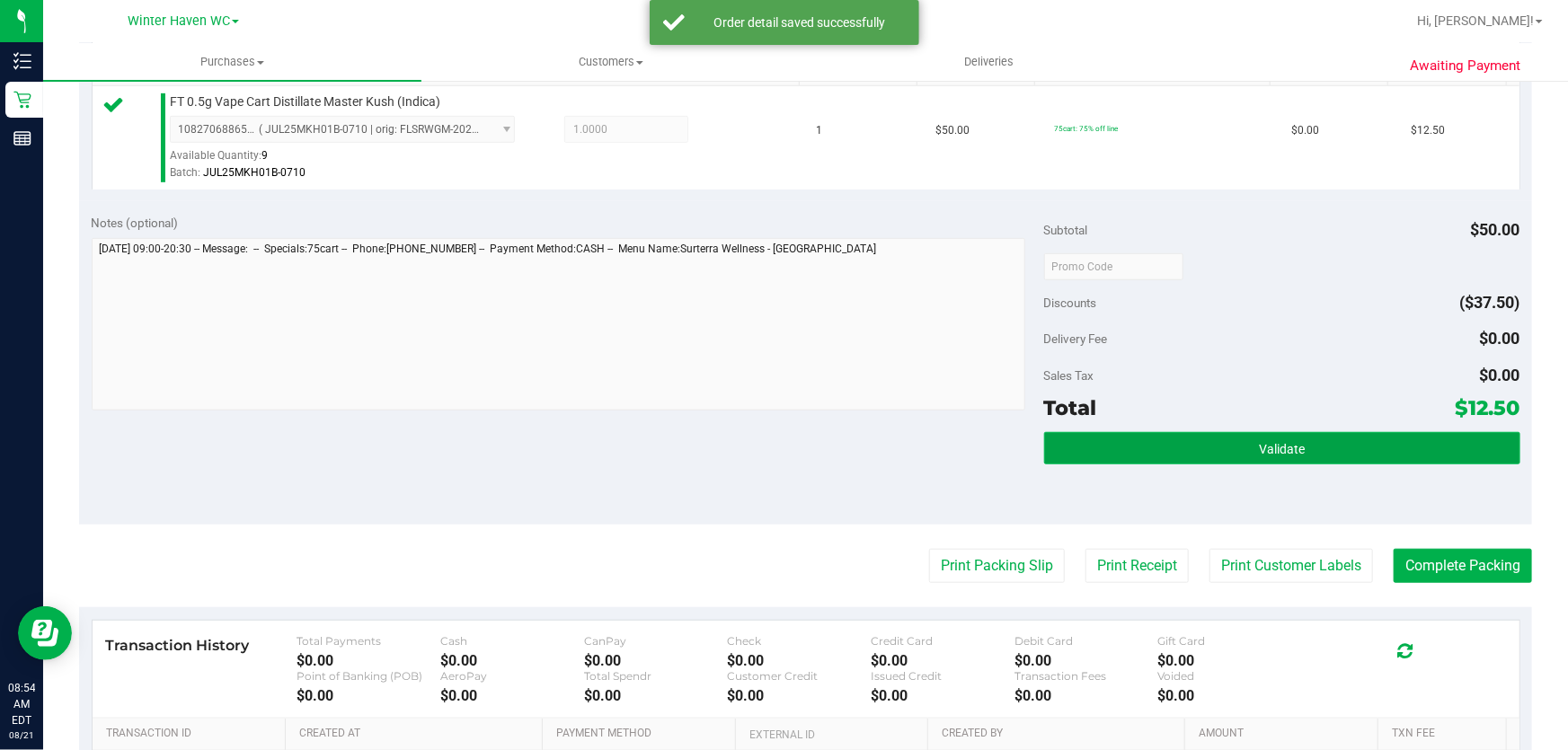
click at [1196, 446] on button "Validate" at bounding box center [1282, 447] width 476 height 33
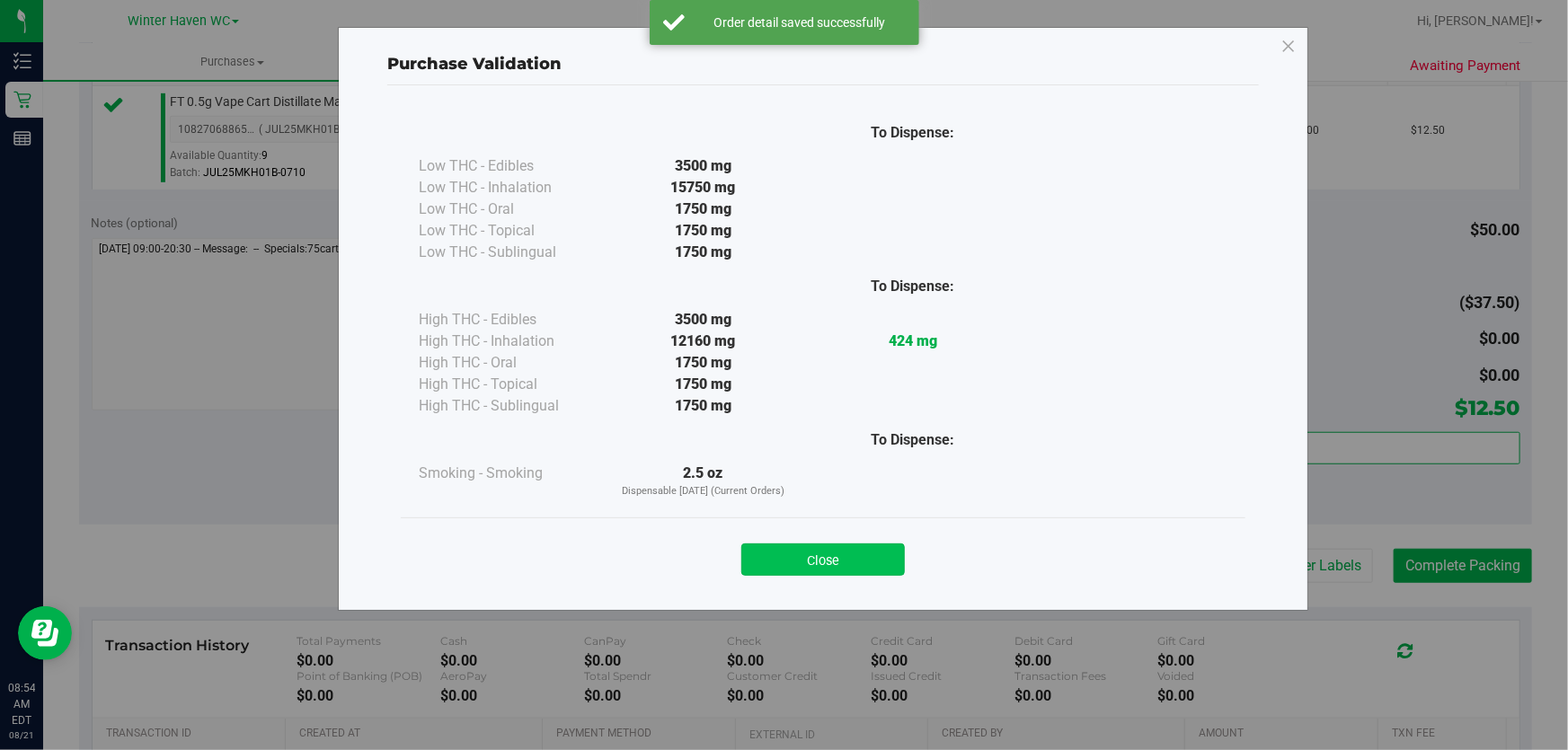
click at [858, 548] on button "Close" at bounding box center [823, 559] width 164 height 33
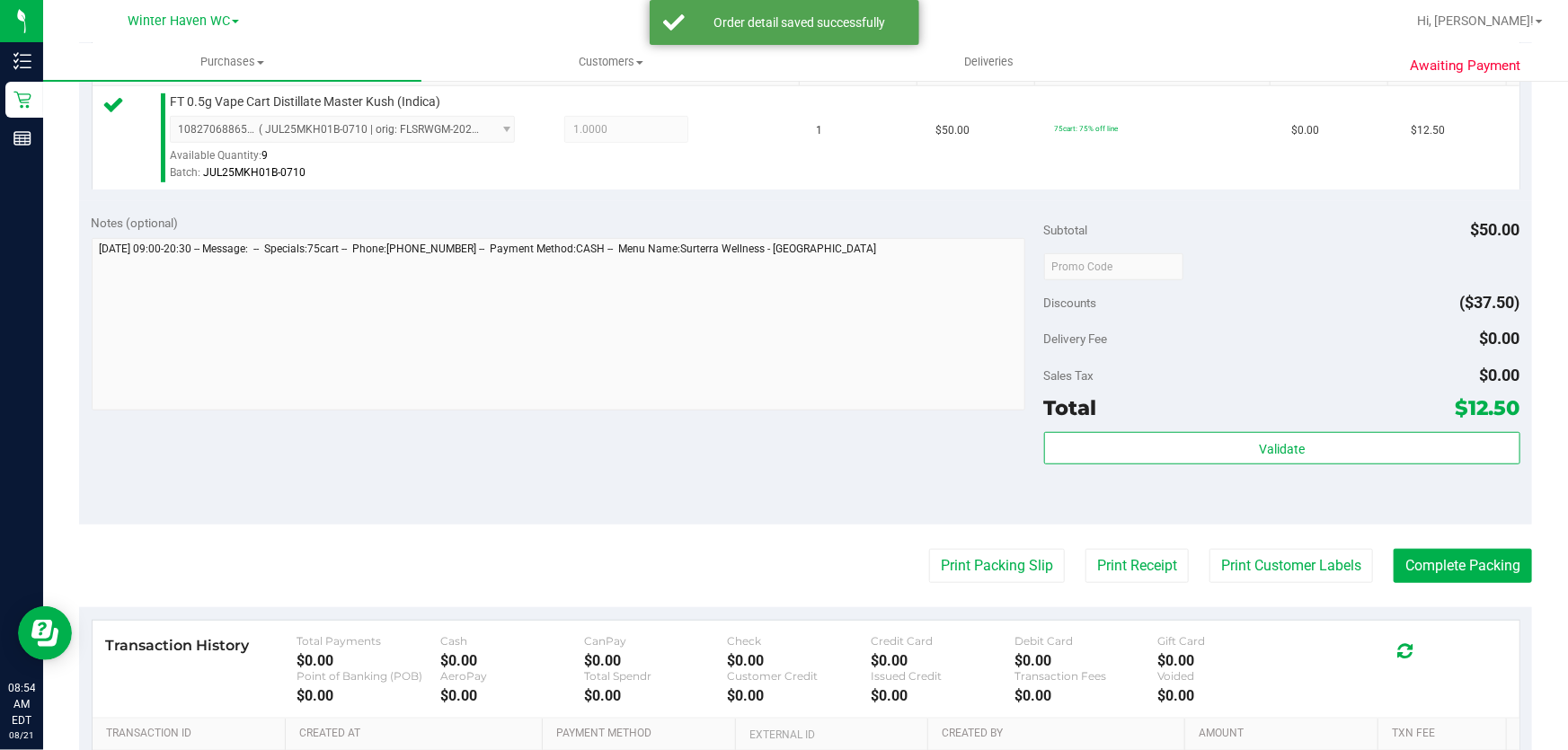
click at [953, 547] on purchase-details "Back Edit Purchase Cancel Purchase View Profile # 11821367 BioTrack ID: - Submi…" at bounding box center [806, 275] width 1454 height 1335
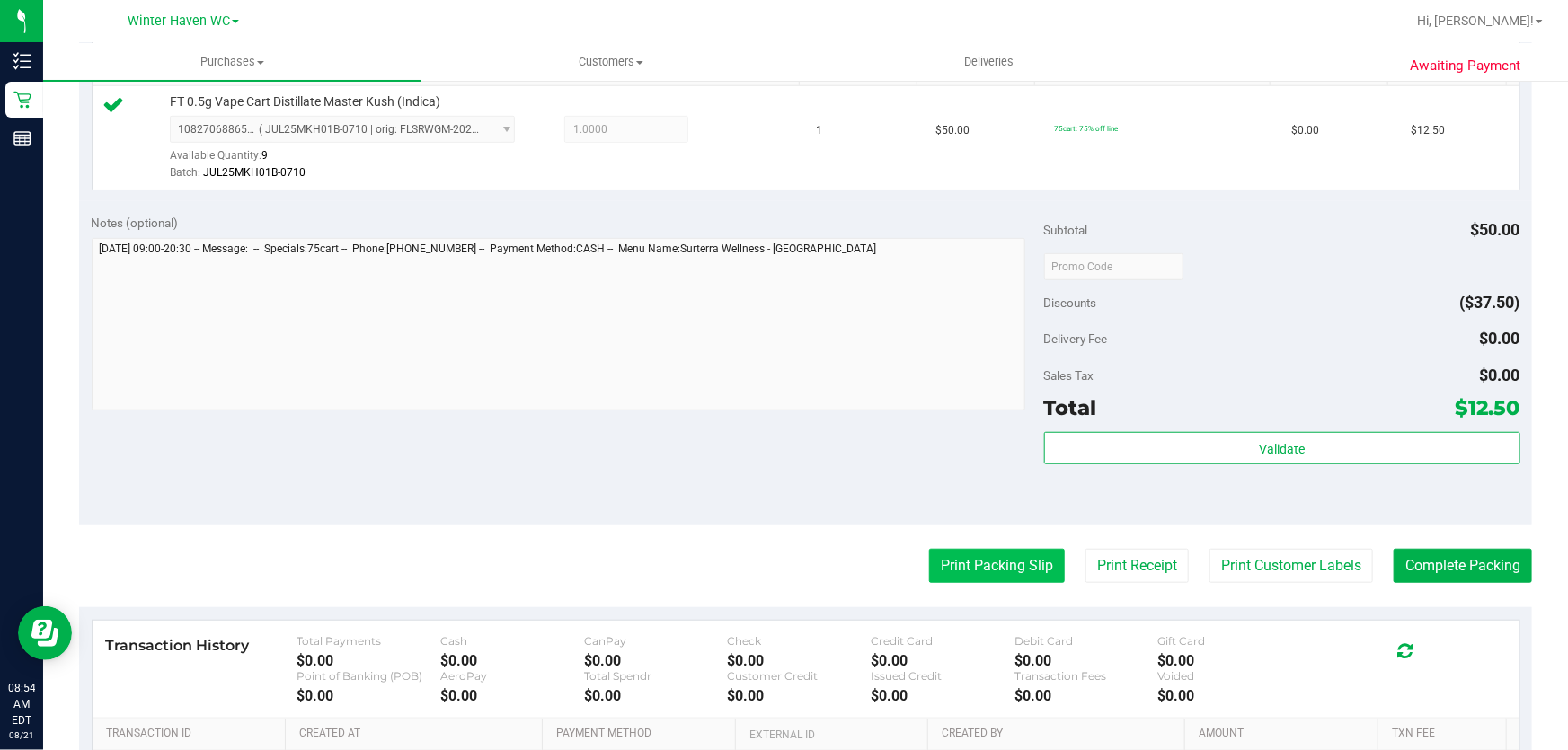
click at [947, 568] on button "Print Packing Slip" at bounding box center [997, 566] width 136 height 34
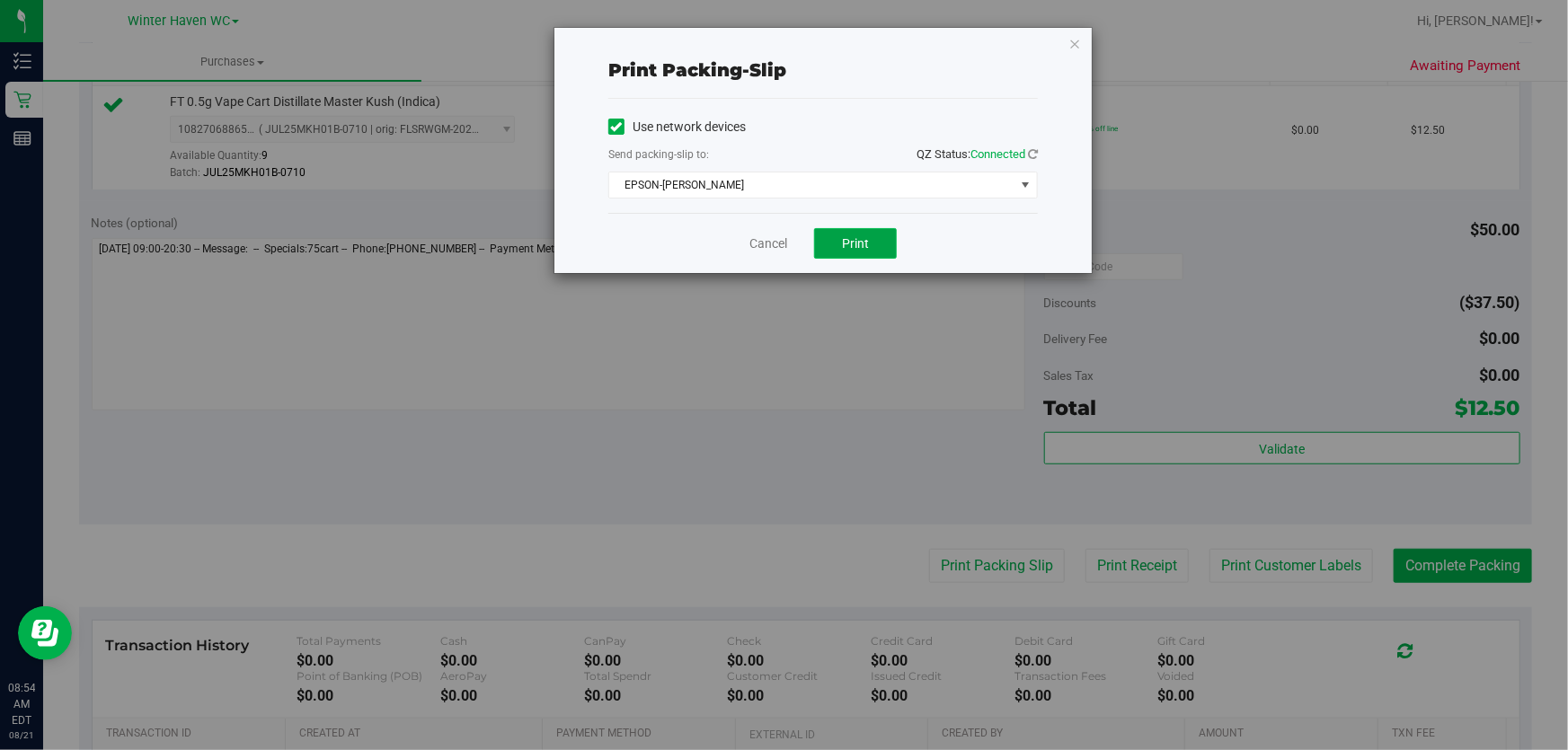
click at [866, 234] on button "Print" at bounding box center [856, 243] width 83 height 31
click at [755, 238] on link "Cancel" at bounding box center [768, 243] width 37 height 19
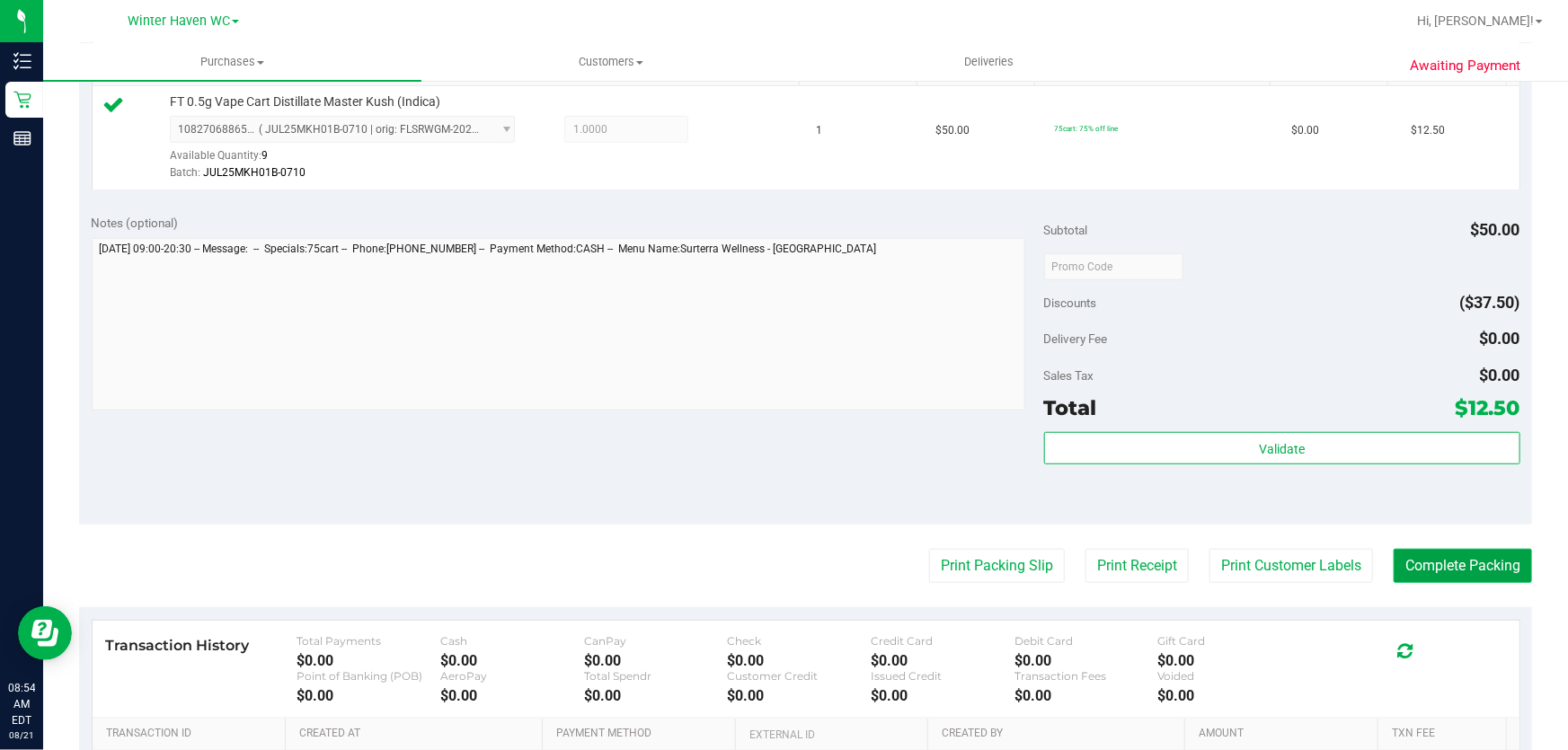
click at [1494, 563] on button "Complete Packing" at bounding box center [1463, 566] width 138 height 34
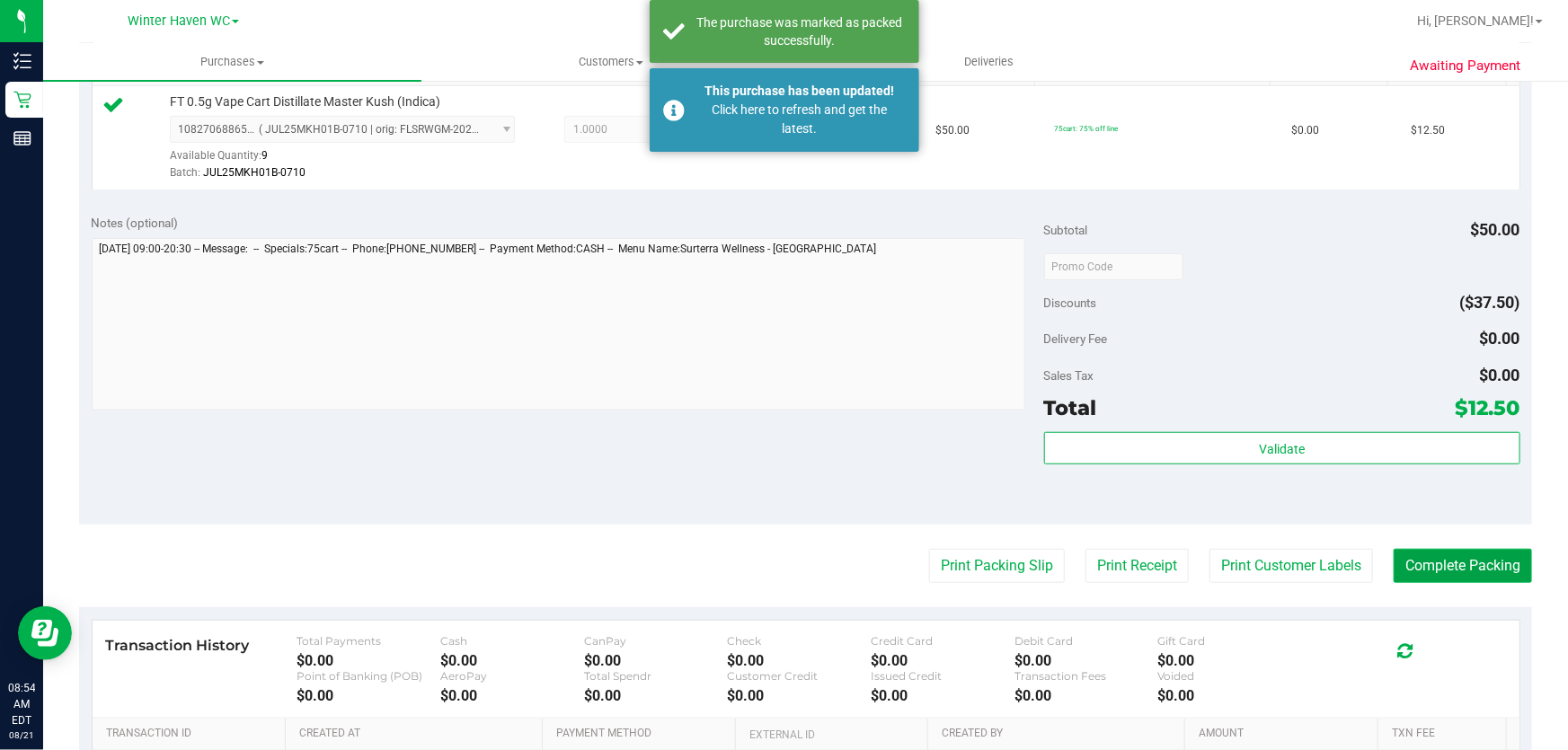
click at [1494, 563] on button "Complete Packing" at bounding box center [1463, 566] width 138 height 34
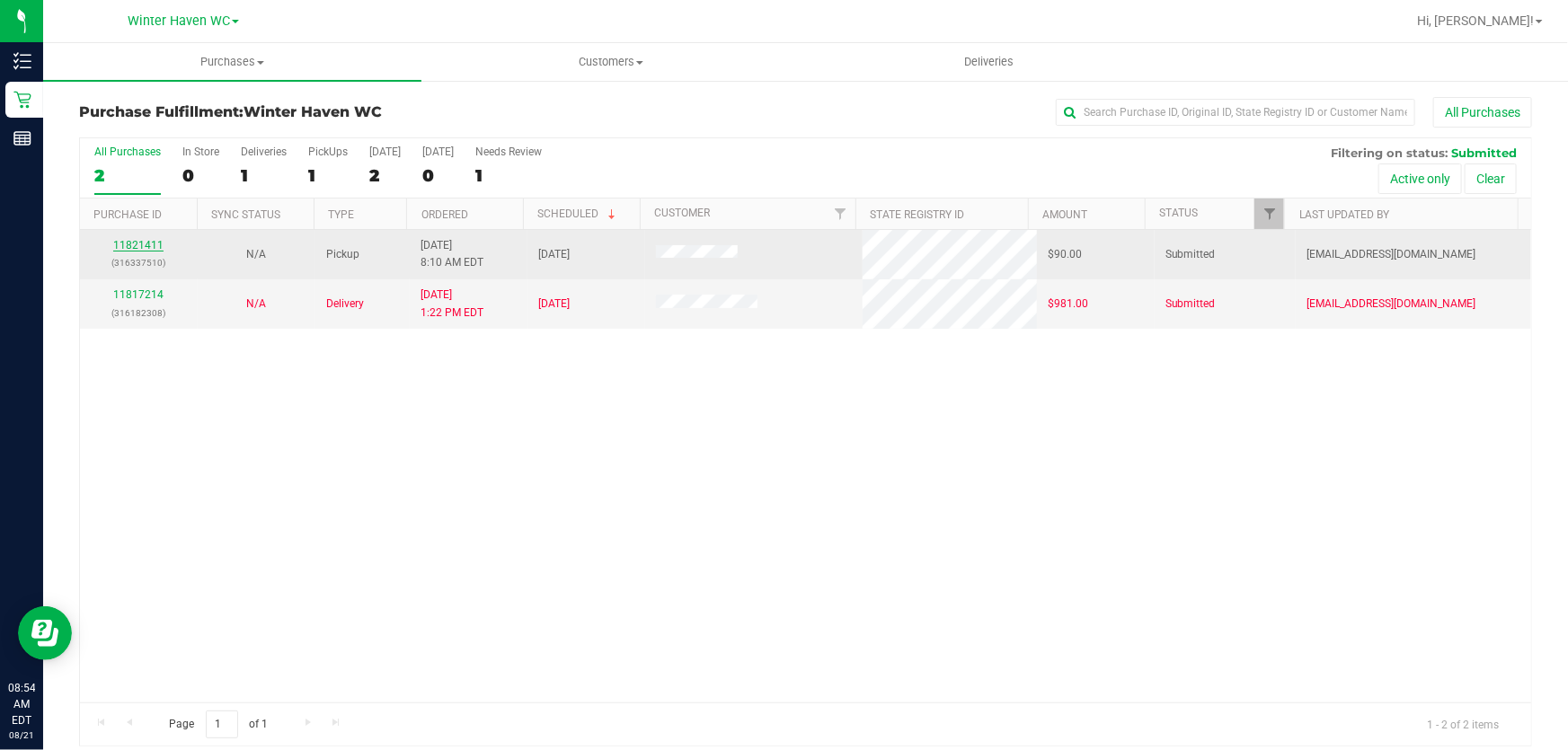
click at [153, 239] on link "11821411" at bounding box center [138, 244] width 50 height 13
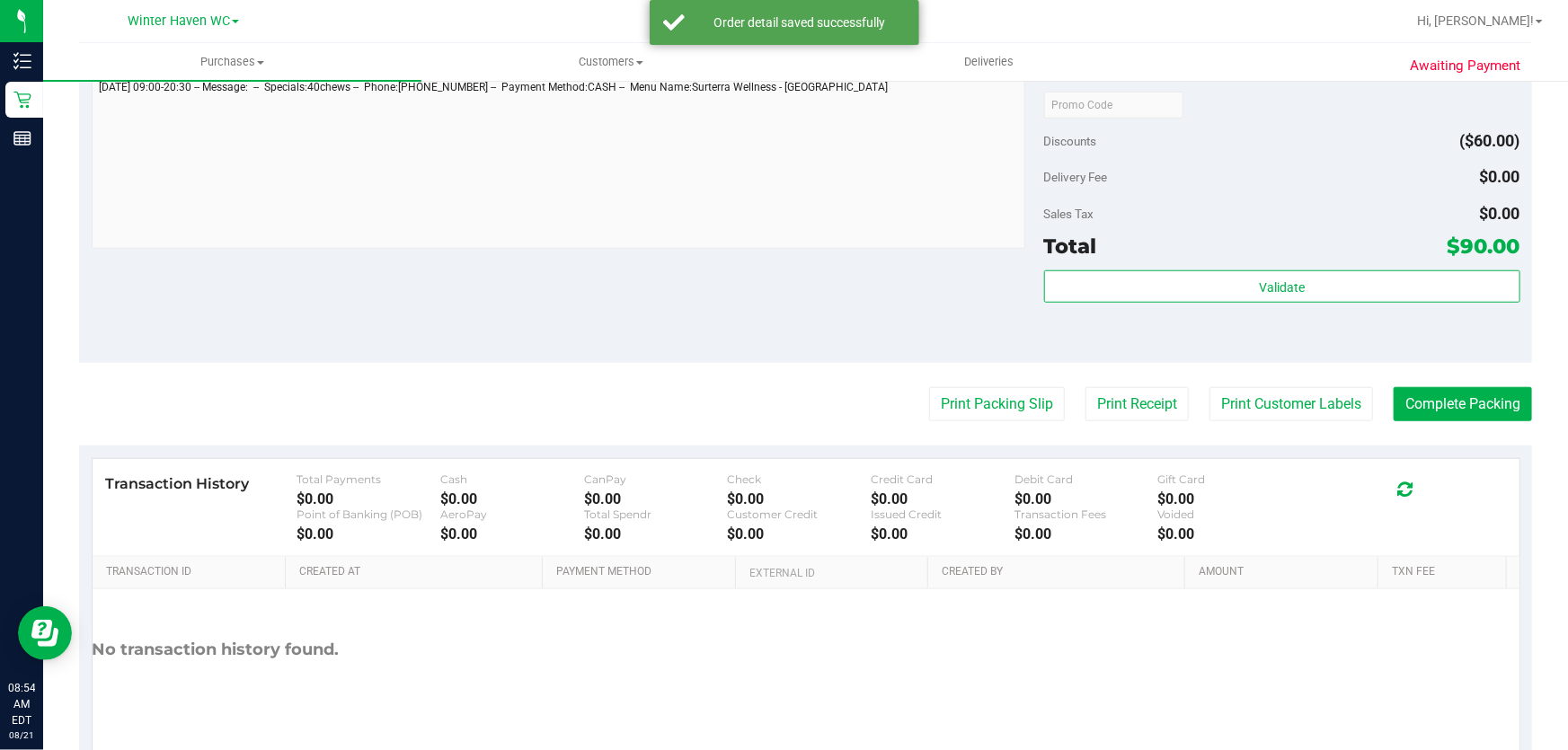
scroll to position [653, 0]
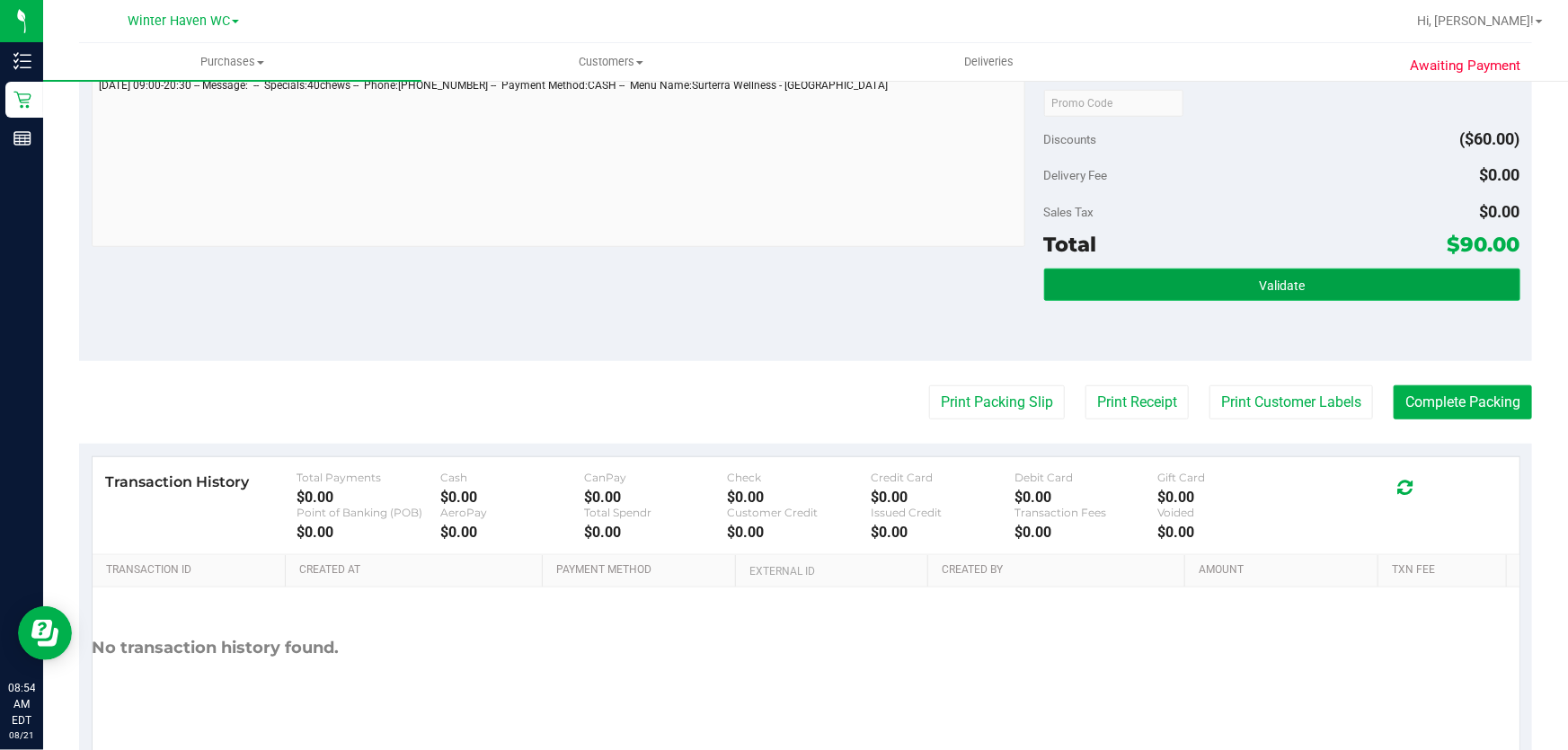
click at [1259, 279] on span "Validate" at bounding box center [1282, 286] width 45 height 15
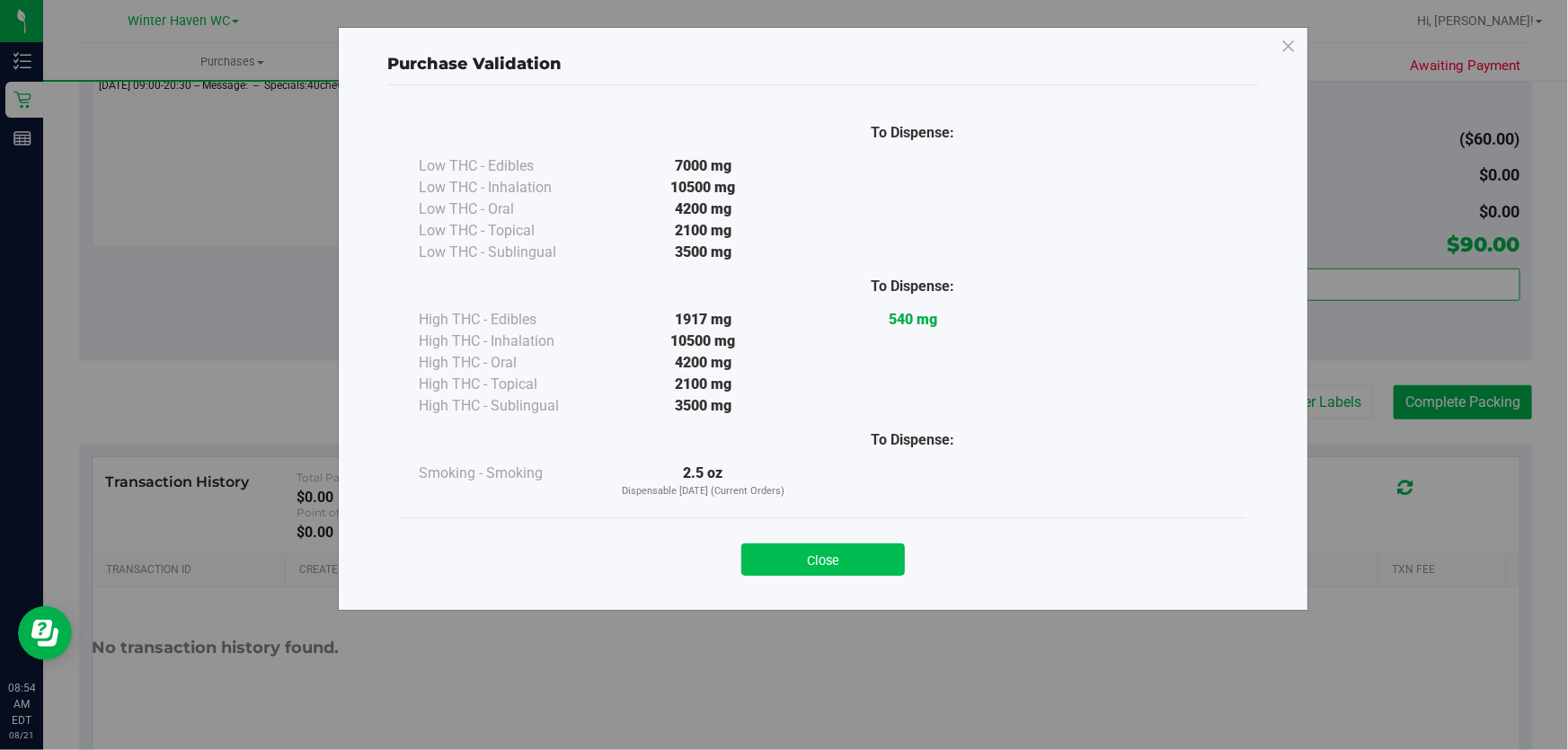
click at [866, 553] on button "Close" at bounding box center [823, 559] width 164 height 33
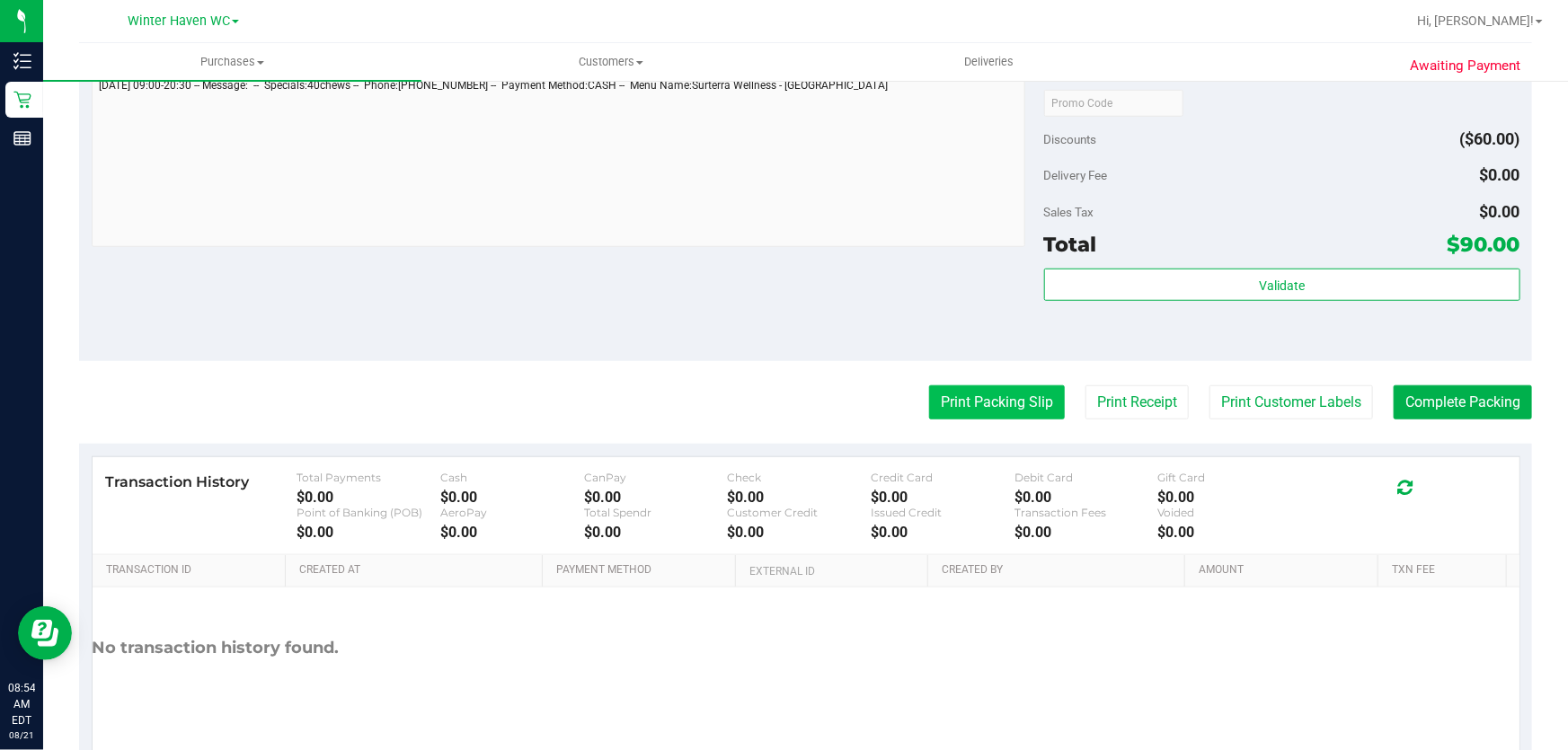
click at [1024, 415] on button "Print Packing Slip" at bounding box center [997, 402] width 136 height 34
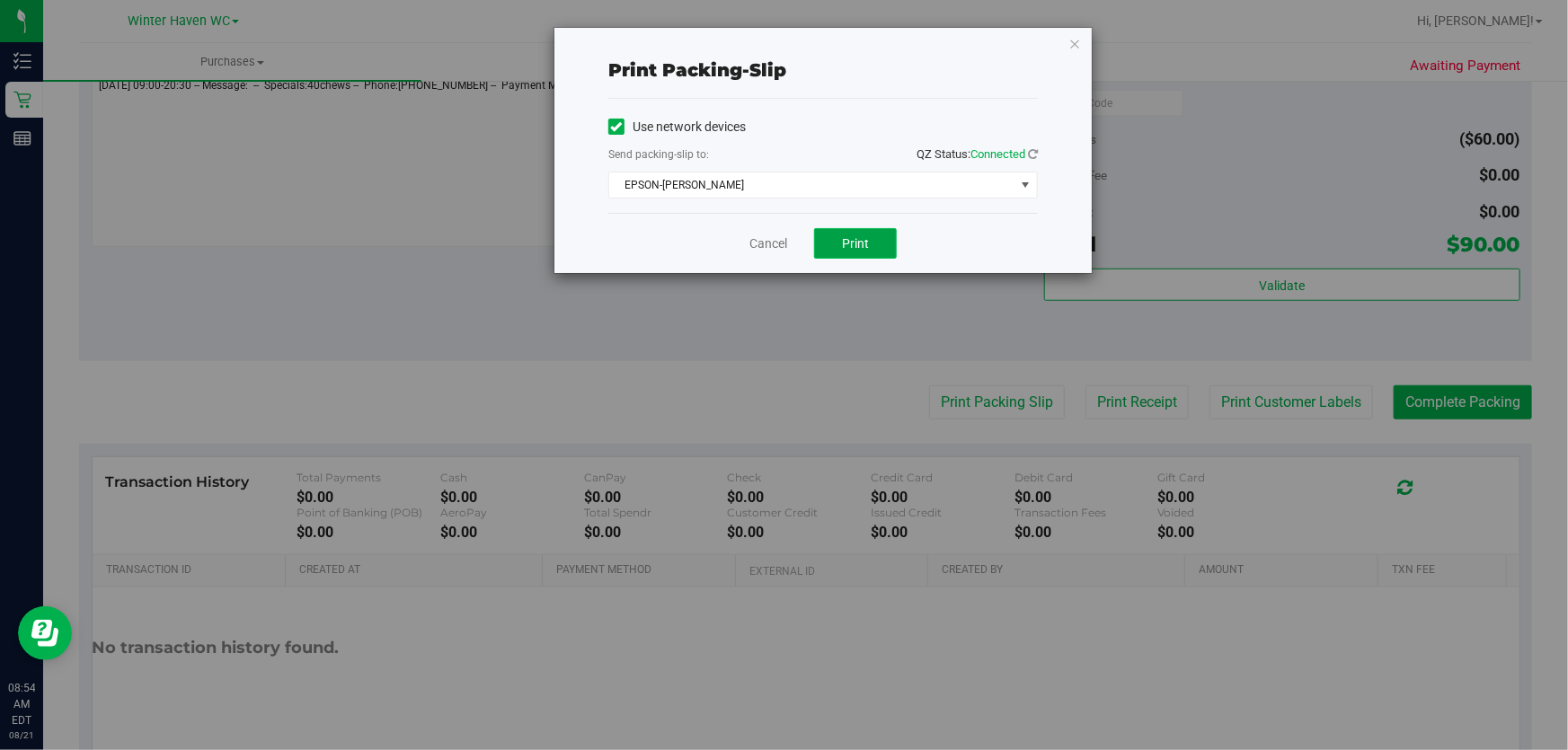
click at [886, 240] on button "Print" at bounding box center [856, 243] width 83 height 31
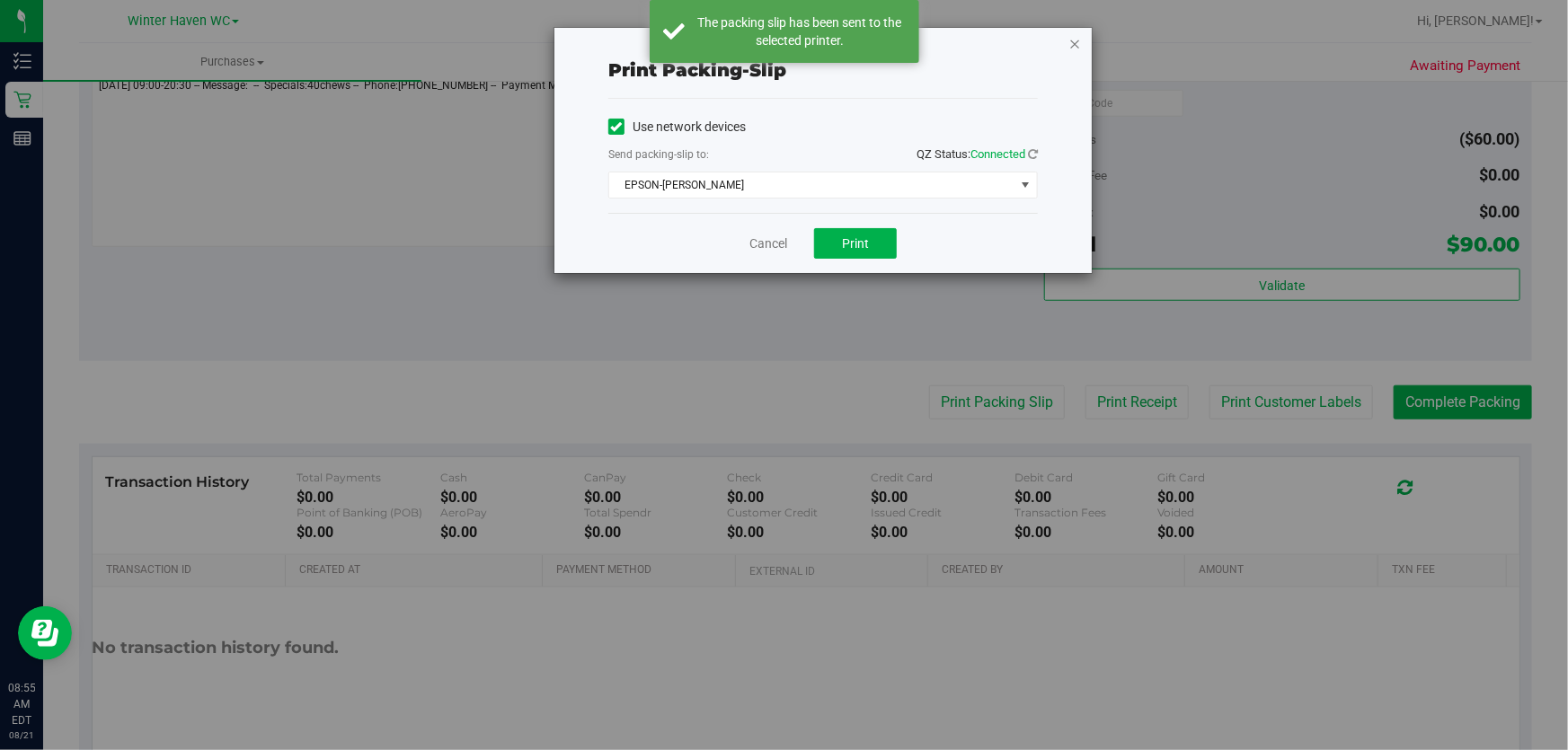
click at [1076, 38] on icon "button" at bounding box center [1075, 43] width 13 height 22
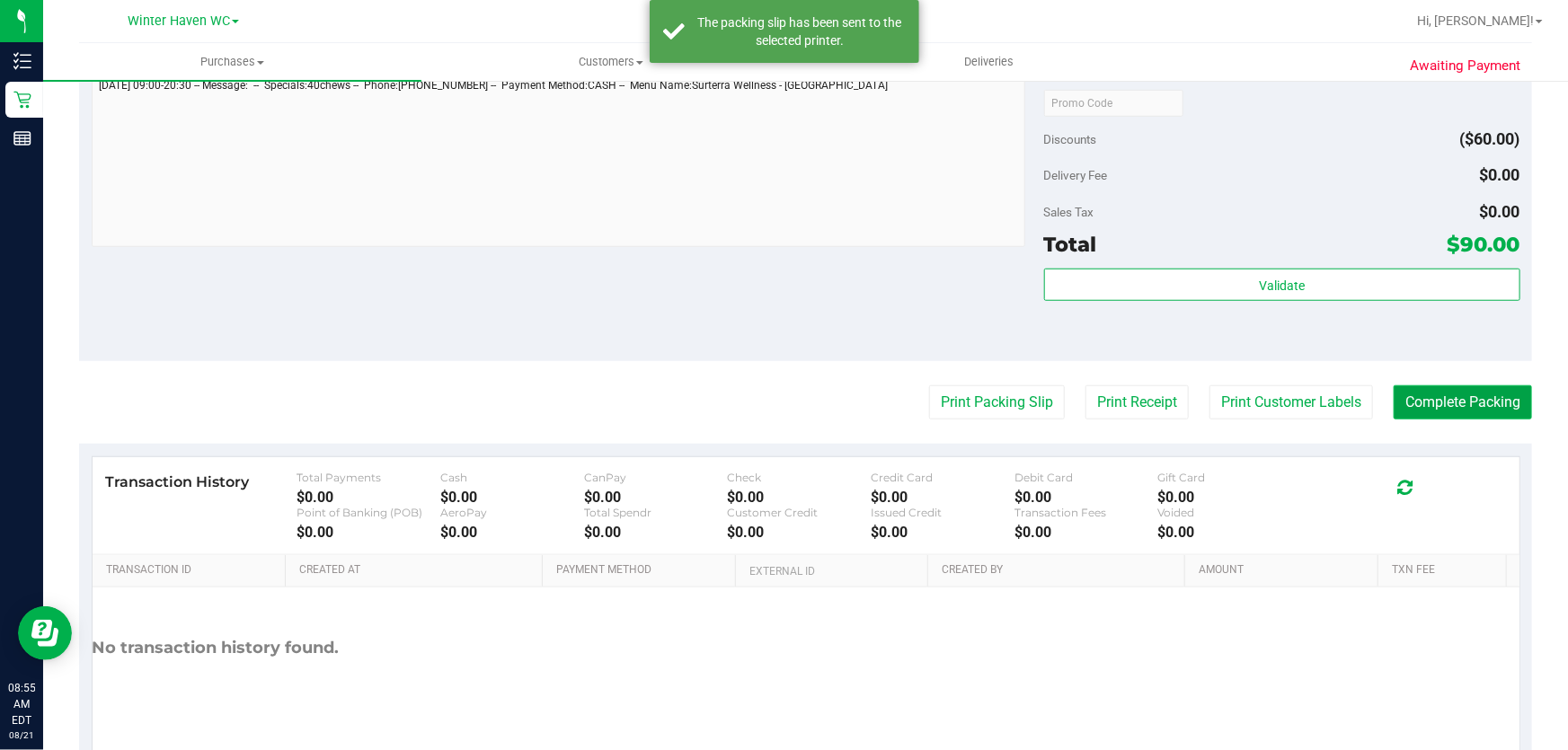
click at [1428, 400] on button "Complete Packing" at bounding box center [1463, 402] width 138 height 34
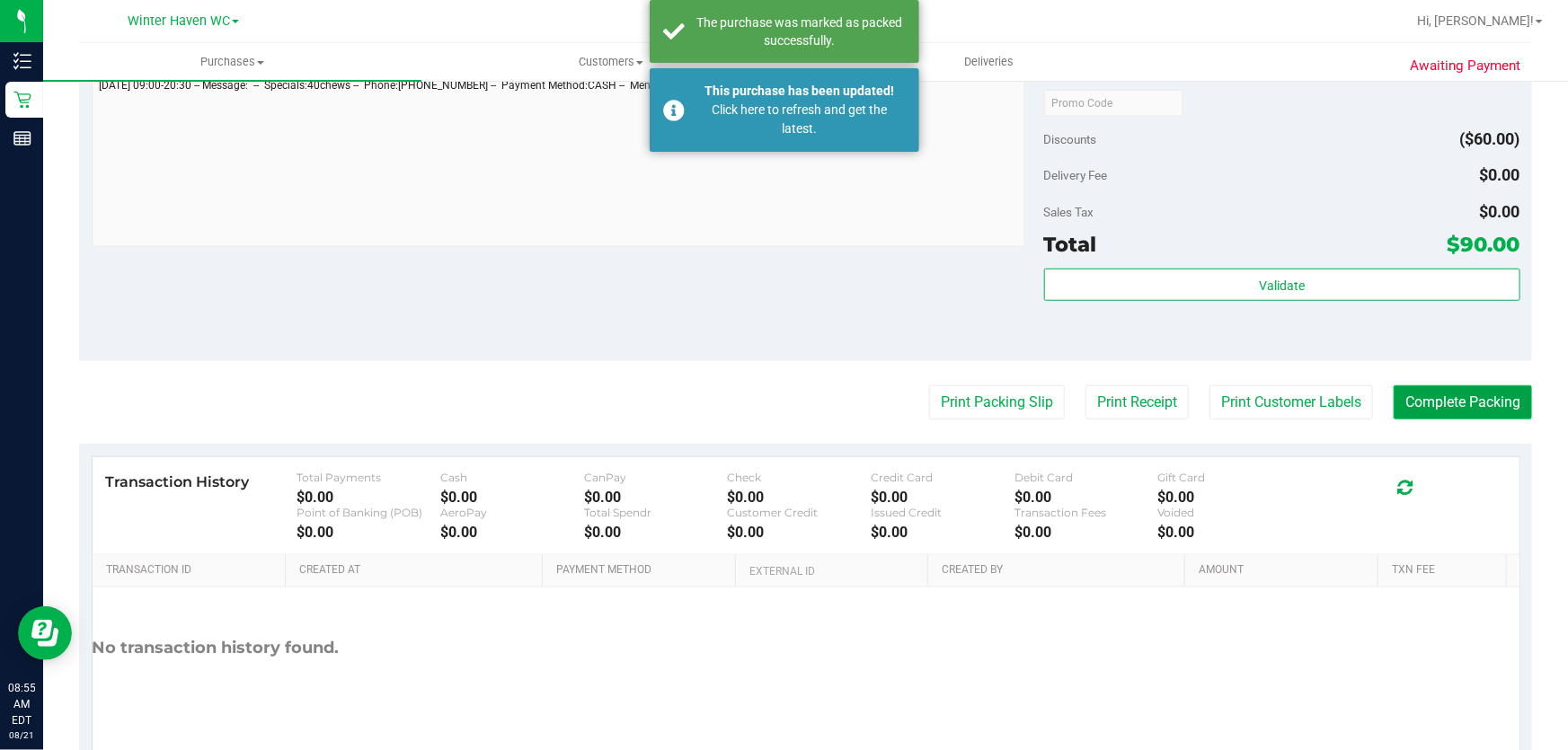
click at [1428, 400] on button "Complete Packing" at bounding box center [1463, 402] width 138 height 34
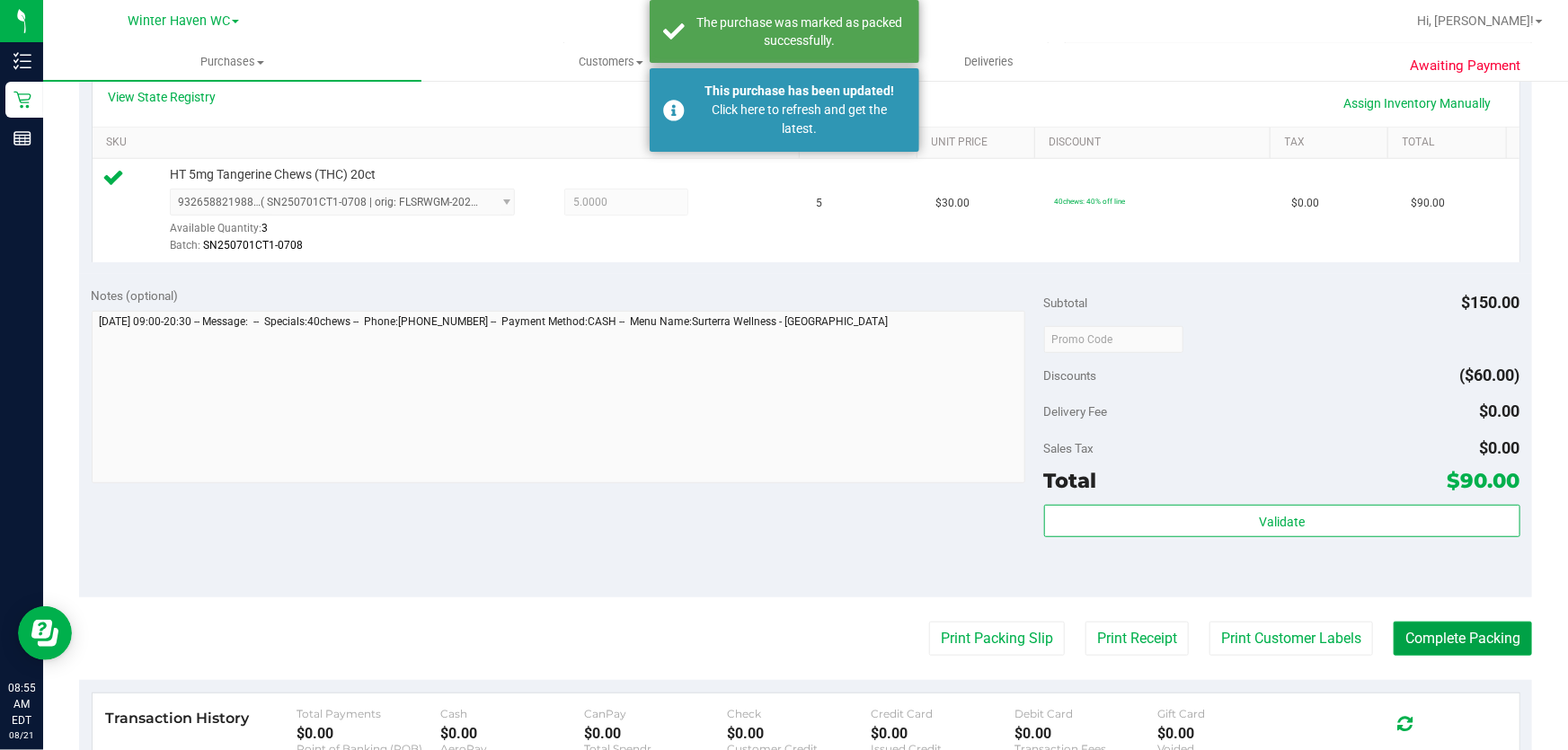
scroll to position [408, 0]
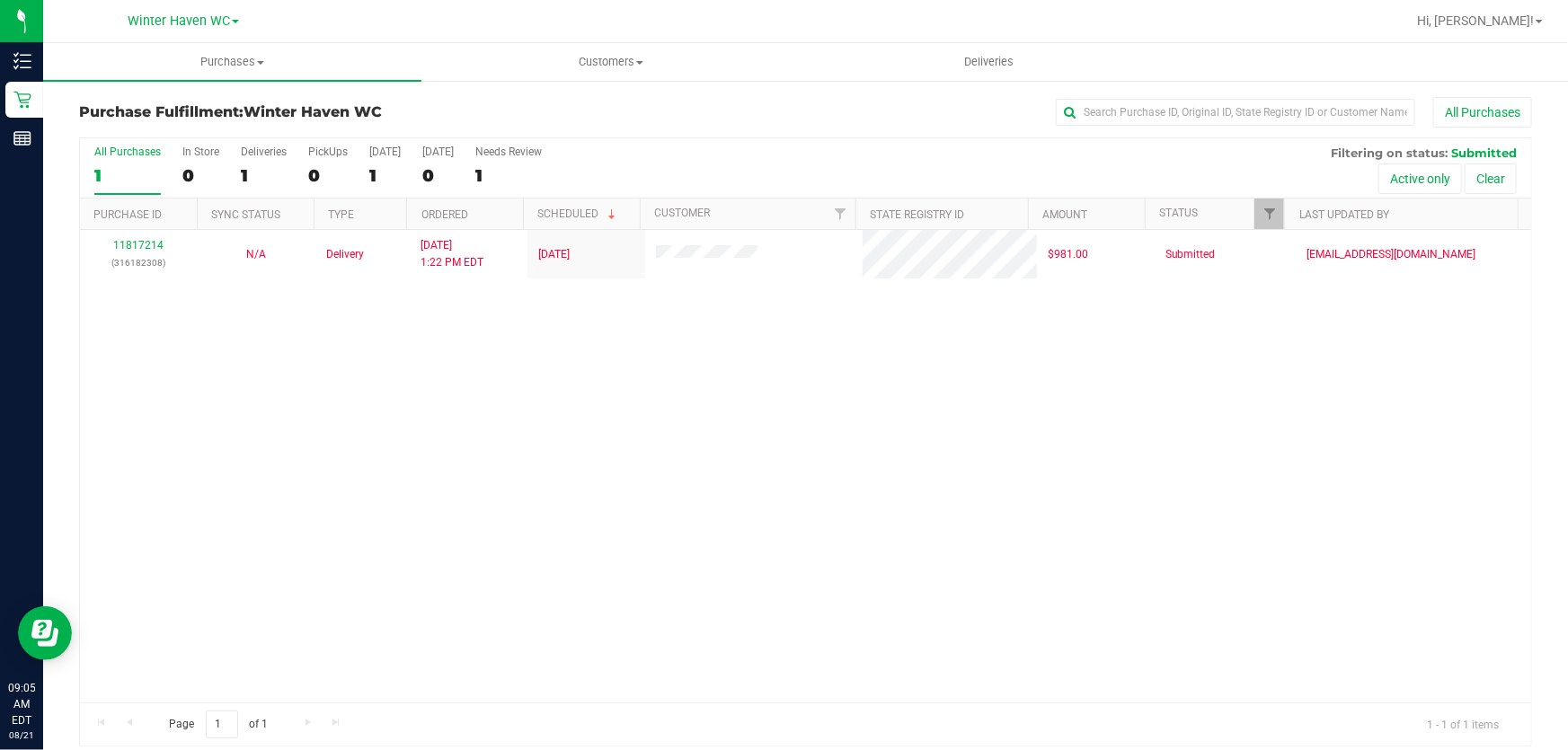
drag, startPoint x: 705, startPoint y: 148, endPoint x: 743, endPoint y: 144, distance: 38.2
click at [705, 150] on div "All Purchases 1 In Store 0 Deliveries 1 PickUps 0 [DATE] 1 [DATE] 0 Needs Revie…" at bounding box center [806, 145] width 1452 height 15
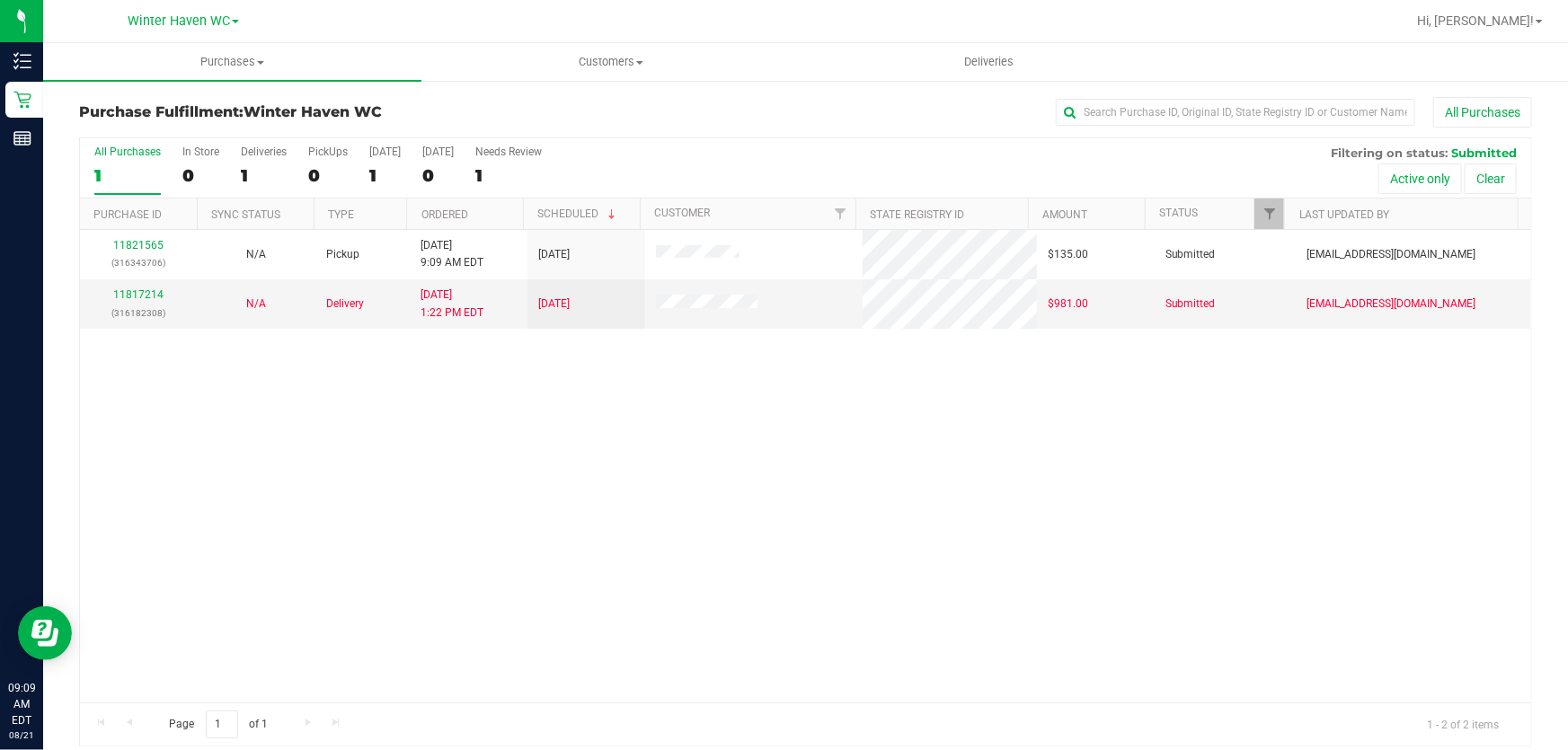
click at [844, 476] on div "11821565 (316343706) N/A Pickup [DATE] 9:09 AM EDT 8/21/2025 $135.00 Submitted …" at bounding box center [806, 465] width 1452 height 472
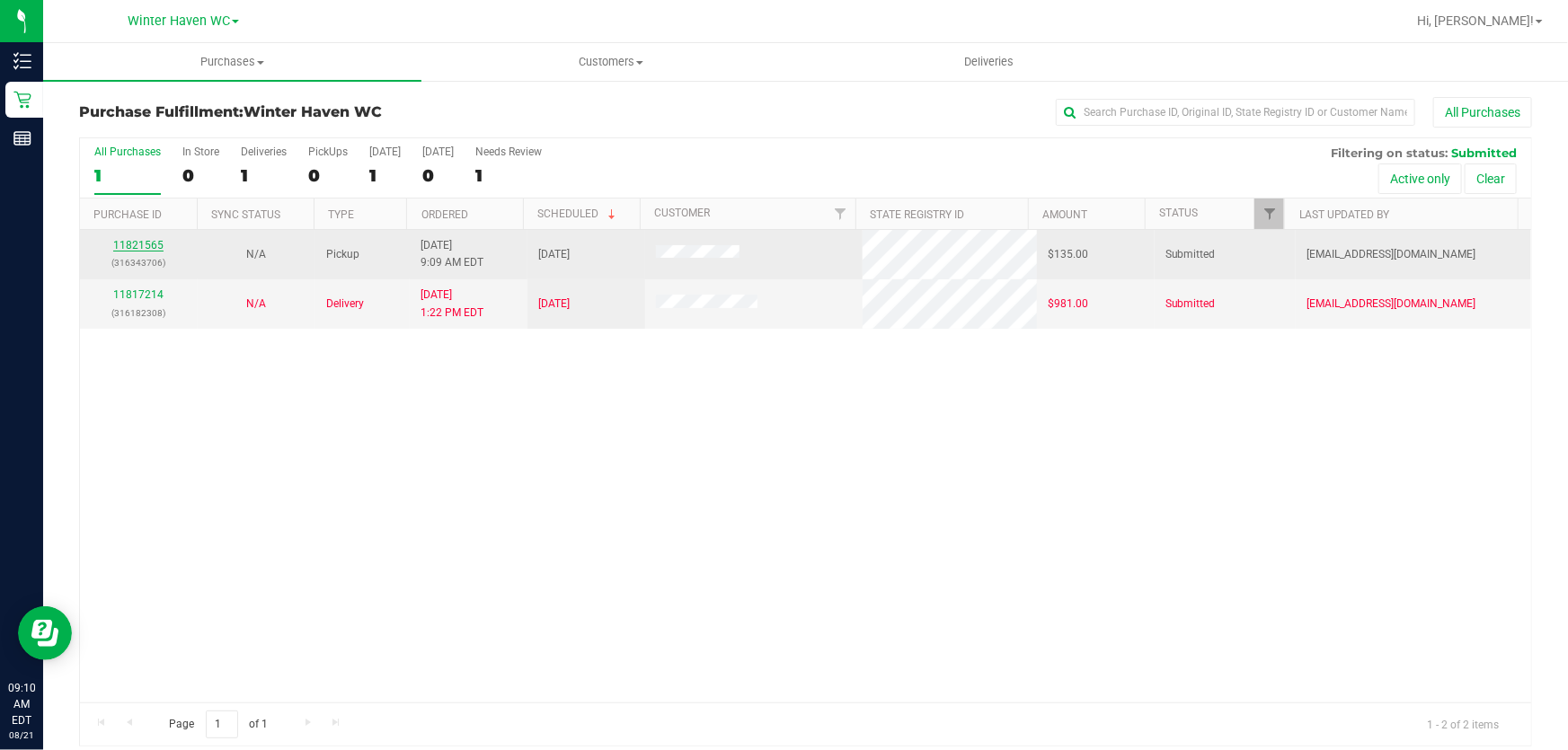
click at [129, 240] on link "11821565" at bounding box center [138, 244] width 50 height 13
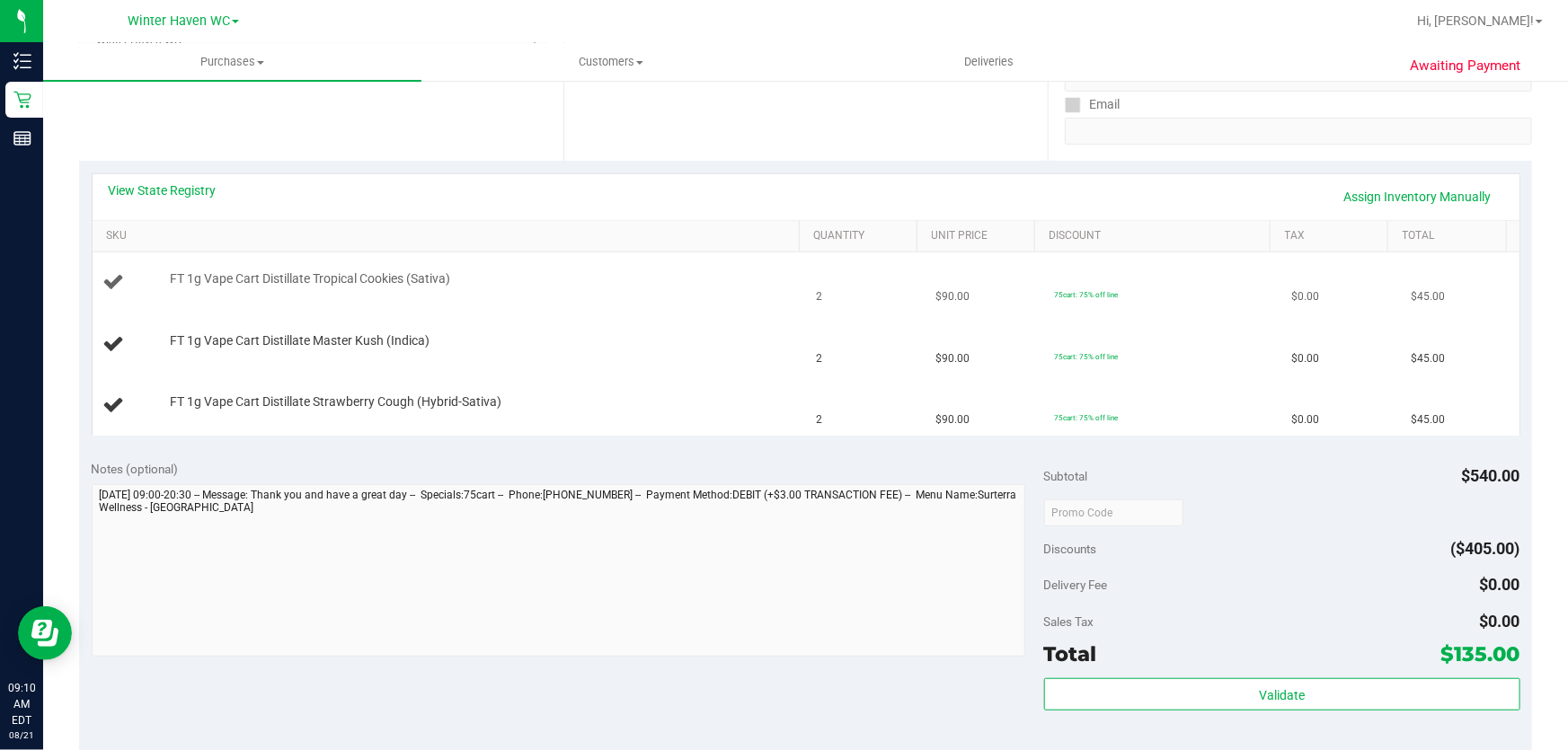
scroll to position [326, 0]
click at [188, 186] on link "View State Registry" at bounding box center [162, 187] width 107 height 18
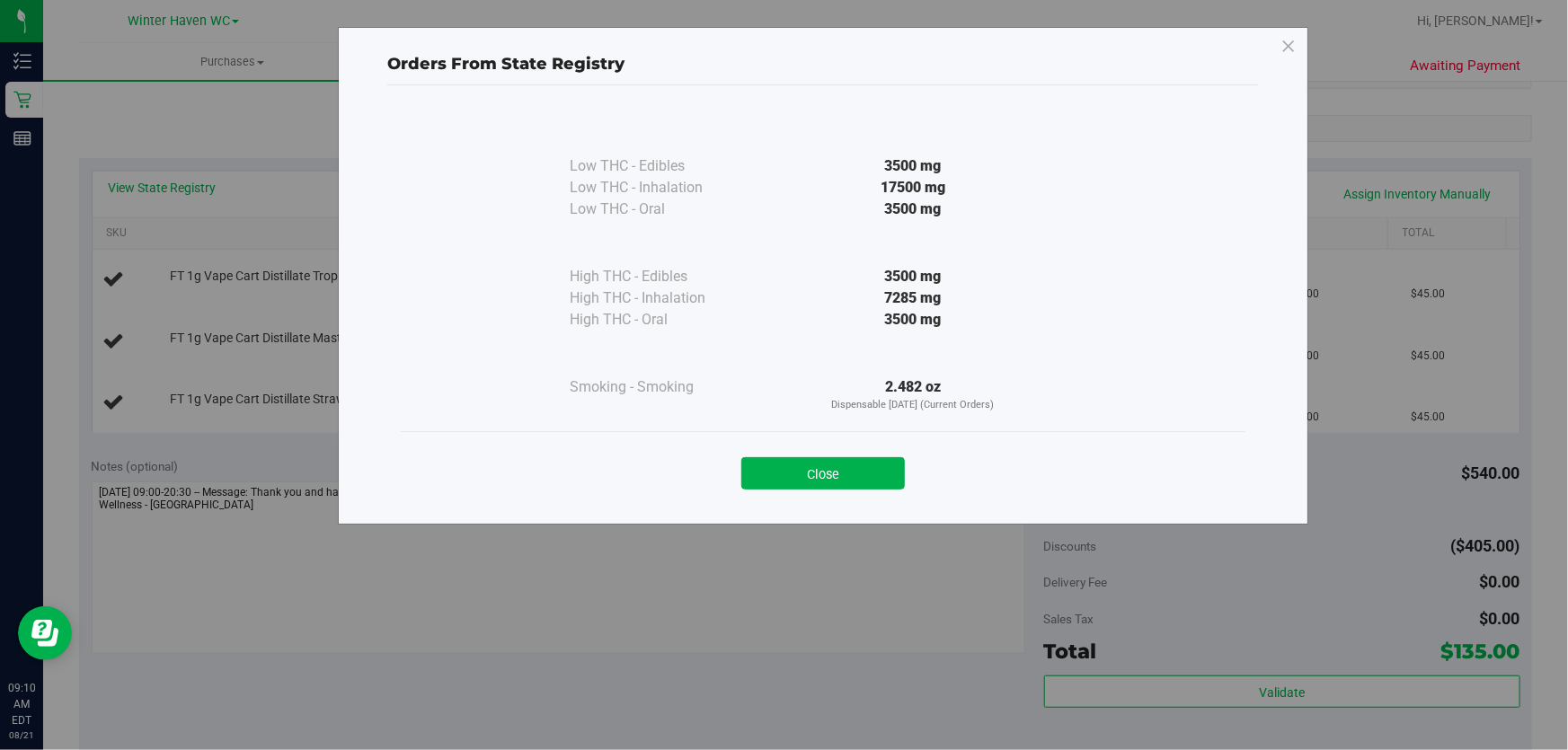
click at [797, 279] on div "3500 mg" at bounding box center [913, 277] width 327 height 22
click at [844, 469] on button "Close" at bounding box center [823, 473] width 164 height 33
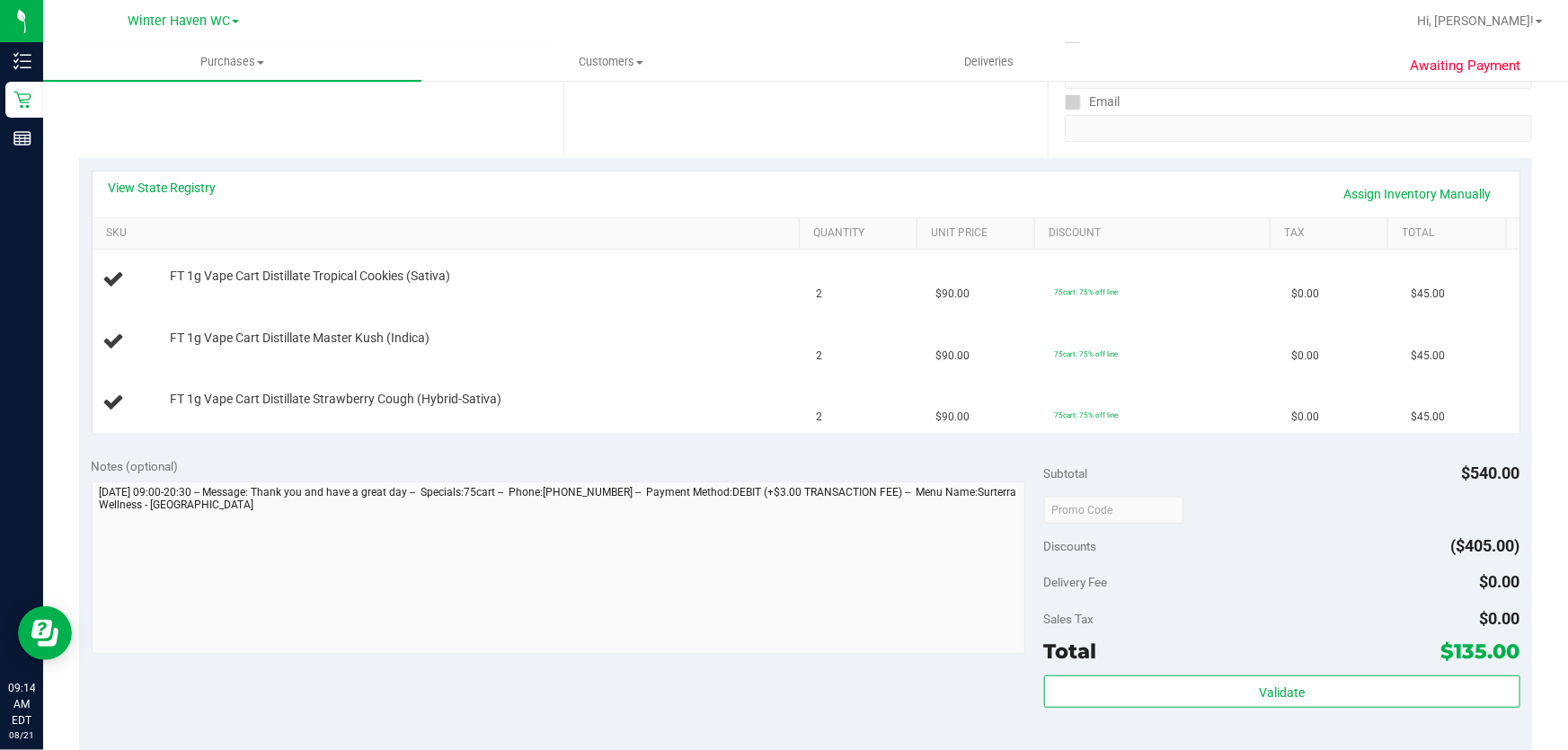
click at [594, 162] on div "View State Registry Assign Inventory Manually SKU Quantity Unit Price Discount …" at bounding box center [806, 301] width 1454 height 287
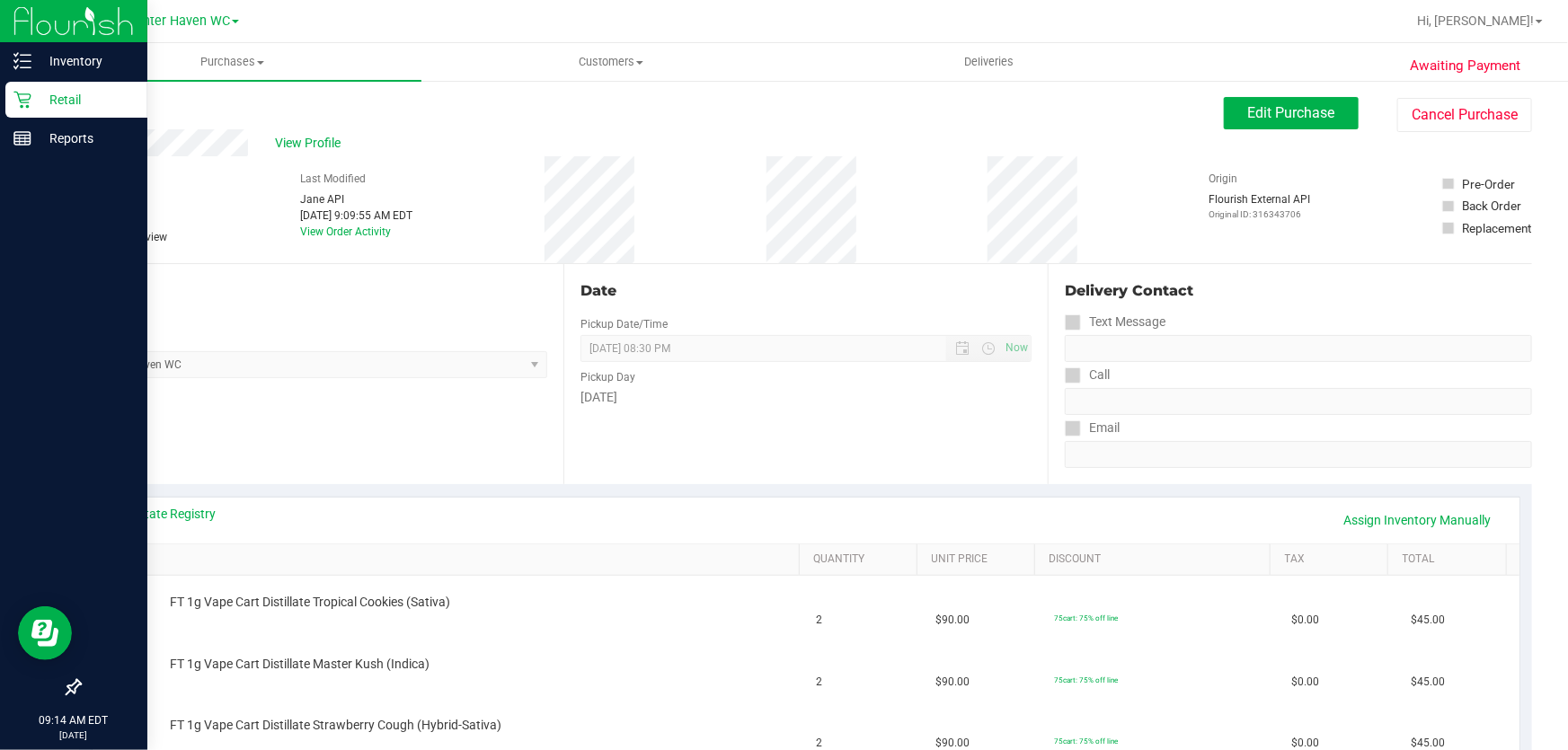
click at [53, 98] on p "Retail" at bounding box center [85, 100] width 107 height 22
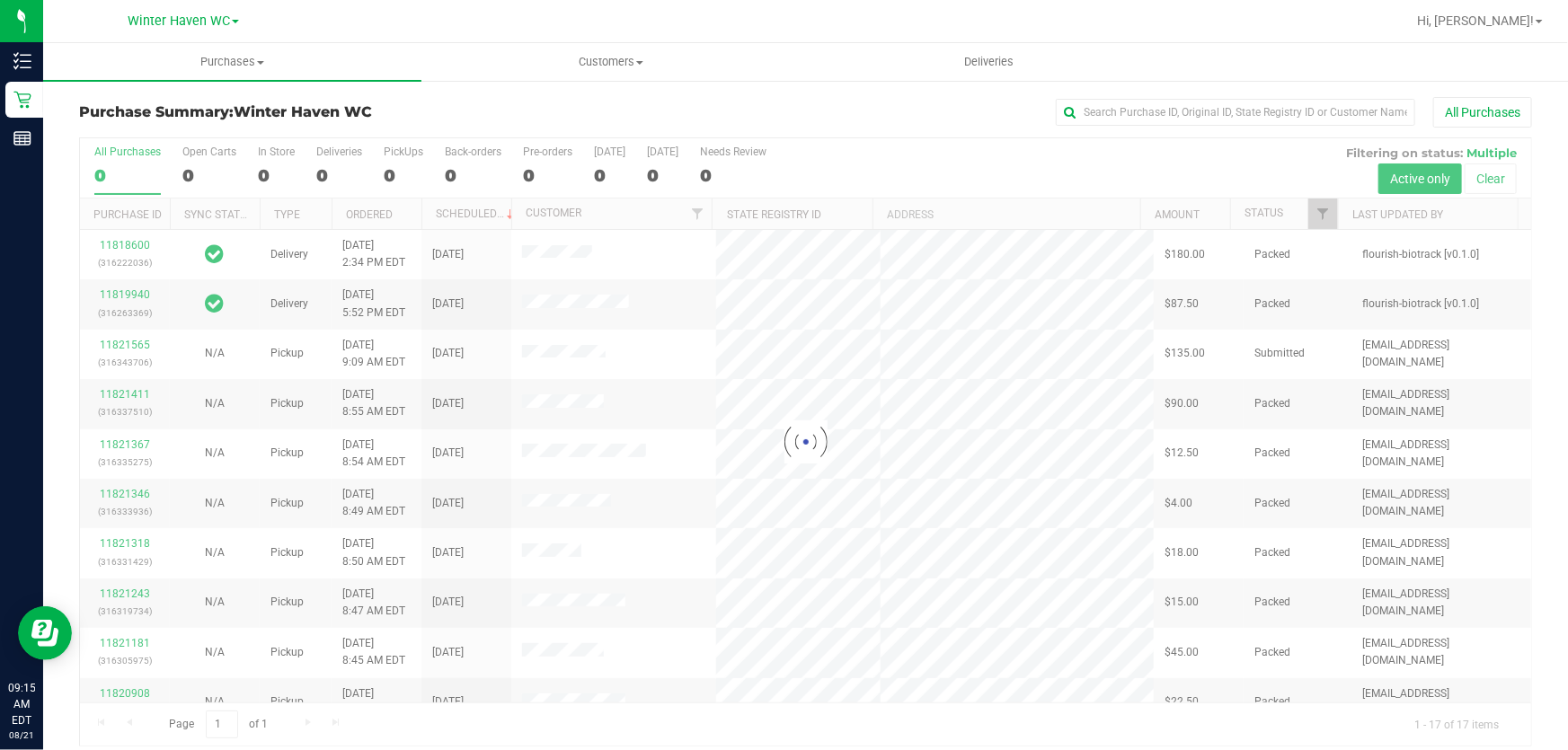
click at [917, 160] on div at bounding box center [806, 442] width 1452 height 607
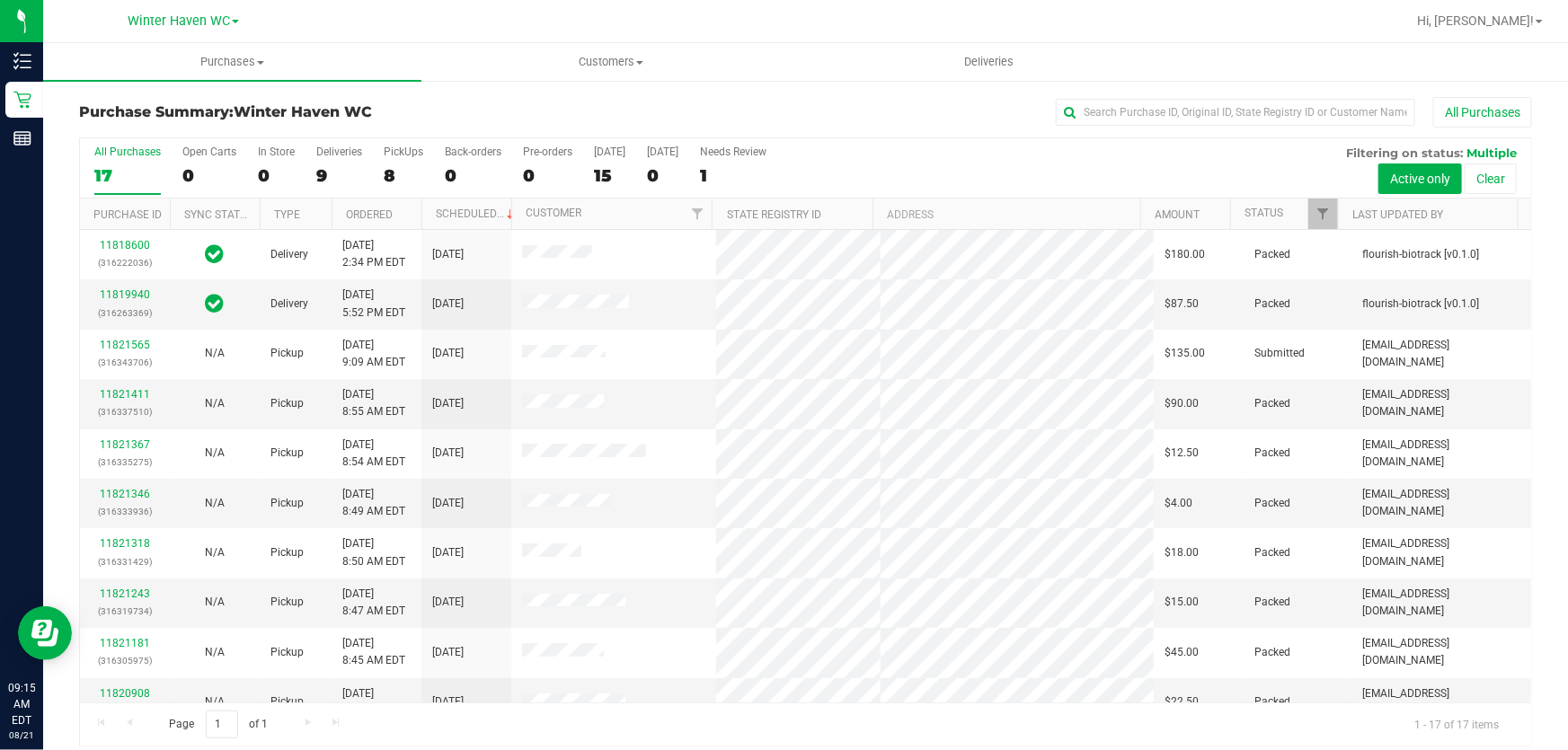
scroll to position [371, 0]
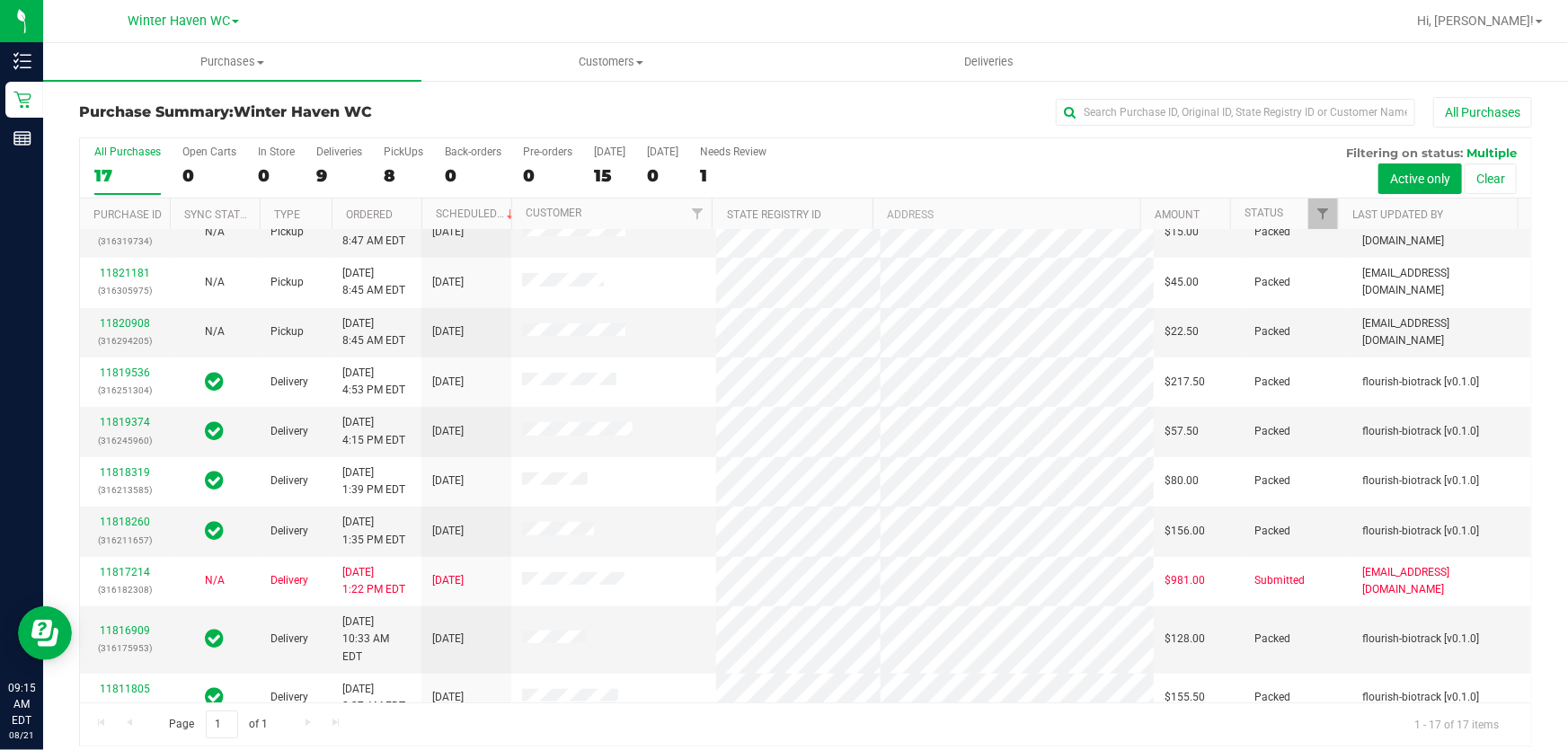
click at [995, 148] on div "All Purchases 17 Open Carts 0 In Store 0 Deliveries 9 PickUps 8 Back-orders 0 P…" at bounding box center [806, 145] width 1452 height 15
